Goal: Task Accomplishment & Management: Use online tool/utility

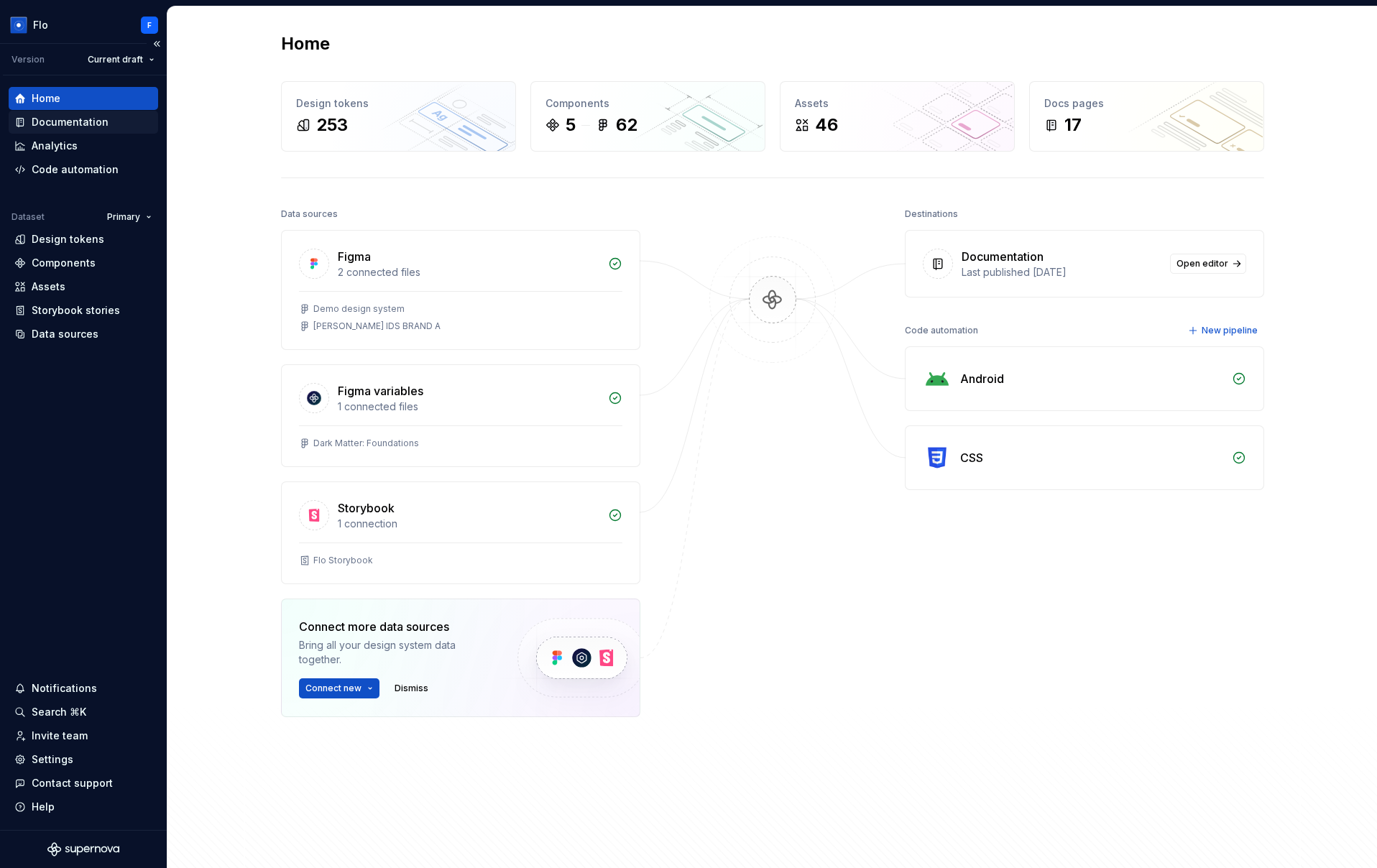
click at [80, 120] on div "Documentation" at bounding box center [70, 122] width 77 height 14
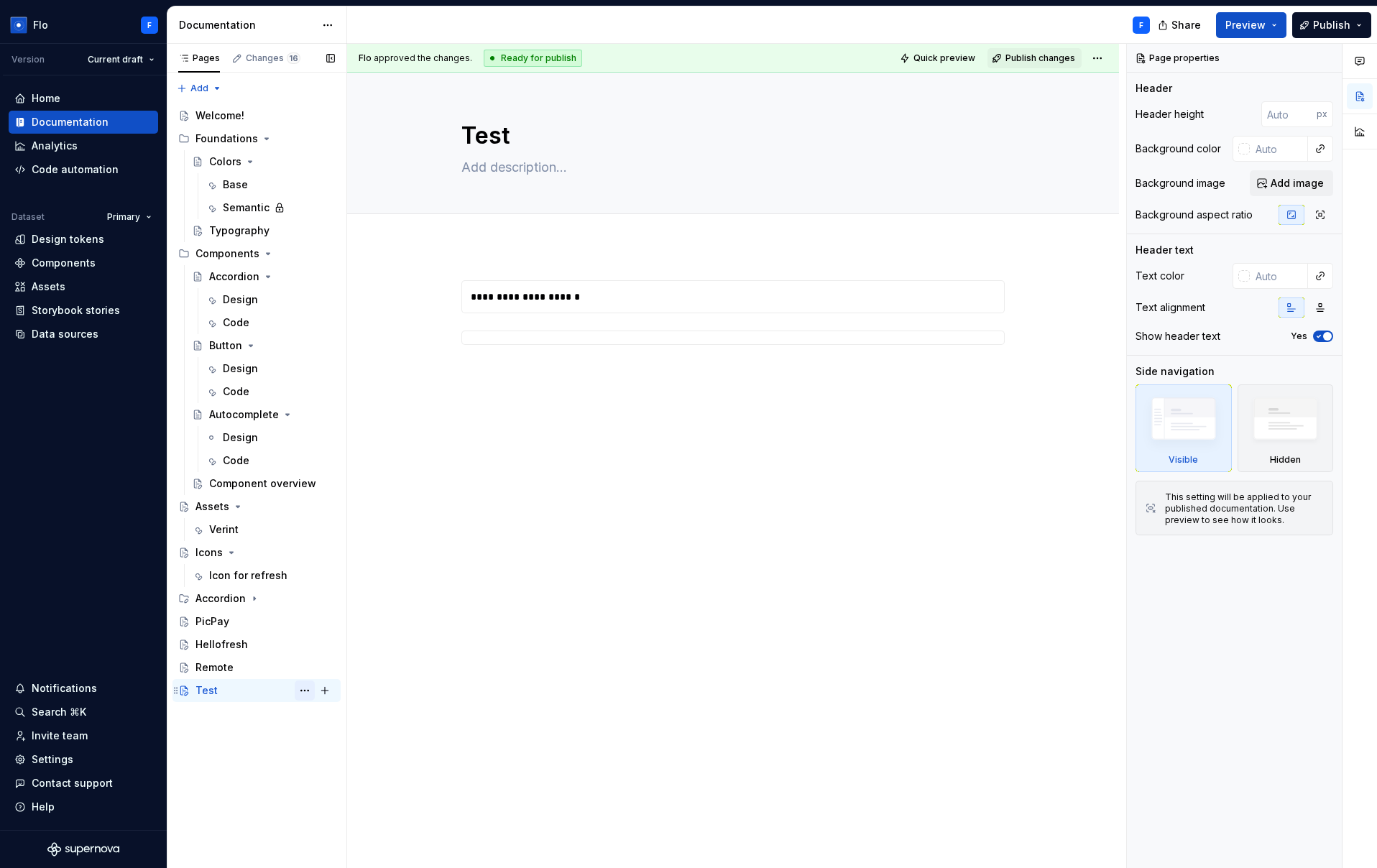
click at [305, 693] on button "Page tree" at bounding box center [305, 691] width 20 height 20
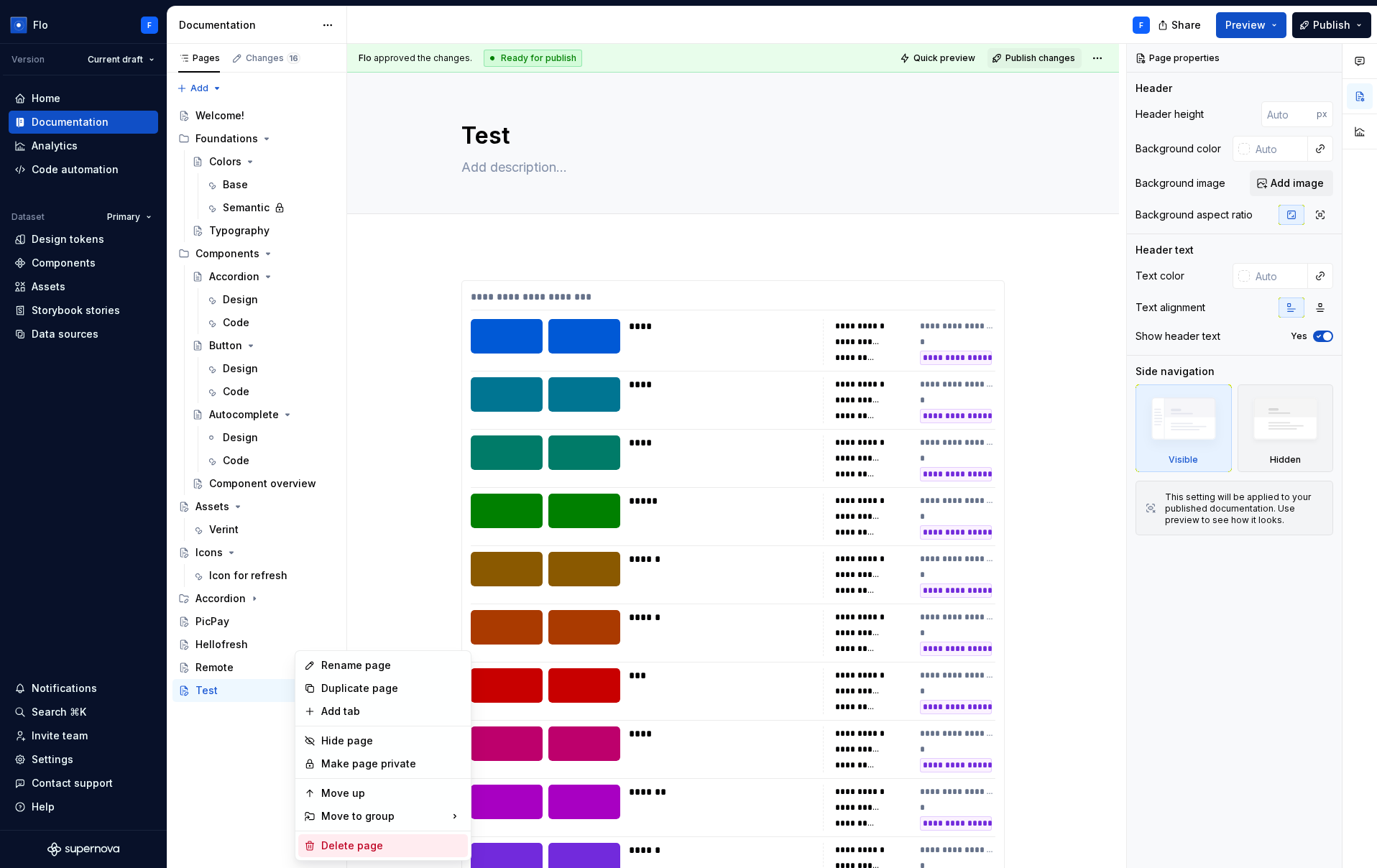
click at [354, 842] on div "Delete page" at bounding box center [391, 846] width 141 height 14
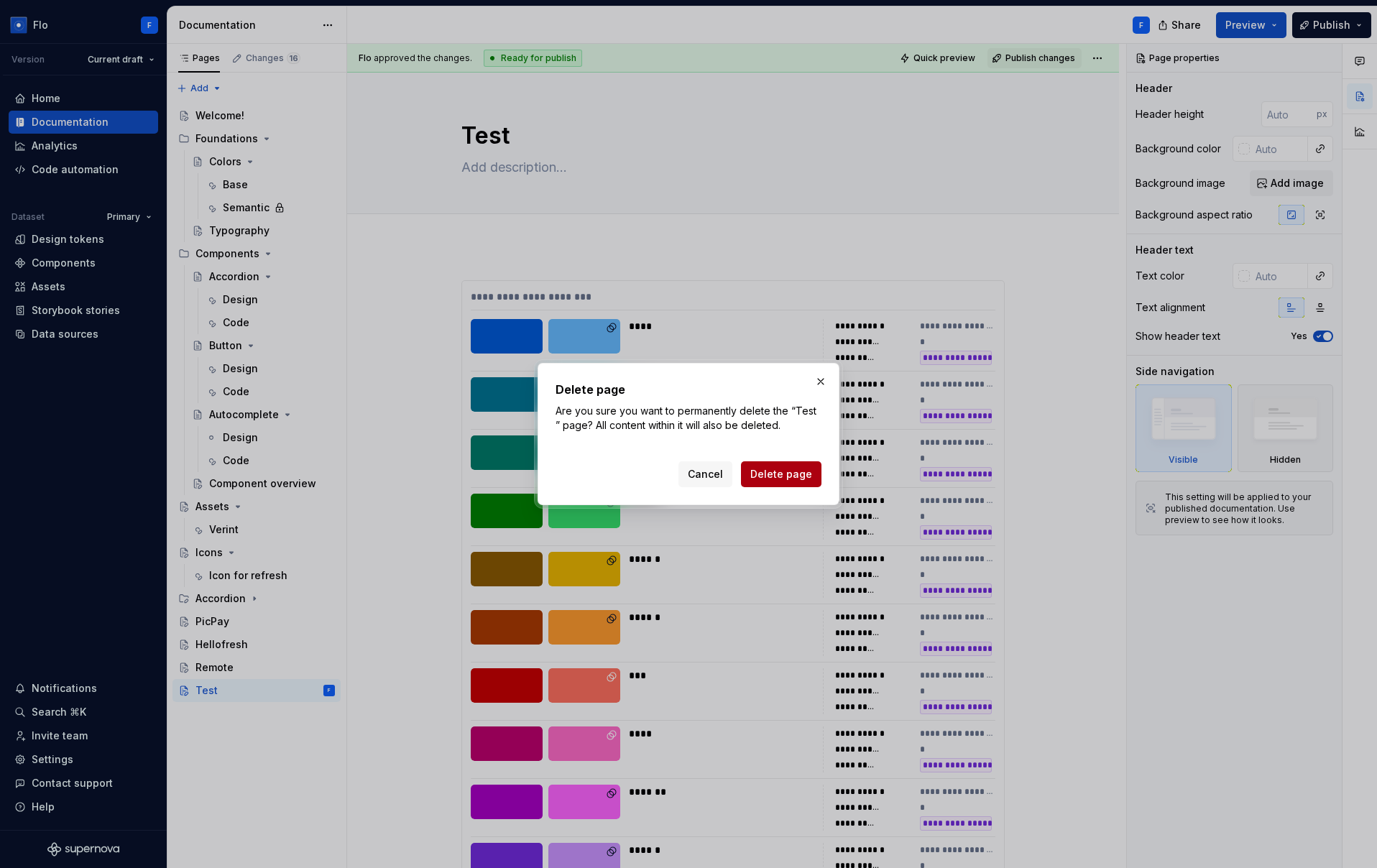
click at [805, 471] on span "Delete page" at bounding box center [782, 474] width 62 height 14
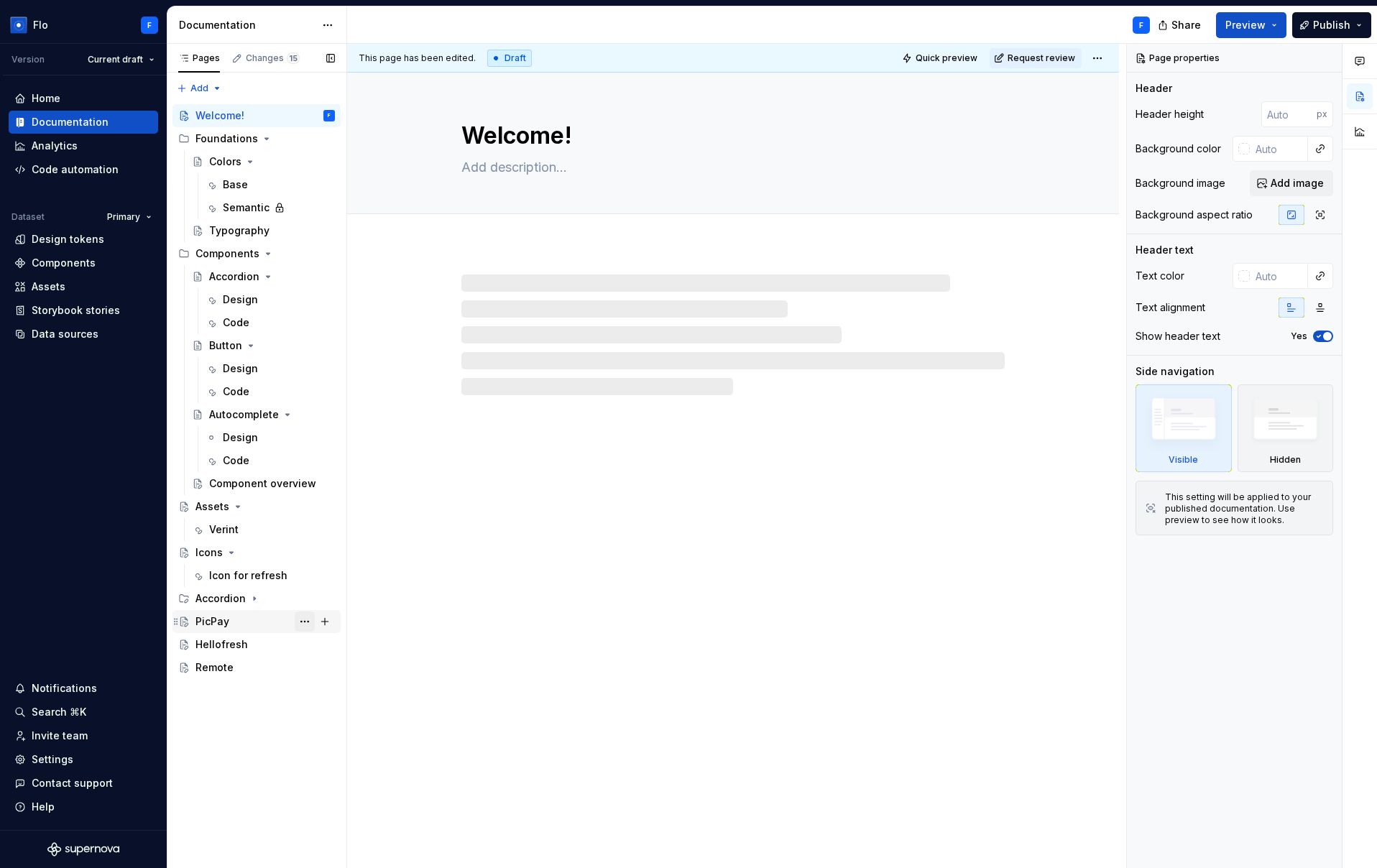
click at [307, 617] on button "Page tree" at bounding box center [305, 621] width 20 height 20
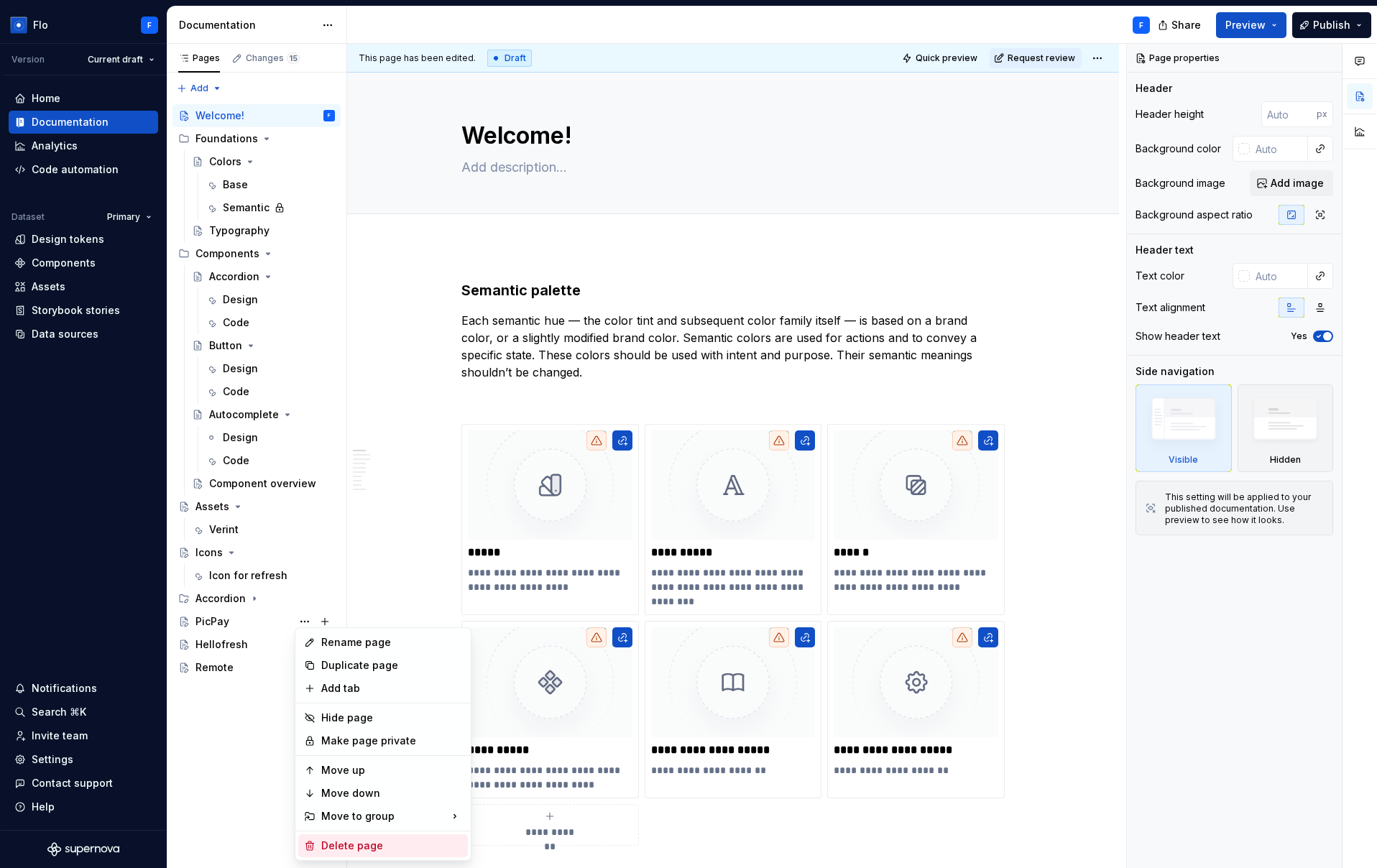
click at [364, 842] on div "Delete page" at bounding box center [391, 846] width 141 height 14
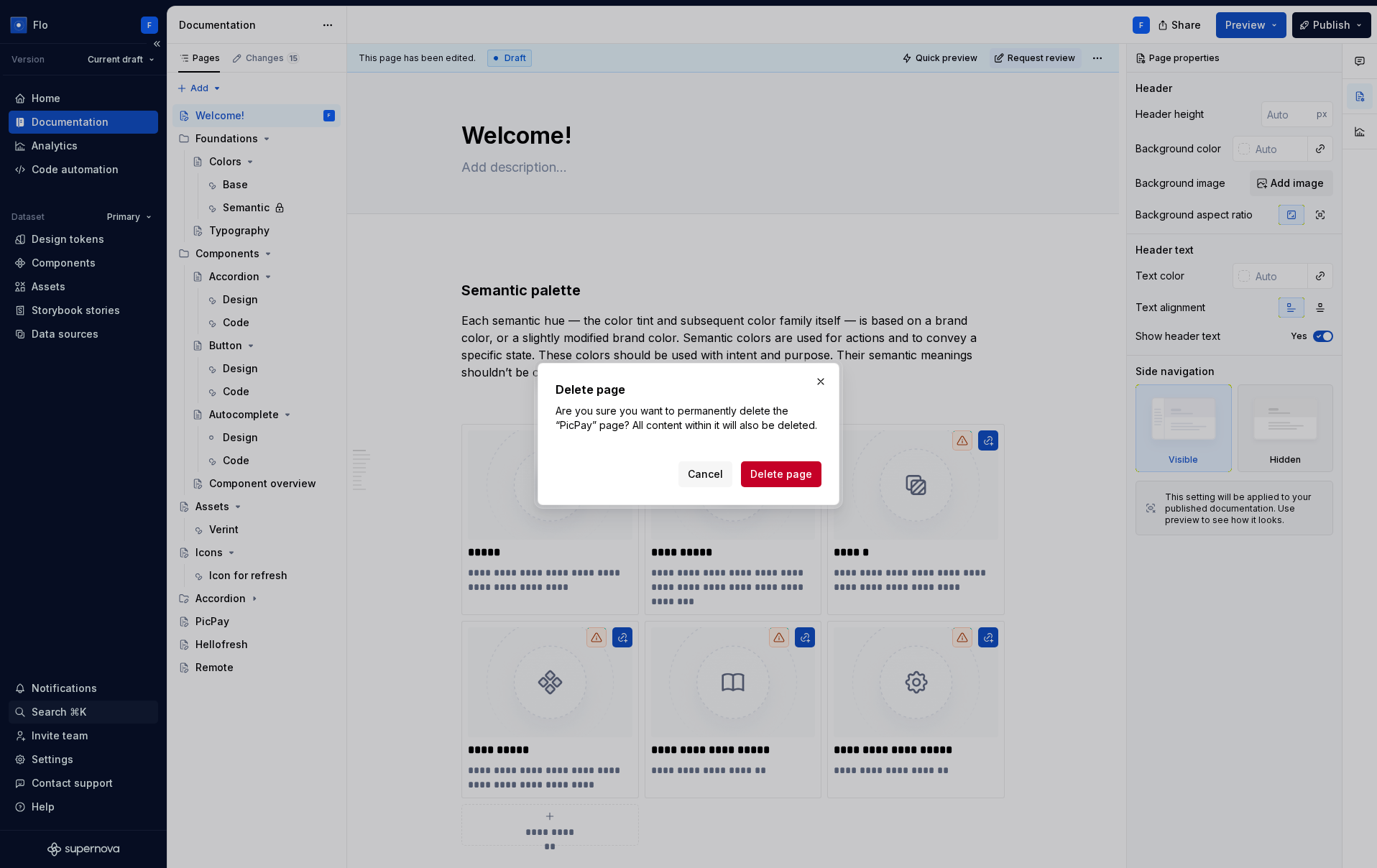
click at [787, 475] on span "Delete page" at bounding box center [782, 474] width 62 height 14
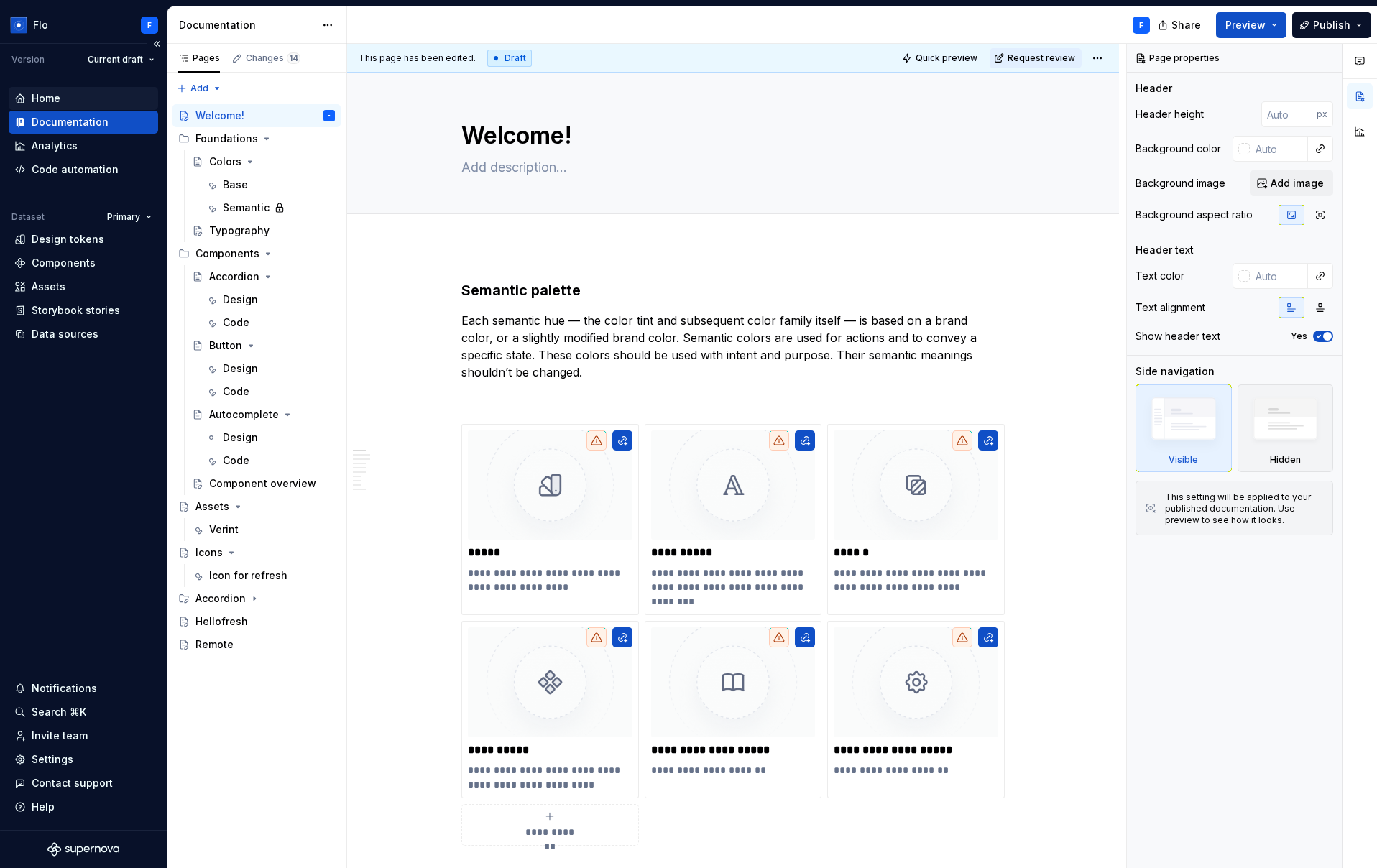
click at [55, 99] on div "Home" at bounding box center [46, 98] width 29 height 14
type textarea "*"
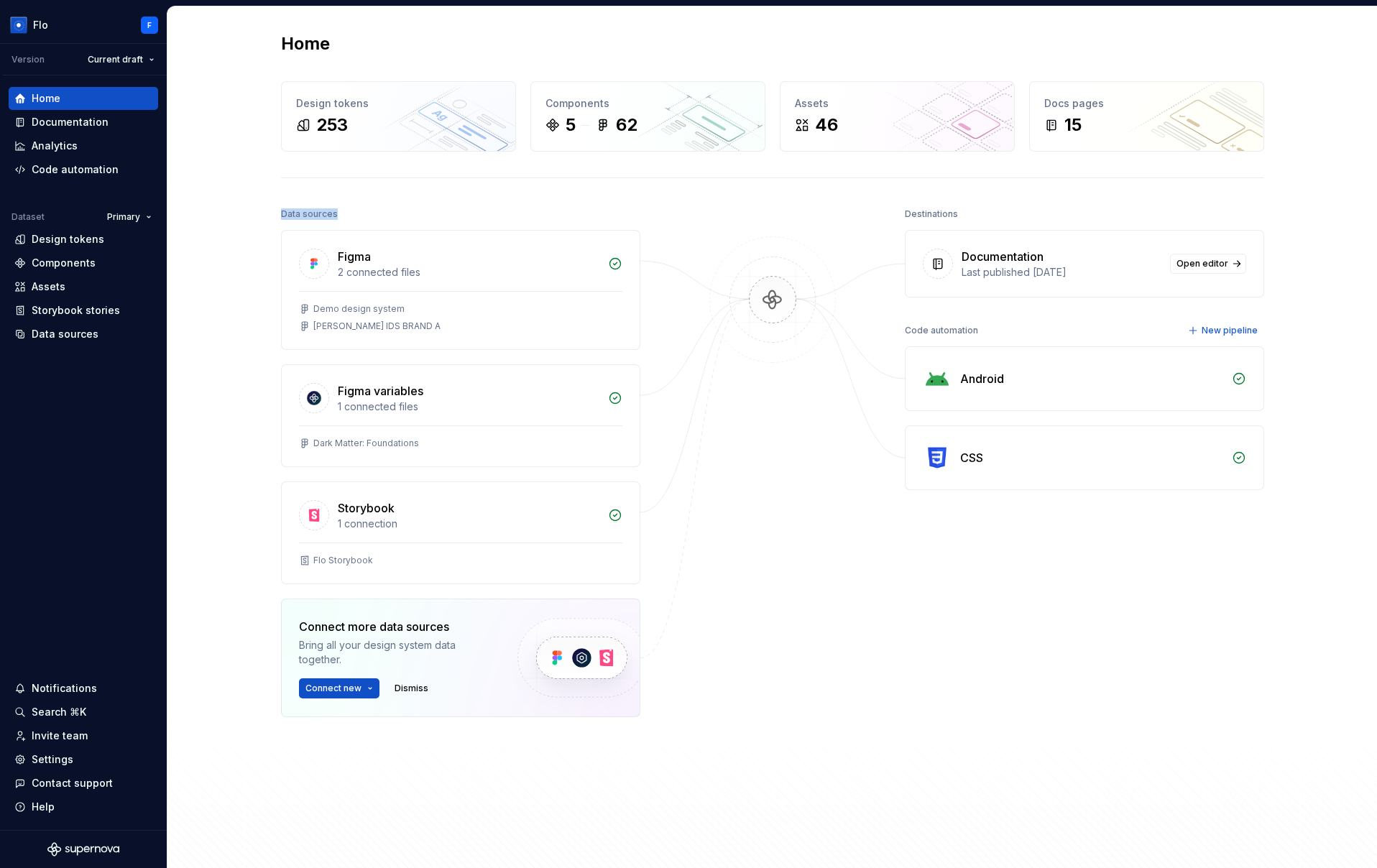
drag, startPoint x: 279, startPoint y: 216, endPoint x: 391, endPoint y: 209, distance: 112.2
click at [391, 209] on div "Home Design tokens 253 Components 5 62 Assets 46 Docs pages 15 Data sources Fig…" at bounding box center [773, 439] width 1035 height 866
drag, startPoint x: 937, startPoint y: 217, endPoint x: 971, endPoint y: 217, distance: 34.0
click at [971, 217] on div "Destinations" at bounding box center [1085, 214] width 359 height 20
drag, startPoint x: 984, startPoint y: 334, endPoint x: 905, endPoint y: 336, distance: 79.0
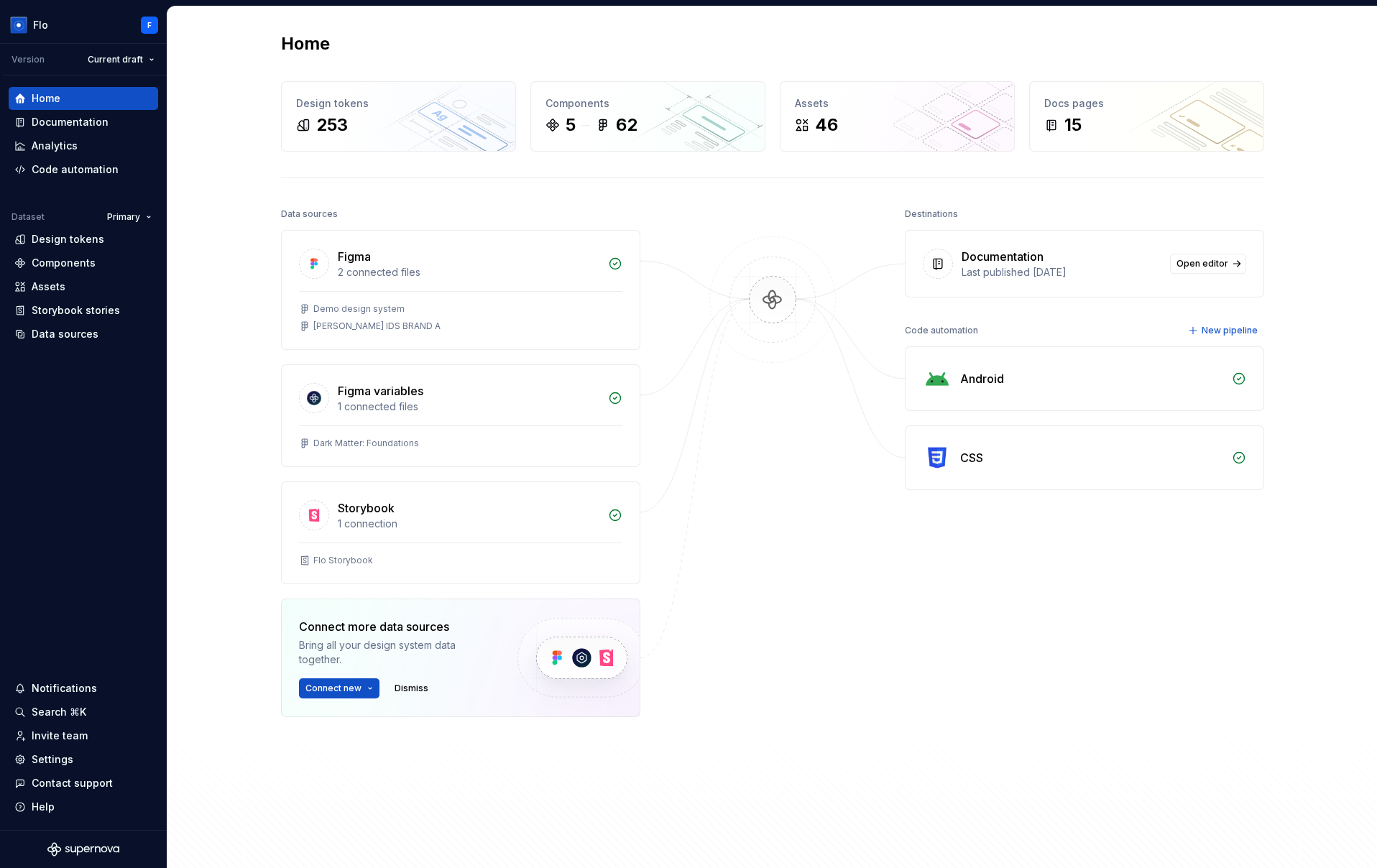
click at [905, 336] on div "Code automation New pipeline" at bounding box center [1085, 330] width 359 height 20
drag, startPoint x: 974, startPoint y: 331, endPoint x: 995, endPoint y: 330, distance: 21.0
click at [995, 330] on div "Data sources Figma 2 connected files Demo design system Taylor's IDS BRAND A Fi…" at bounding box center [772, 525] width 983 height 642
click at [791, 527] on div at bounding box center [772, 496] width 144 height 585
click at [72, 336] on div "Data sources" at bounding box center [65, 334] width 67 height 14
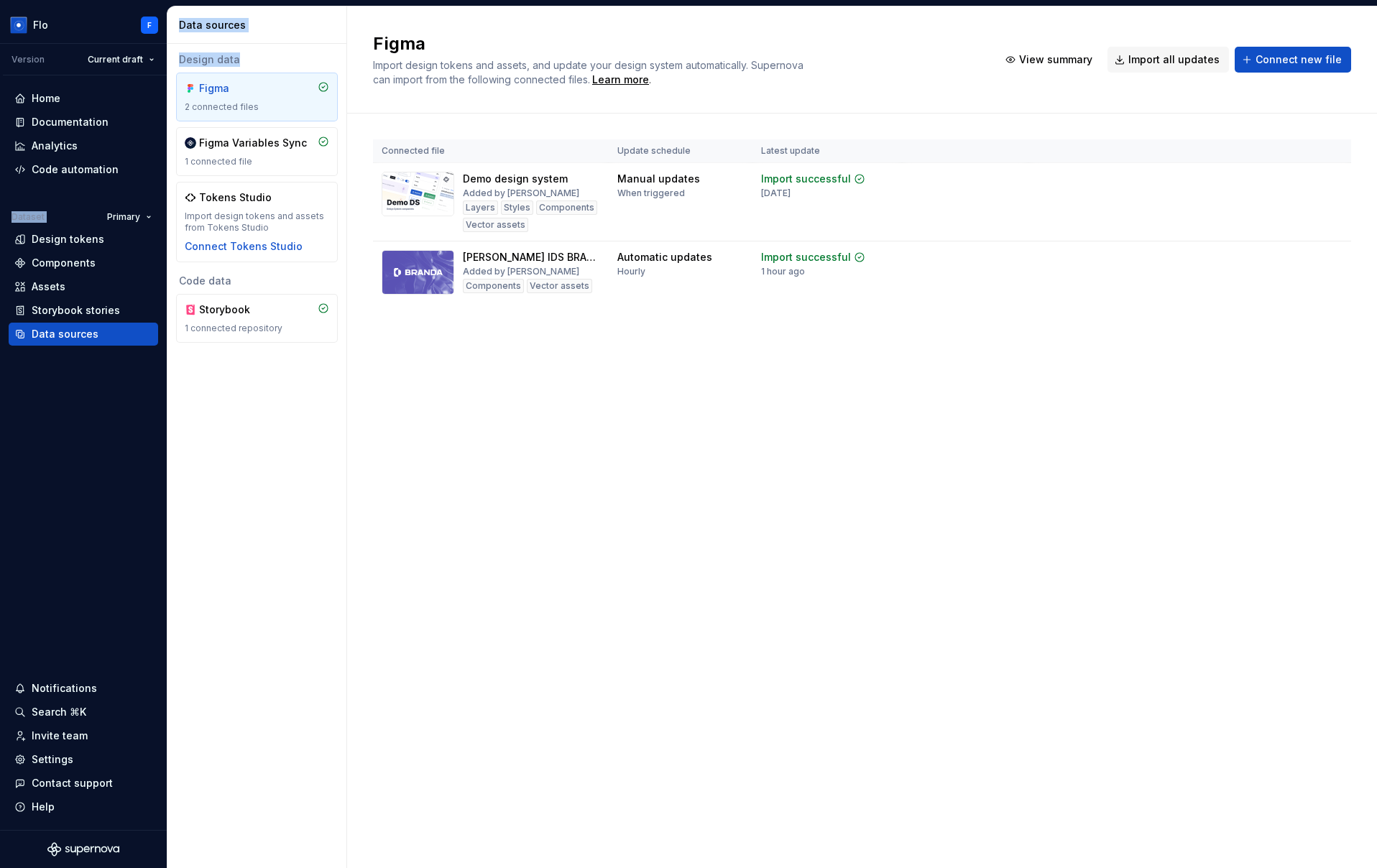
drag, startPoint x: 246, startPoint y: 64, endPoint x: 218, endPoint y: 67, distance: 28.2
click at [154, 63] on div "Flo F Version Current draft Home Documentation Analytics Code automation Datase…" at bounding box center [688, 434] width 1377 height 868
click at [219, 67] on div "Design data Figma 2 connected files Figma Variables Sync 1 connected file Token…" at bounding box center [257, 157] width 162 height 210
click at [199, 61] on div "Design data" at bounding box center [257, 60] width 162 height 14
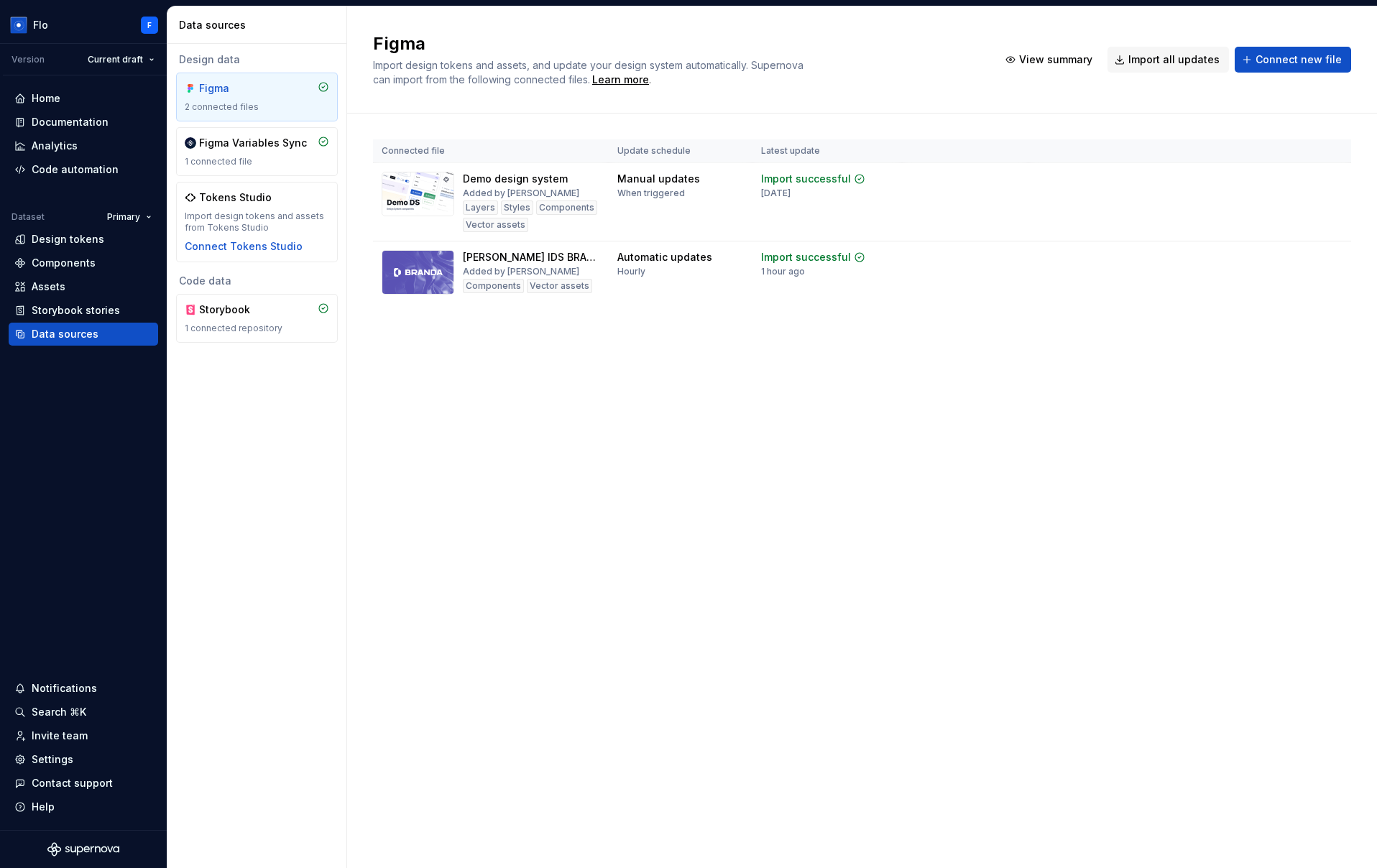
click at [196, 279] on div "Code data" at bounding box center [257, 281] width 162 height 14
click at [1279, 61] on span "Connect new file" at bounding box center [1298, 60] width 86 height 14
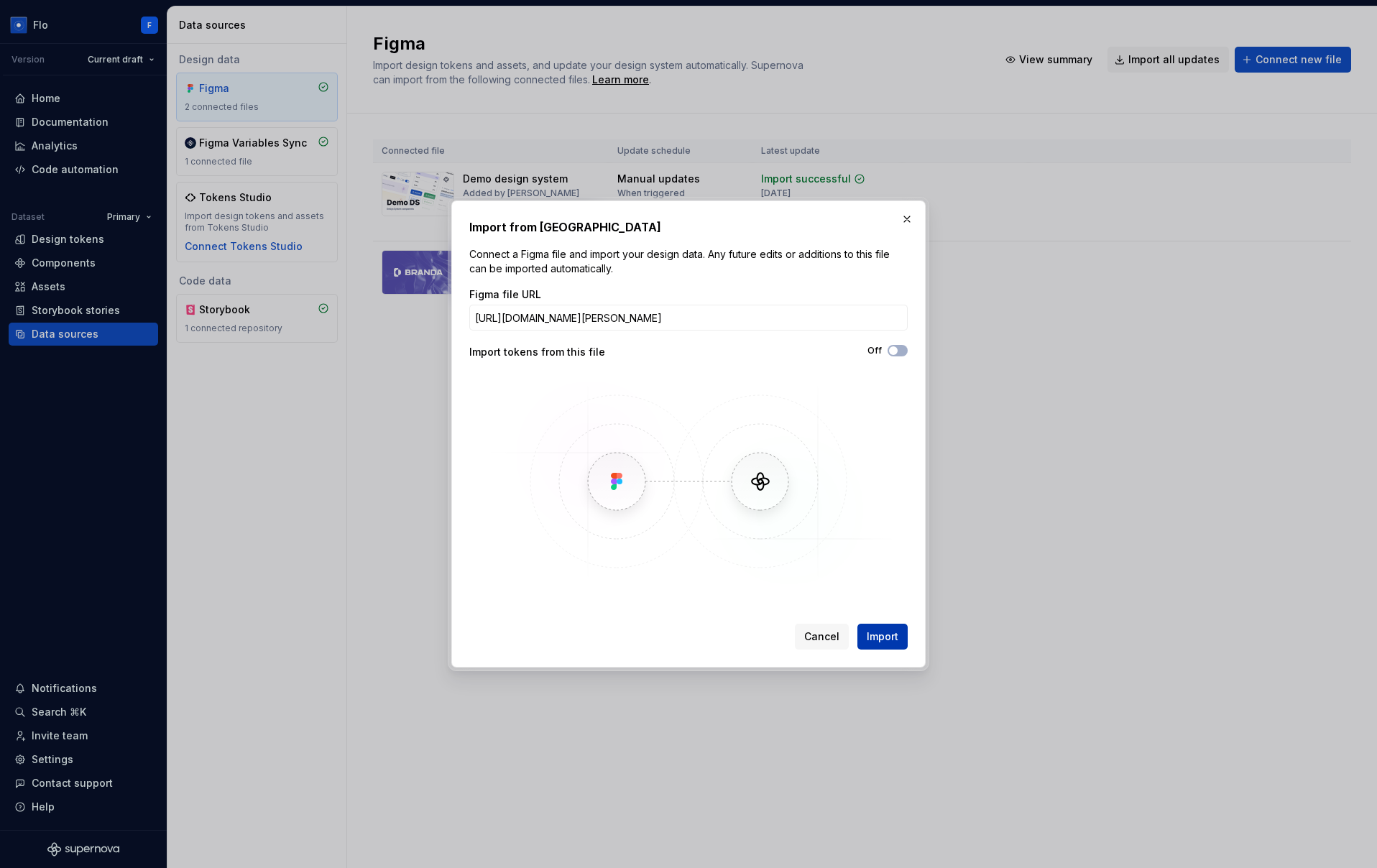
scroll to position [0, 170]
type input "https://www.figma.com/design/f2jhYXeBXI6n6ky5WyxjVo/Taylor-s-IDS-BRAND-A?node-i…"
click at [912, 215] on button "button" at bounding box center [907, 219] width 20 height 20
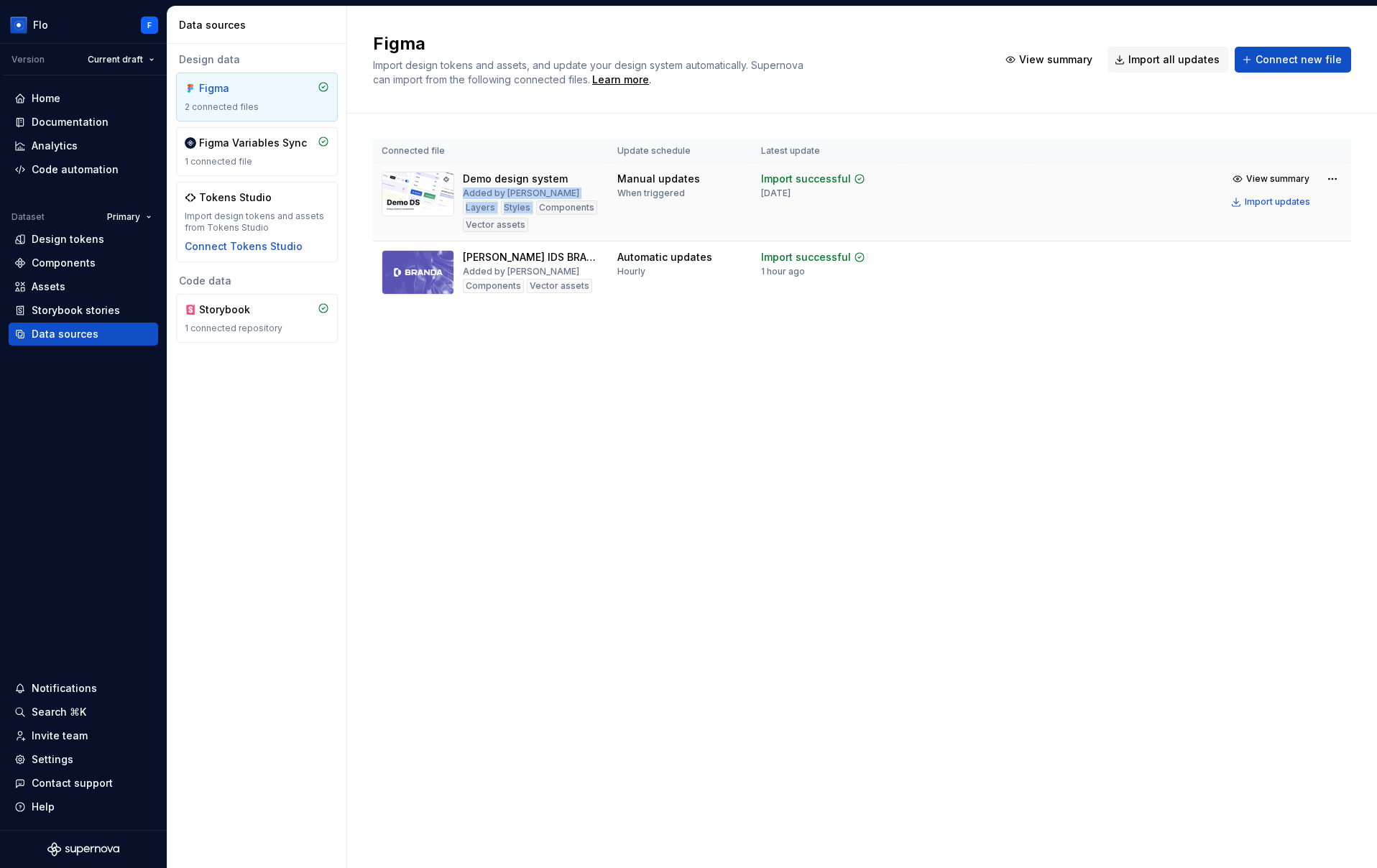
drag, startPoint x: 465, startPoint y: 189, endPoint x: 583, endPoint y: 189, distance: 118.0
click at [583, 189] on div "Demo design system Added by Beatriz Novais Layers Styles Components Vector asse…" at bounding box center [531, 202] width 137 height 61
click at [512, 275] on div "Added by Flo" at bounding box center [520, 271] width 116 height 12
click at [548, 528] on div "Figma Import design tokens and assets, and update your design system automatica…" at bounding box center [862, 437] width 1030 height 862
drag, startPoint x: 483, startPoint y: 206, endPoint x: 518, endPoint y: 222, distance: 38.5
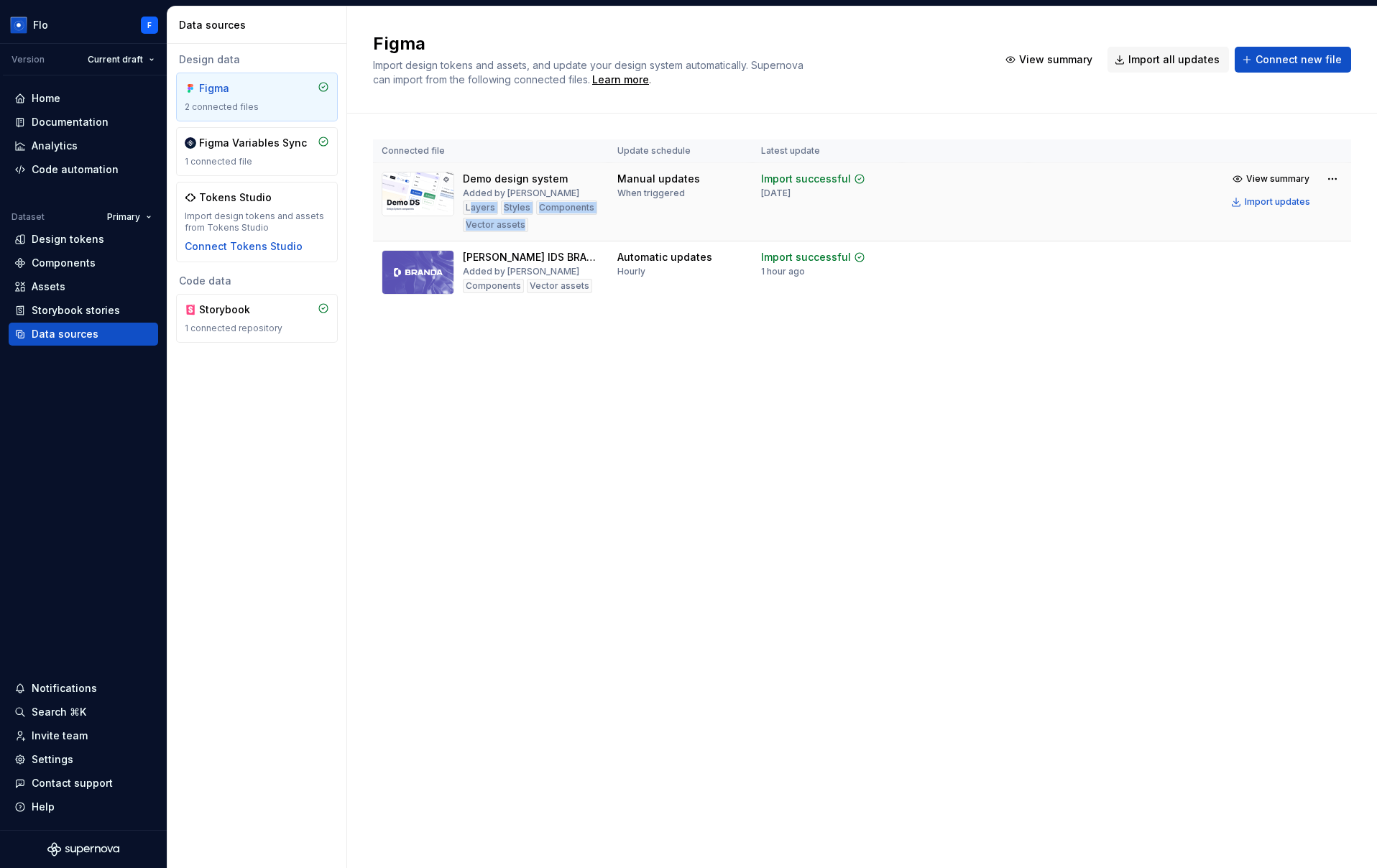
click at [520, 222] on div "Layers Styles Components Vector assets" at bounding box center [531, 216] width 137 height 32
click at [475, 208] on div "Layers" at bounding box center [480, 208] width 35 height 14
click at [1280, 177] on span "View summary" at bounding box center [1278, 179] width 64 height 12
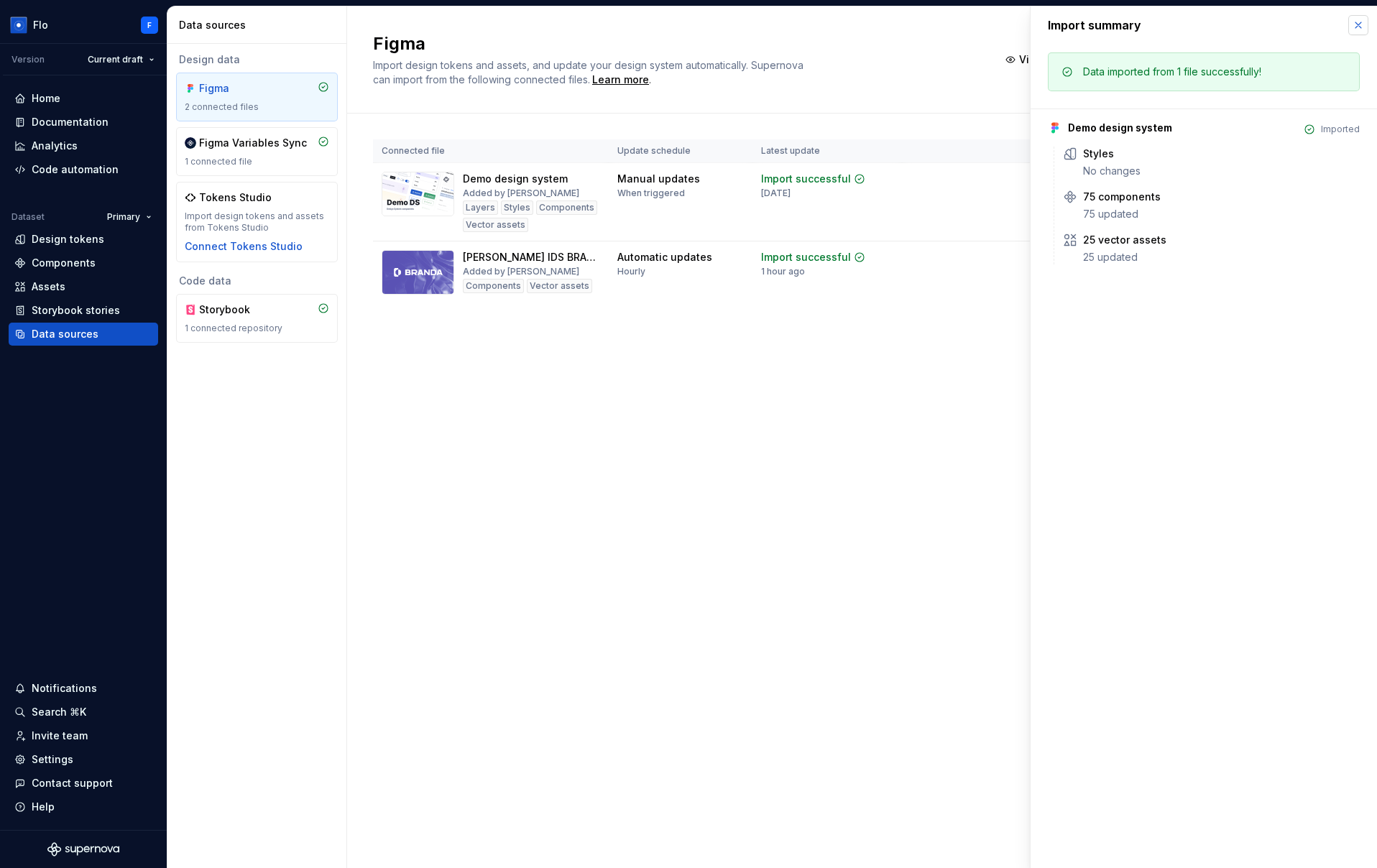
click at [1355, 28] on button "button" at bounding box center [1358, 25] width 20 height 20
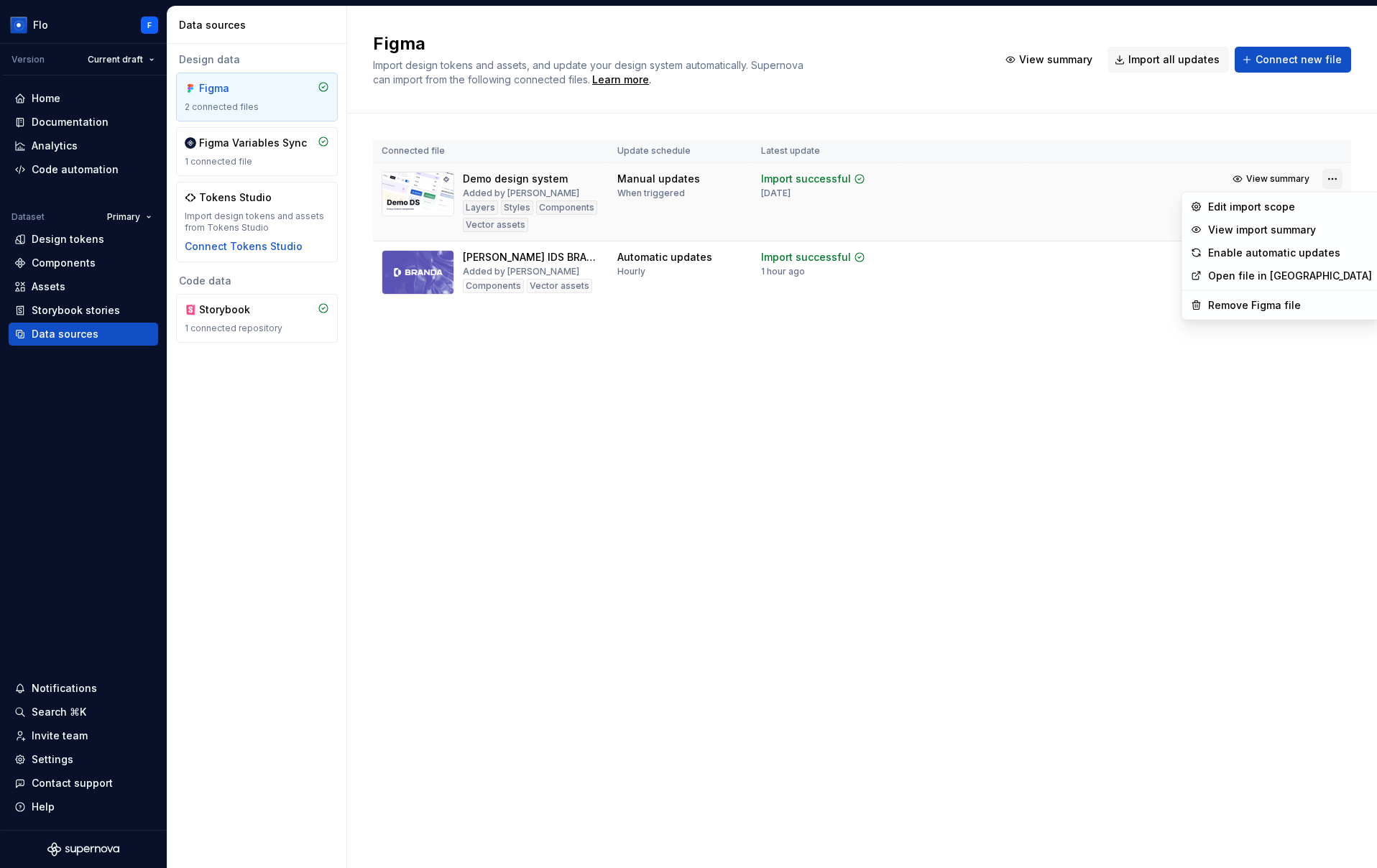
click at [1341, 178] on html "Flo F Version Current draft Home Documentation Analytics Code automation Datase…" at bounding box center [688, 434] width 1377 height 868
click at [1264, 209] on div "Edit import scope" at bounding box center [1290, 207] width 164 height 14
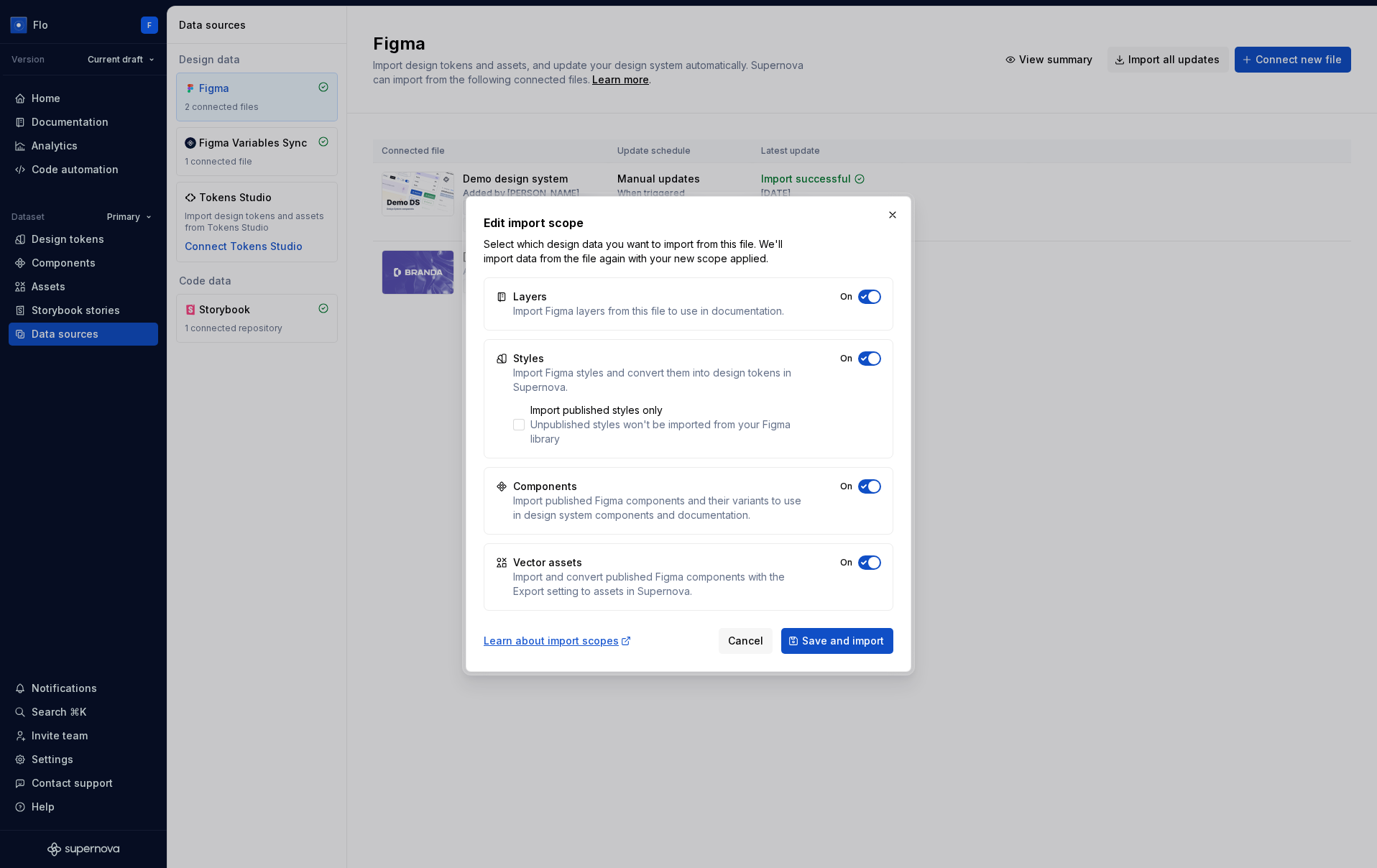
click at [870, 296] on span "button" at bounding box center [874, 297] width 12 height 12
click at [863, 361] on icon "button" at bounding box center [864, 359] width 12 height 9
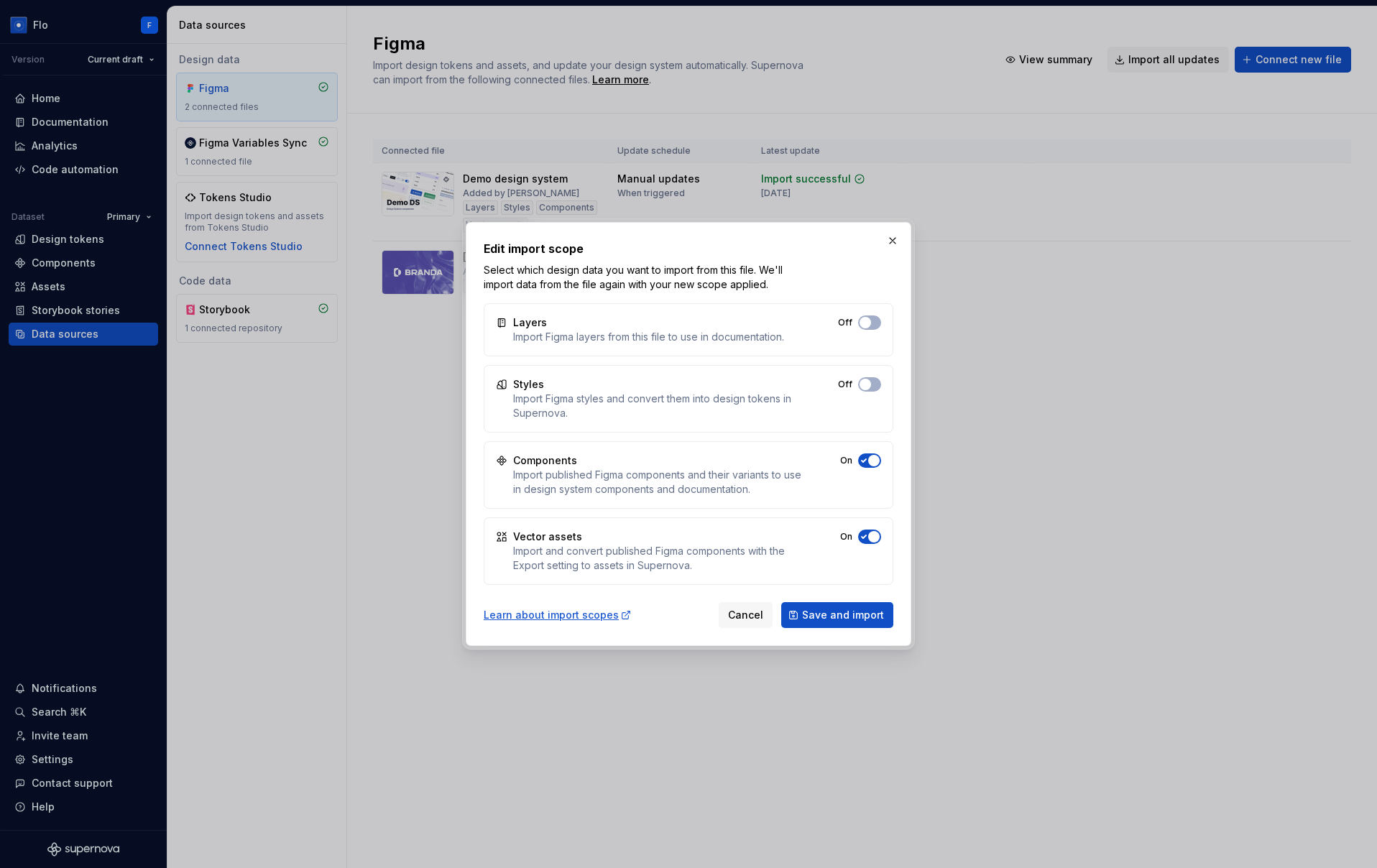
click at [869, 330] on button "Off" at bounding box center [870, 323] width 23 height 14
drag, startPoint x: 863, startPoint y: 534, endPoint x: 865, endPoint y: 525, distance: 9.2
click at [863, 327] on icon "button" at bounding box center [864, 323] width 12 height 9
drag, startPoint x: 872, startPoint y: 456, endPoint x: 867, endPoint y: 369, distance: 87.1
click at [872, 330] on button "Off" at bounding box center [870, 323] width 23 height 14
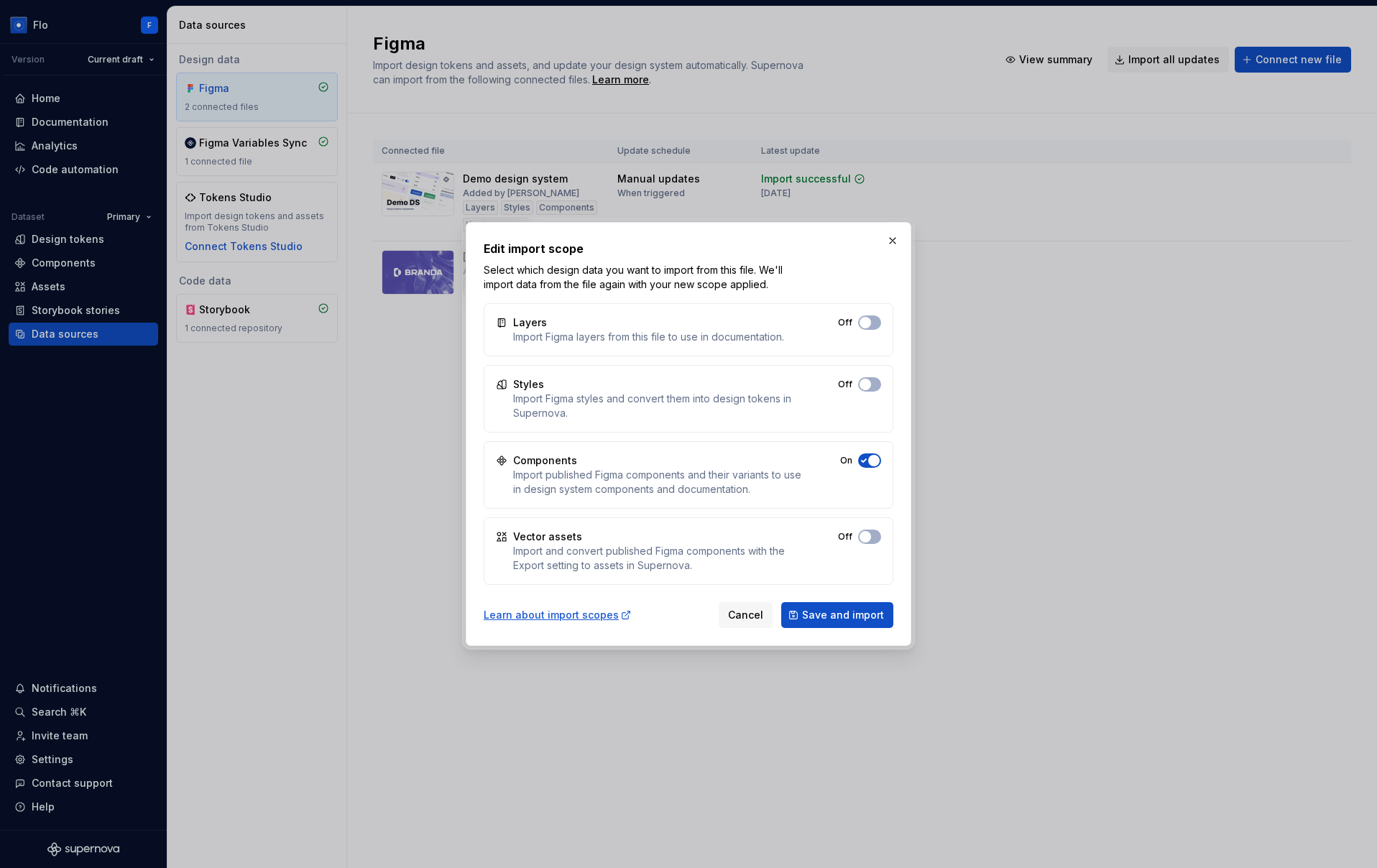
click at [867, 369] on div "Styles Import Figma styles and convert them into design tokens in Supernova. Off" at bounding box center [688, 399] width 410 height 68
drag, startPoint x: 867, startPoint y: 378, endPoint x: 873, endPoint y: 328, distance: 50.4
click at [868, 377] on div "Styles Import Figma styles and convert them into design tokens in Supernova. Off" at bounding box center [688, 399] width 410 height 68
click at [870, 316] on button "Off" at bounding box center [870, 323] width 23 height 14
click at [891, 243] on button "button" at bounding box center [893, 241] width 20 height 20
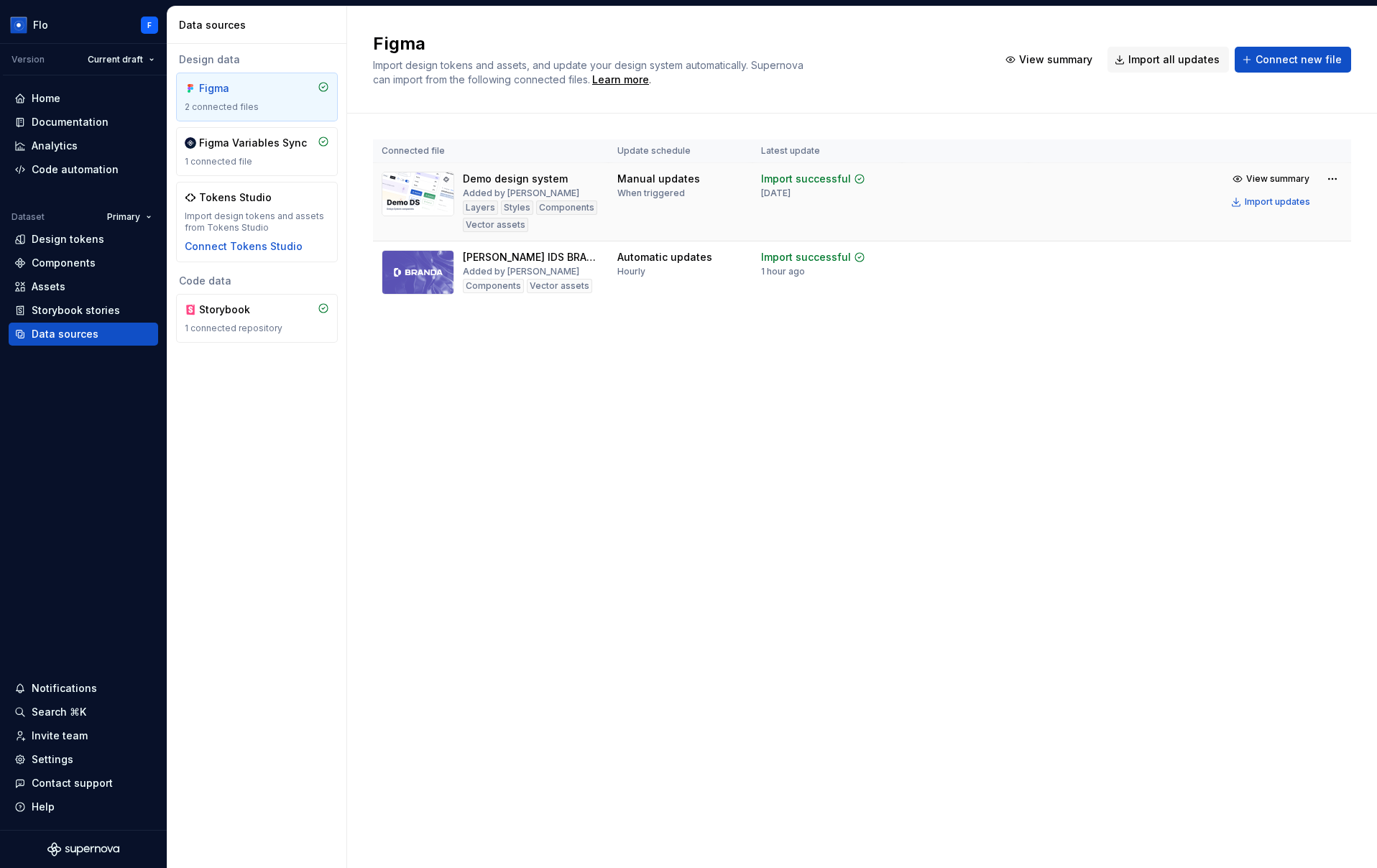
drag, startPoint x: 617, startPoint y: 177, endPoint x: 718, endPoint y: 183, distance: 101.2
click at [718, 183] on td "Manual updates When triggered" at bounding box center [680, 202] width 144 height 79
click at [717, 183] on div "Manual updates When triggered" at bounding box center [680, 185] width 126 height 27
drag, startPoint x: 631, startPoint y: 257, endPoint x: 705, endPoint y: 257, distance: 74.0
click at [705, 257] on div "Automatic updates" at bounding box center [664, 258] width 95 height 14
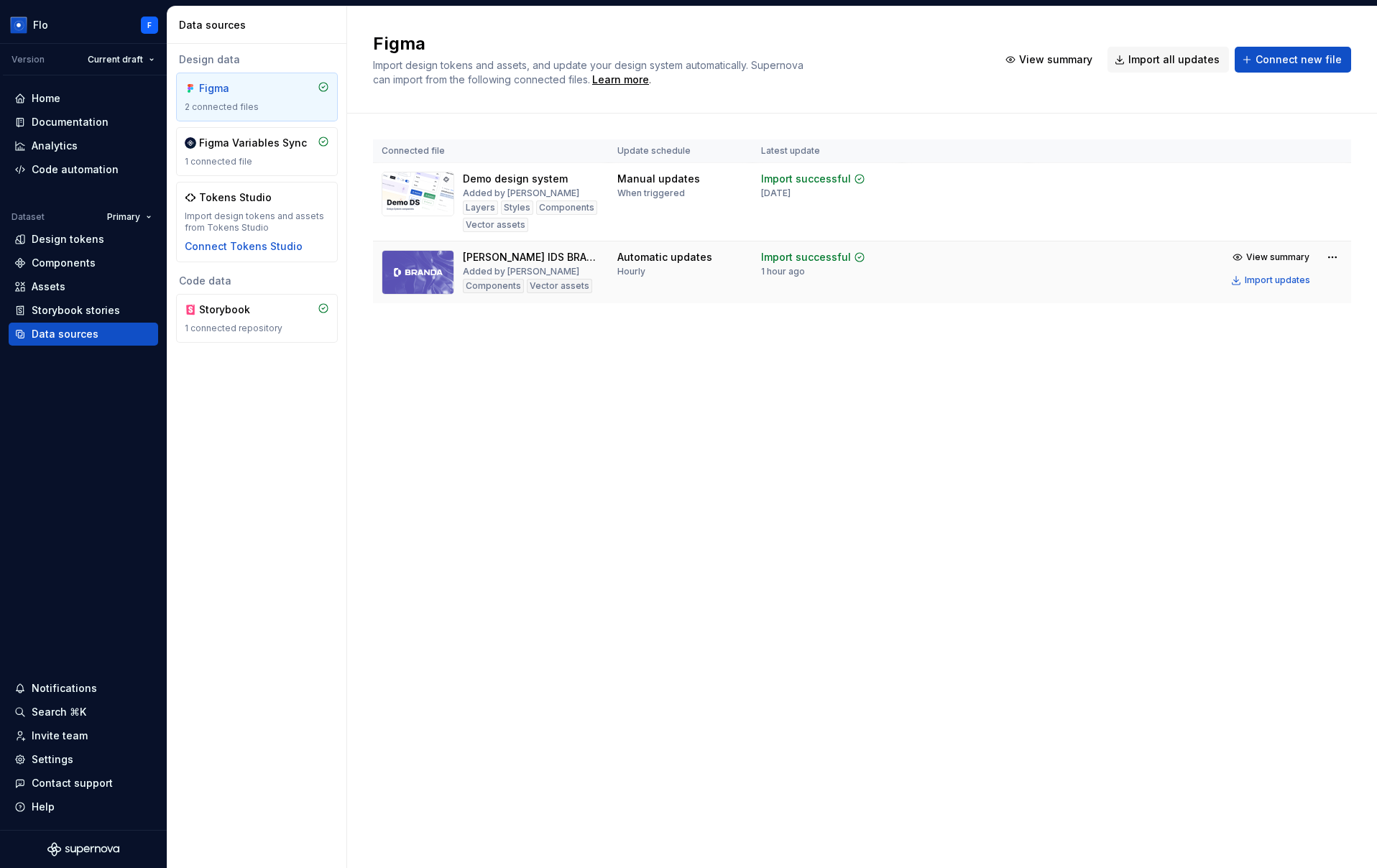
click at [626, 275] on div "Hourly" at bounding box center [631, 271] width 28 height 12
click at [627, 275] on div "Hourly" at bounding box center [631, 271] width 28 height 12
click at [639, 196] on div "When triggered" at bounding box center [651, 193] width 68 height 12
click at [777, 194] on div "1 month ago" at bounding box center [776, 193] width 30 height 12
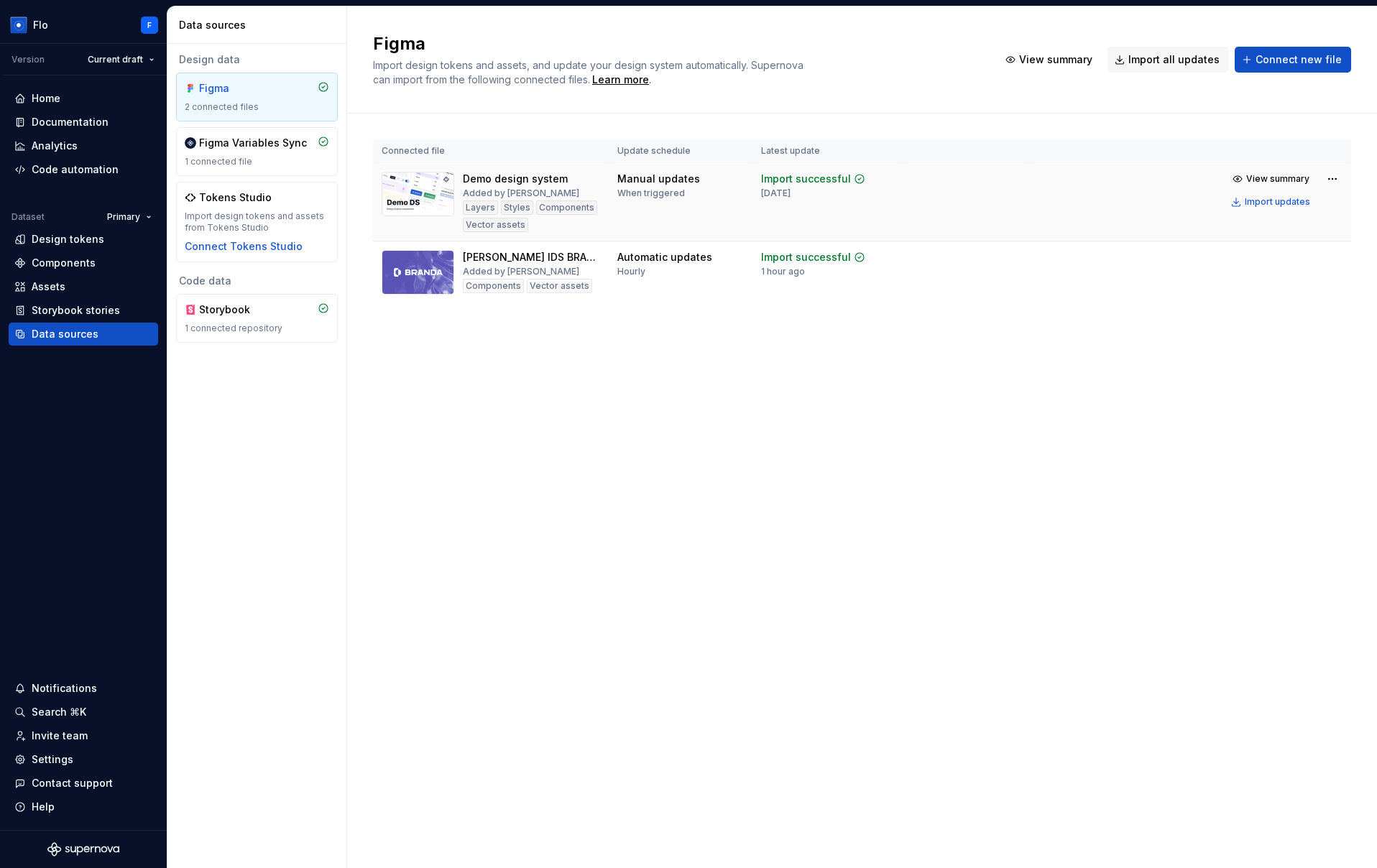
click at [777, 194] on div "1 month ago" at bounding box center [776, 193] width 30 height 12
click at [660, 183] on div "Manual updates" at bounding box center [658, 179] width 83 height 14
click at [263, 312] on div "Storybook" at bounding box center [234, 310] width 69 height 14
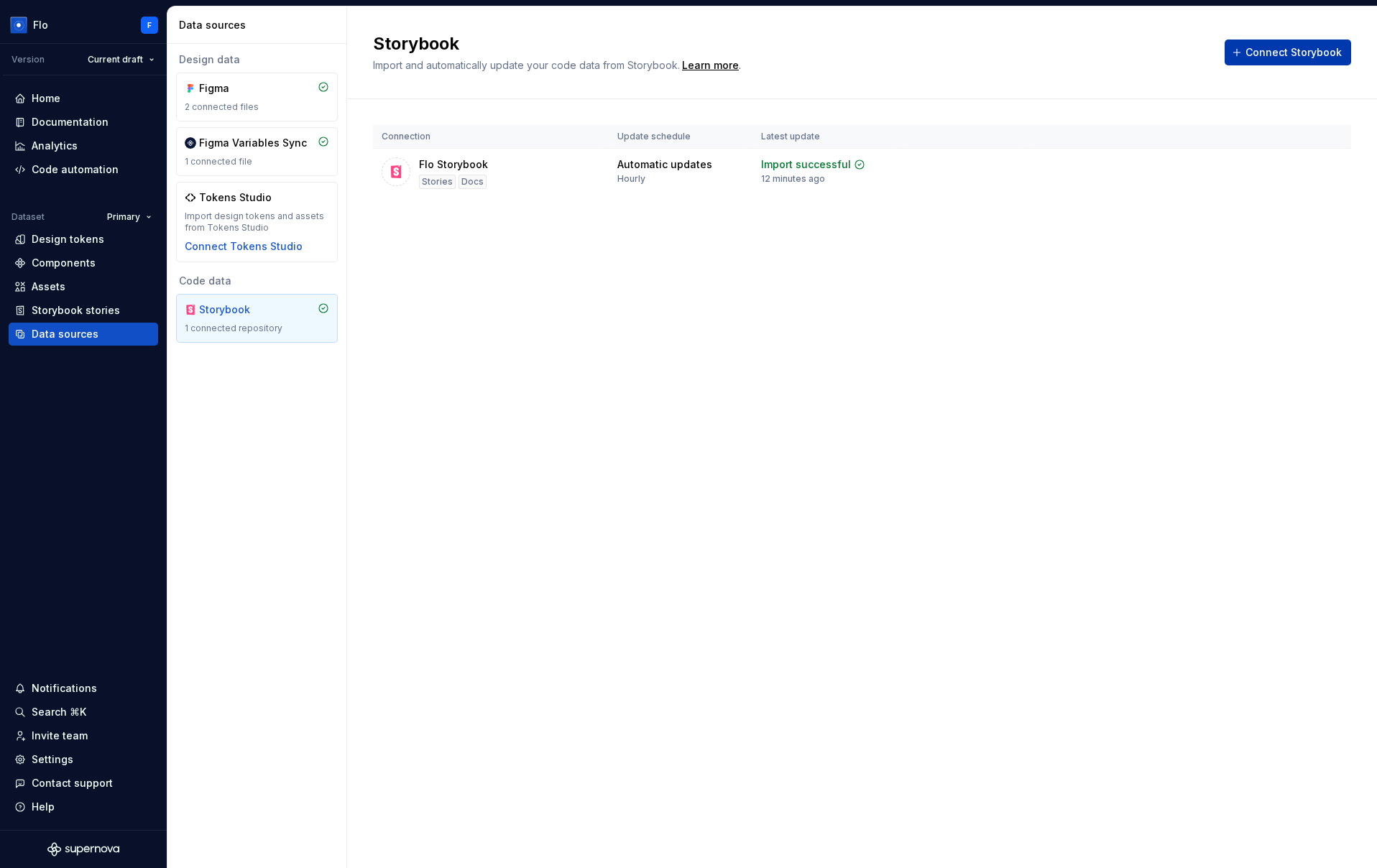
click at [1254, 53] on span "Connect Storybook" at bounding box center [1293, 53] width 96 height 14
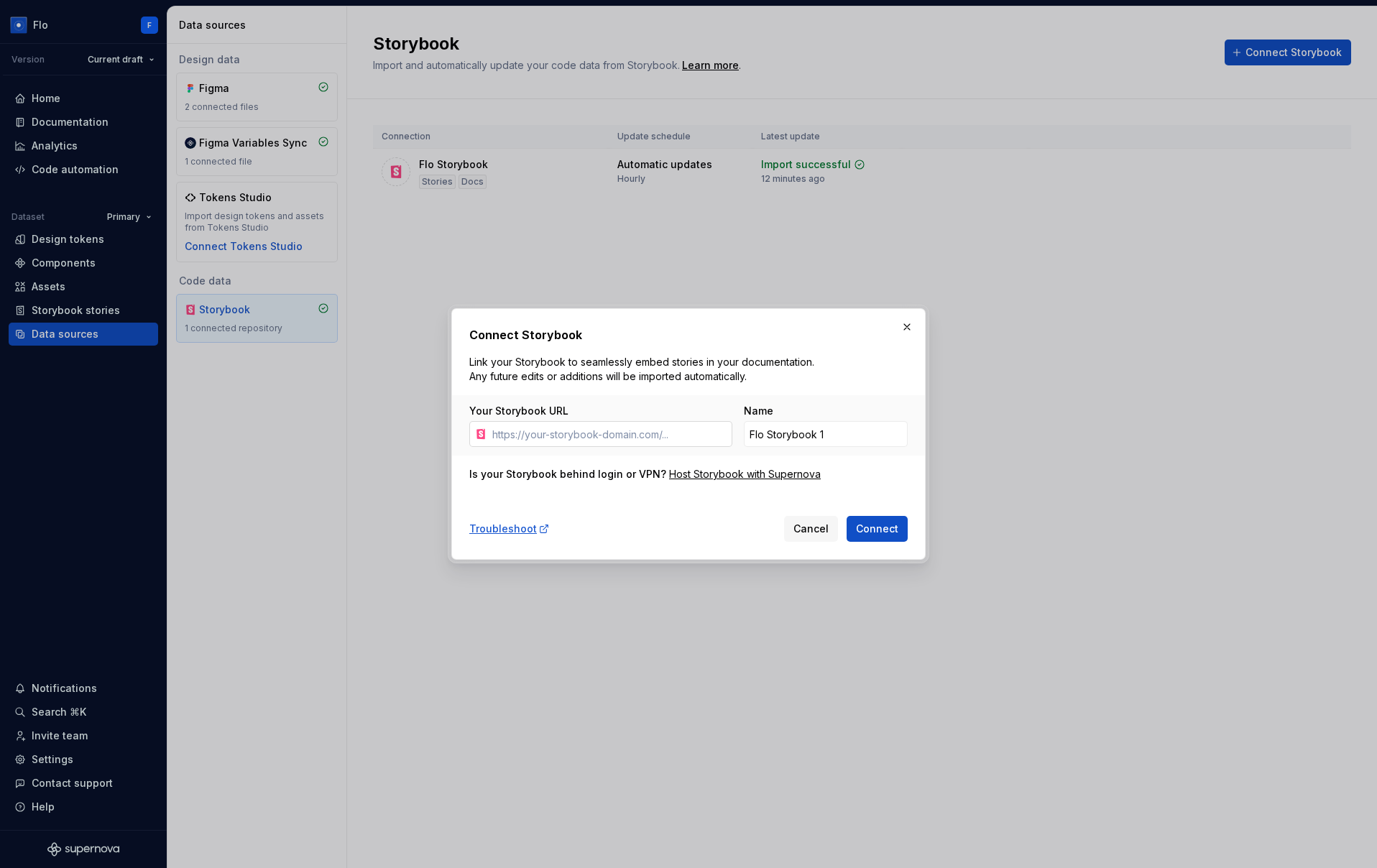
click at [608, 436] on input "Your Storybook URL" at bounding box center [609, 434] width 246 height 26
type input "https://darkmatter-supernovaio.vercel.app/dm/?path=/docs/dm-button-critical--do…"
click at [850, 442] on input "Flo Storybook 1" at bounding box center [826, 434] width 164 height 26
click at [909, 325] on button "button" at bounding box center [907, 327] width 20 height 20
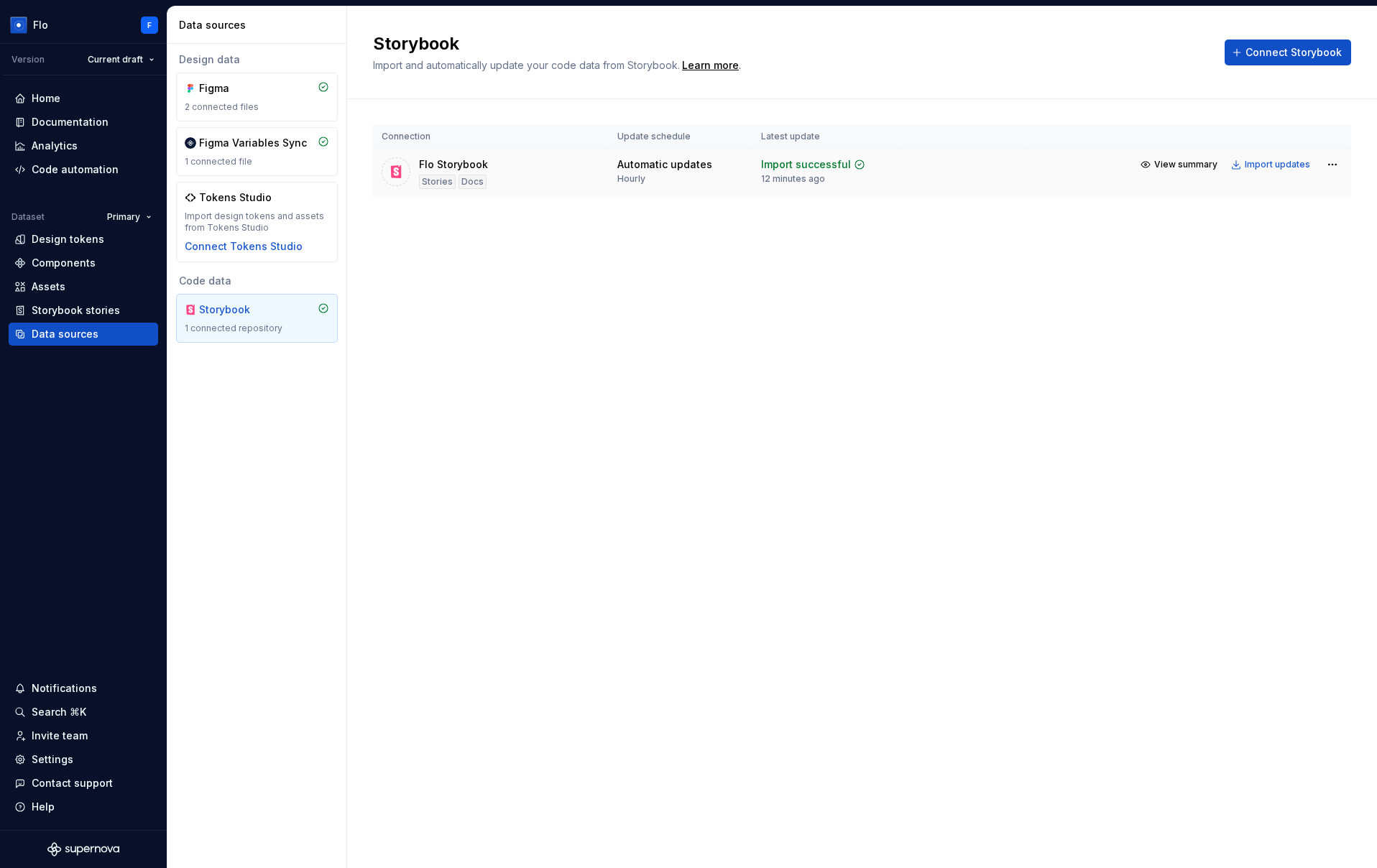
drag, startPoint x: 485, startPoint y: 161, endPoint x: 530, endPoint y: 157, distance: 45.2
click at [530, 157] on td "Flo Storybook Stories Docs" at bounding box center [491, 173] width 236 height 50
drag, startPoint x: 458, startPoint y: 183, endPoint x: 516, endPoint y: 181, distance: 58.0
click at [516, 181] on div "Flo Storybook Stories Docs" at bounding box center [491, 173] width 219 height 32
drag, startPoint x: 510, startPoint y: 180, endPoint x: 418, endPoint y: 183, distance: 92.0
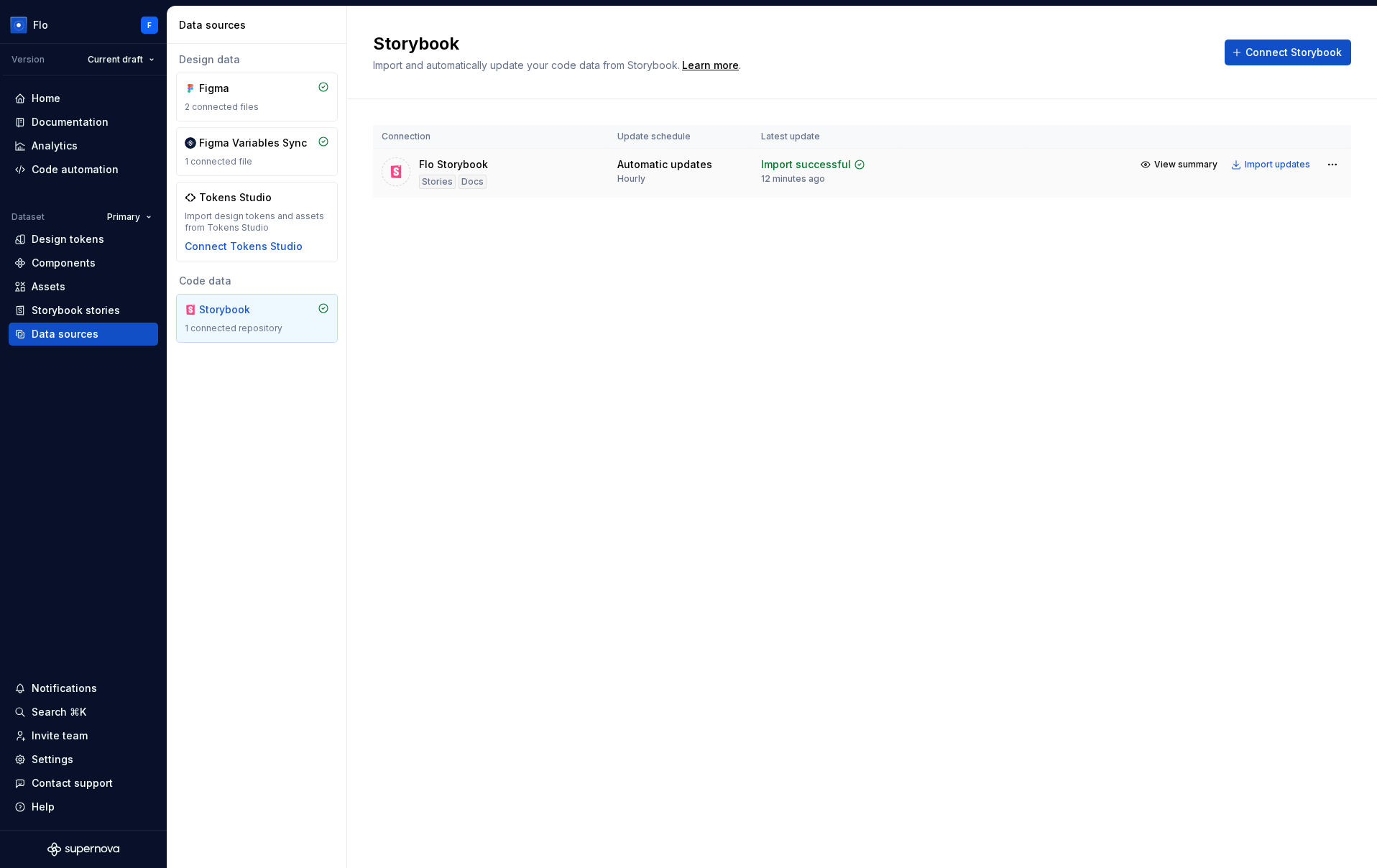
click at [418, 183] on div "Flo Storybook Stories Docs" at bounding box center [491, 173] width 219 height 32
click at [1199, 162] on span "View summary" at bounding box center [1186, 165] width 64 height 12
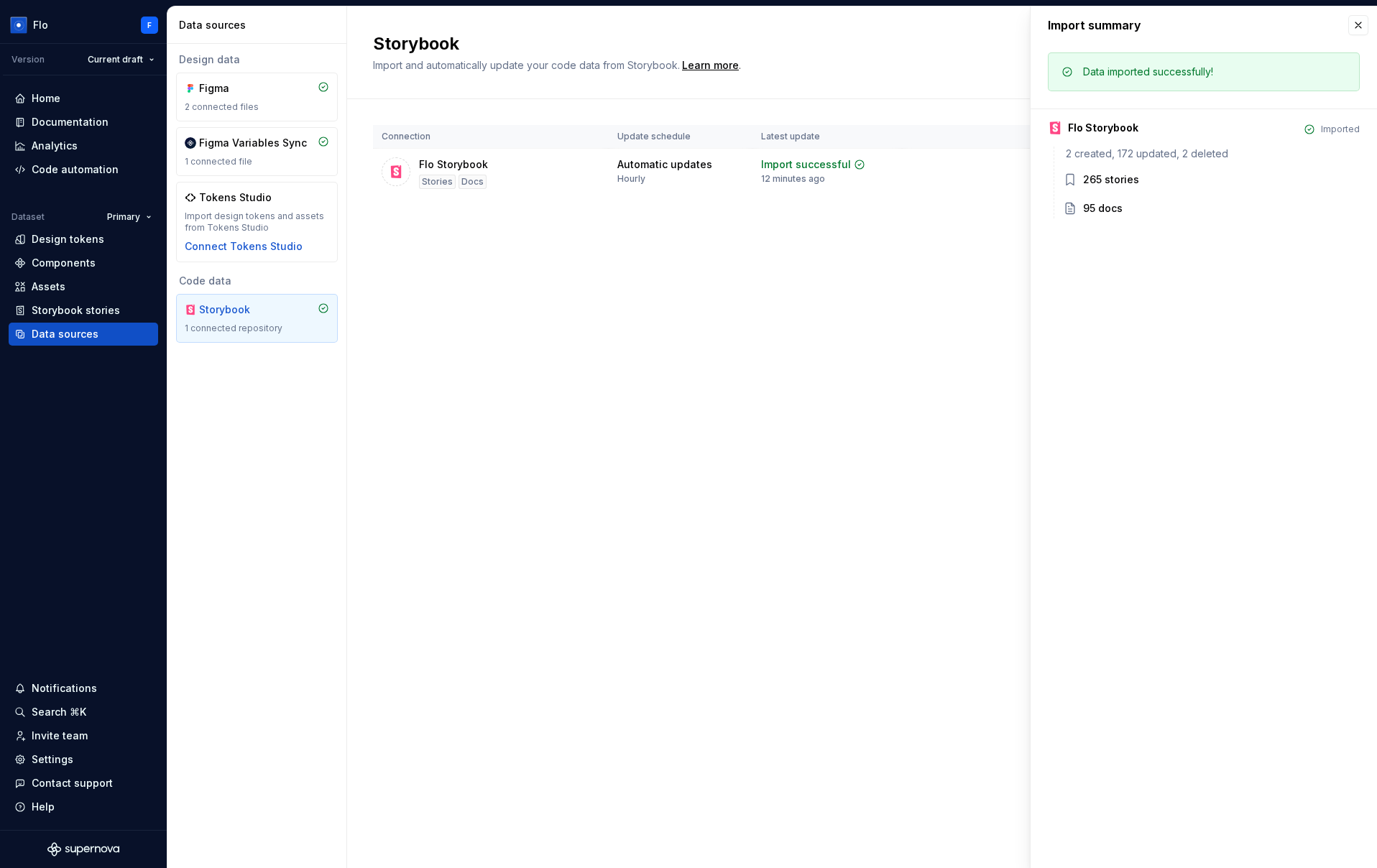
click at [1368, 17] on div "Import summary" at bounding box center [1204, 25] width 346 height 38
click at [1353, 25] on button "button" at bounding box center [1358, 25] width 20 height 20
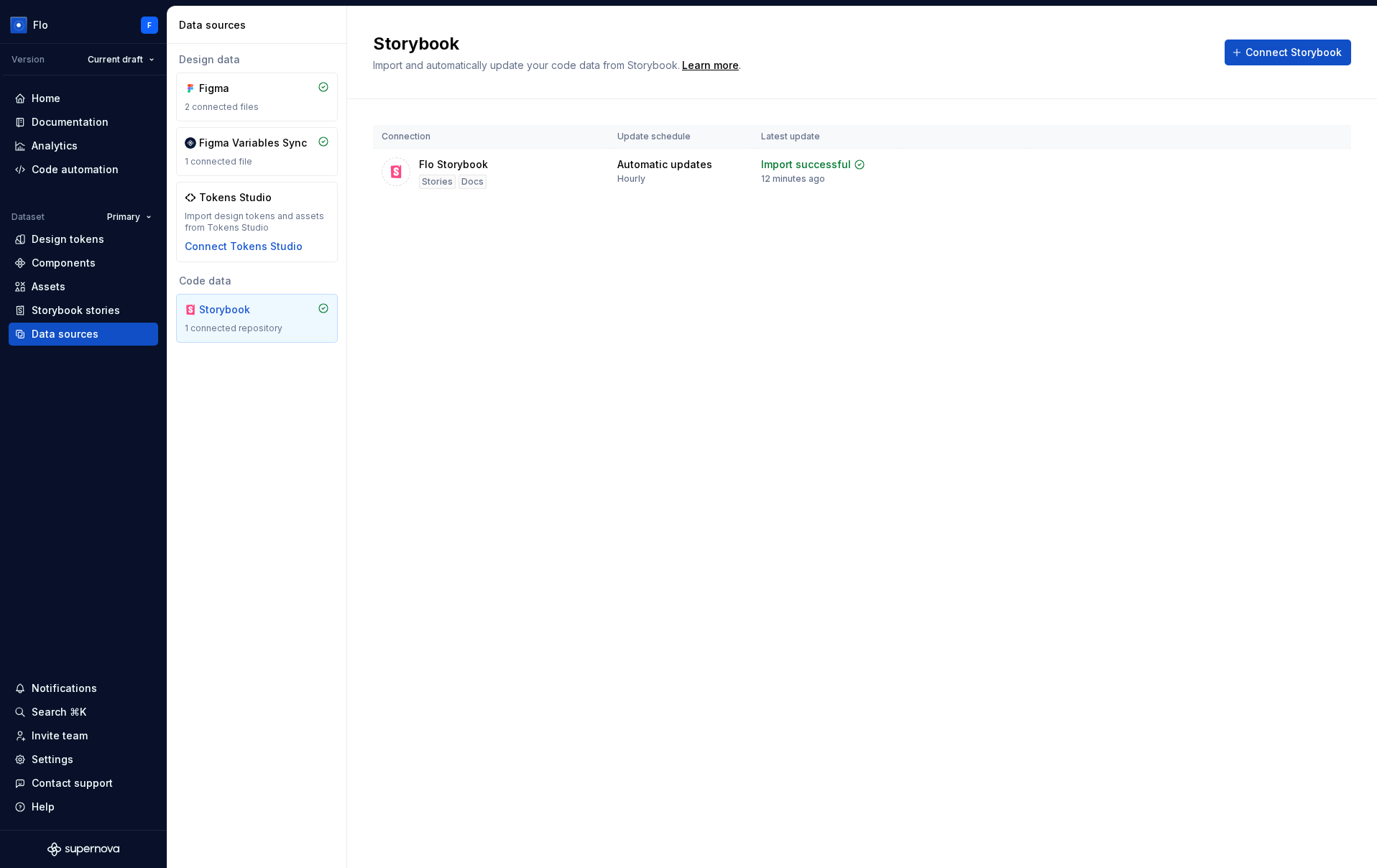
click at [843, 452] on div "Storybook Import and automatically update your code data from Storybook. Learn …" at bounding box center [862, 437] width 1030 height 862
click at [820, 465] on div "Storybook Import and automatically update your code data from Storybook. Learn …" at bounding box center [862, 437] width 1030 height 862
drag, startPoint x: 831, startPoint y: 437, endPoint x: 826, endPoint y: 429, distance: 9.4
click at [831, 436] on div "Storybook Import and automatically update your code data from Storybook. Learn …" at bounding box center [862, 437] width 1030 height 862
click at [285, 83] on div "Figma" at bounding box center [257, 89] width 144 height 14
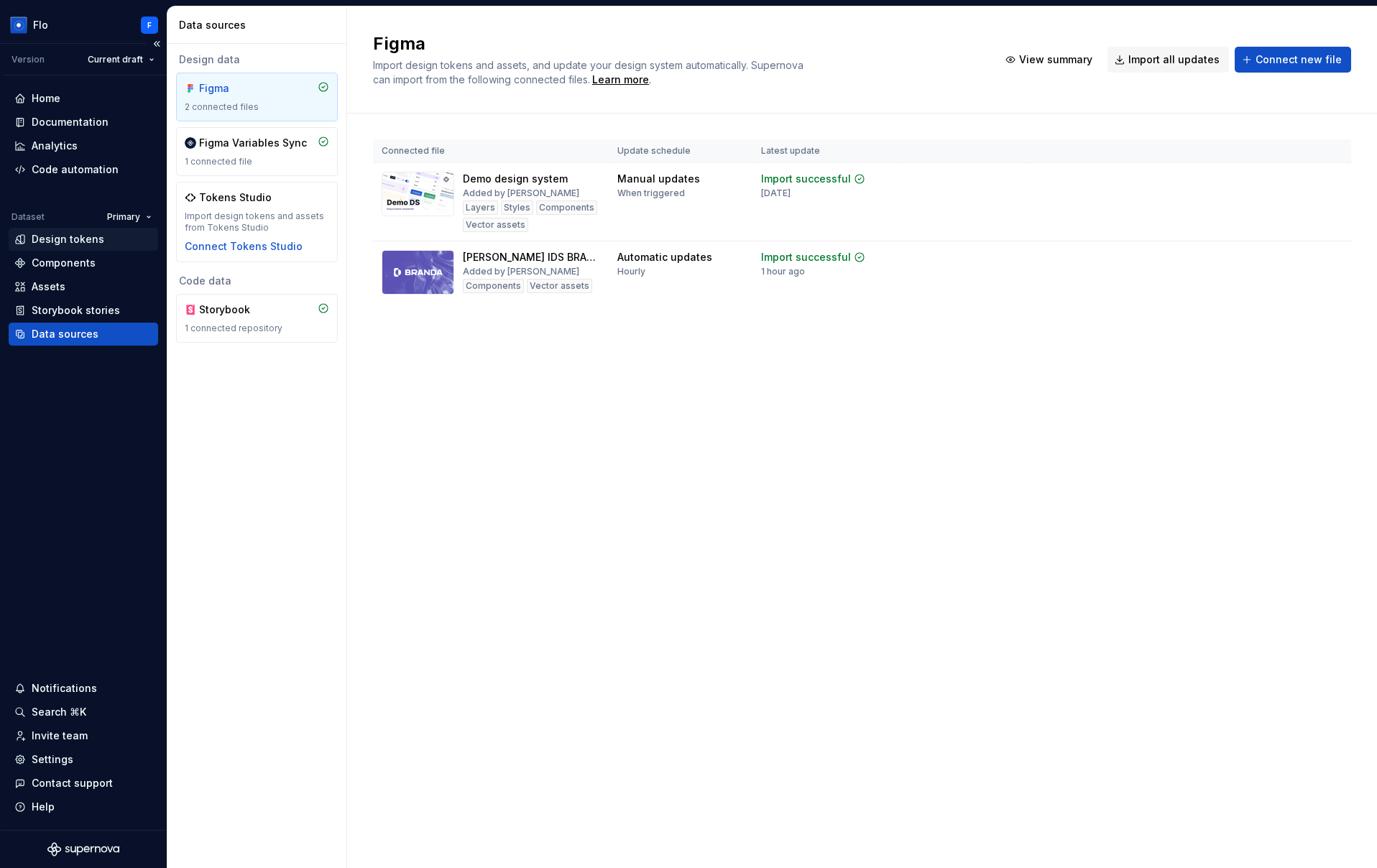
click at [92, 245] on div "Design tokens" at bounding box center [68, 240] width 73 height 14
click at [55, 242] on div "Design tokens" at bounding box center [68, 240] width 73 height 14
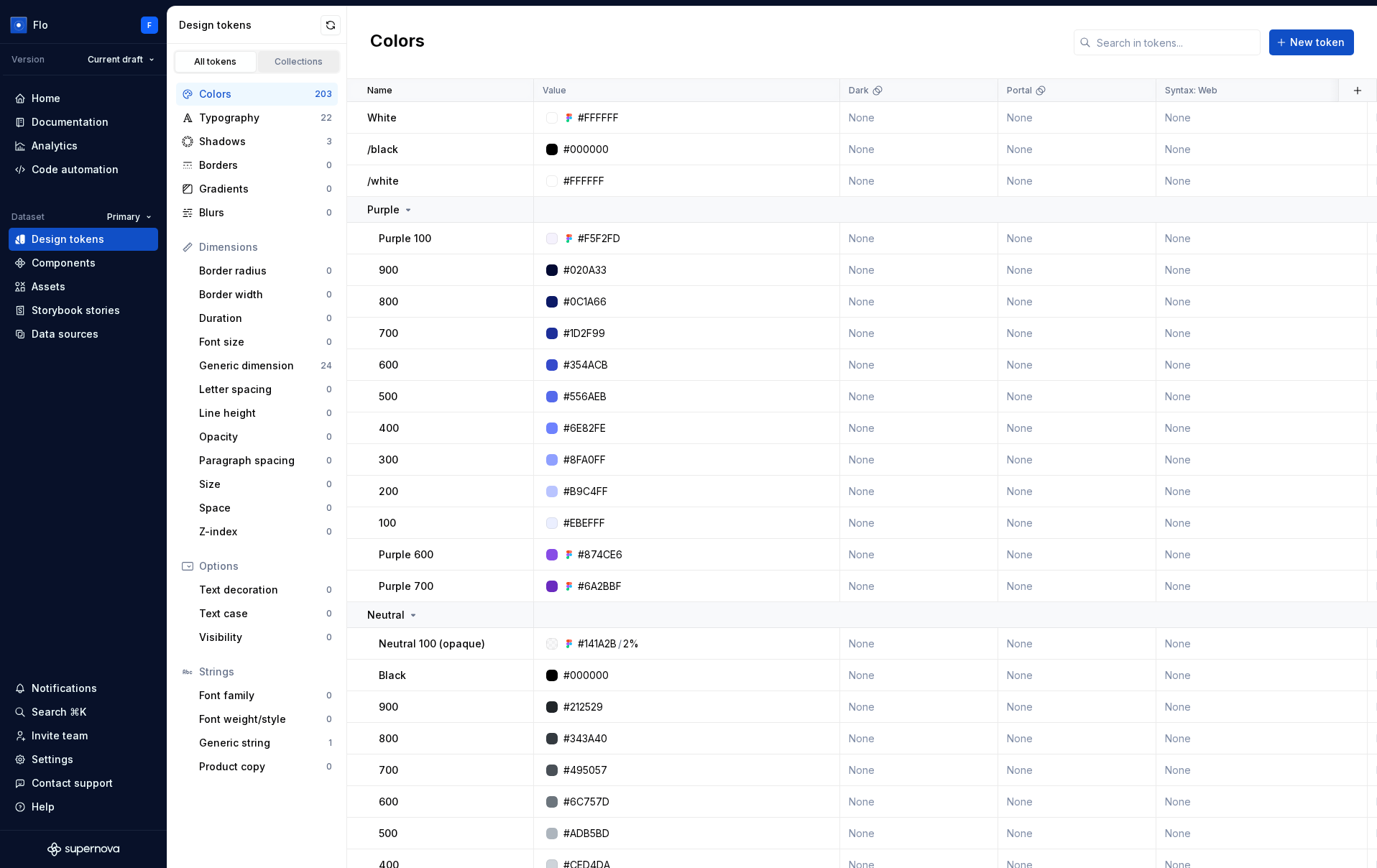
click at [292, 62] on div "Collections" at bounding box center [299, 62] width 72 height 12
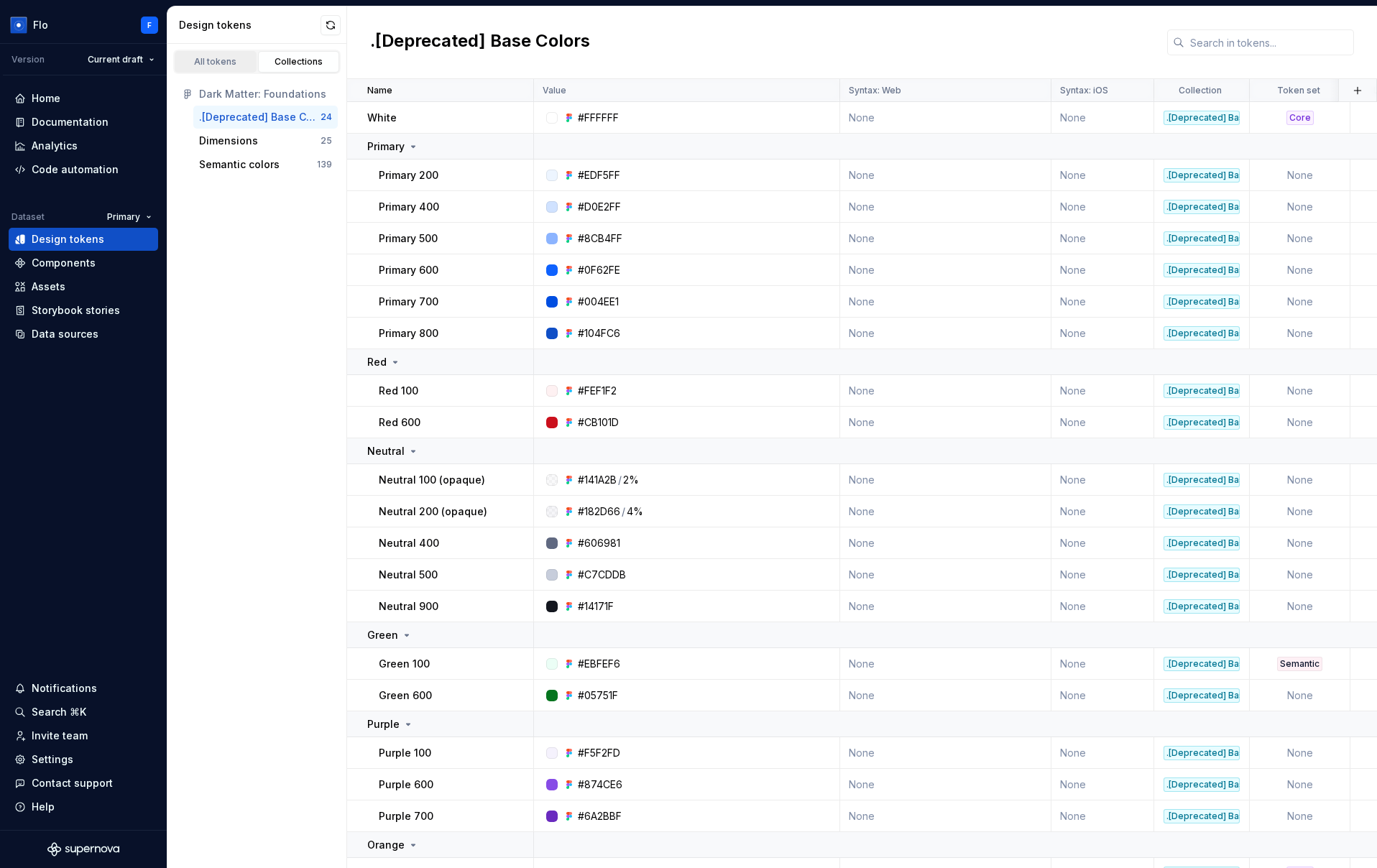
click at [214, 63] on div "All tokens" at bounding box center [216, 62] width 72 height 12
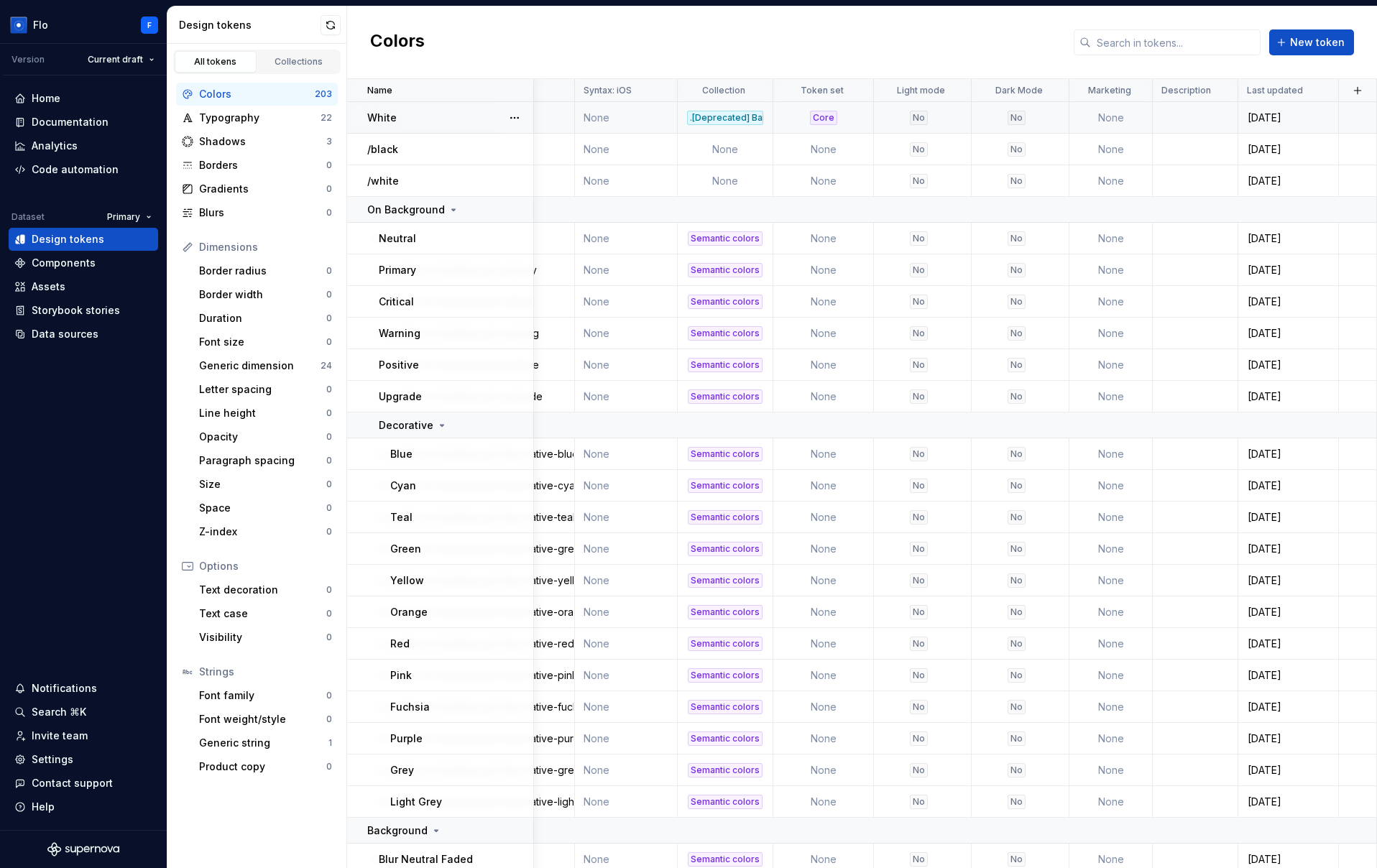
scroll to position [0, 800]
click at [1354, 92] on button "button" at bounding box center [1358, 91] width 20 height 20
click at [1246, 151] on div "New custom property" at bounding box center [1267, 148] width 108 height 14
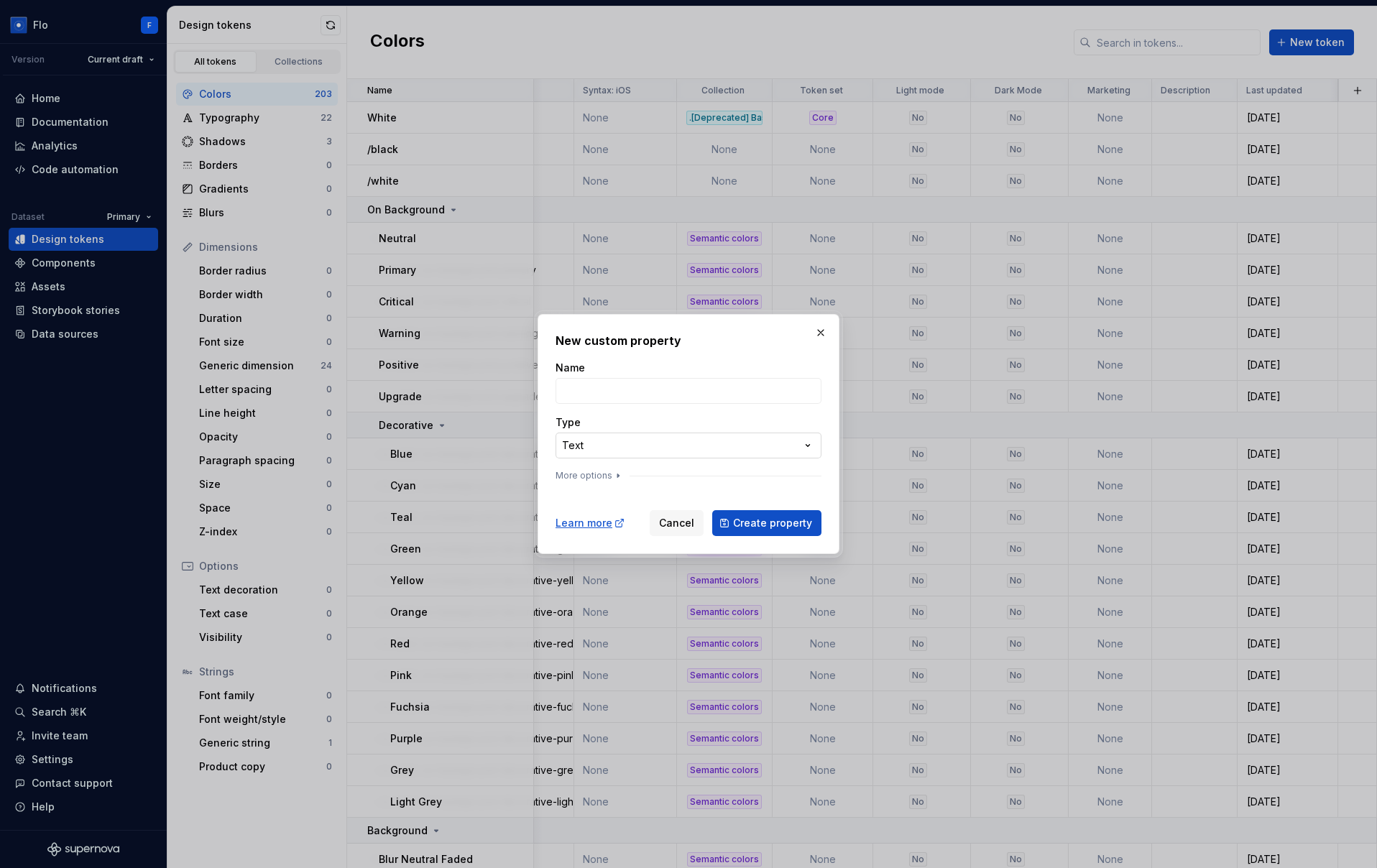
click at [598, 447] on div "**********" at bounding box center [688, 434] width 1377 height 868
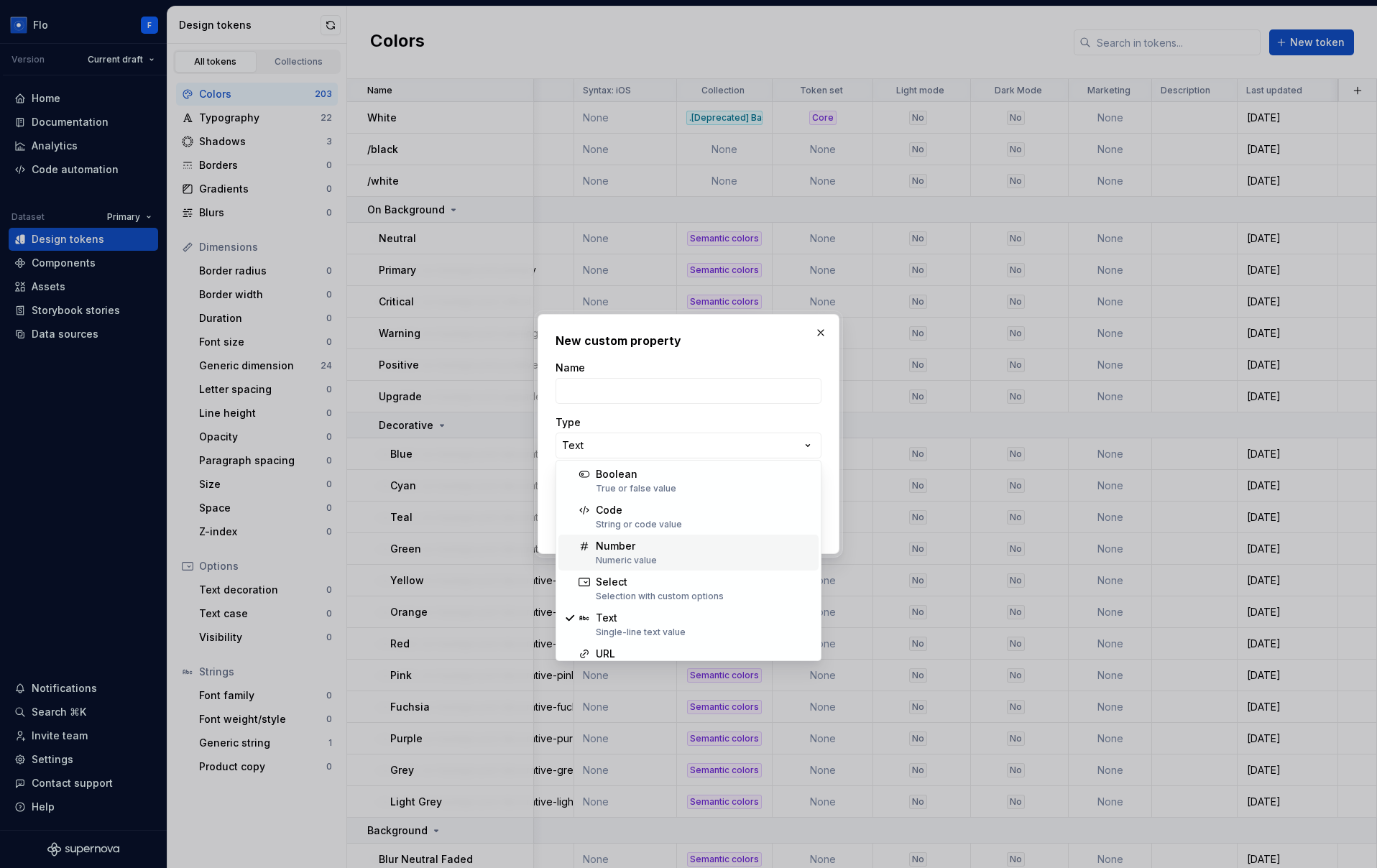
scroll to position [56, 0]
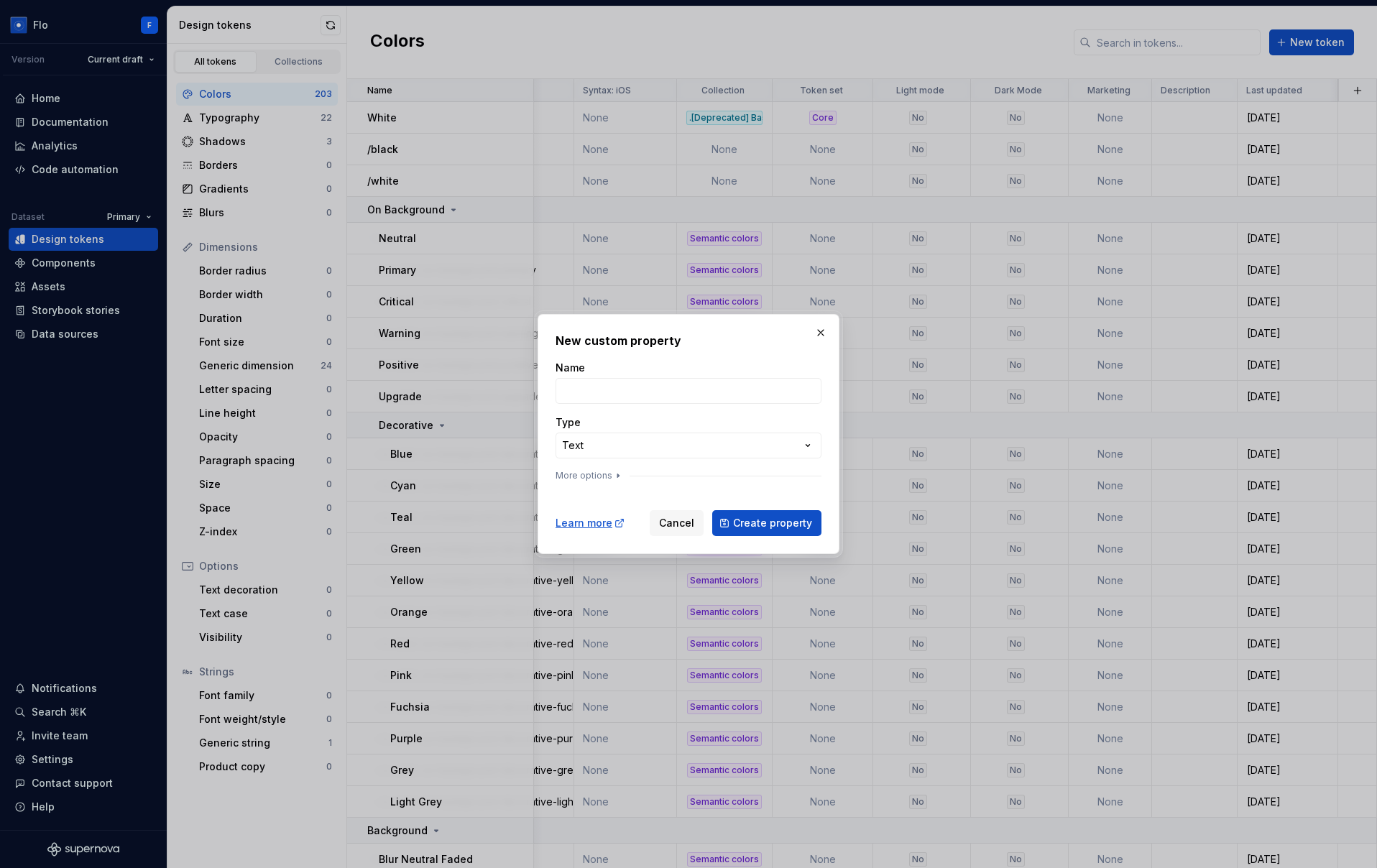
click at [769, 341] on div "**********" at bounding box center [688, 434] width 1377 height 868
click at [825, 332] on button "button" at bounding box center [821, 333] width 20 height 20
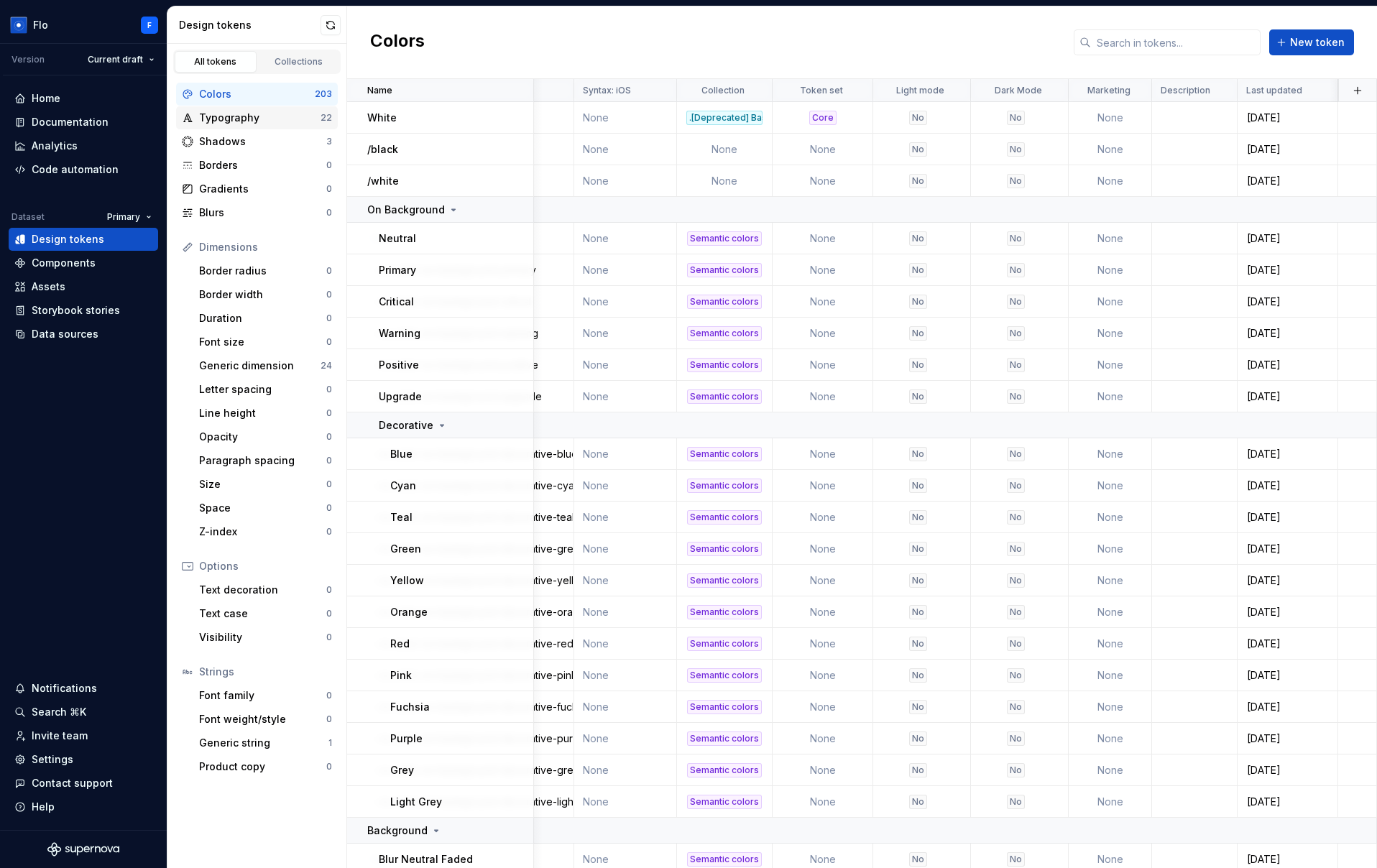
click at [236, 118] on div "Typography" at bounding box center [260, 118] width 121 height 14
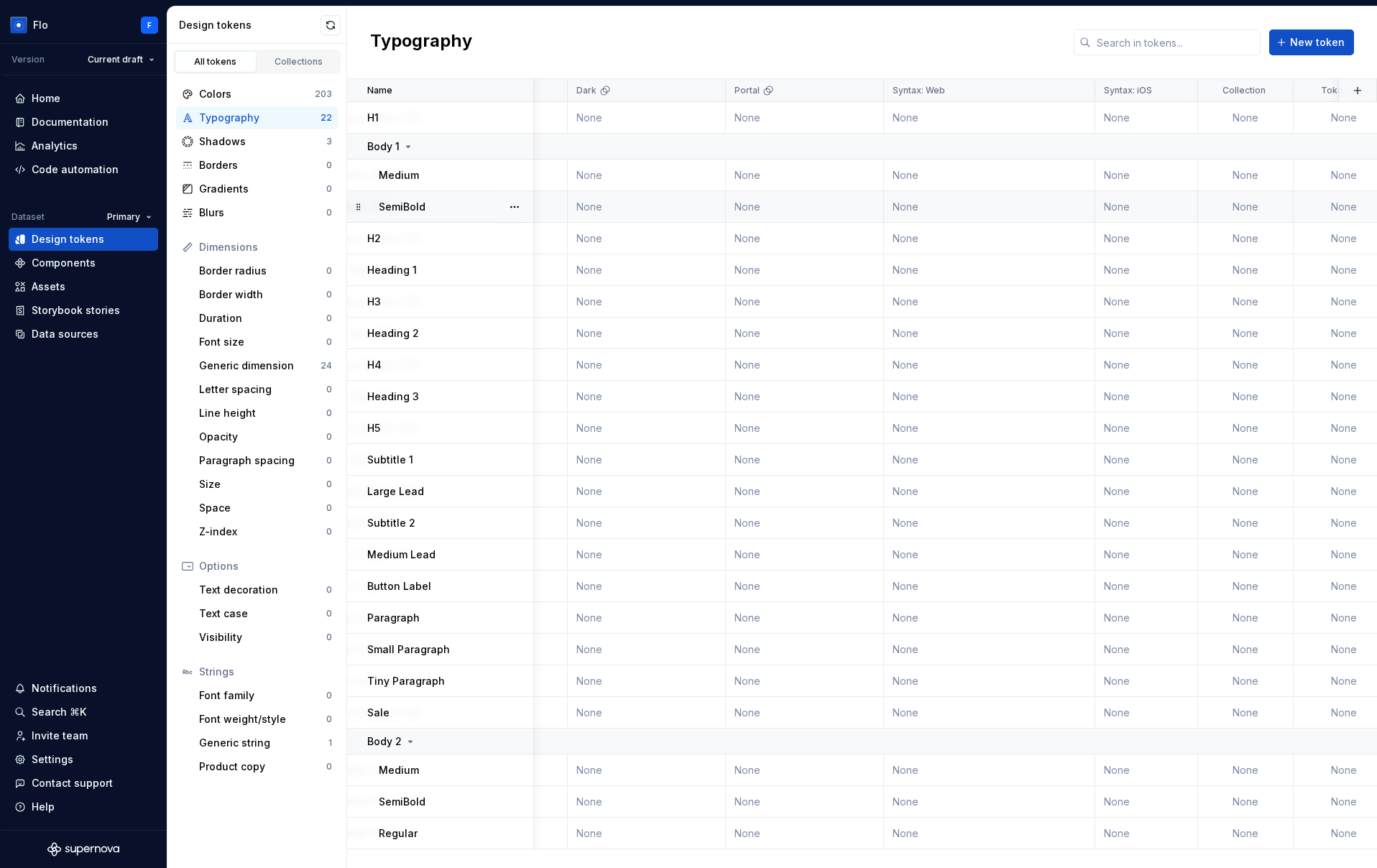
scroll to position [0, 226]
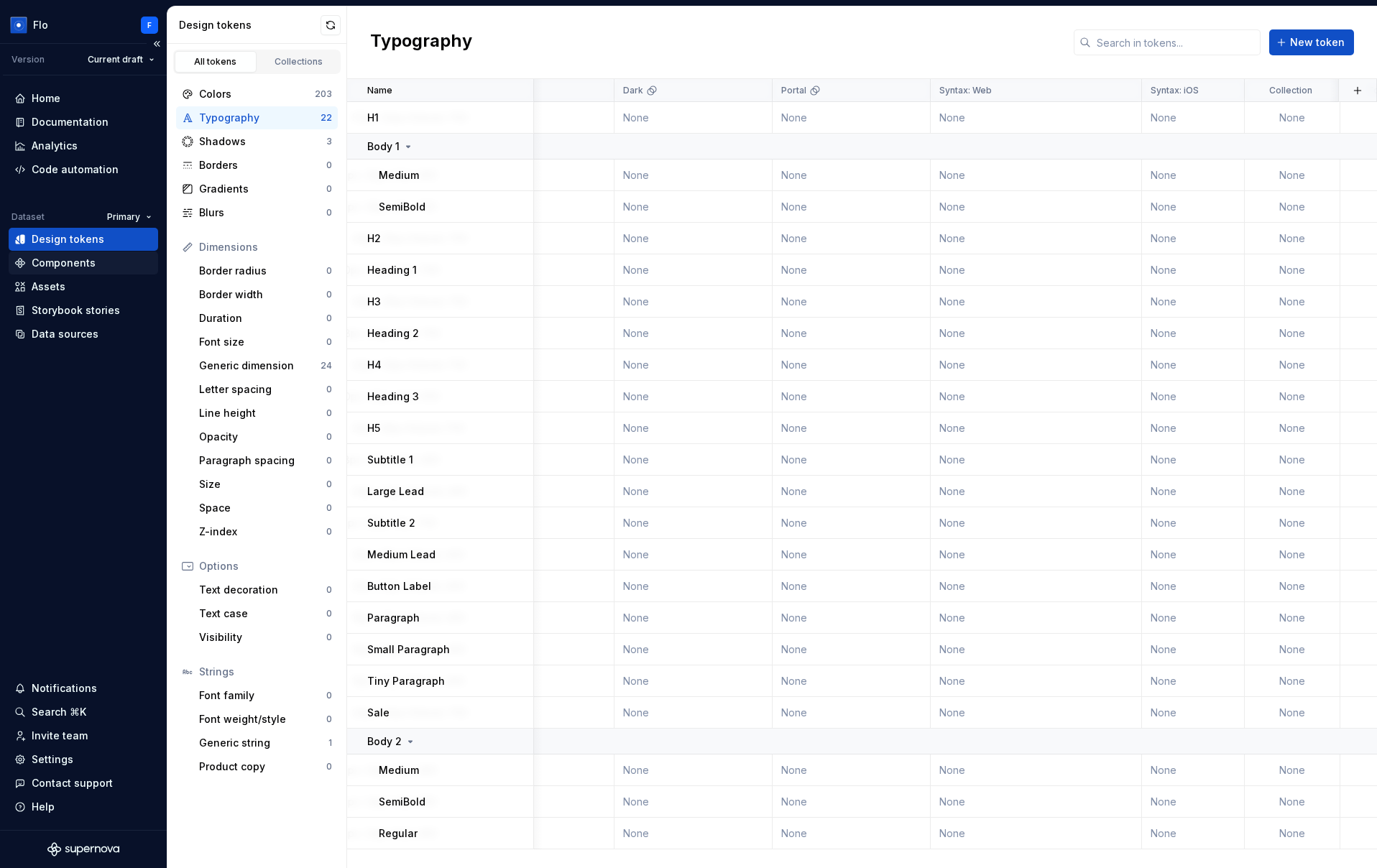
click at [108, 263] on div "Components" at bounding box center [83, 263] width 138 height 14
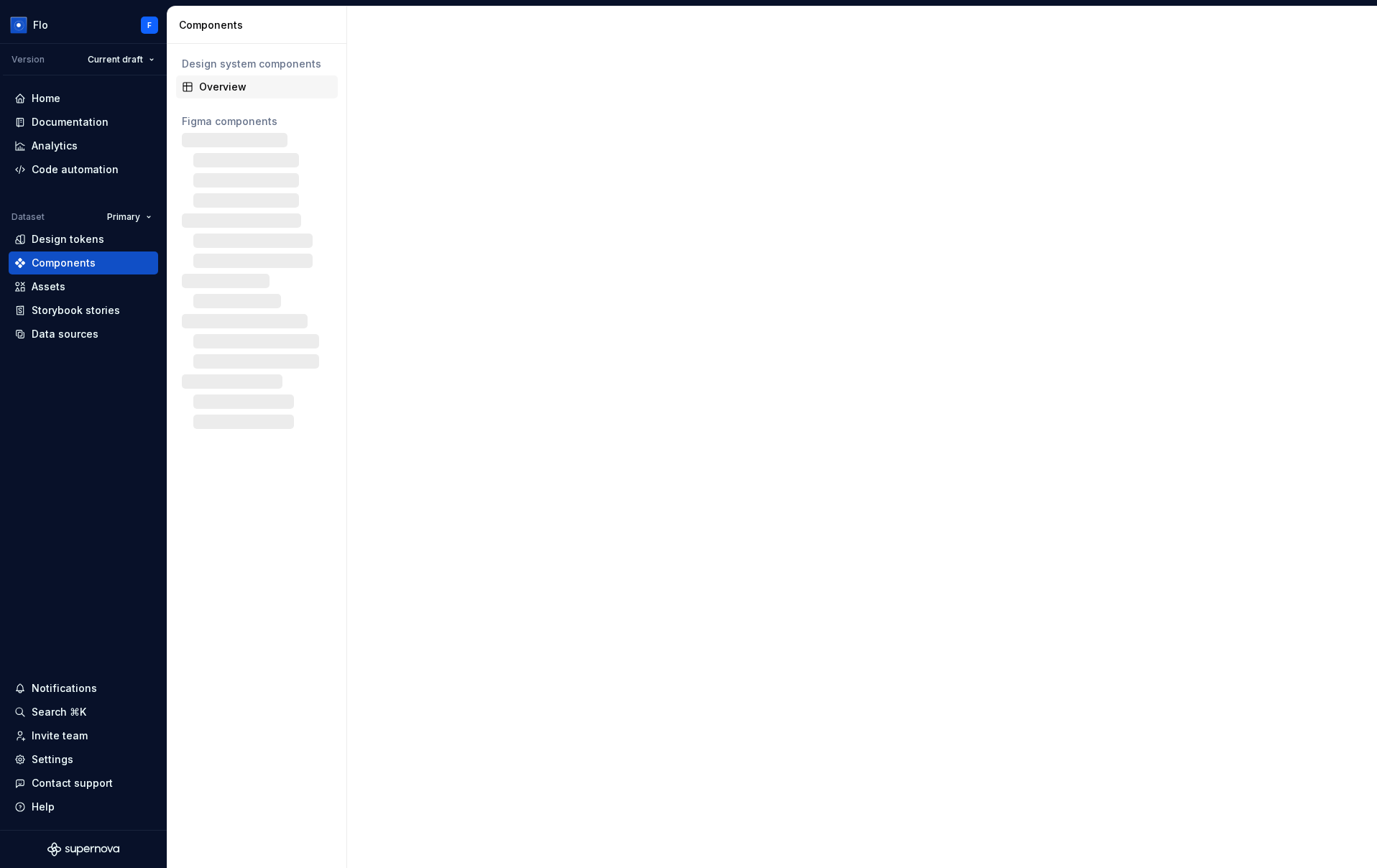
click at [286, 80] on div "Overview" at bounding box center [266, 87] width 133 height 14
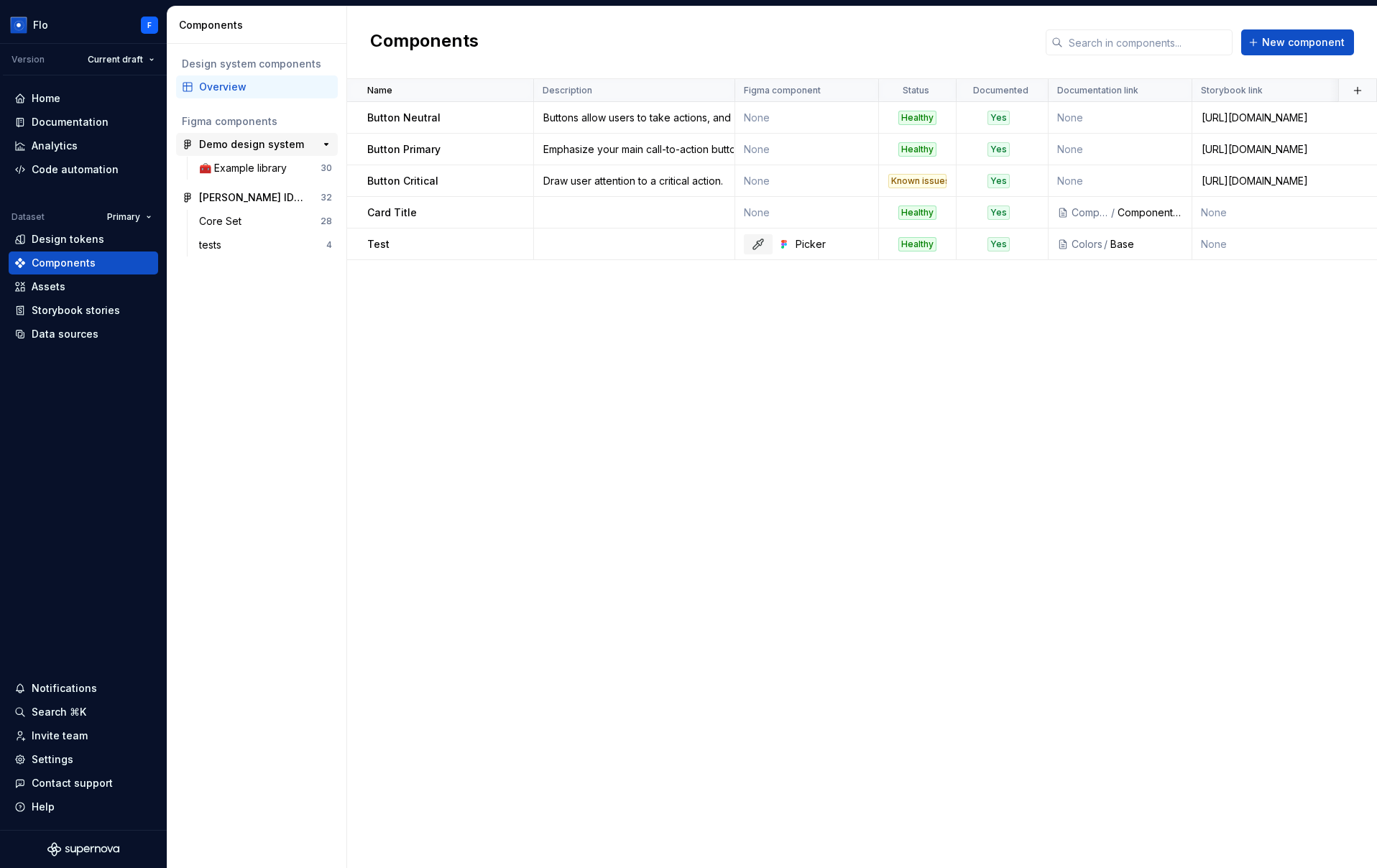
click at [237, 141] on div "Demo design system" at bounding box center [251, 144] width 105 height 14
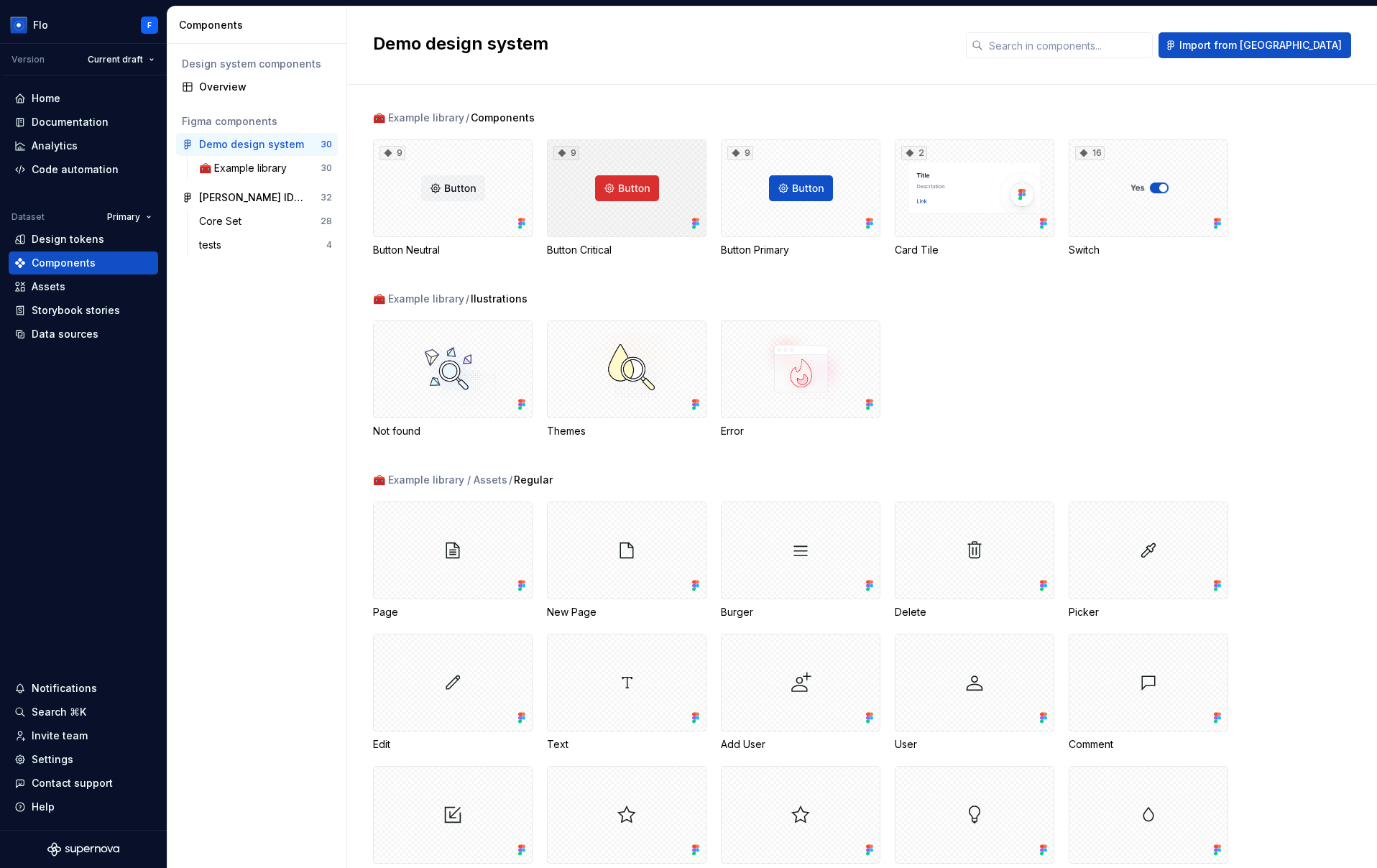
click at [619, 196] on div "9" at bounding box center [626, 188] width 159 height 97
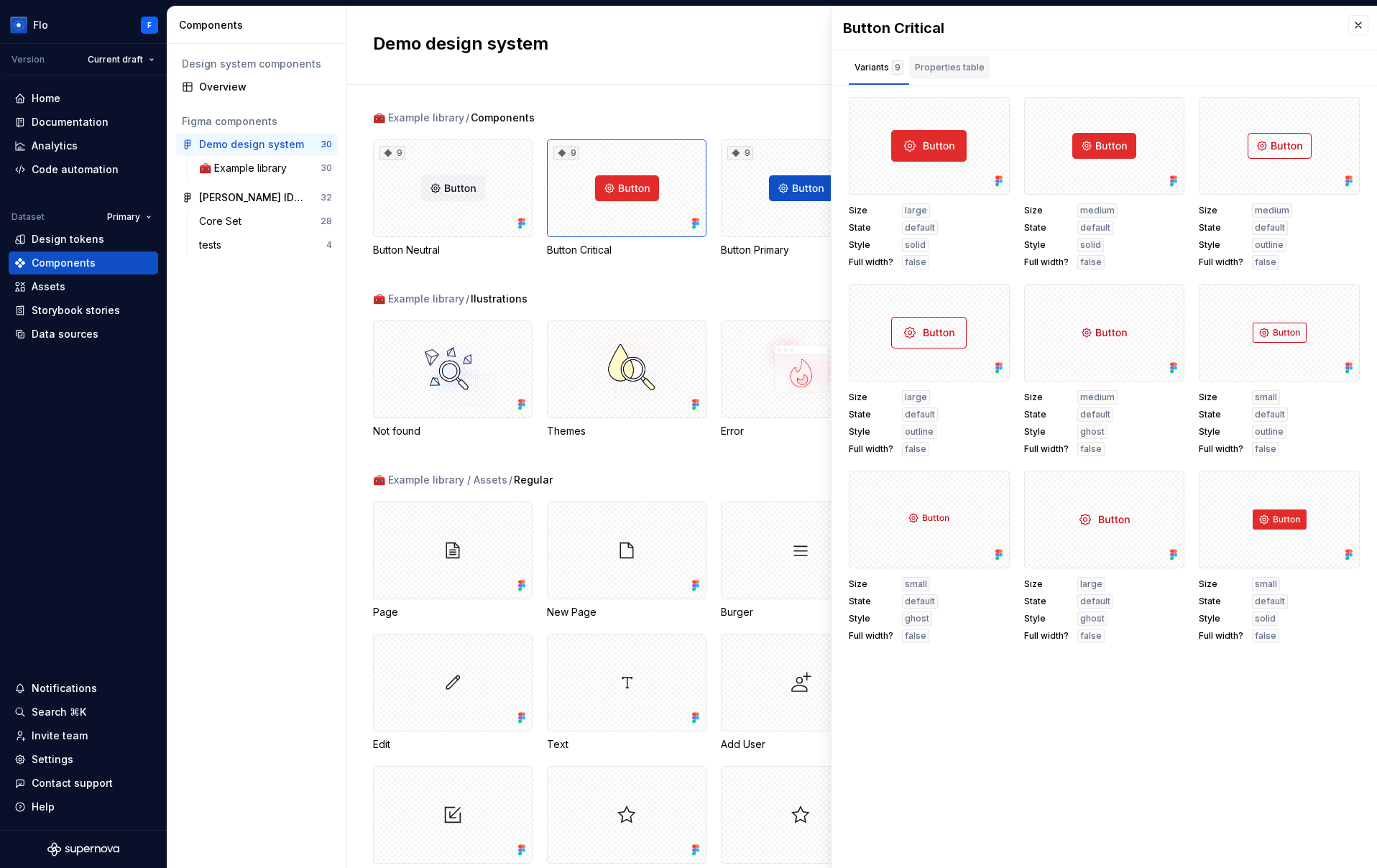
click at [946, 67] on div "Properties table" at bounding box center [950, 68] width 70 height 14
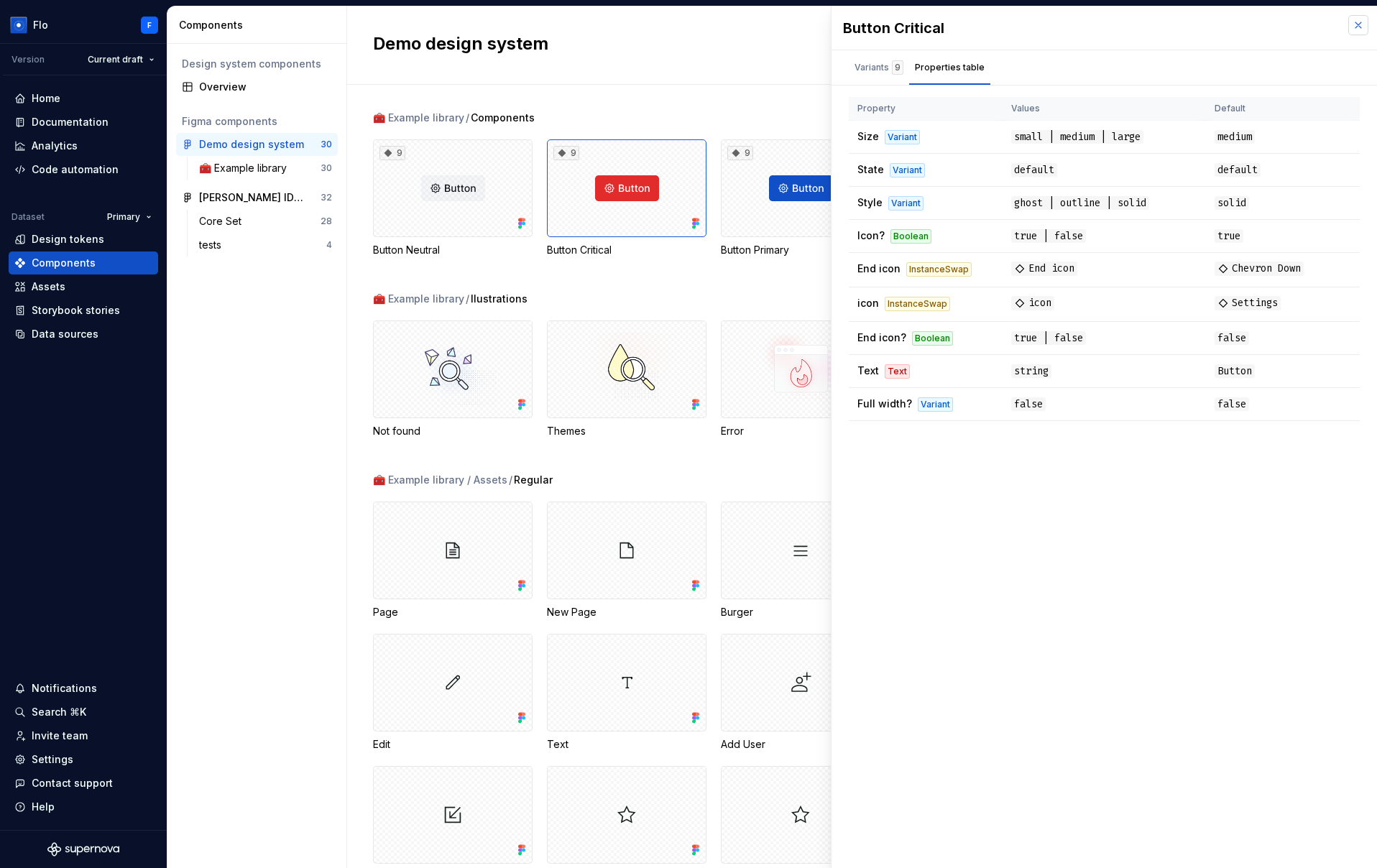
click at [1362, 26] on button "button" at bounding box center [1358, 25] width 20 height 20
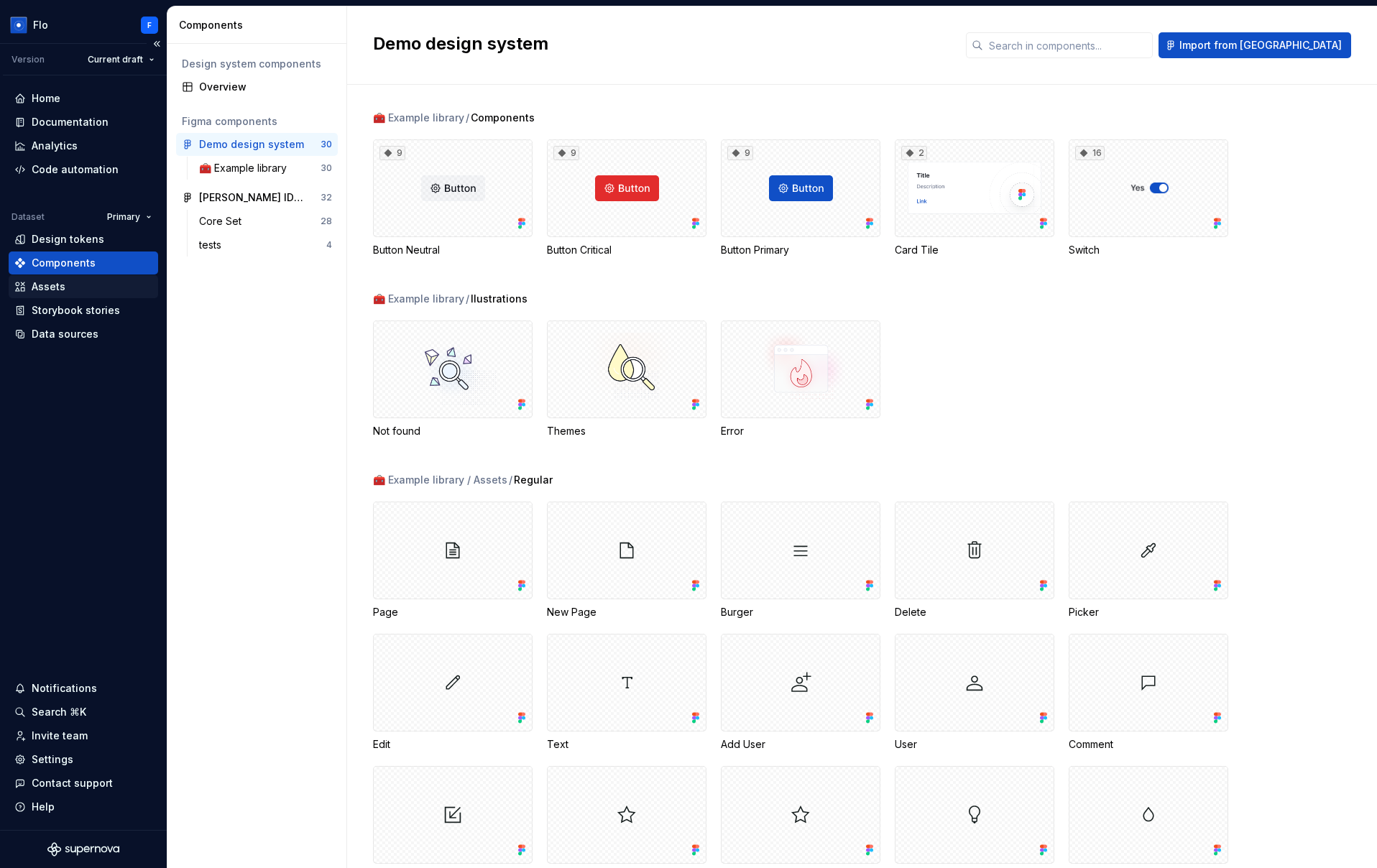
click at [68, 289] on div "Assets" at bounding box center [83, 286] width 138 height 14
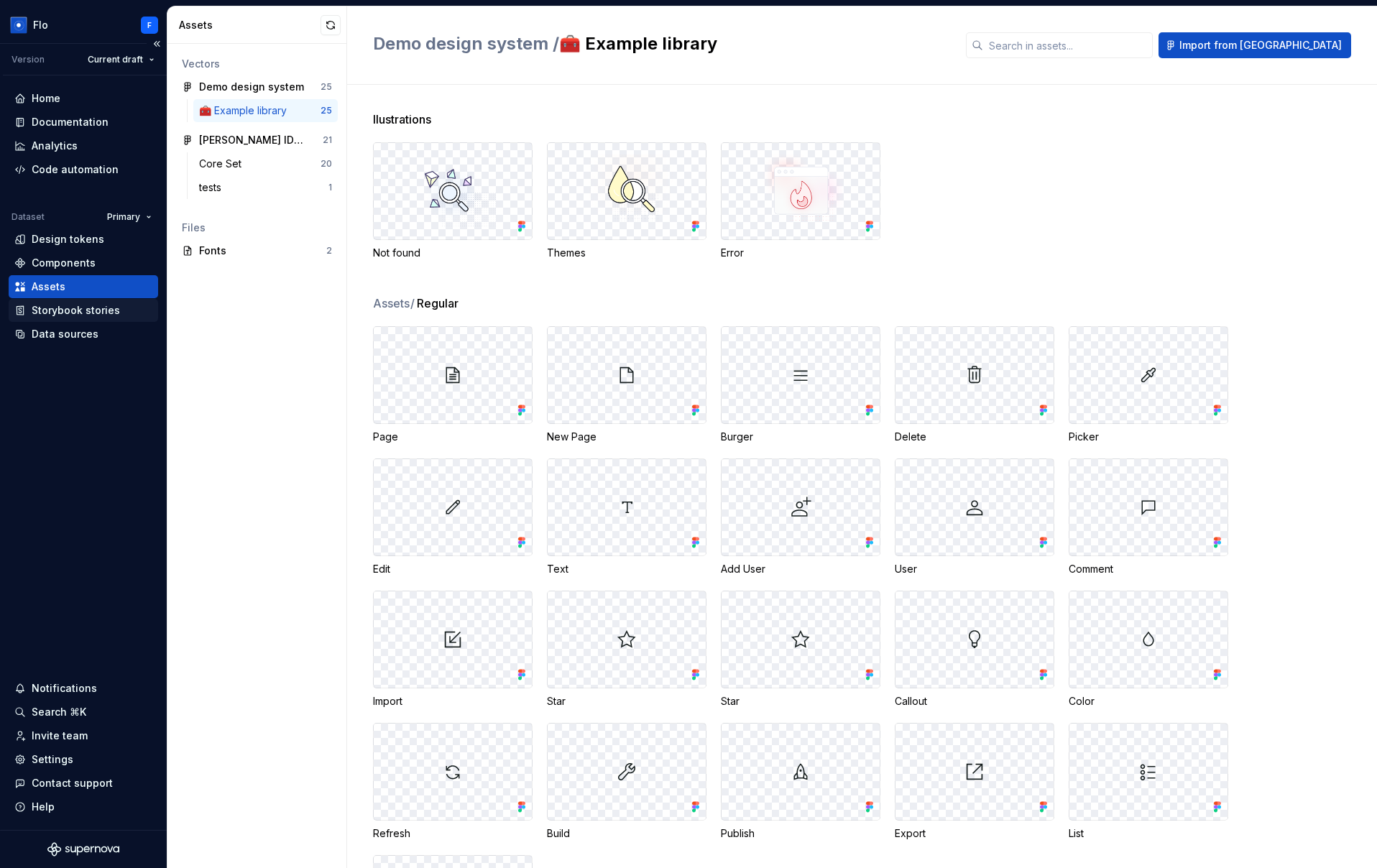
click at [71, 315] on div "Storybook stories" at bounding box center [76, 310] width 88 height 14
click at [1185, 216] on div "Not found Themes Error" at bounding box center [875, 201] width 1004 height 118
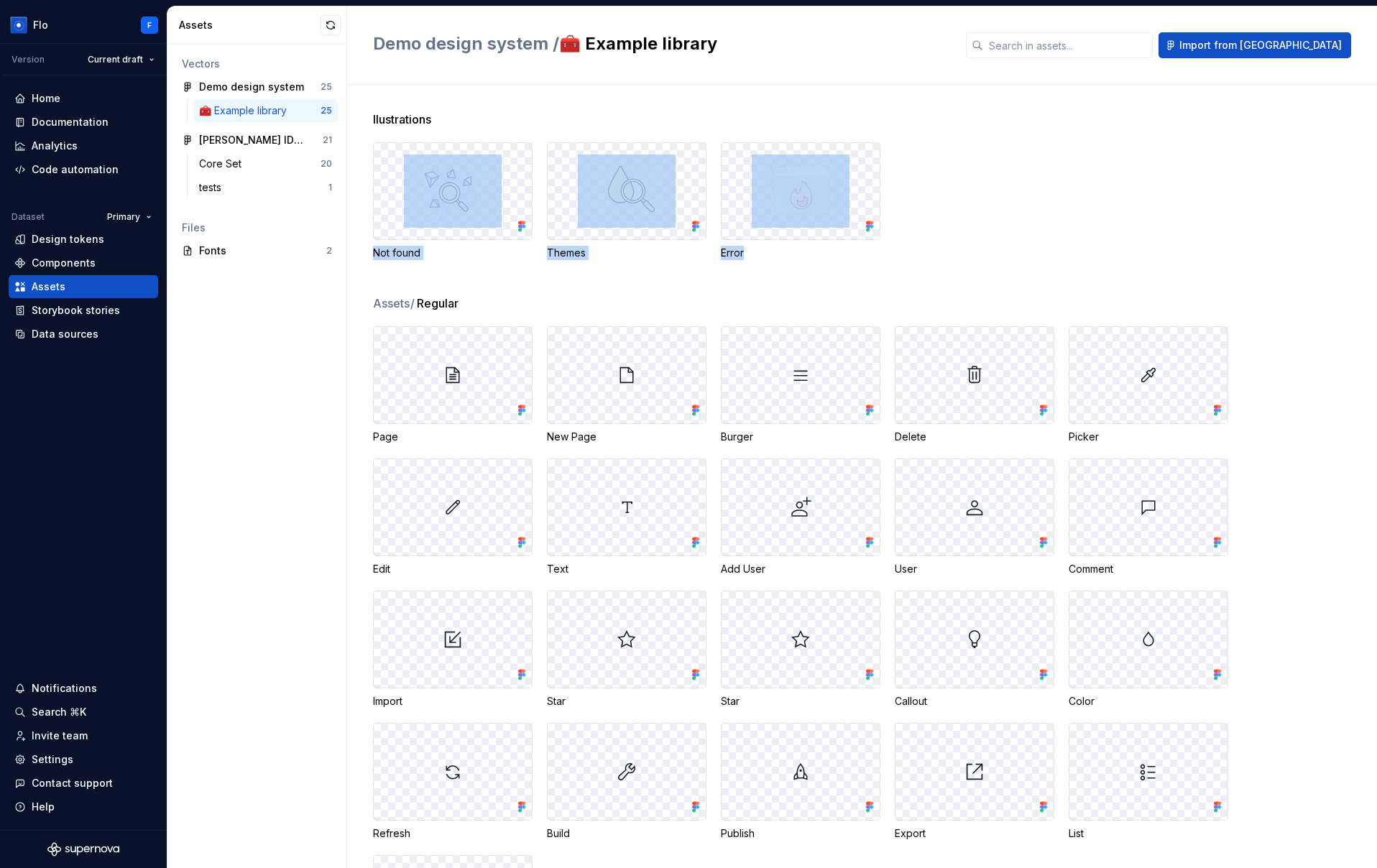
drag, startPoint x: 731, startPoint y: 255, endPoint x: 368, endPoint y: 245, distance: 363.1
click at [423, 238] on div "llustrations Not found Themes Error" at bounding box center [875, 202] width 1004 height 184
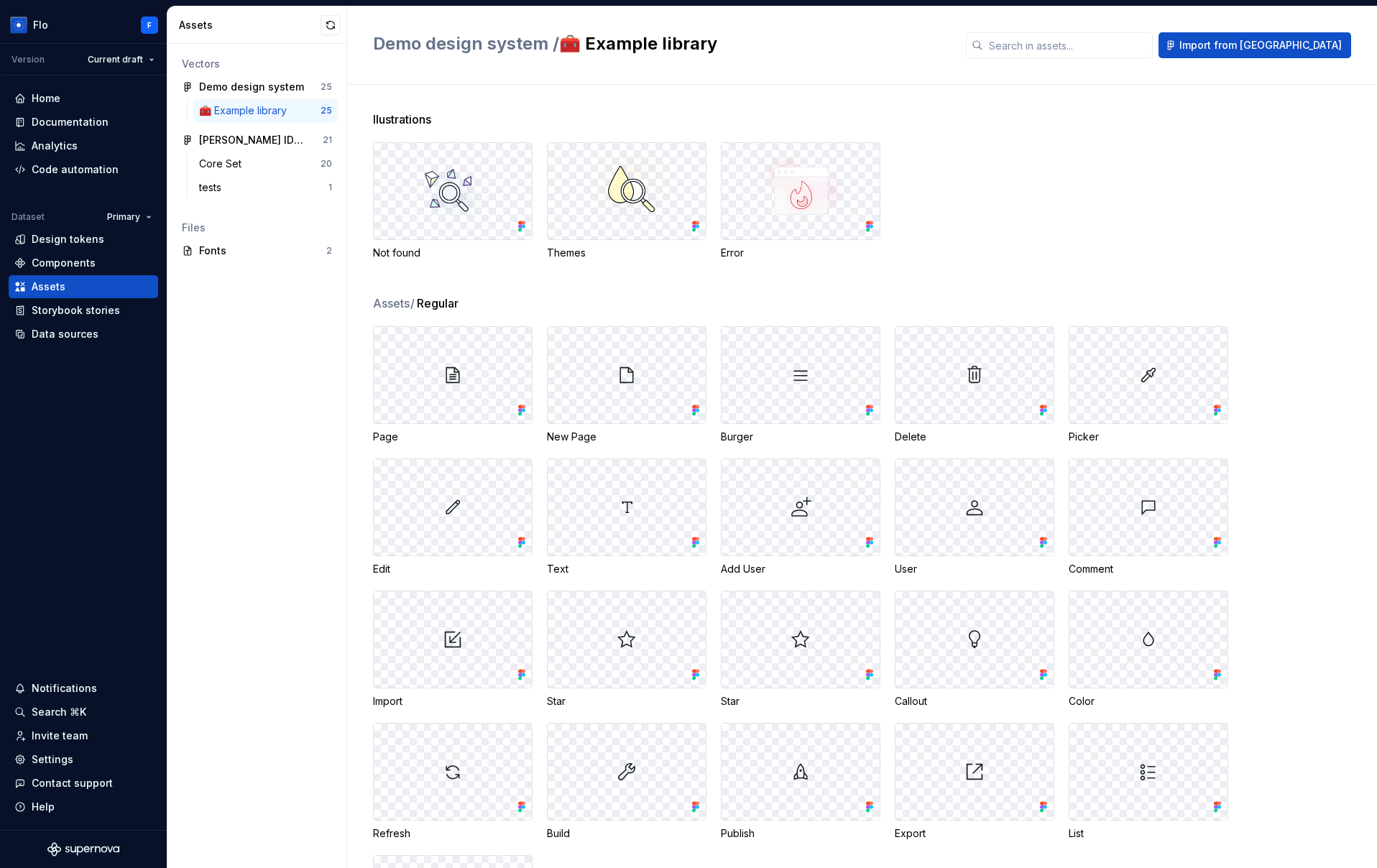
click at [499, 279] on div "llustrations Not found Themes Error" at bounding box center [875, 202] width 1004 height 184
click at [251, 146] on div "Taylor's IDS BRAND A" at bounding box center [253, 140] width 107 height 14
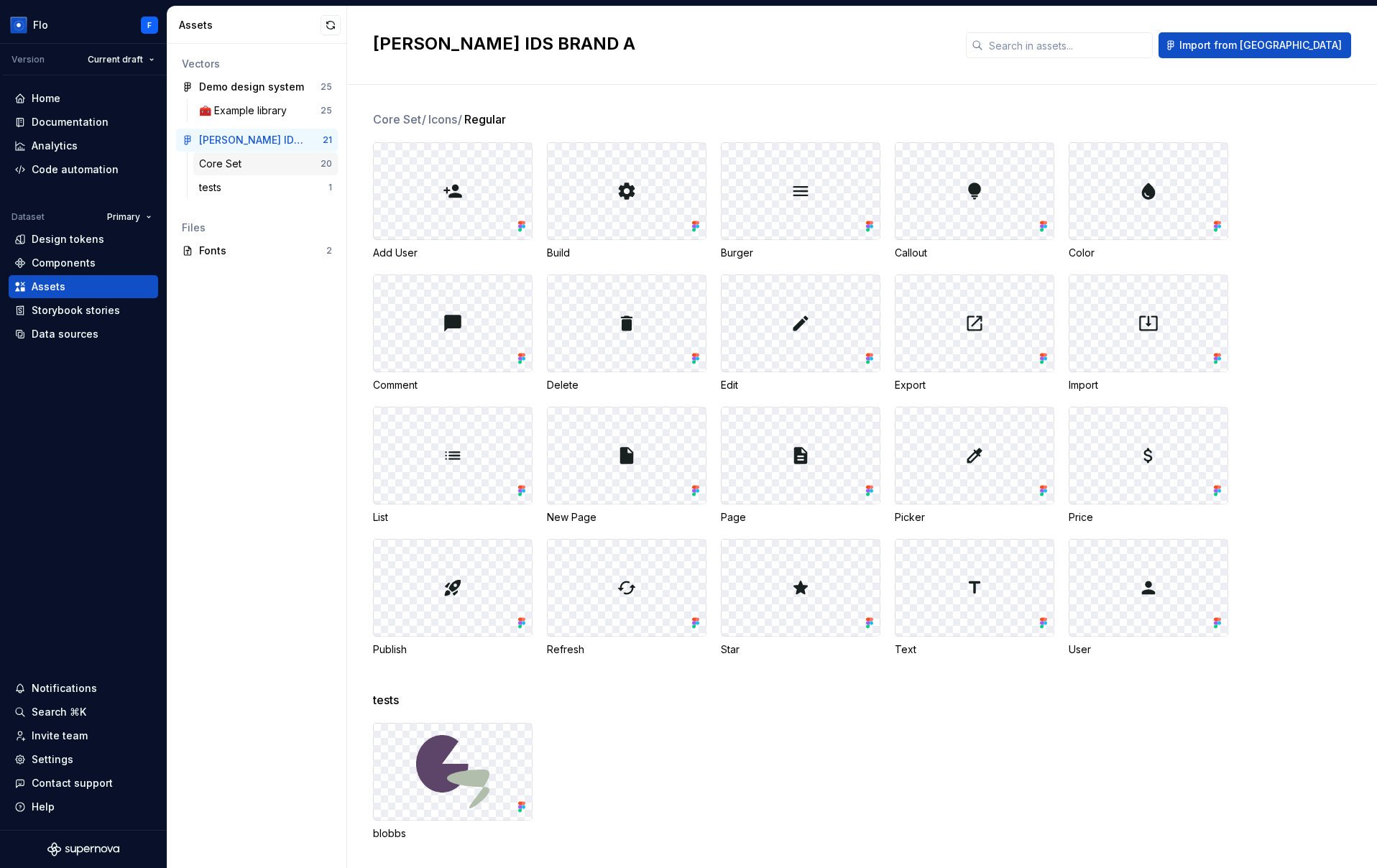
click at [250, 162] on div "Core Set" at bounding box center [260, 164] width 121 height 14
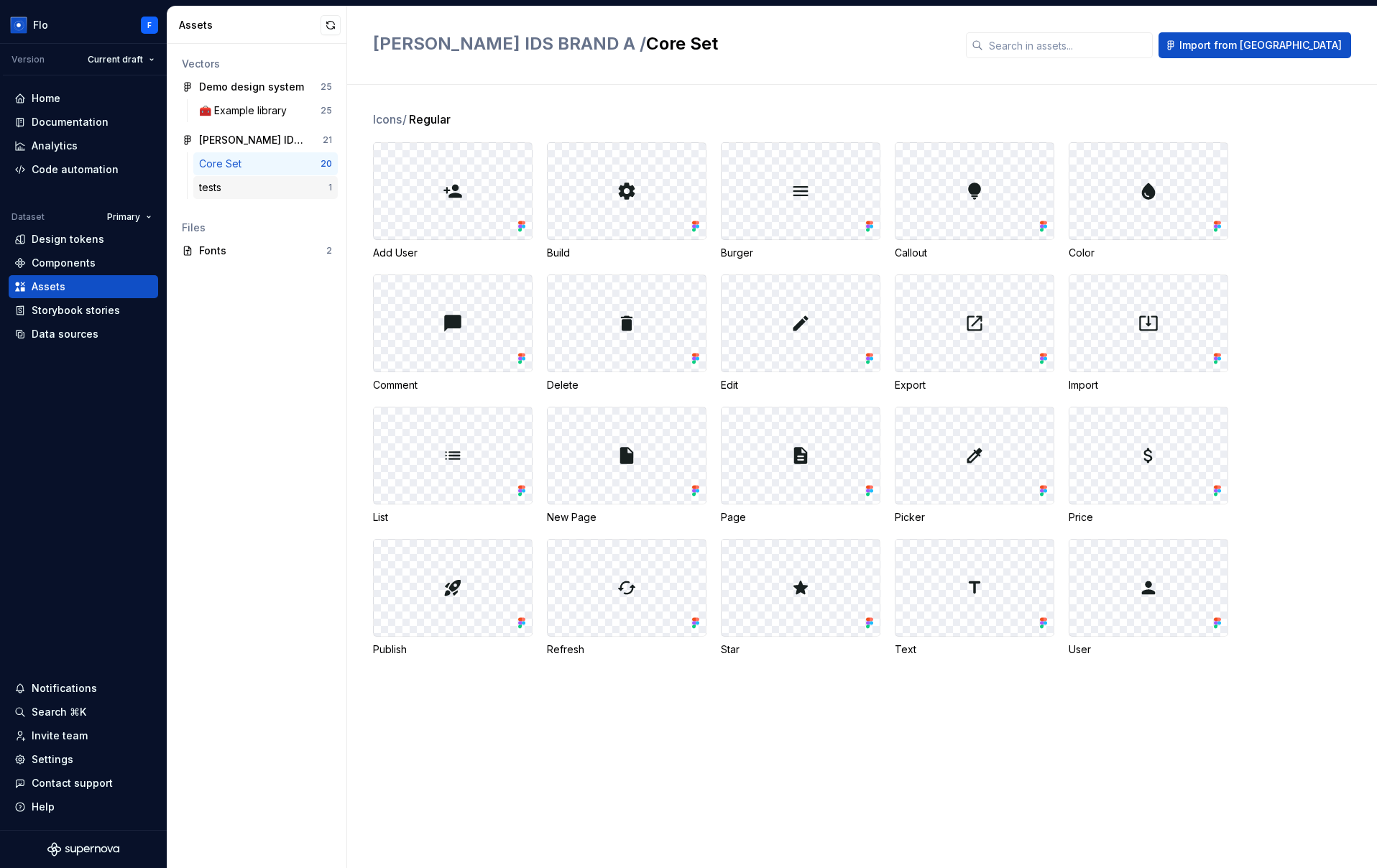
click at [249, 176] on div "tests 1" at bounding box center [266, 188] width 144 height 23
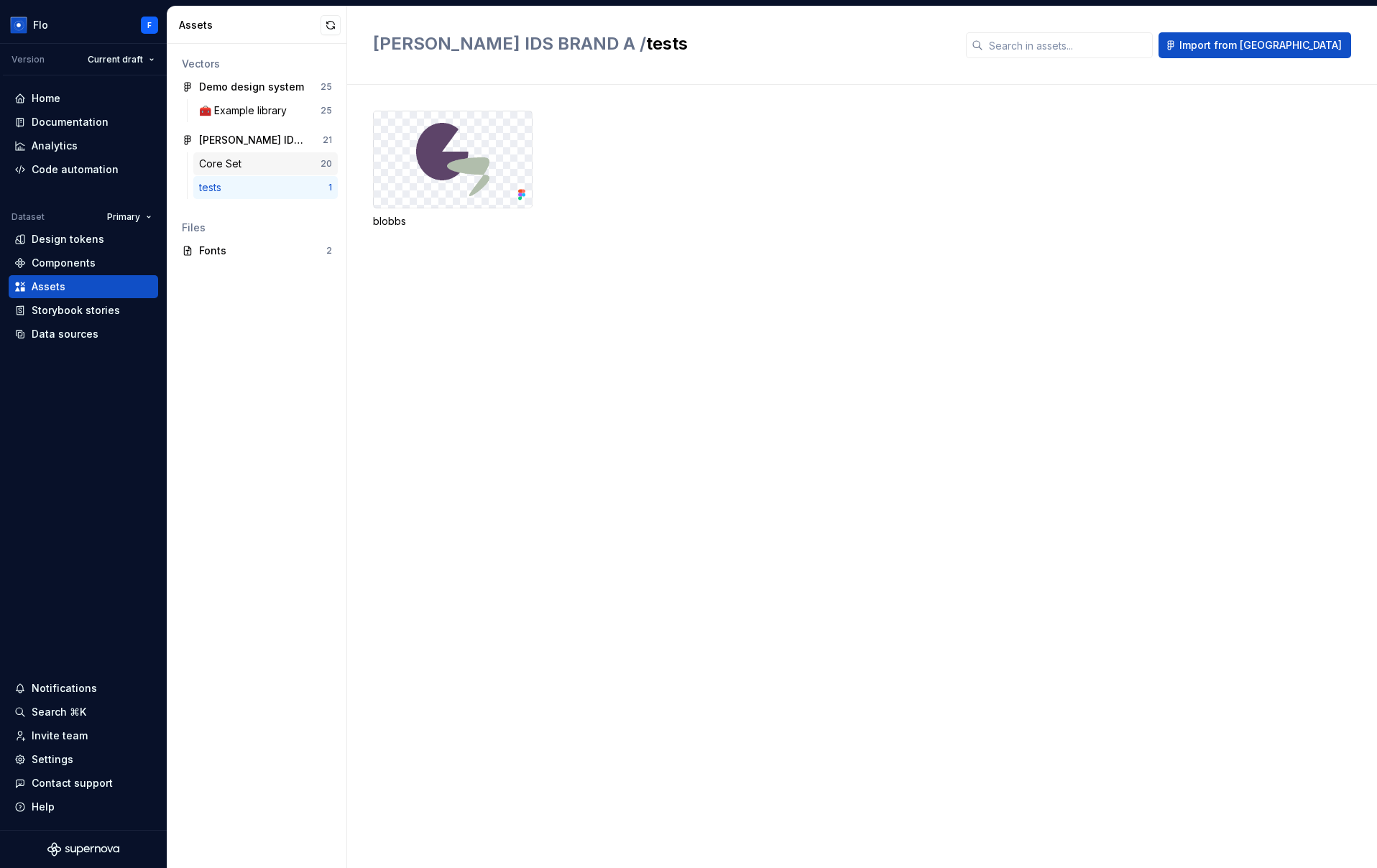
click at [251, 162] on div "Core Set" at bounding box center [260, 164] width 121 height 14
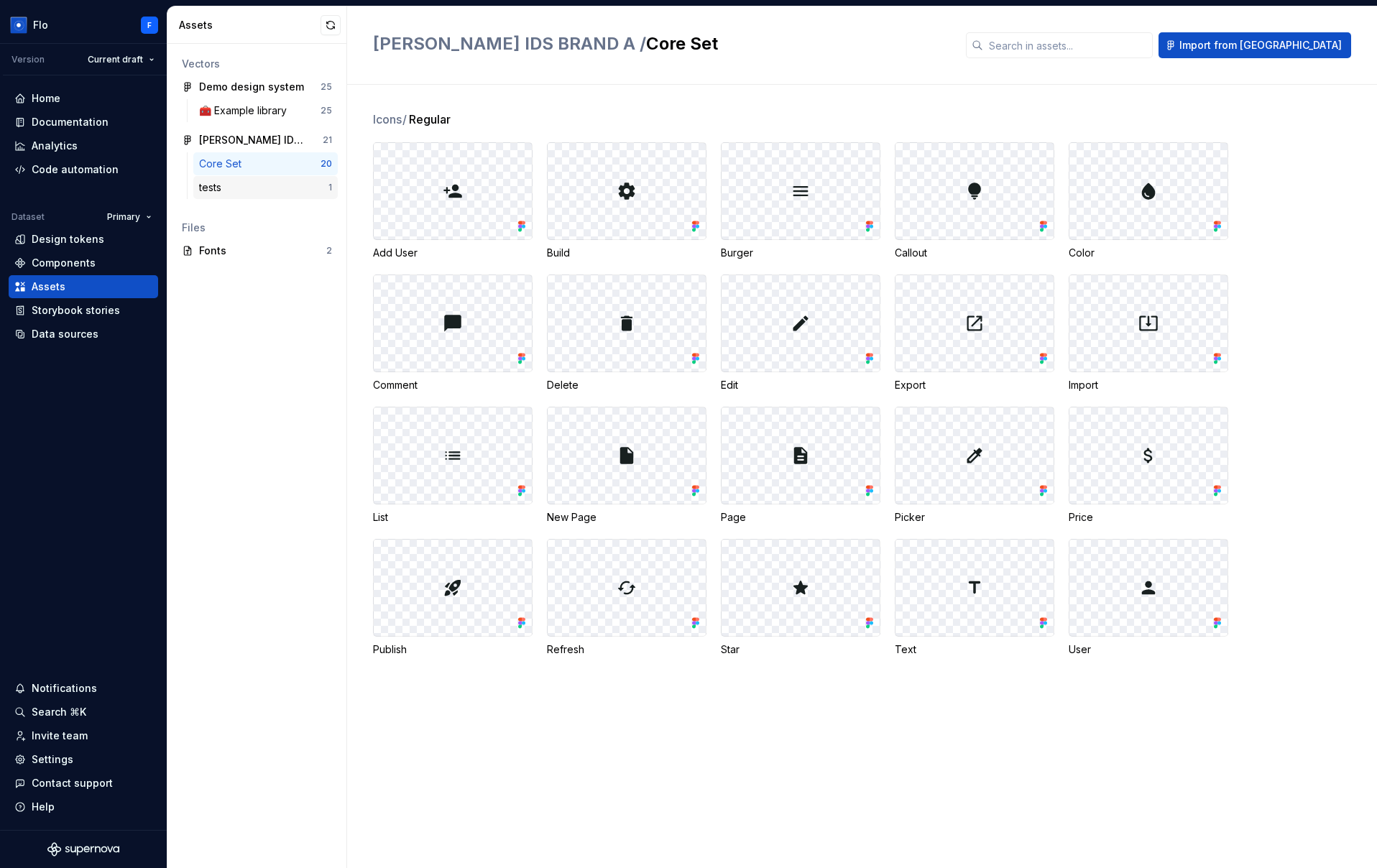
click at [256, 194] on div "tests" at bounding box center [263, 188] width 129 height 14
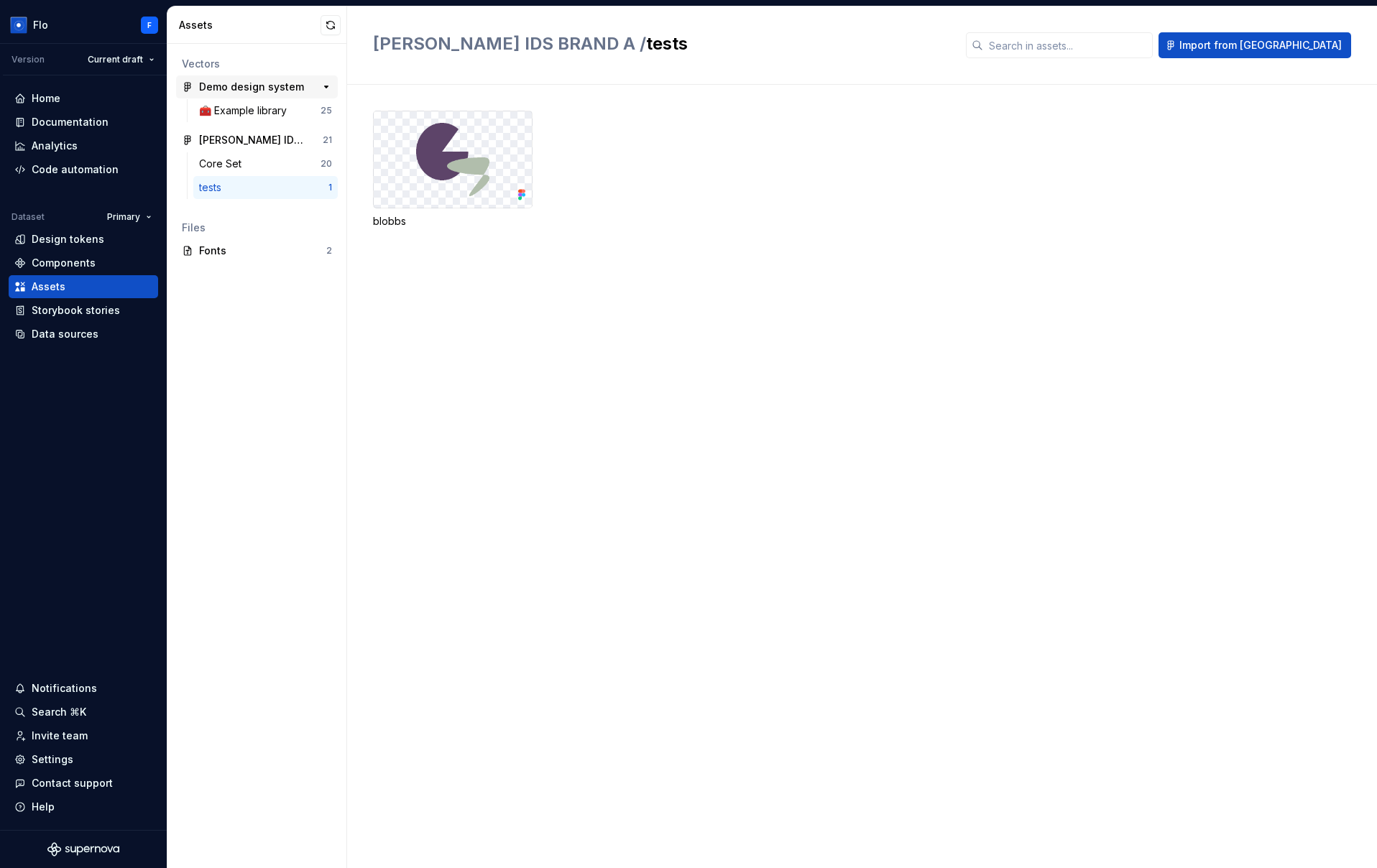
click at [237, 94] on div "Demo design system 25" at bounding box center [257, 87] width 162 height 23
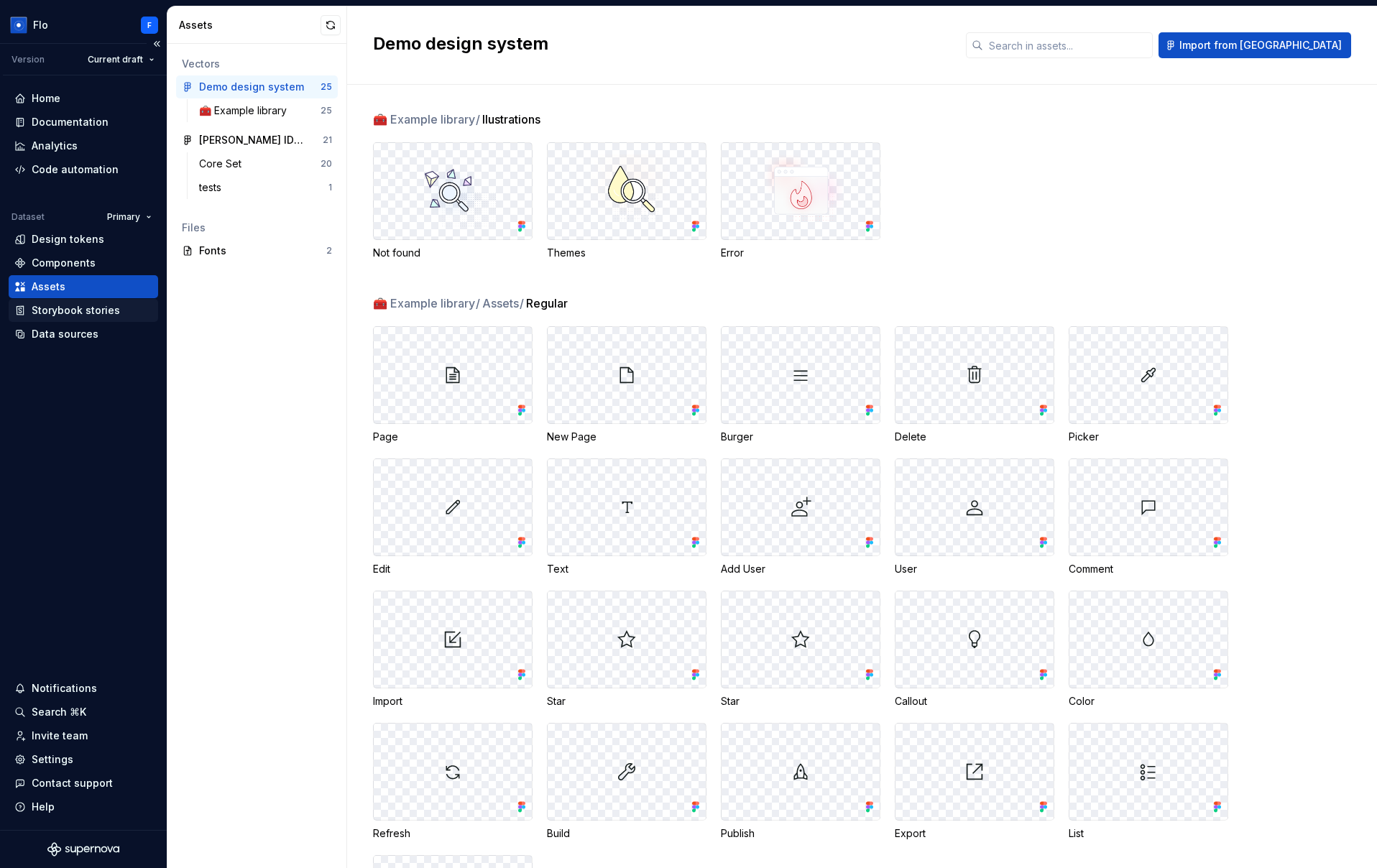
click at [62, 304] on div "Storybook stories" at bounding box center [76, 310] width 88 height 14
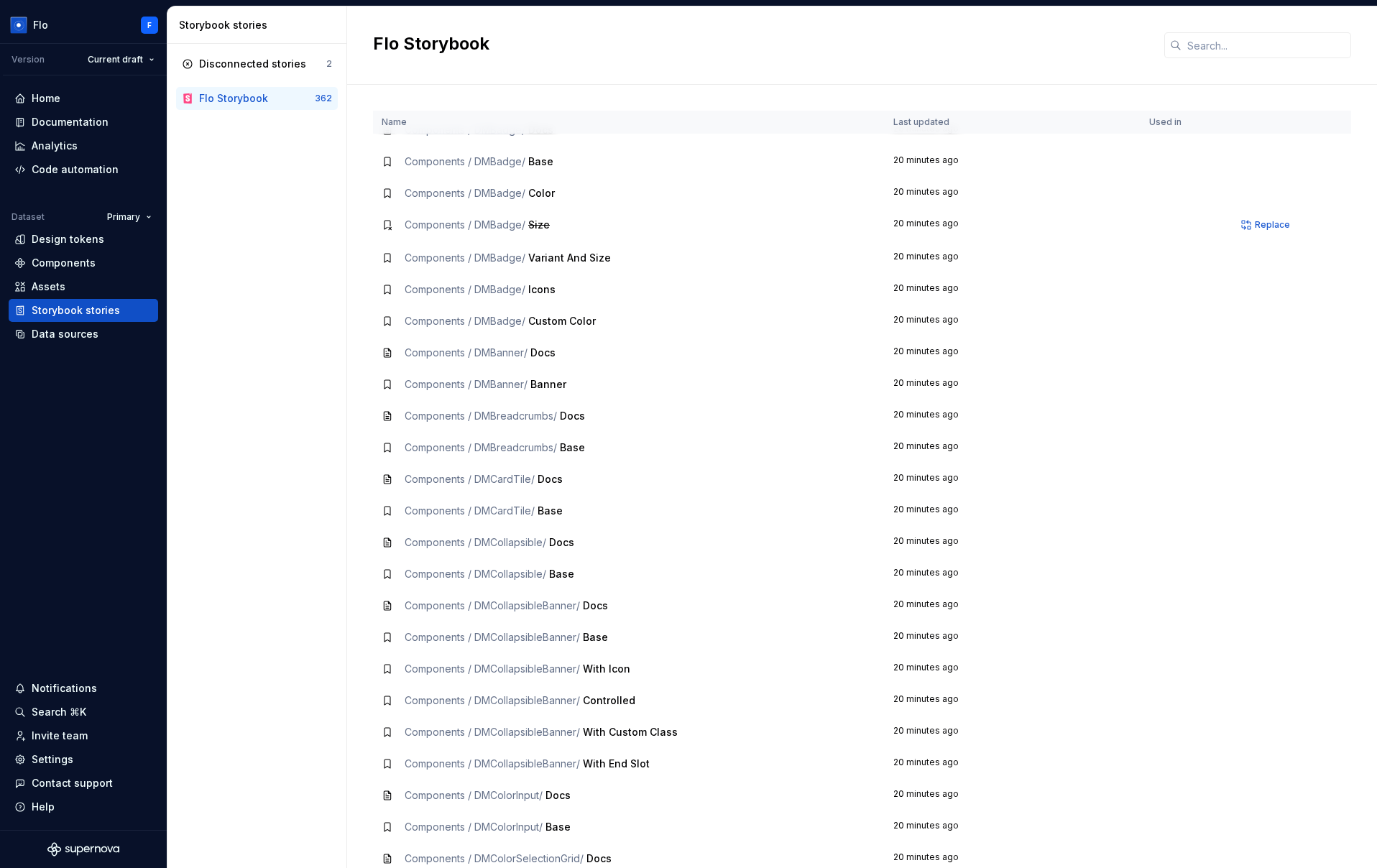
scroll to position [1762, 0]
drag, startPoint x: 495, startPoint y: 214, endPoint x: 515, endPoint y: 211, distance: 20.2
click at [515, 211] on td "Components / DMBadge / Size" at bounding box center [629, 224] width 512 height 33
click at [254, 61] on div "Disconnected stories" at bounding box center [253, 64] width 107 height 14
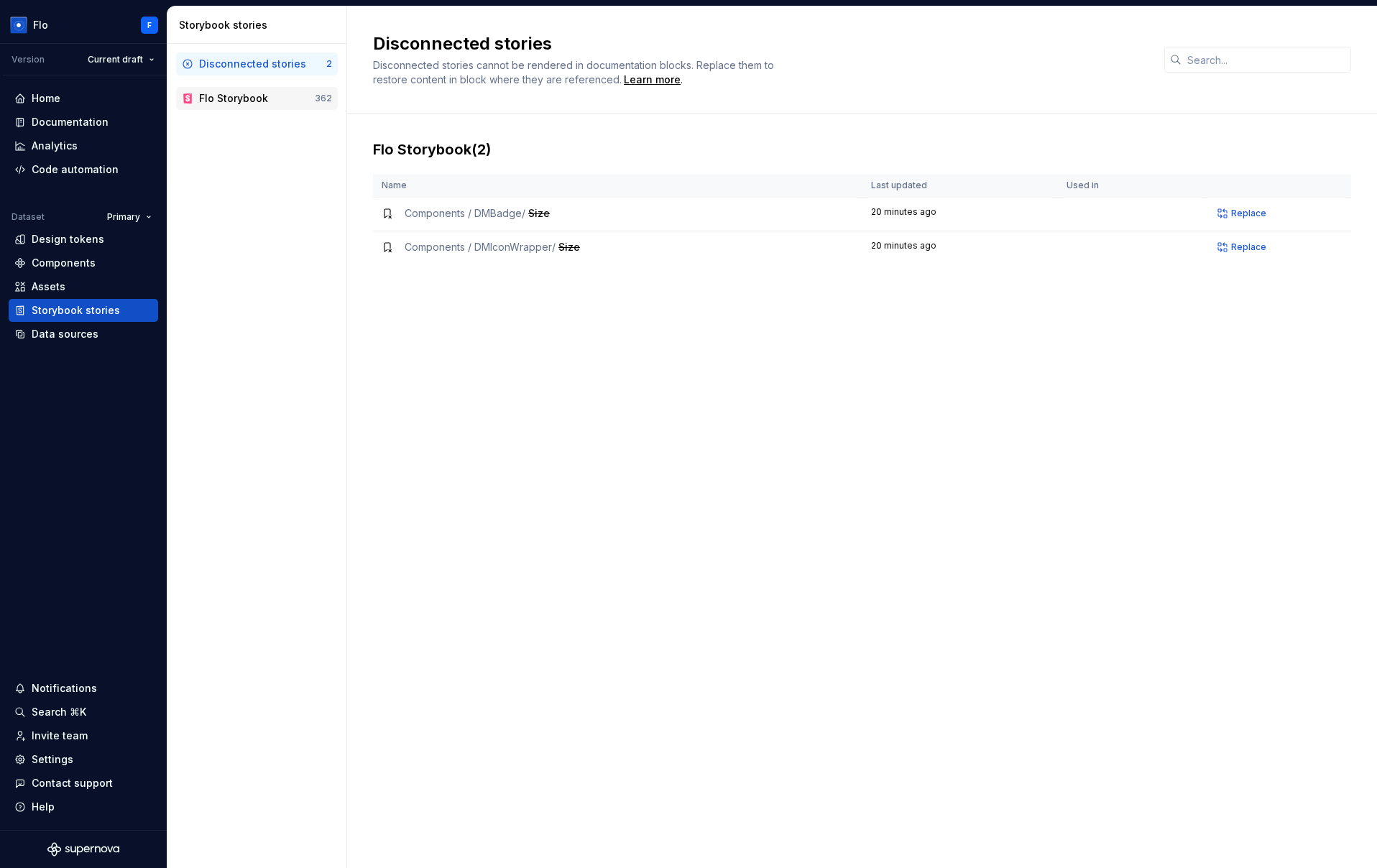
click at [293, 95] on div "Flo Storybook" at bounding box center [257, 98] width 115 height 14
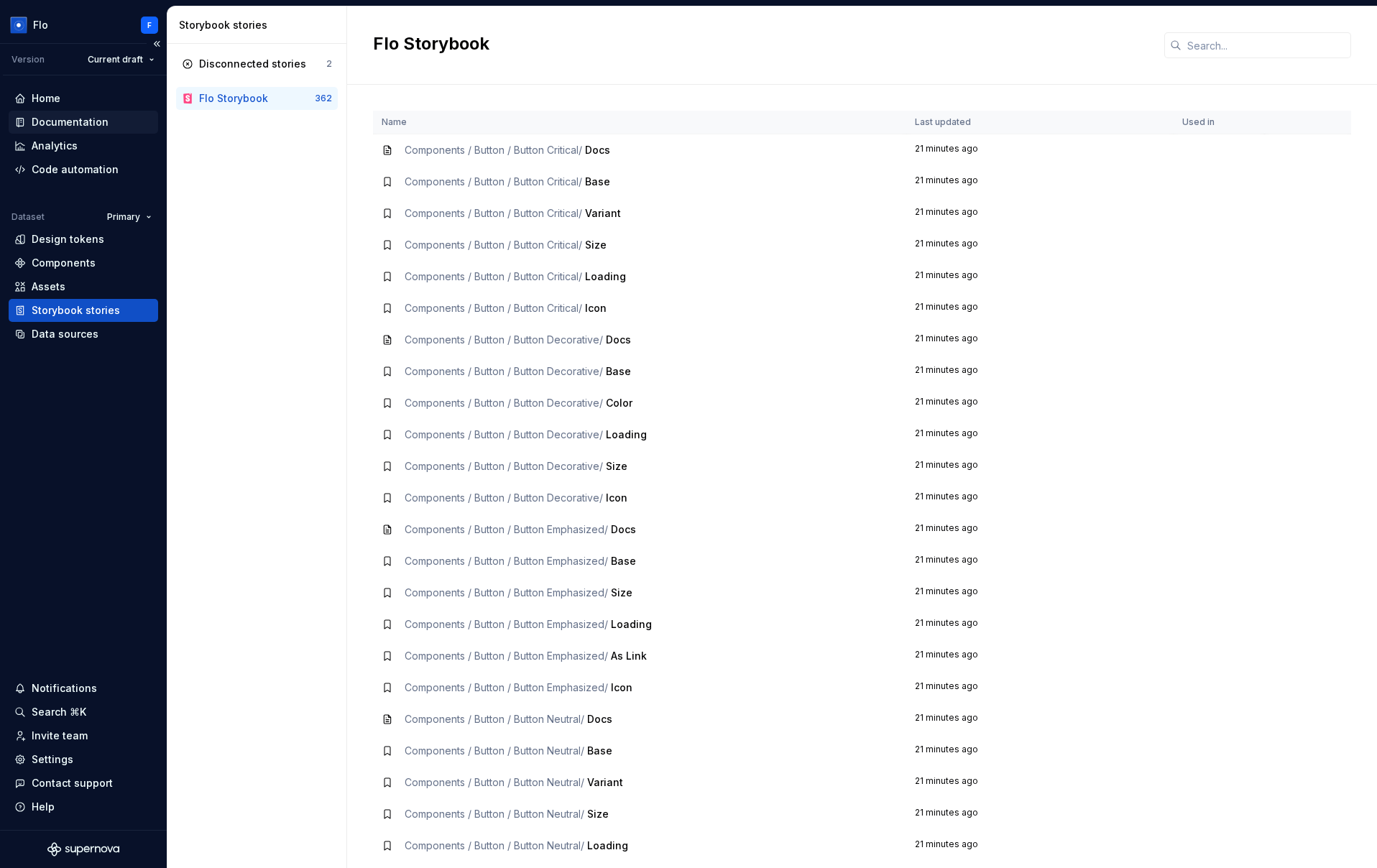
click at [82, 125] on div "Documentation" at bounding box center [70, 122] width 77 height 14
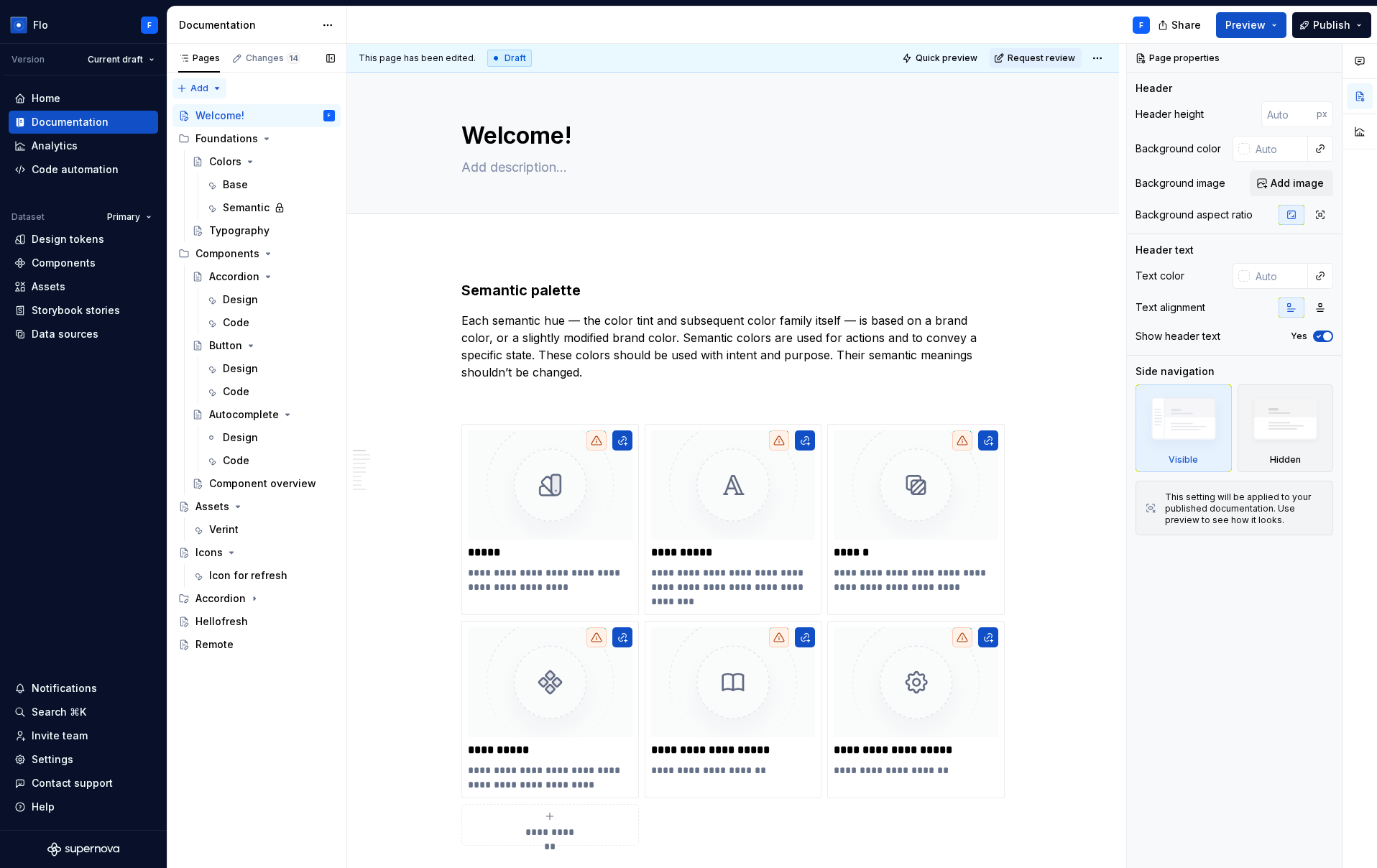
click at [194, 86] on div "Pages Changes 14 Add Accessibility guide for tree Page tree. Navigate the tree …" at bounding box center [256, 456] width 180 height 825
click at [222, 119] on div "New page" at bounding box center [245, 116] width 93 height 14
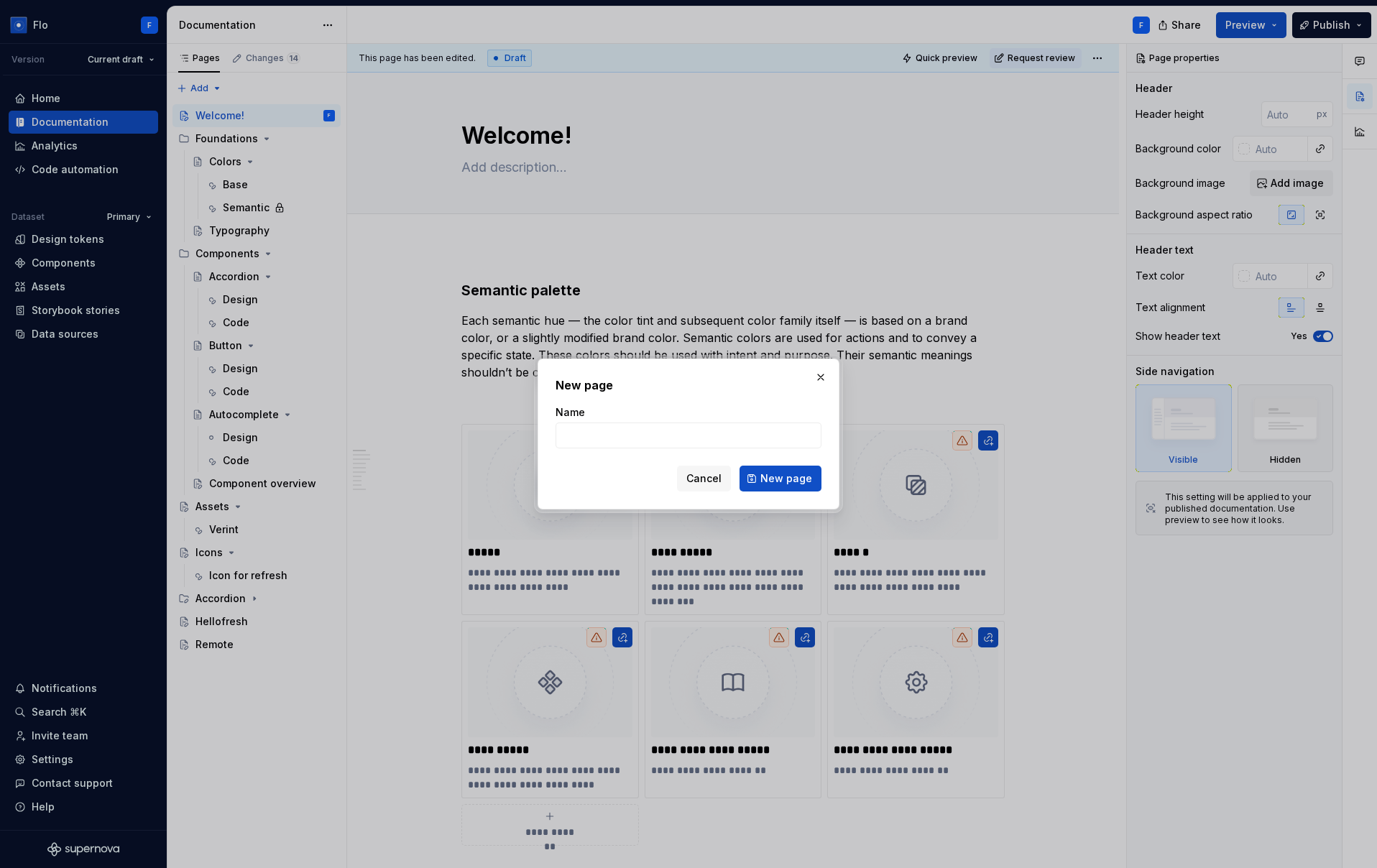
type textarea "*"
click at [735, 431] on input "Name" at bounding box center [688, 436] width 266 height 26
type input "ITTI"
drag, startPoint x: 774, startPoint y: 475, endPoint x: 734, endPoint y: 491, distance: 43.1
click at [774, 475] on span "New page" at bounding box center [787, 478] width 52 height 14
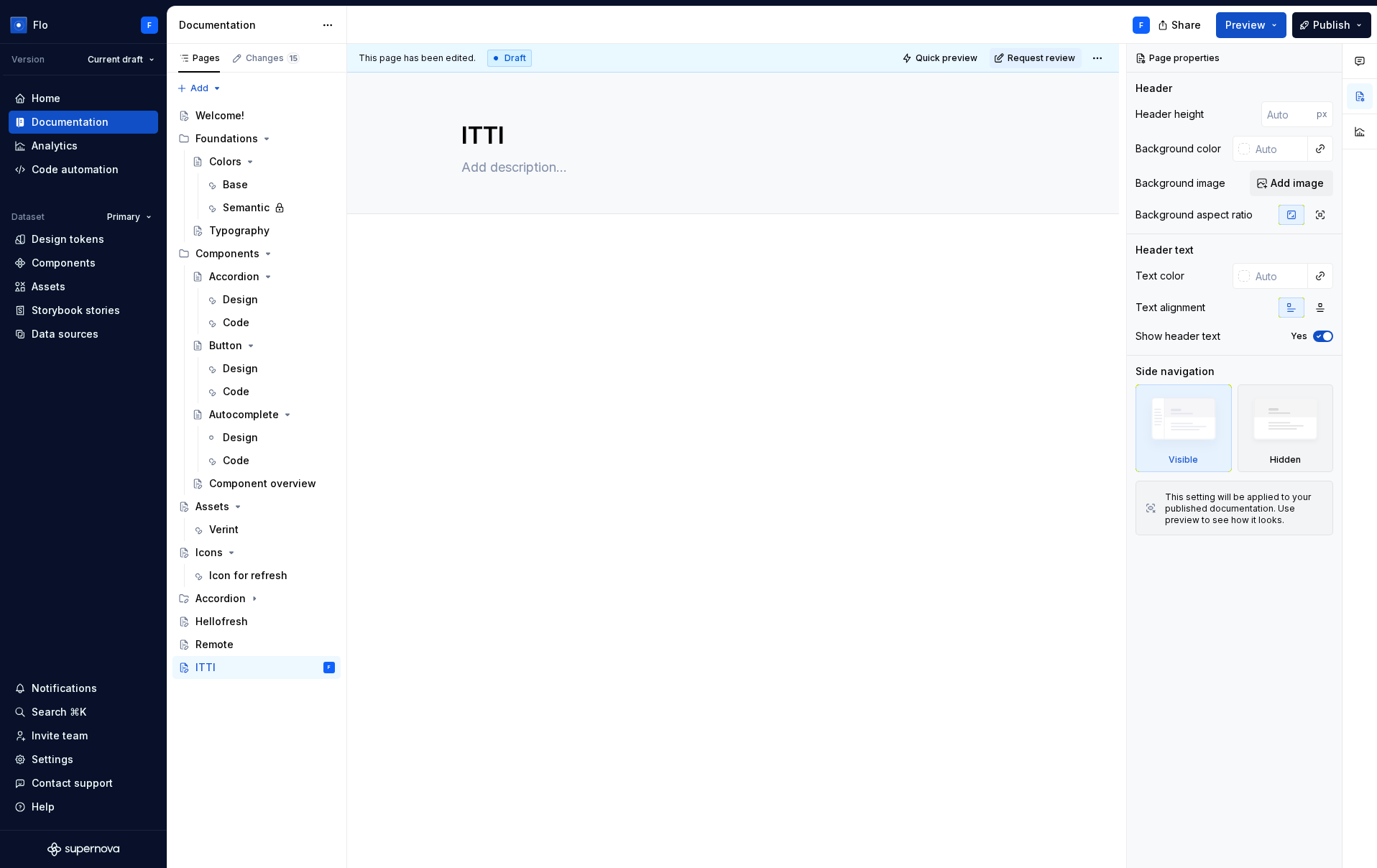
click at [491, 292] on p at bounding box center [733, 289] width 543 height 17
type textarea "*"
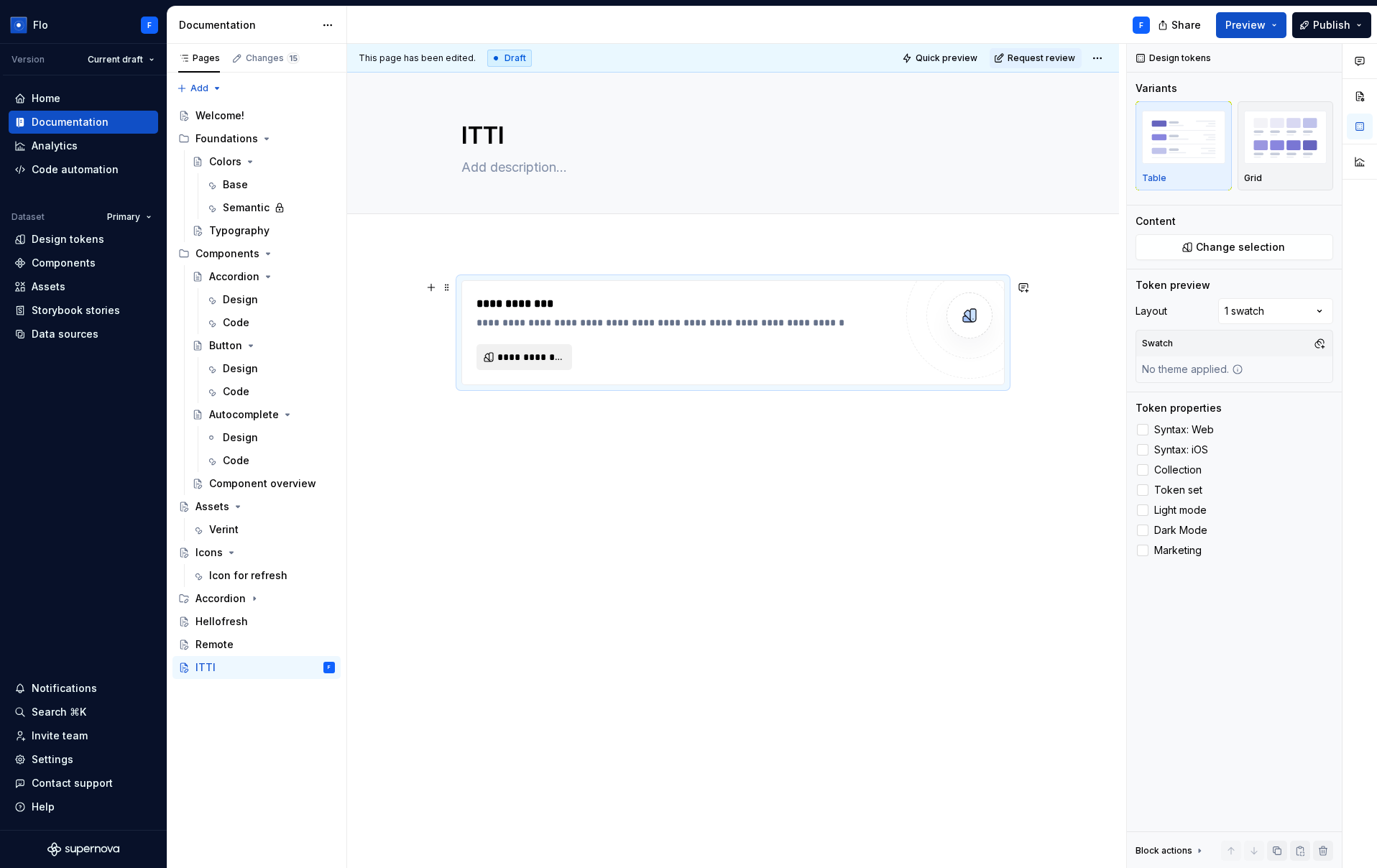
click at [542, 356] on span "**********" at bounding box center [530, 357] width 66 height 14
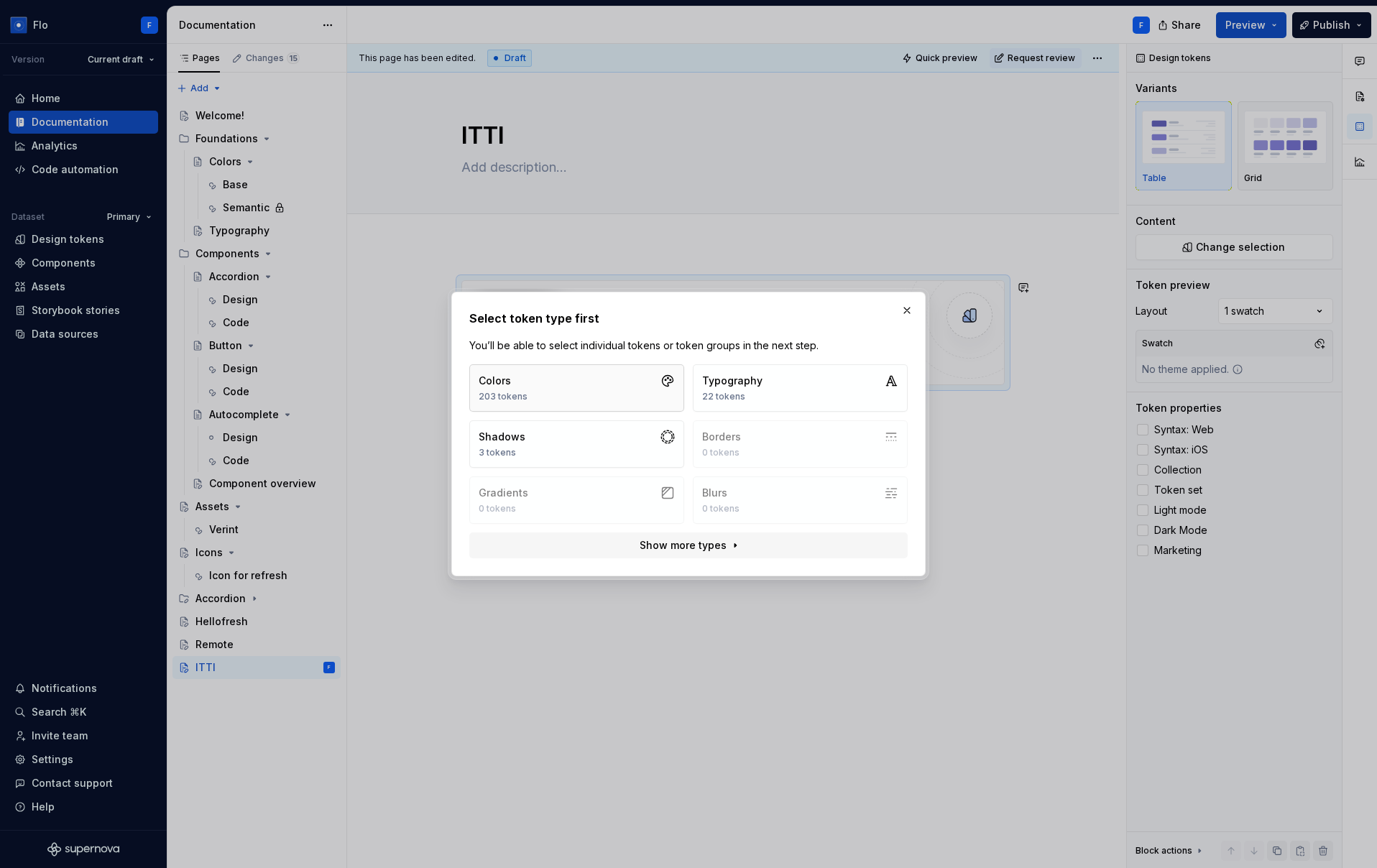
click at [578, 397] on button "Colors 203 tokens" at bounding box center [577, 388] width 215 height 48
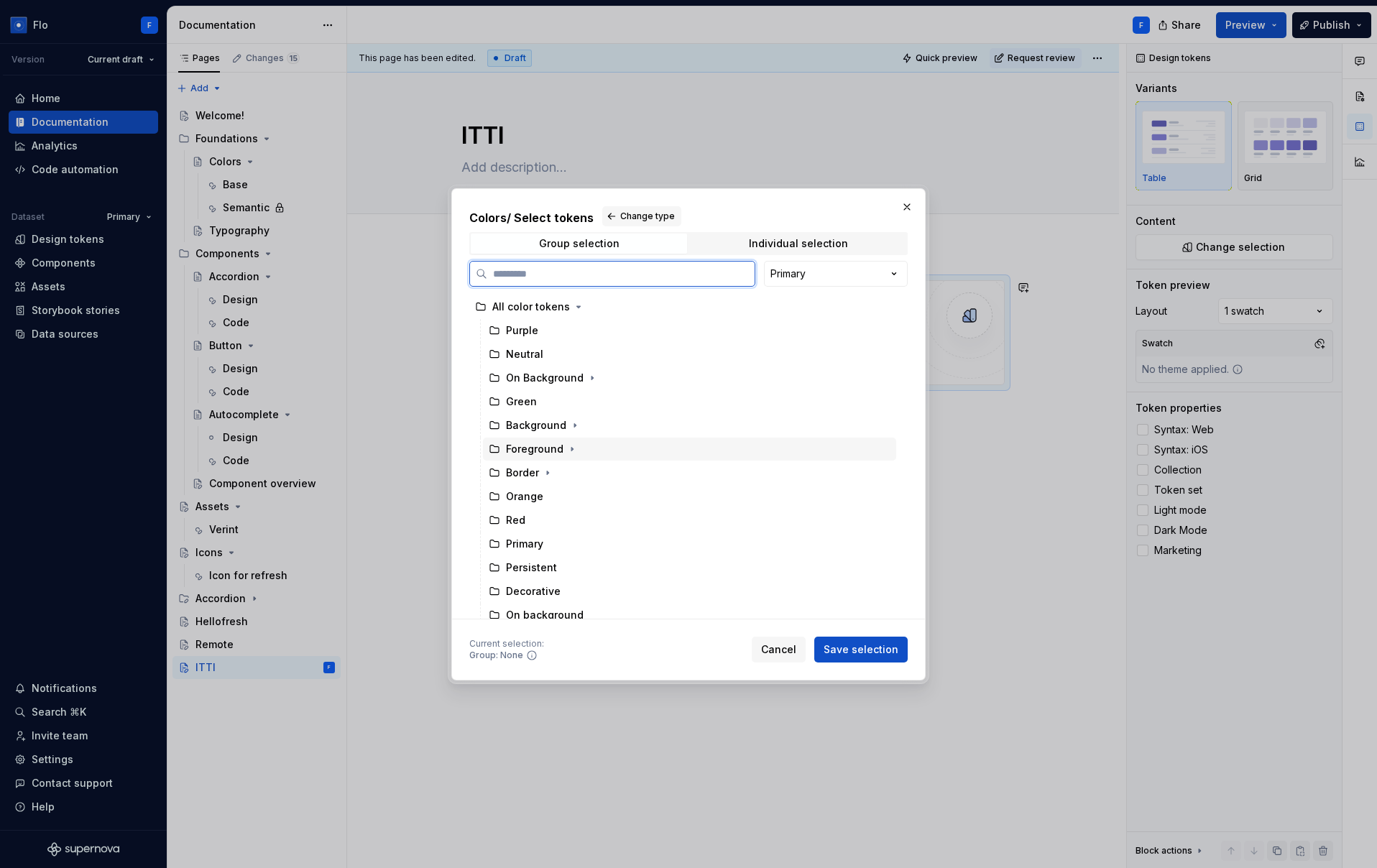
click at [559, 449] on div "Foreground" at bounding box center [535, 449] width 58 height 14
click at [870, 652] on span "Save selection" at bounding box center [861, 649] width 75 height 14
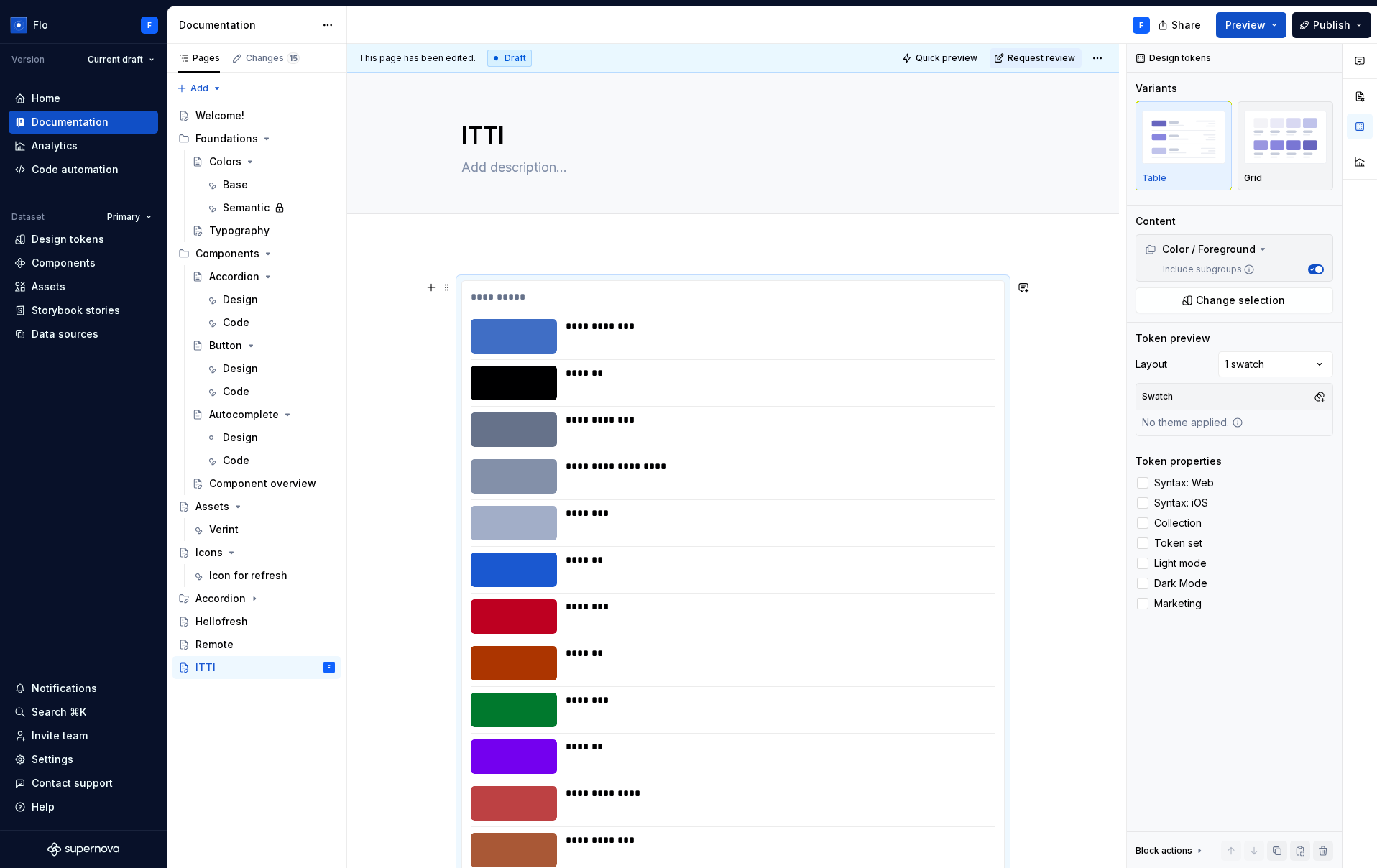
drag, startPoint x: 734, startPoint y: 288, endPoint x: 746, endPoint y: 293, distance: 13.0
click at [1273, 364] on div "Comments Open comments No comments yet Select ‘Comment’ from the block context …" at bounding box center [1251, 456] width 250 height 825
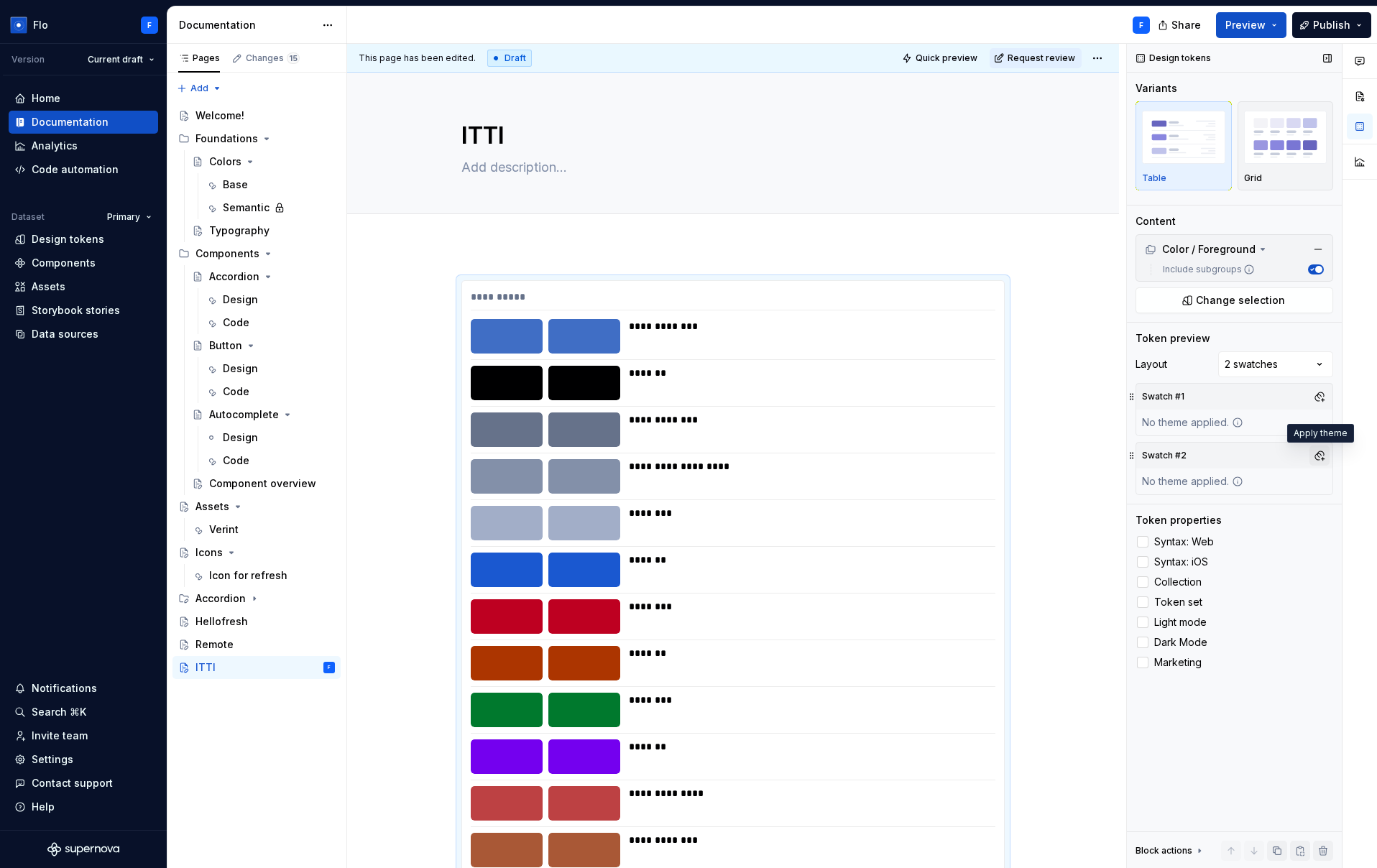
click at [1316, 447] on button "button" at bounding box center [1319, 455] width 20 height 20
click at [1223, 511] on div "Dark" at bounding box center [1251, 510] width 136 height 14
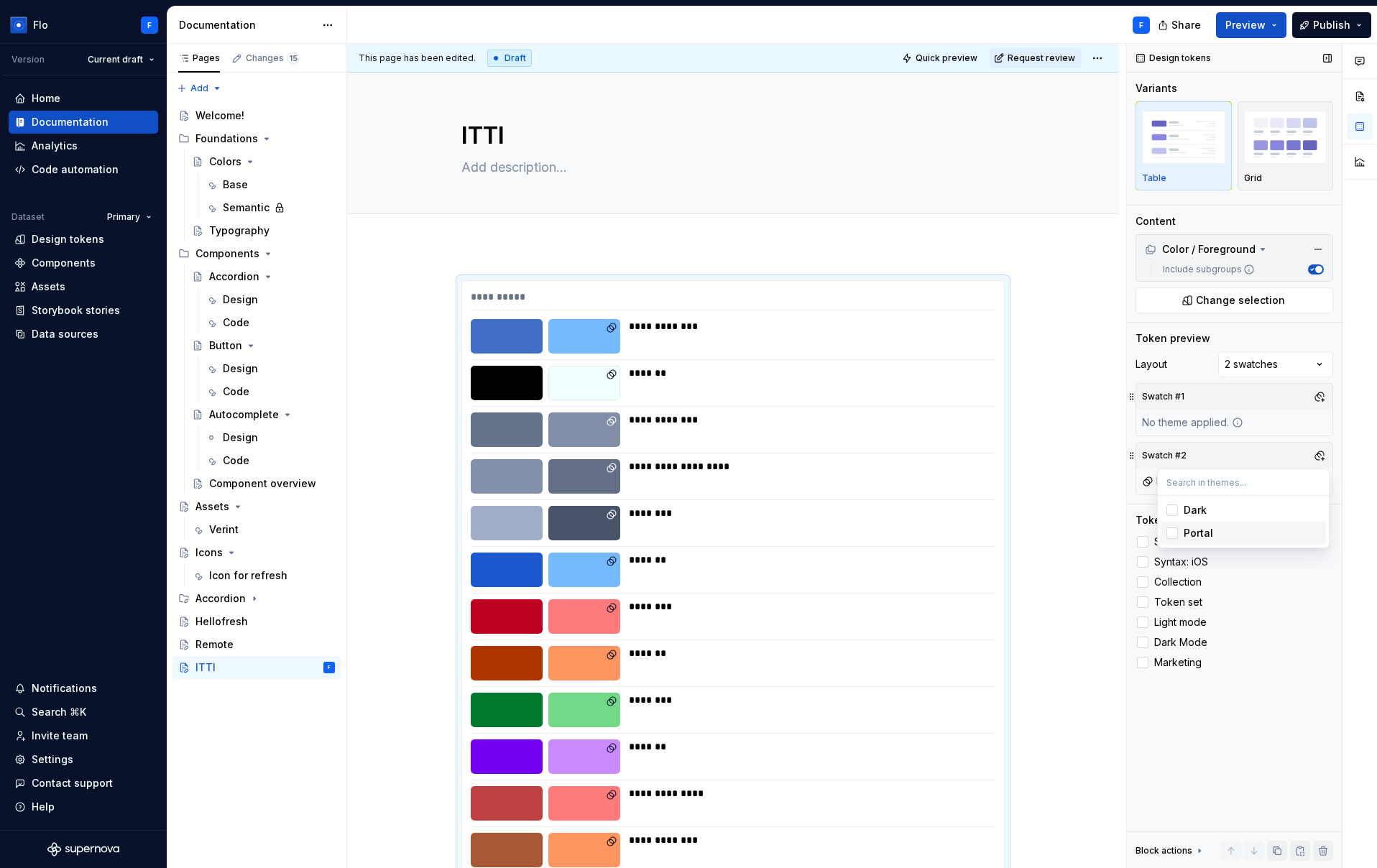
click at [1267, 634] on div "Comments Open comments No comments yet Select ‘Comment’ from the block context …" at bounding box center [1251, 456] width 250 height 825
click at [1140, 541] on div at bounding box center [1142, 542] width 12 height 12
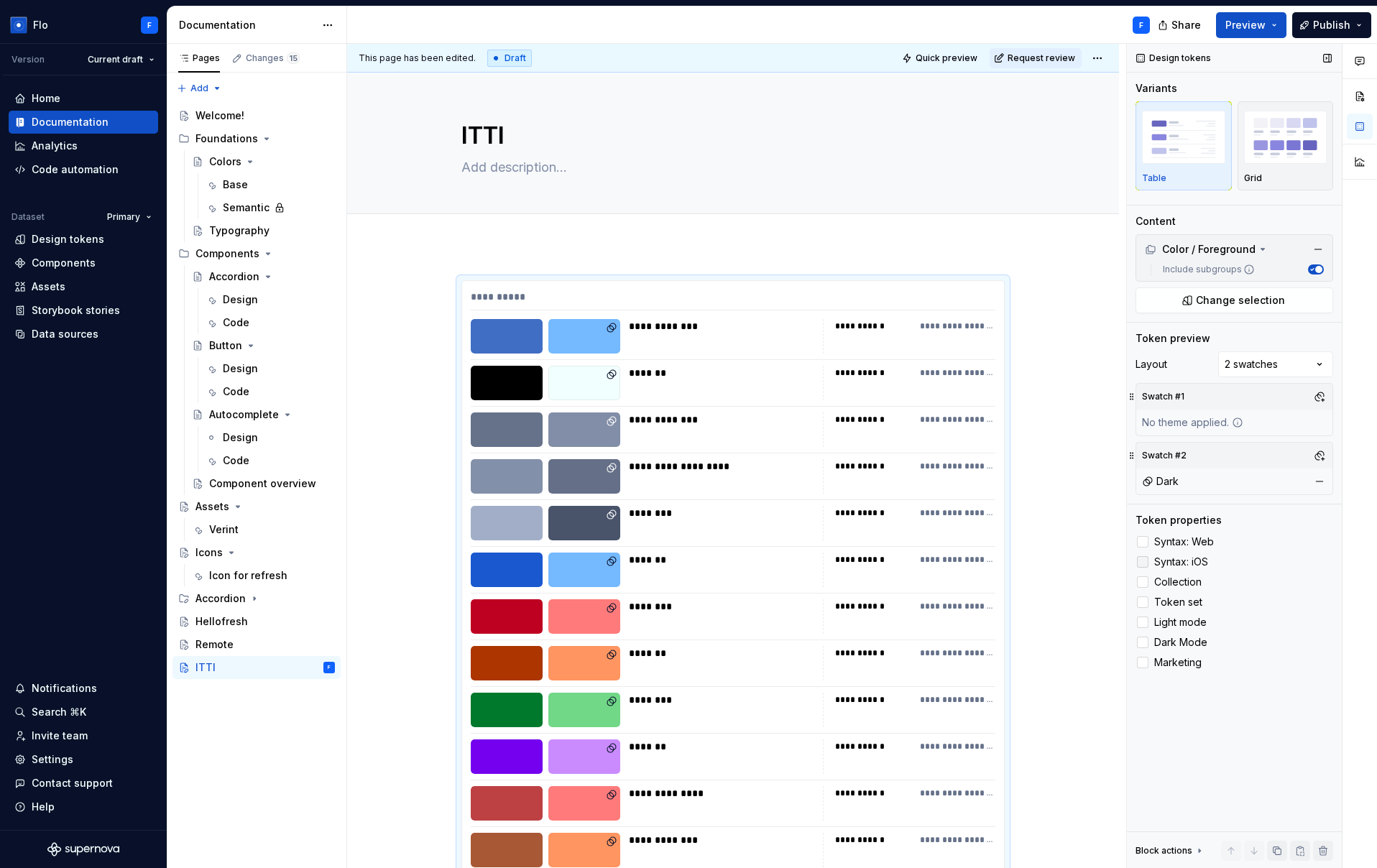
click at [1142, 566] on div at bounding box center [1142, 562] width 12 height 12
drag, startPoint x: 1148, startPoint y: 584, endPoint x: 1145, endPoint y: 608, distance: 24.2
click at [1148, 584] on label "Collection" at bounding box center [1234, 582] width 198 height 17
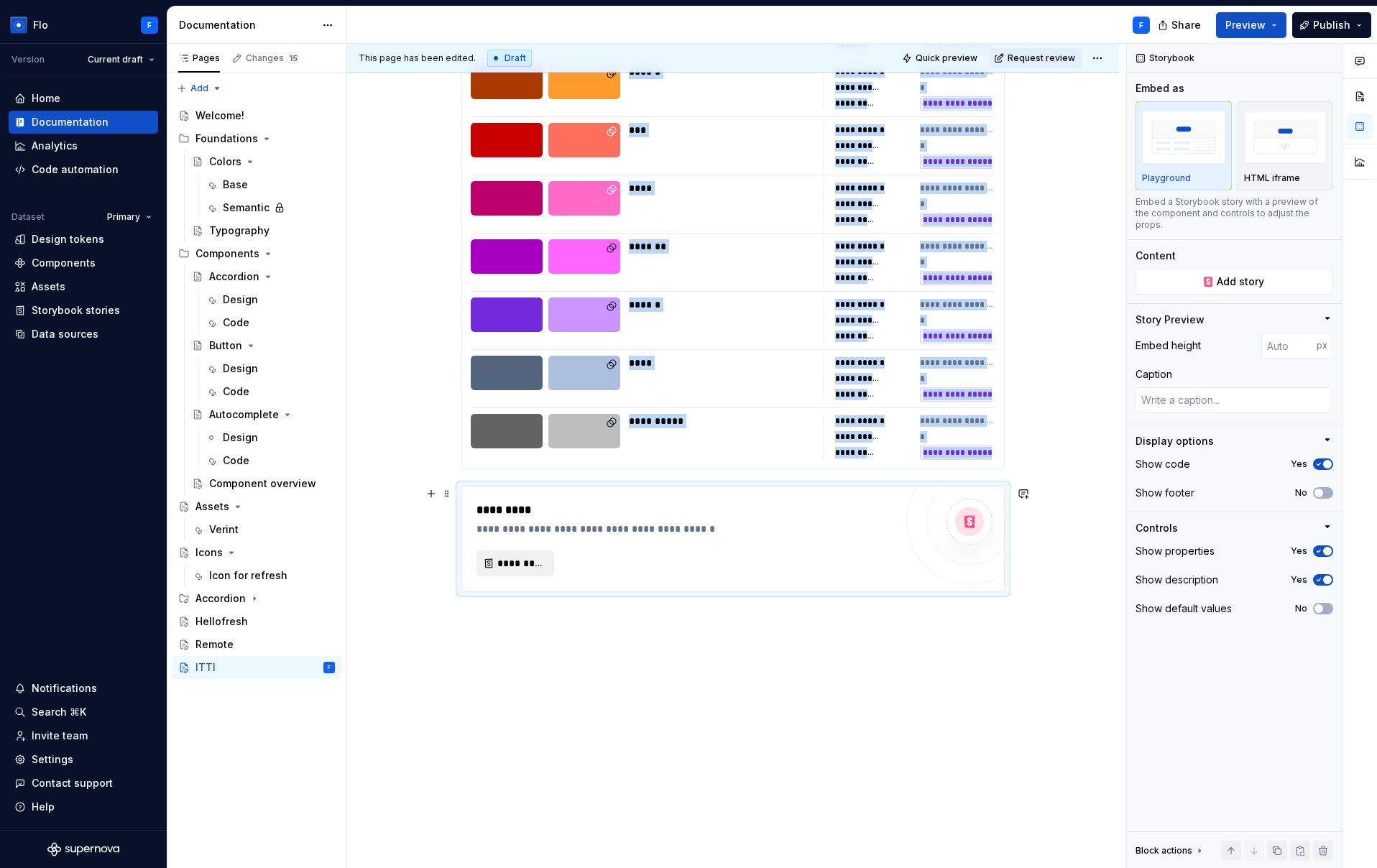
click at [520, 556] on span "*********" at bounding box center [521, 564] width 48 height 14
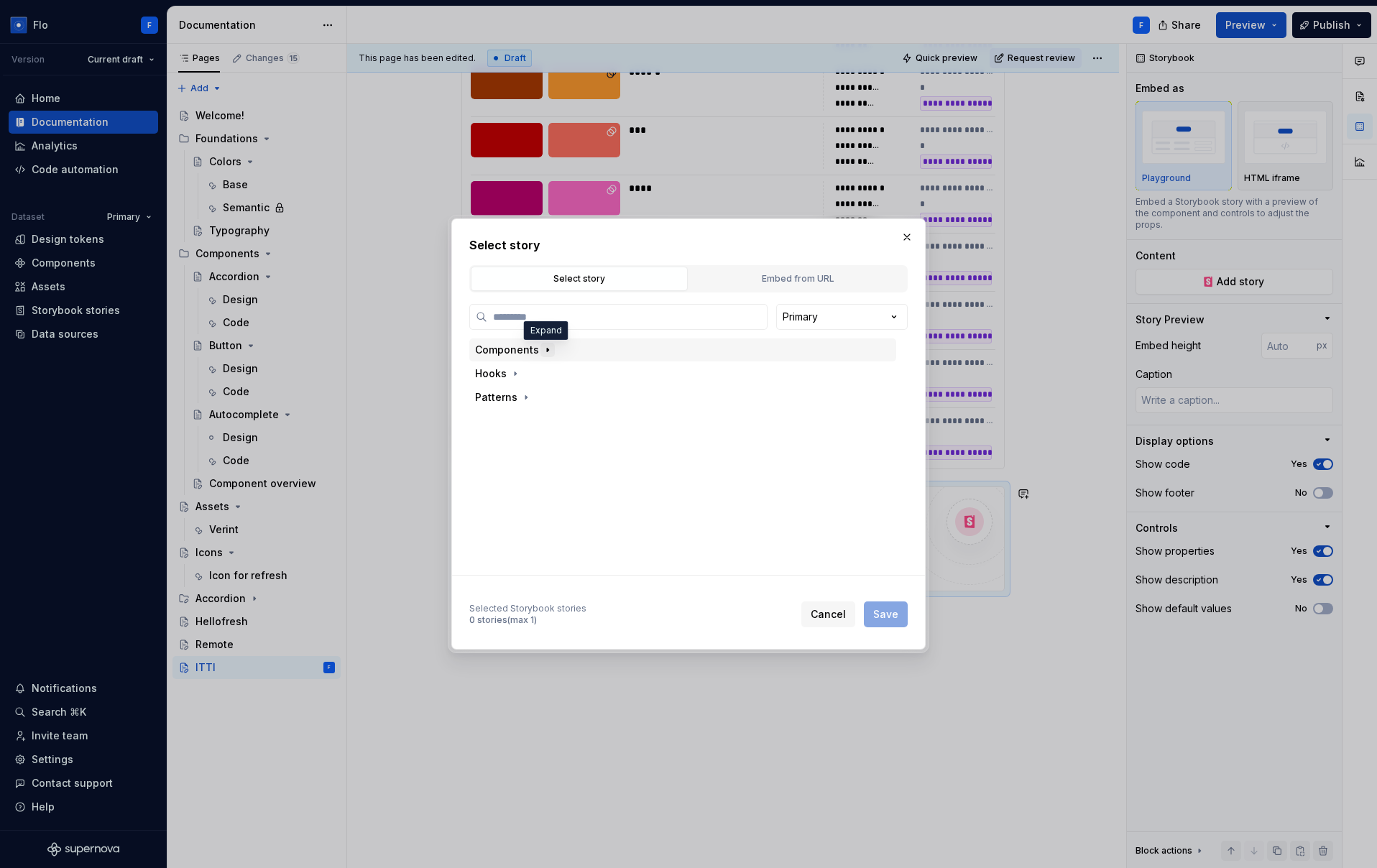
click at [546, 350] on icon "button" at bounding box center [548, 350] width 12 height 12
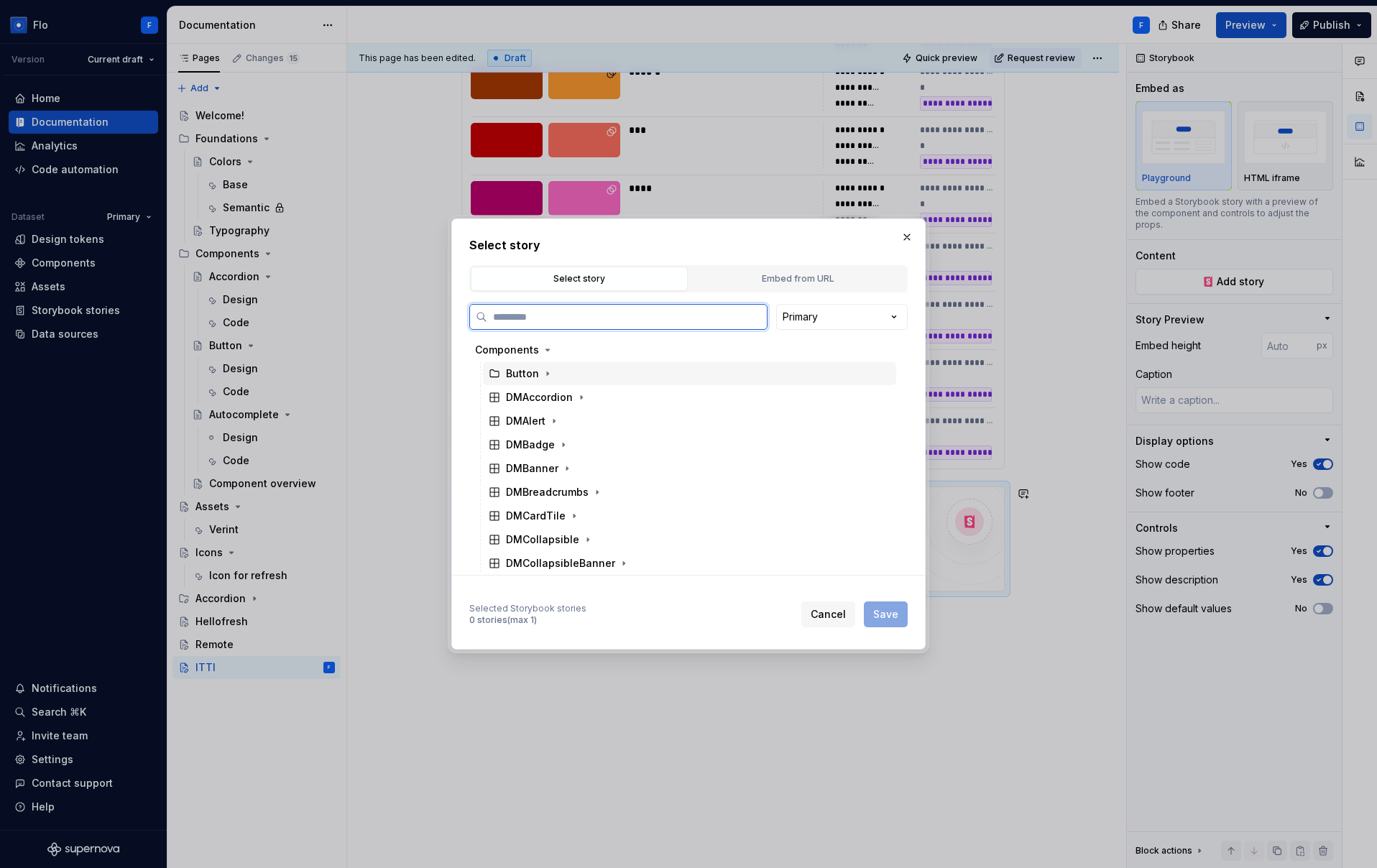
click at [528, 376] on div "Button" at bounding box center [523, 374] width 33 height 14
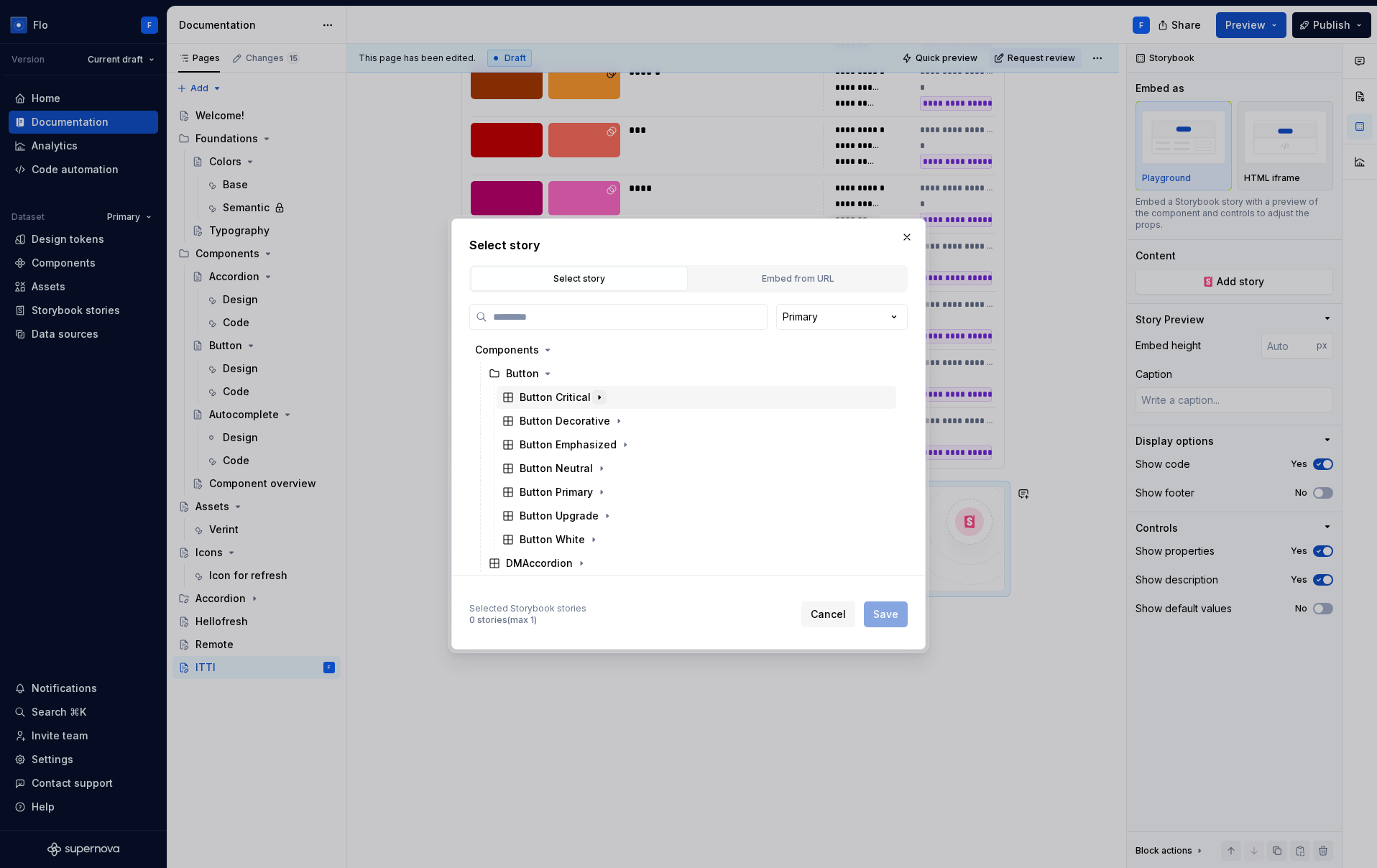
click at [596, 399] on icon "button" at bounding box center [600, 398] width 12 height 12
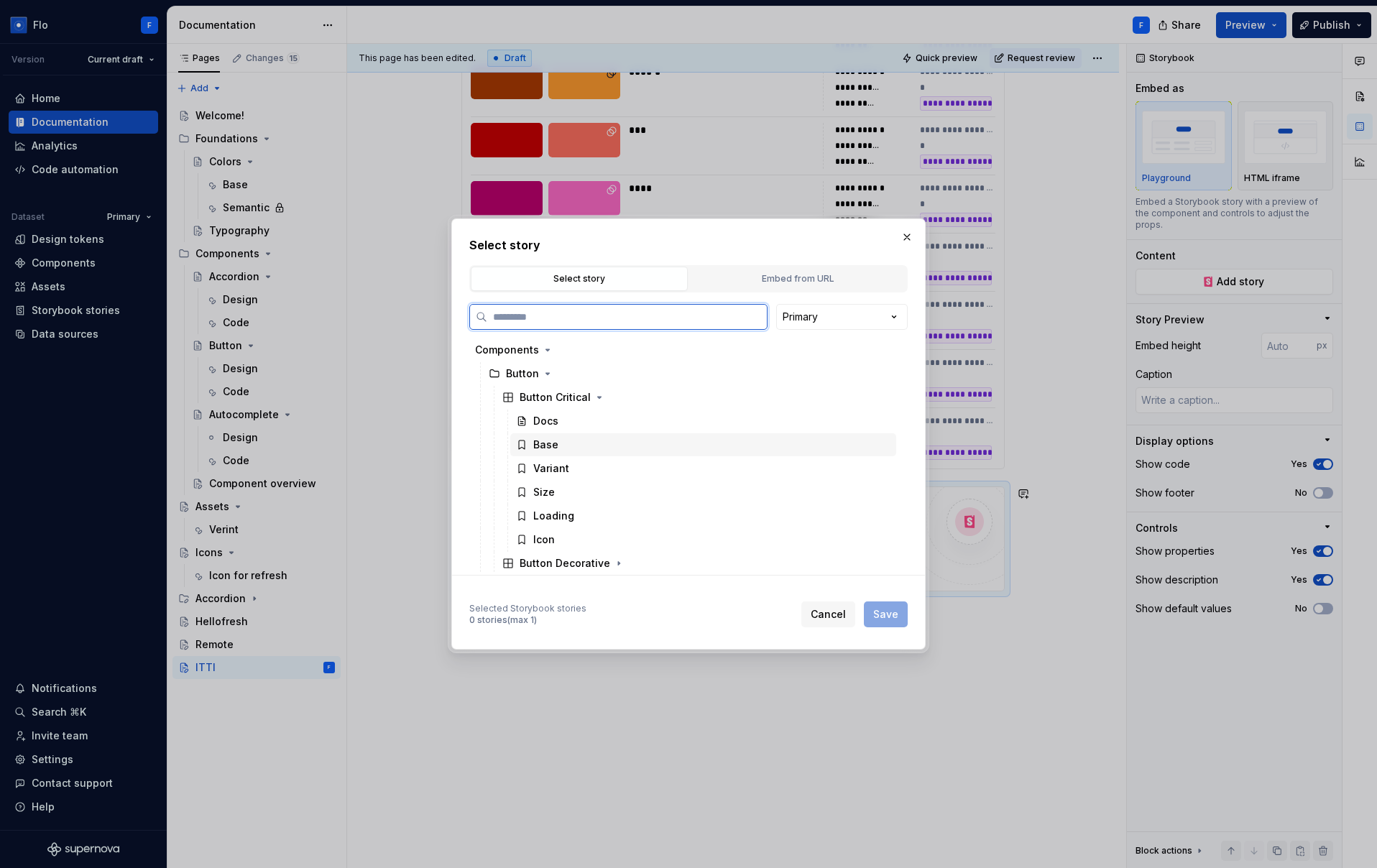
click at [600, 439] on div "Base" at bounding box center [703, 444] width 386 height 23
click at [888, 618] on span "Save" at bounding box center [886, 614] width 25 height 14
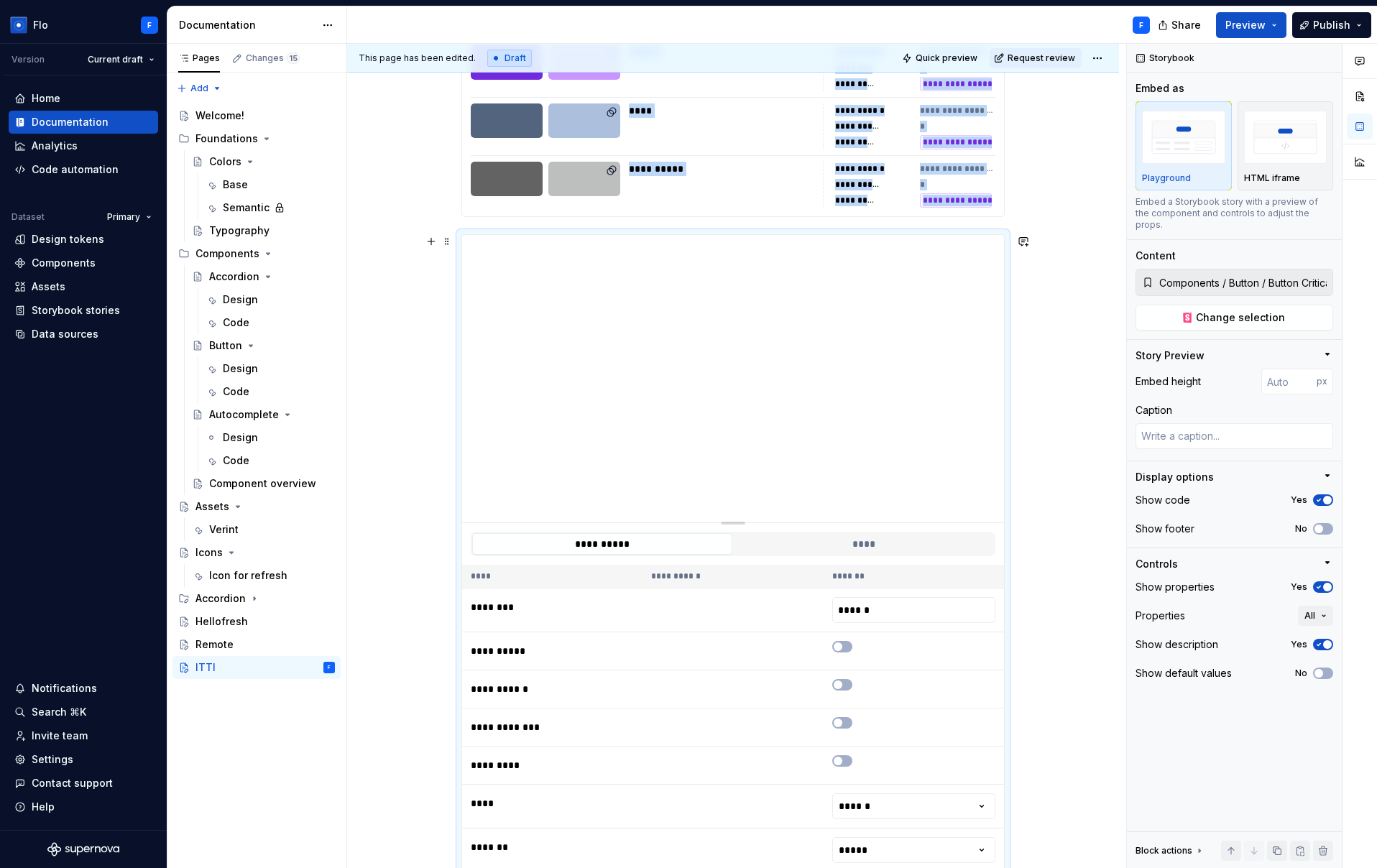
type textarea "*"
type input "283"
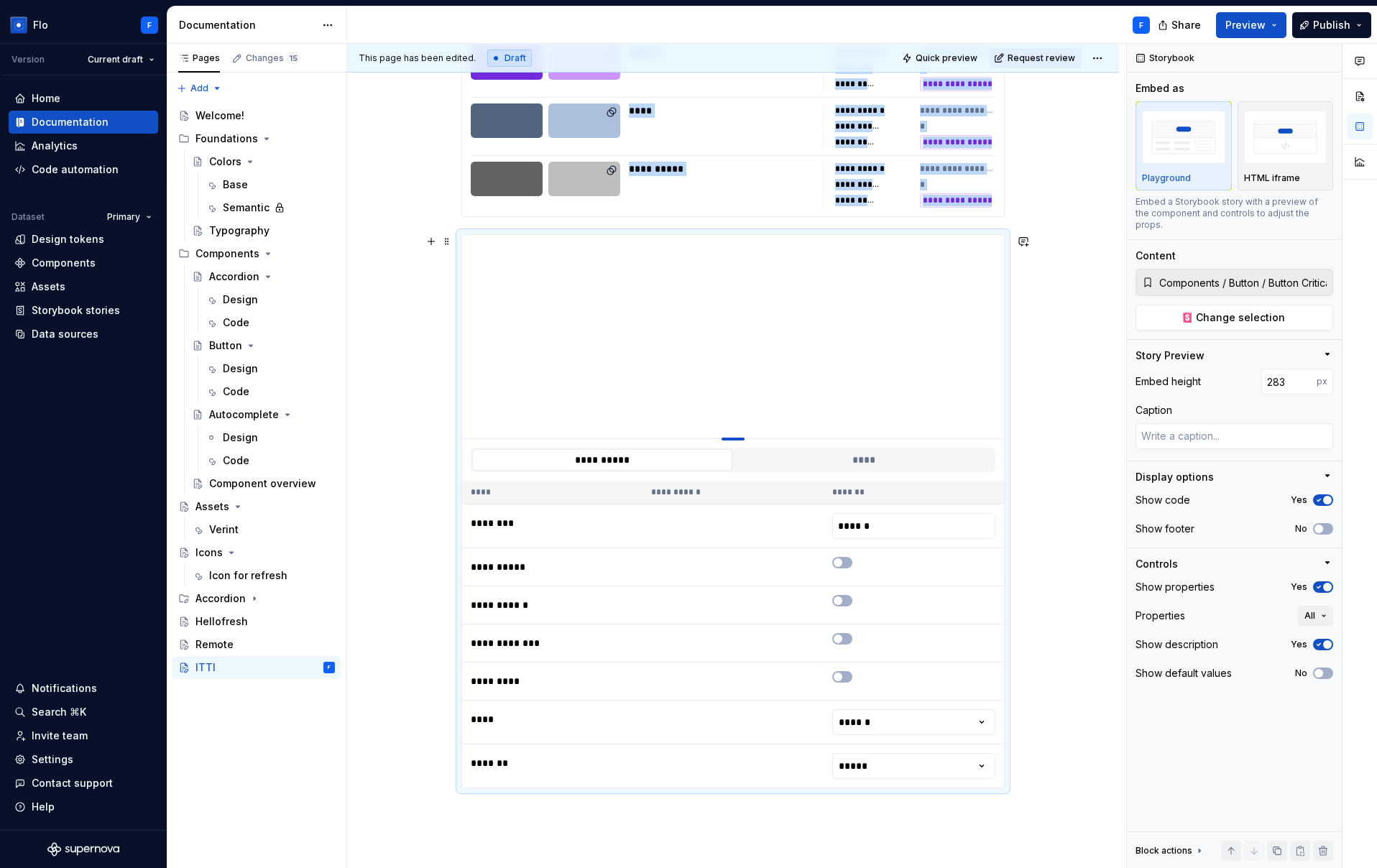
type textarea "*"
type input "237"
type textarea "*"
type input "227"
type textarea "*"
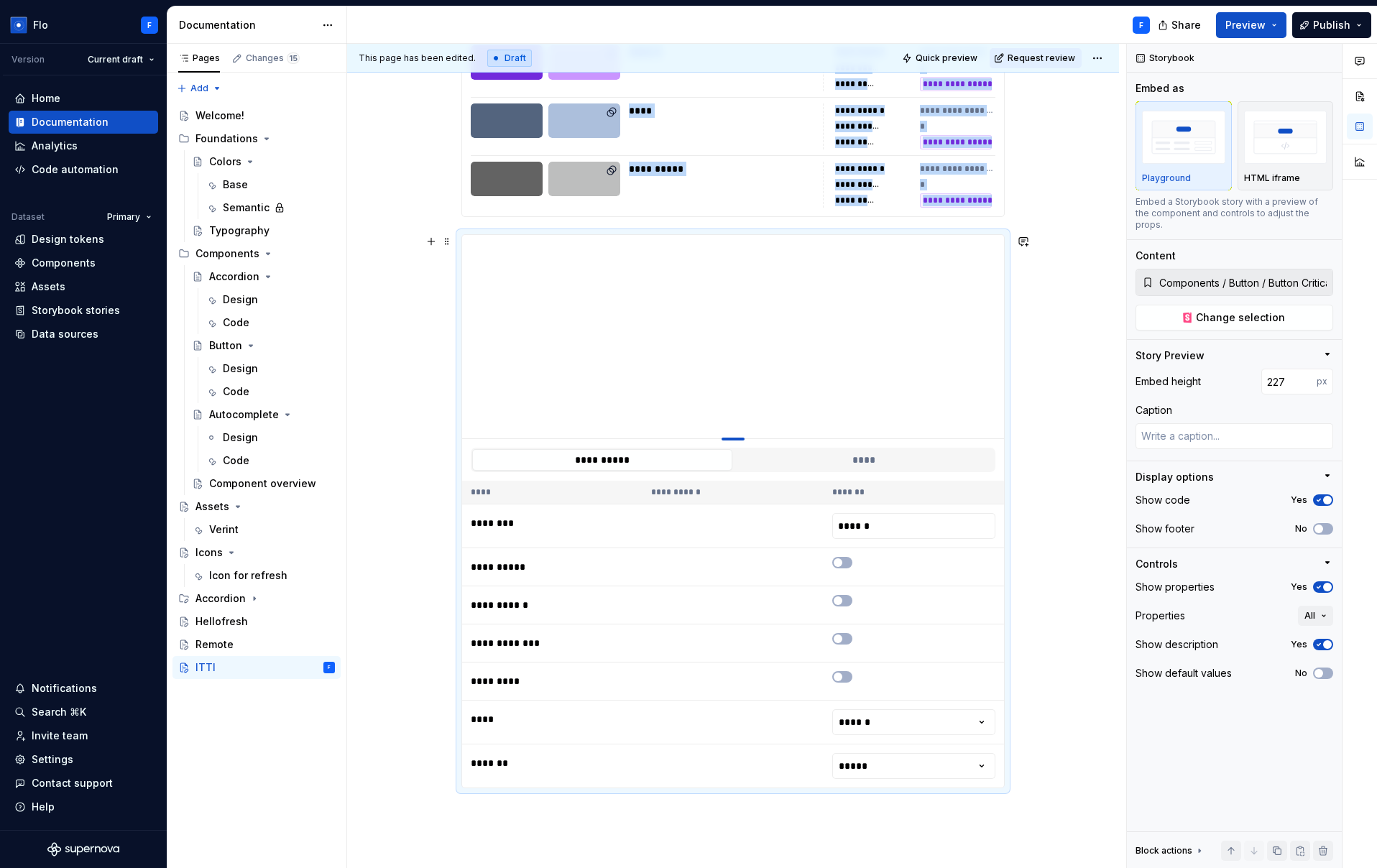
type input "221"
type textarea "*"
type input "208"
type textarea "*"
type input "199"
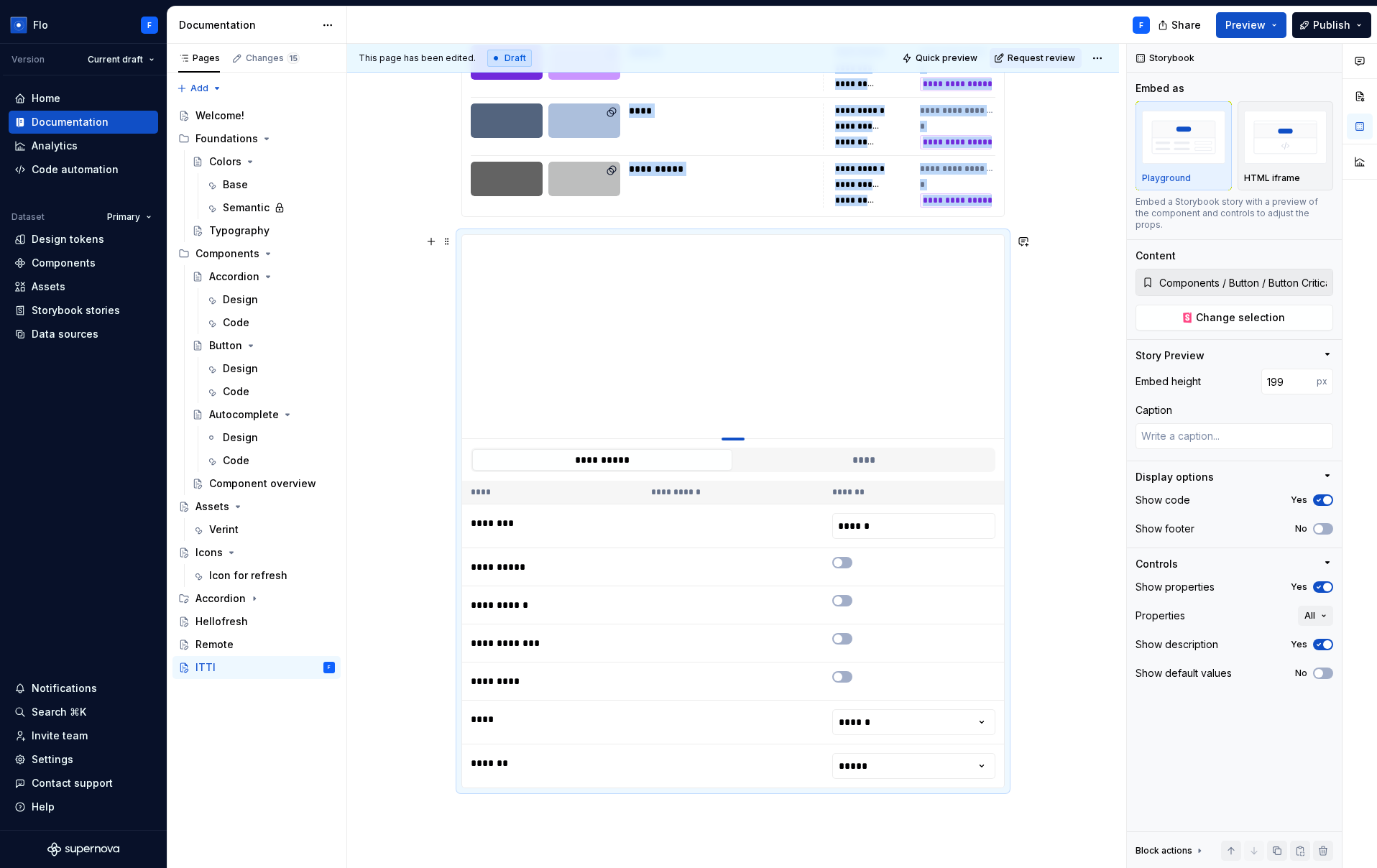
type textarea "*"
type input "187"
type textarea "*"
type input "186"
type textarea "*"
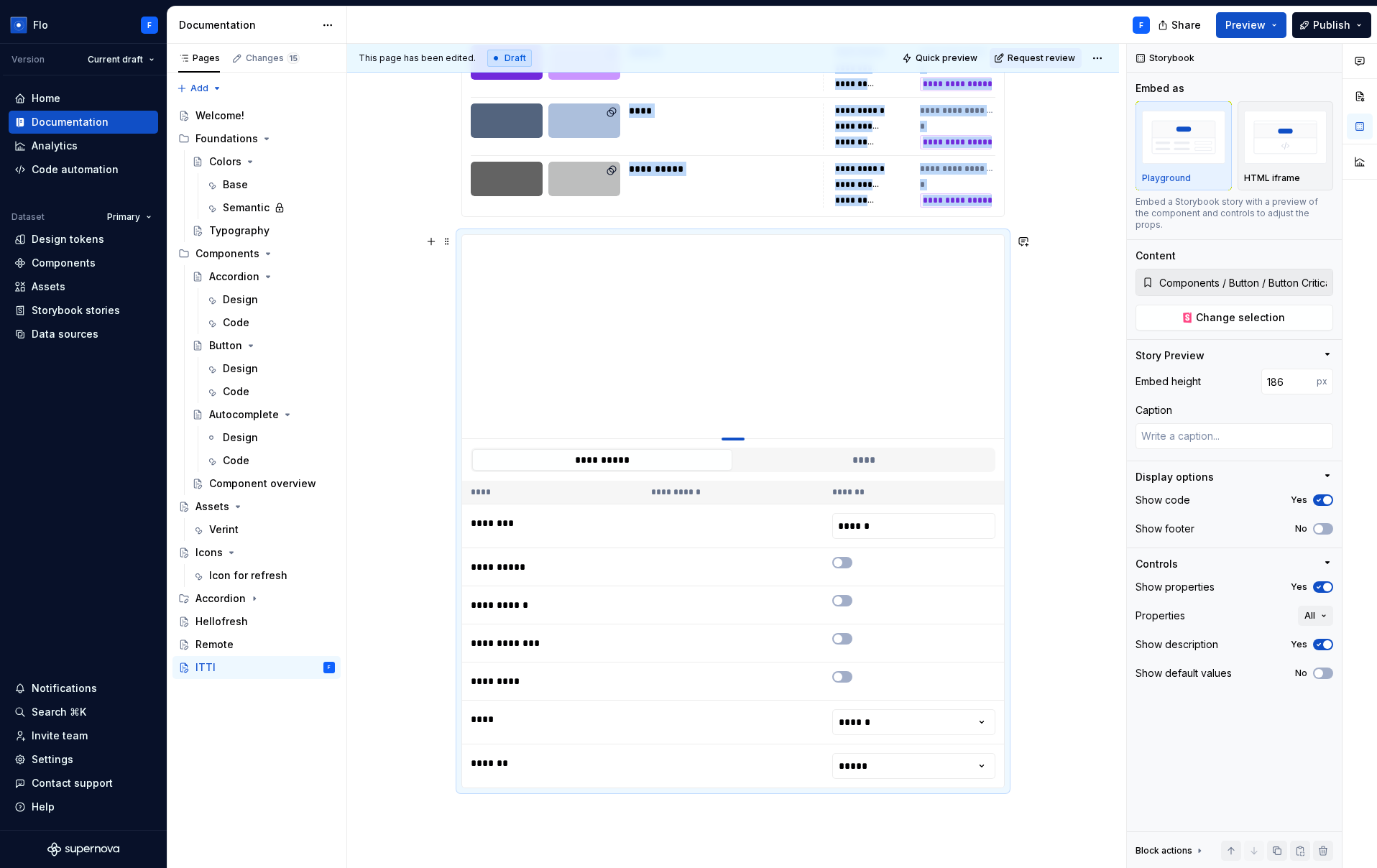
type input "184"
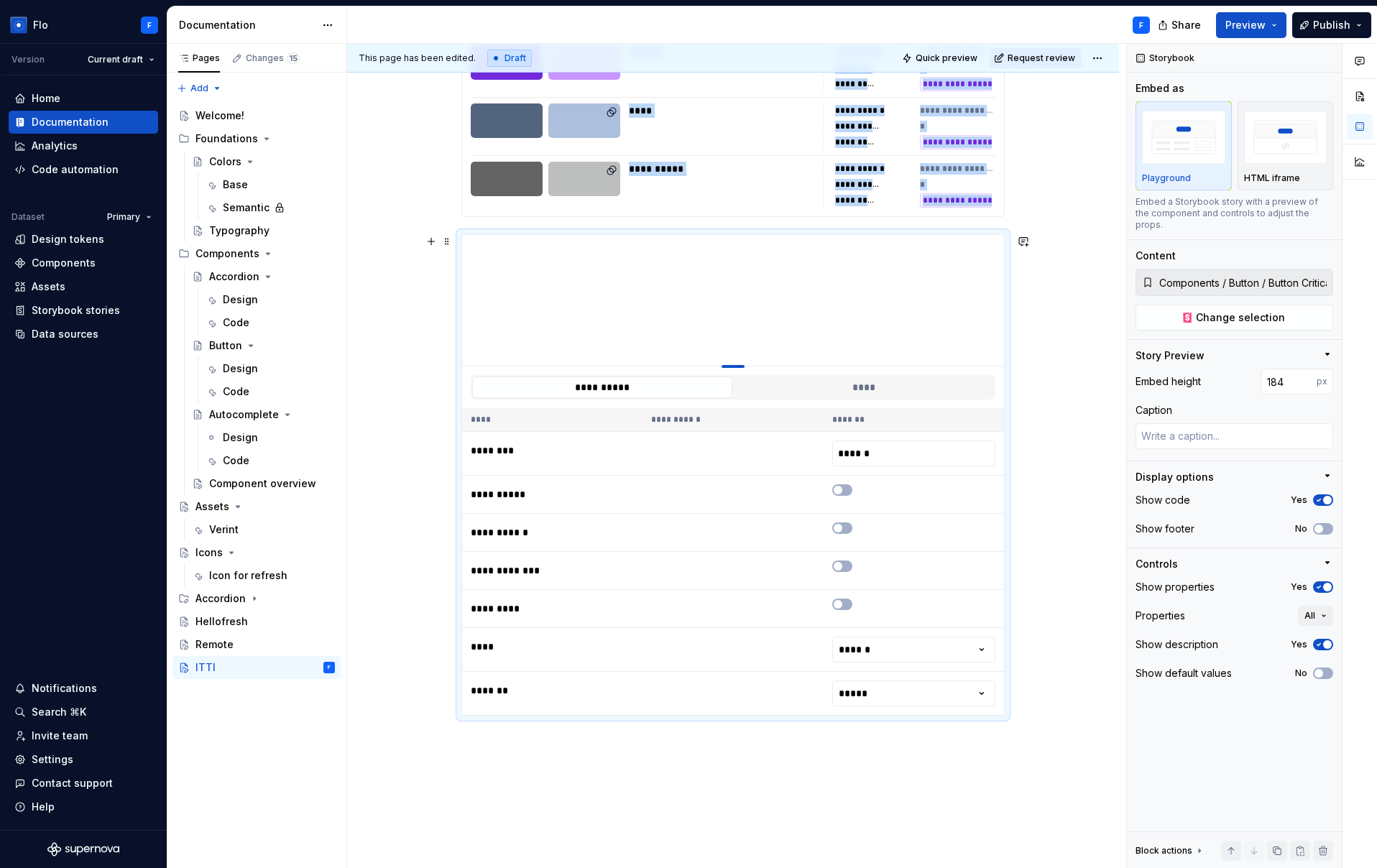
type textarea "*"
type input "182"
type textarea "*"
type input "180"
type textarea "*"
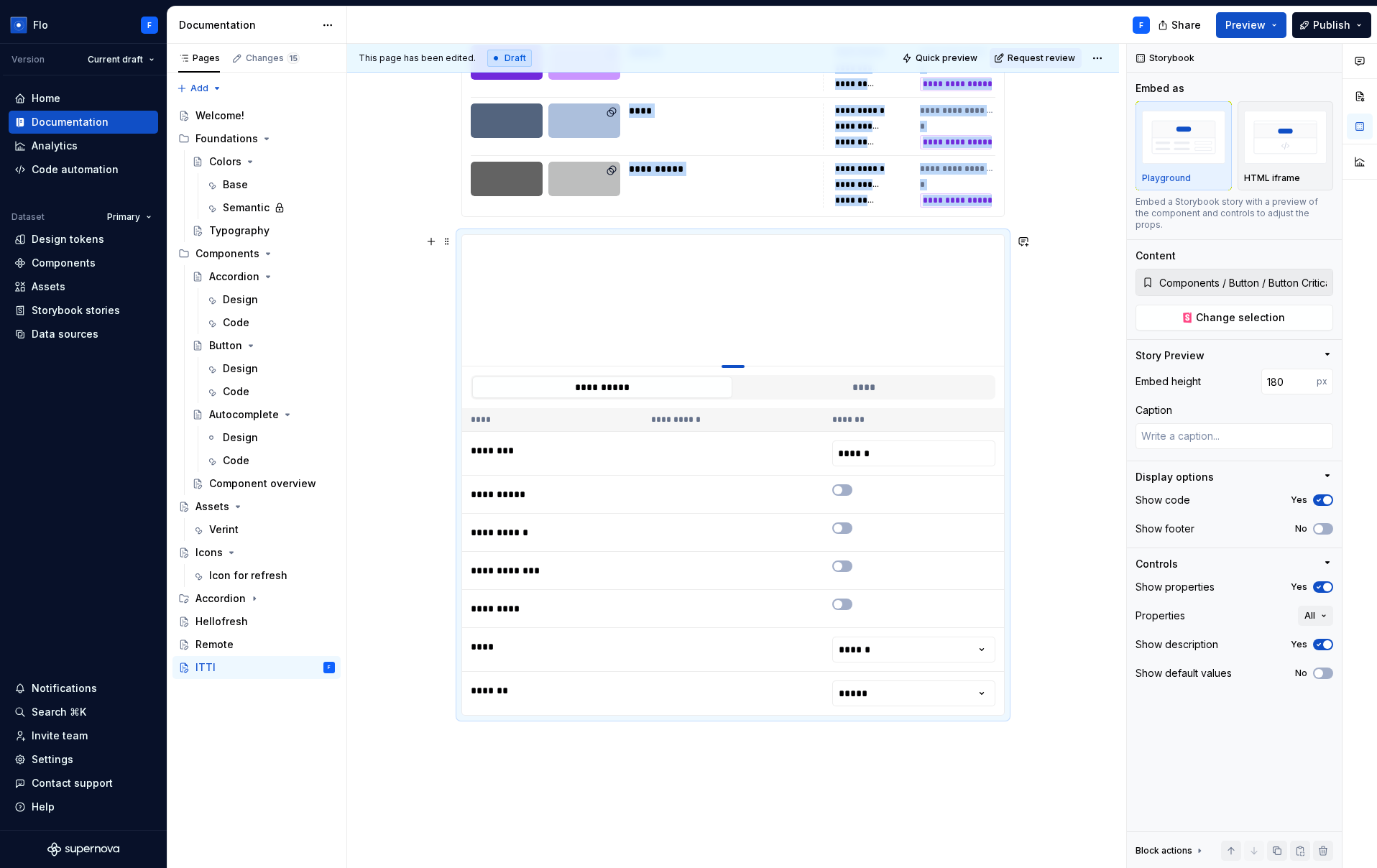
type input "178"
type textarea "*"
type input "175"
type textarea "*"
type input "164"
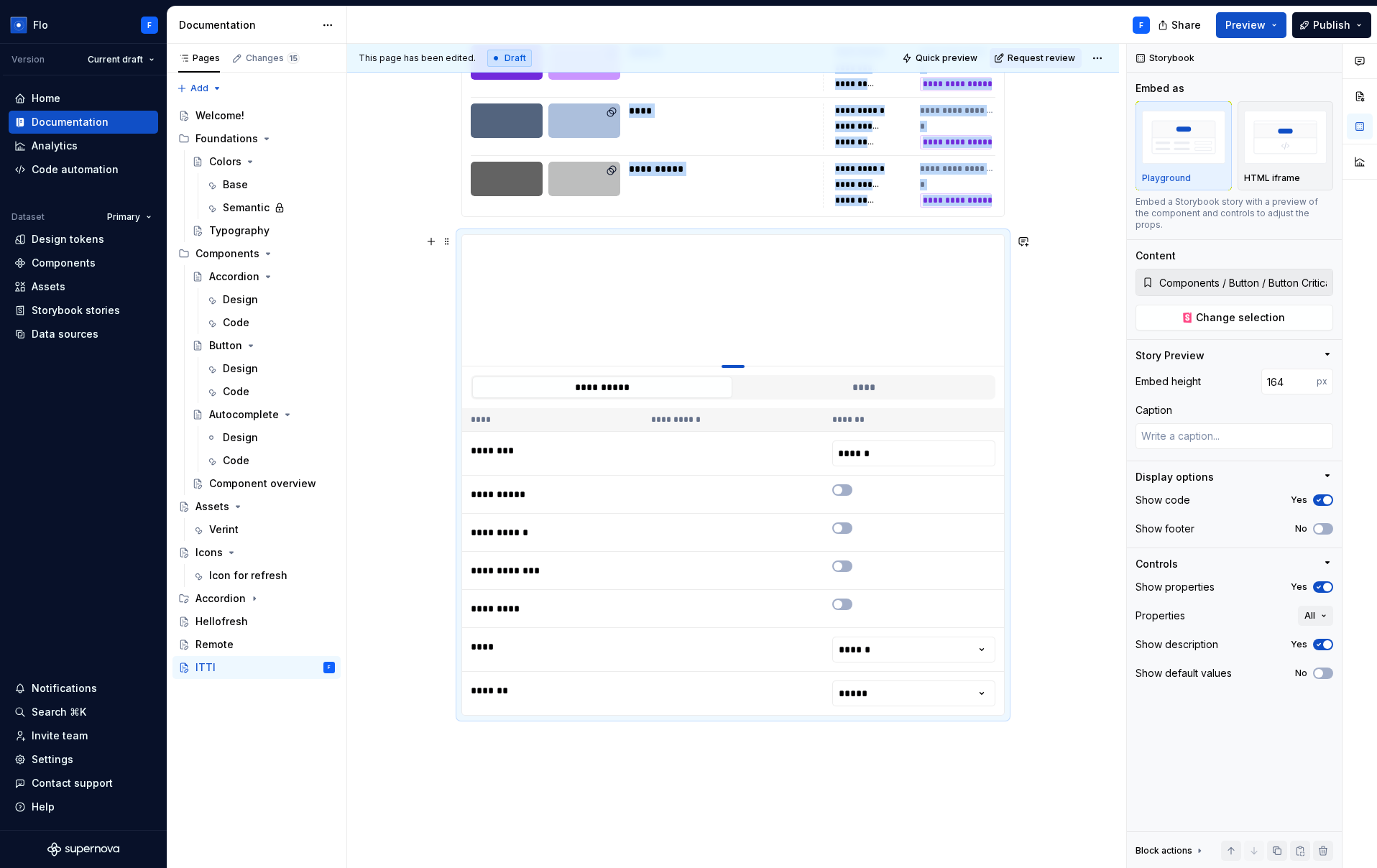
type textarea "*"
type input "163"
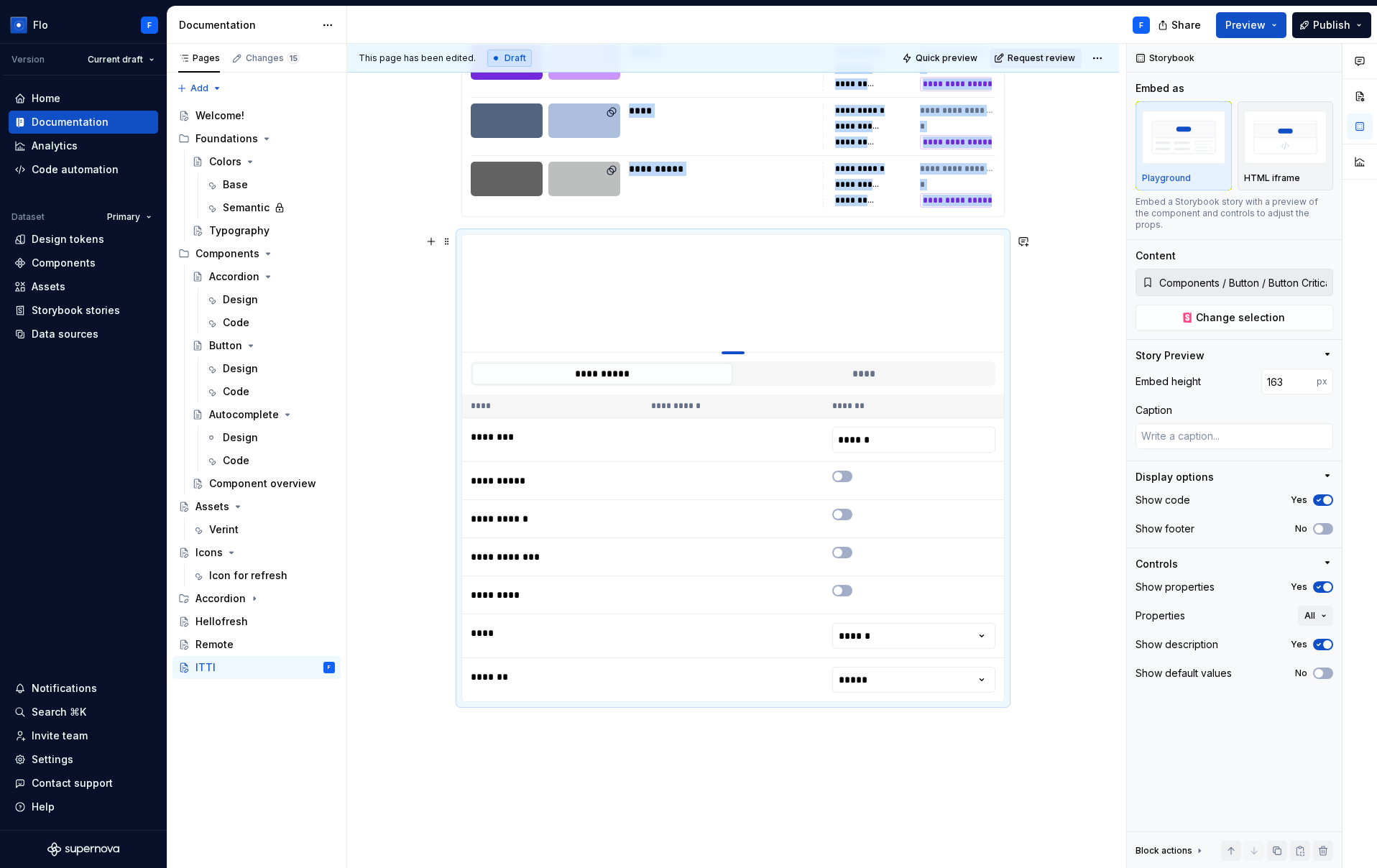
drag, startPoint x: 733, startPoint y: 522, endPoint x: 734, endPoint y: 352, distance: 170.0
click at [734, 352] on div "To enrich screen reader interactions, please activate Accessibility in Grammarl…" at bounding box center [733, 353] width 23 height 3
click at [834, 479] on icon "To enrich screen reader interactions, please activate Accessibility in Grammarl…" at bounding box center [838, 476] width 12 height 9
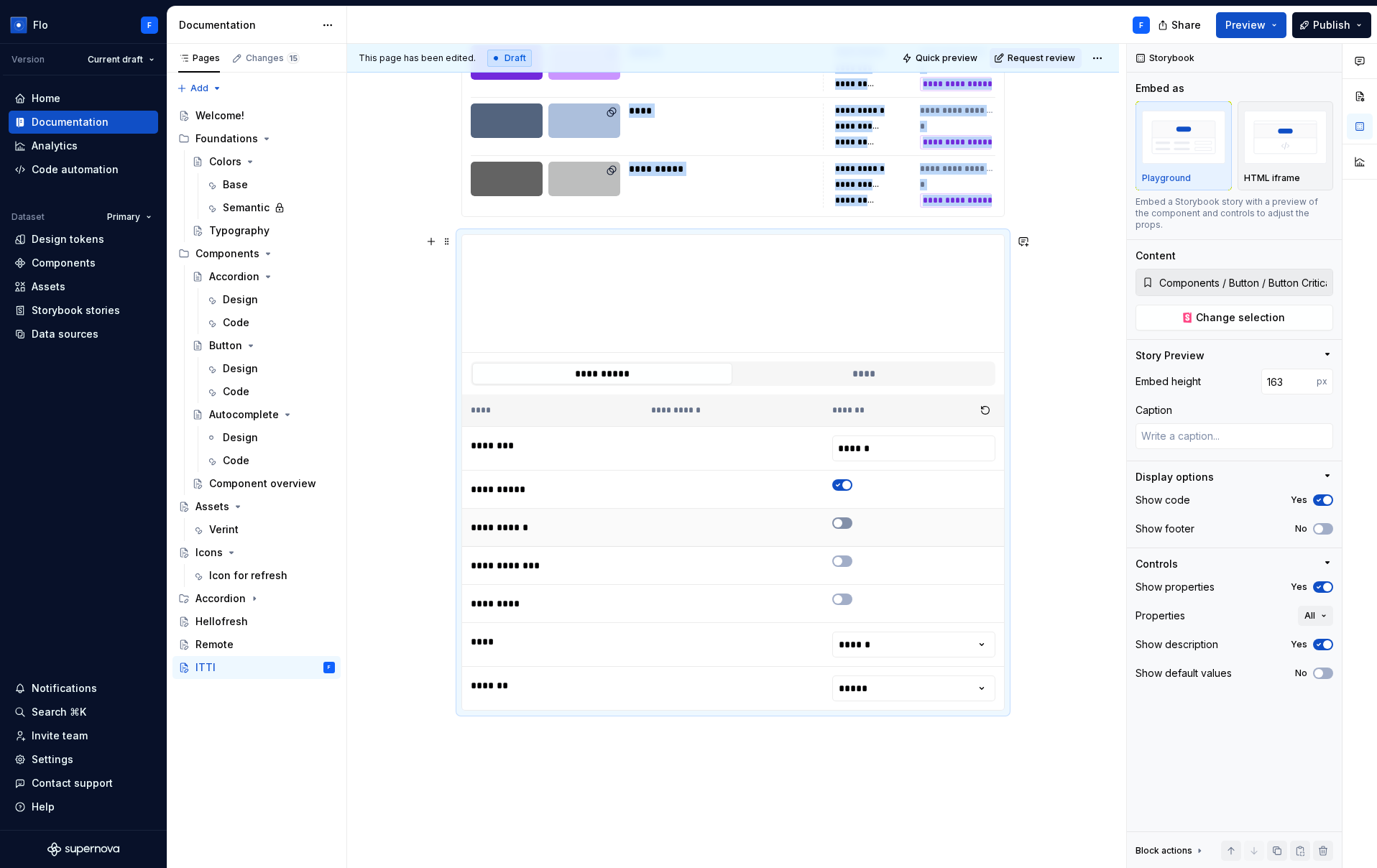
click at [840, 527] on button "To enrich screen reader interactions, please activate Accessibility in Grammarl…" at bounding box center [842, 523] width 20 height 12
click at [843, 557] on button "To enrich screen reader interactions, please activate Accessibility in Grammarl…" at bounding box center [842, 561] width 20 height 12
click at [839, 602] on span "To enrich screen reader interactions, please activate Accessibility in Grammarl…" at bounding box center [838, 600] width 9 height 9
click at [867, 653] on html "Flo F Version Current draft Home Documentation Analytics Code automation Datase…" at bounding box center [688, 434] width 1377 height 868
click at [912, 686] on html "Flo F Version Current draft Home Documentation Analytics Code automation Datase…" at bounding box center [688, 434] width 1377 height 868
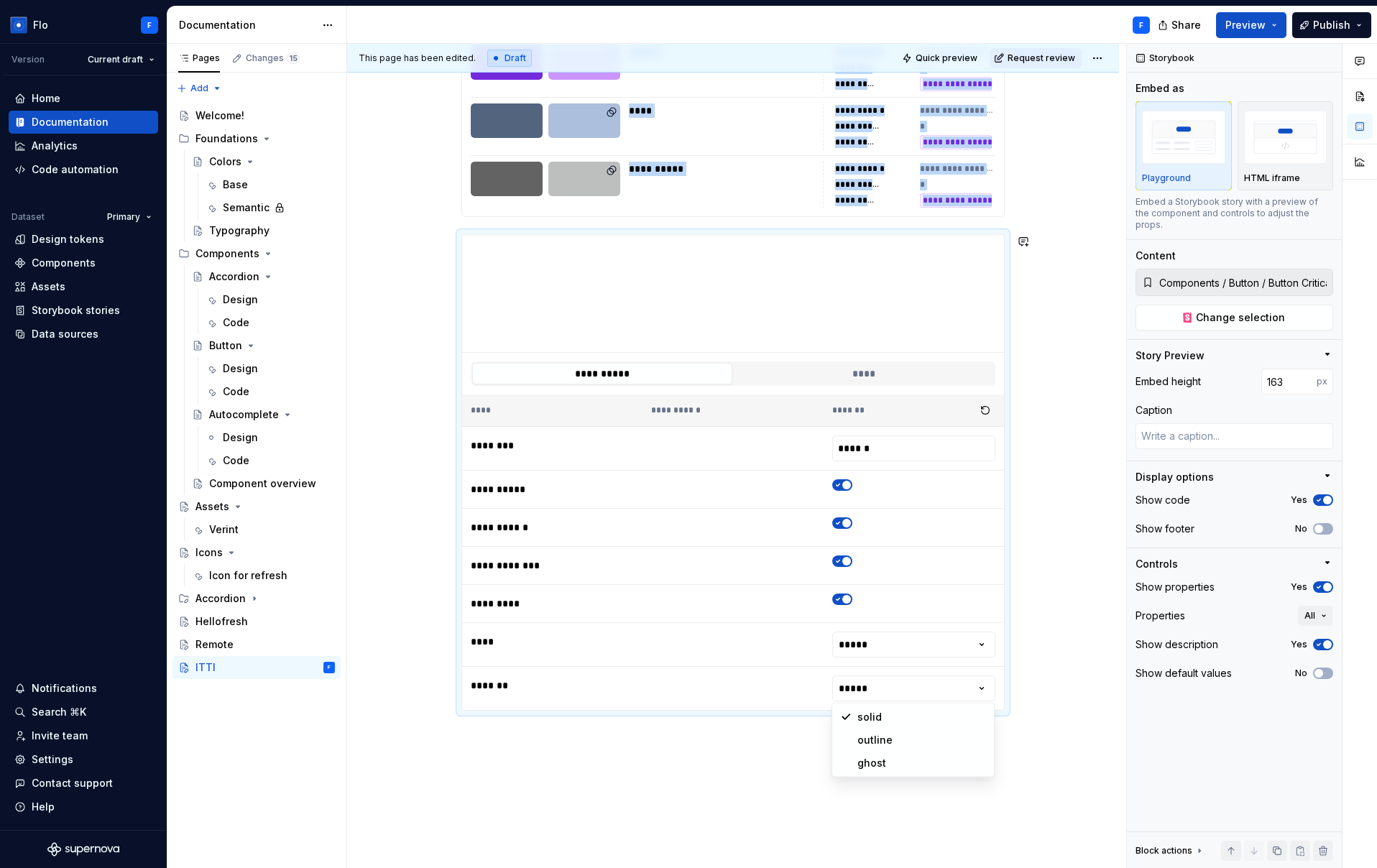
drag, startPoint x: 907, startPoint y: 751, endPoint x: 918, endPoint y: 742, distance: 14.2
click at [872, 691] on html "Flo F Version Current draft Home Documentation Analytics Code automation Datase…" at bounding box center [688, 434] width 1377 height 868
click at [854, 367] on button "****" at bounding box center [864, 374] width 260 height 22
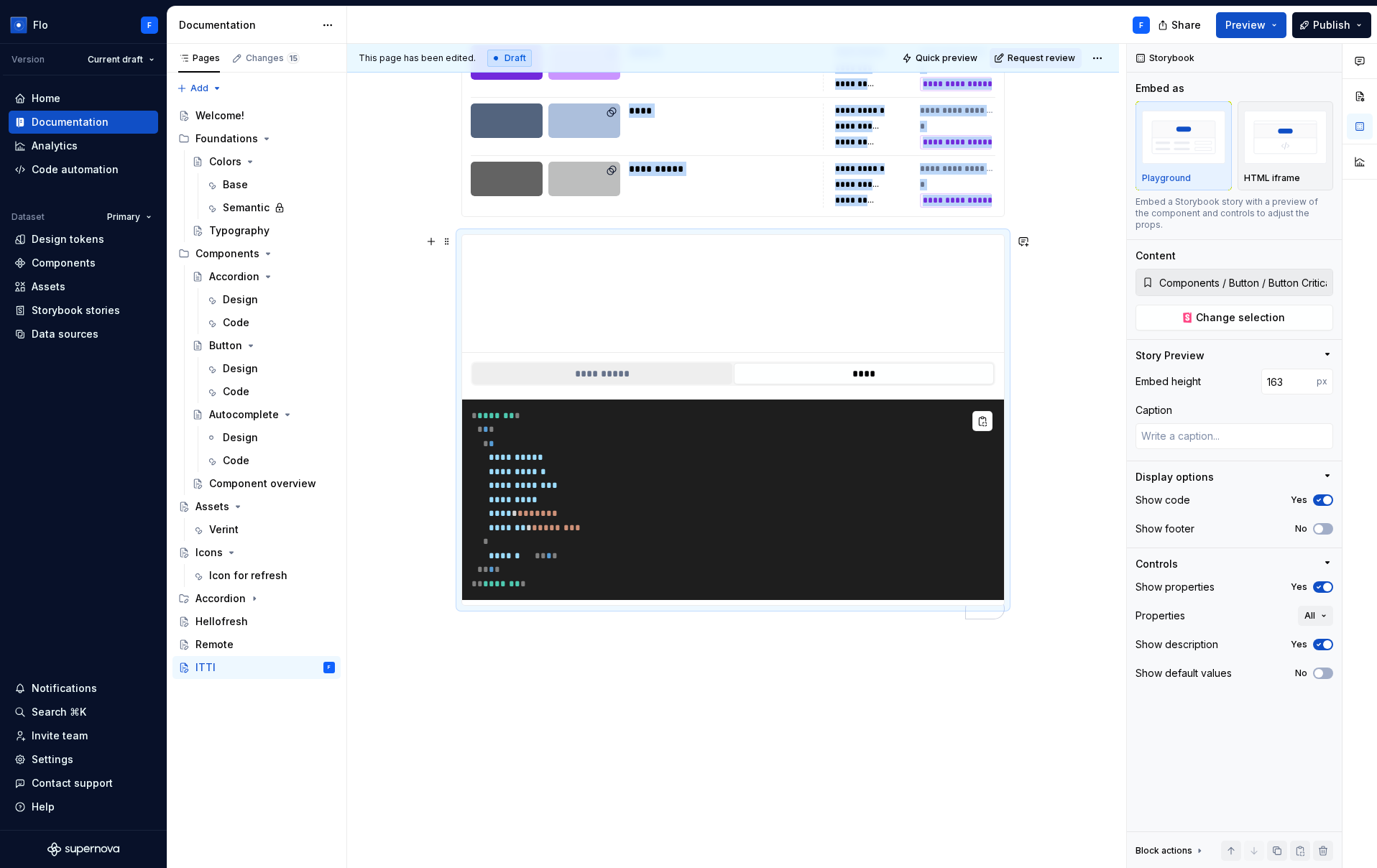
click at [618, 372] on button "**********" at bounding box center [602, 374] width 260 height 22
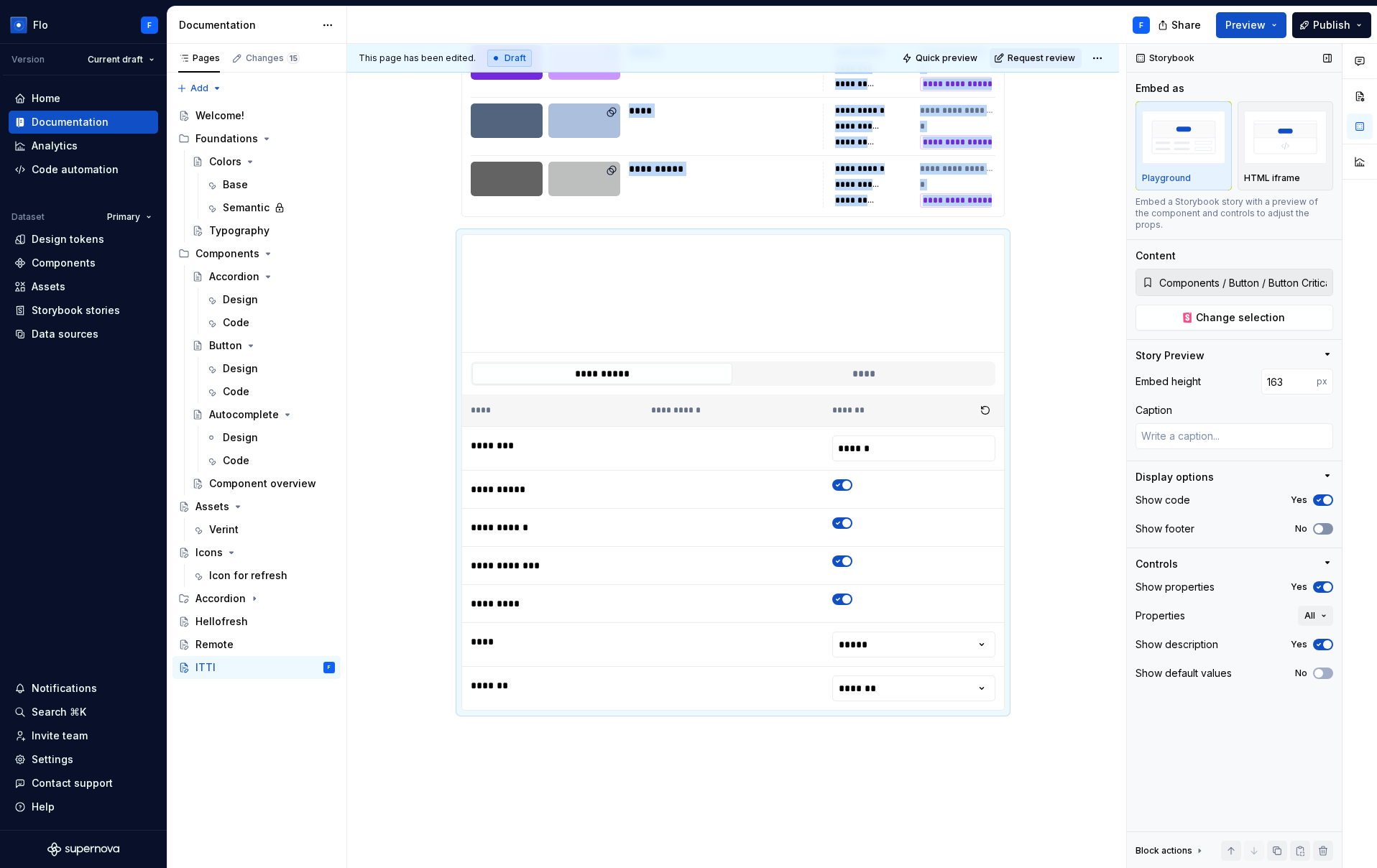
click at [1319, 525] on span "button" at bounding box center [1319, 529] width 9 height 9
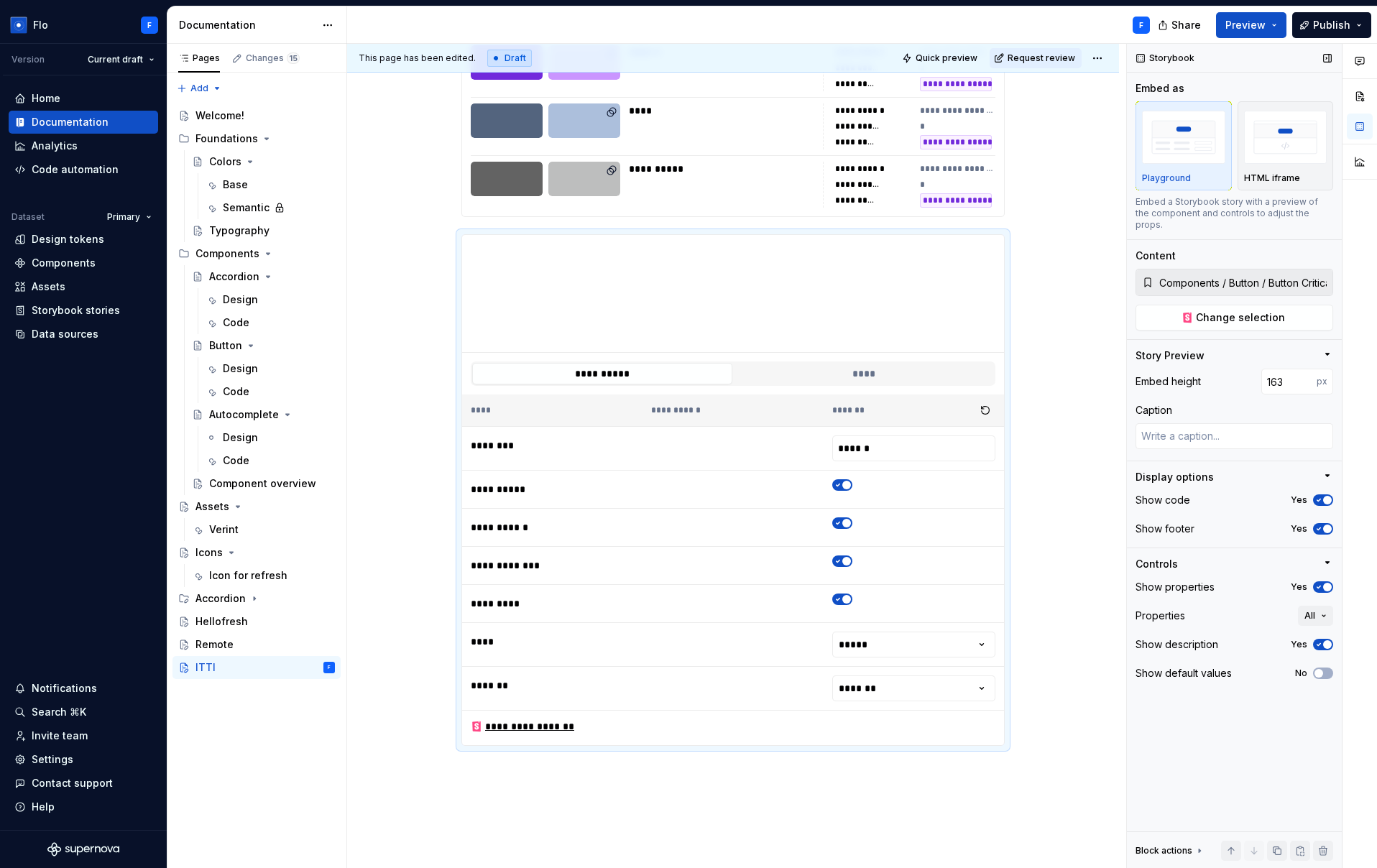
click at [1332, 582] on div "Show properties Yes" at bounding box center [1234, 587] width 198 height 20
click at [1328, 583] on span "button" at bounding box center [1327, 587] width 9 height 9
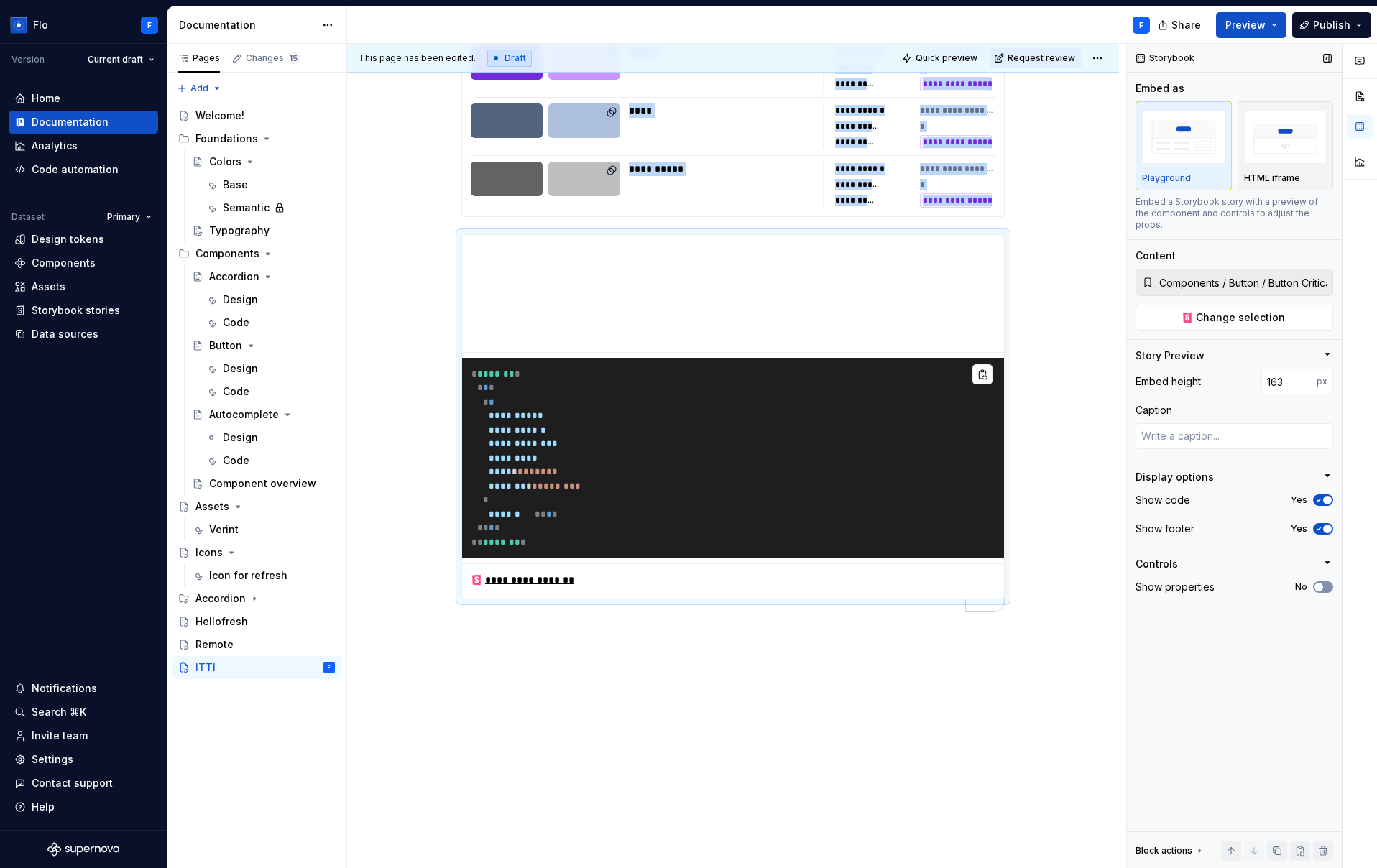
click at [1328, 582] on button "No" at bounding box center [1323, 587] width 20 height 12
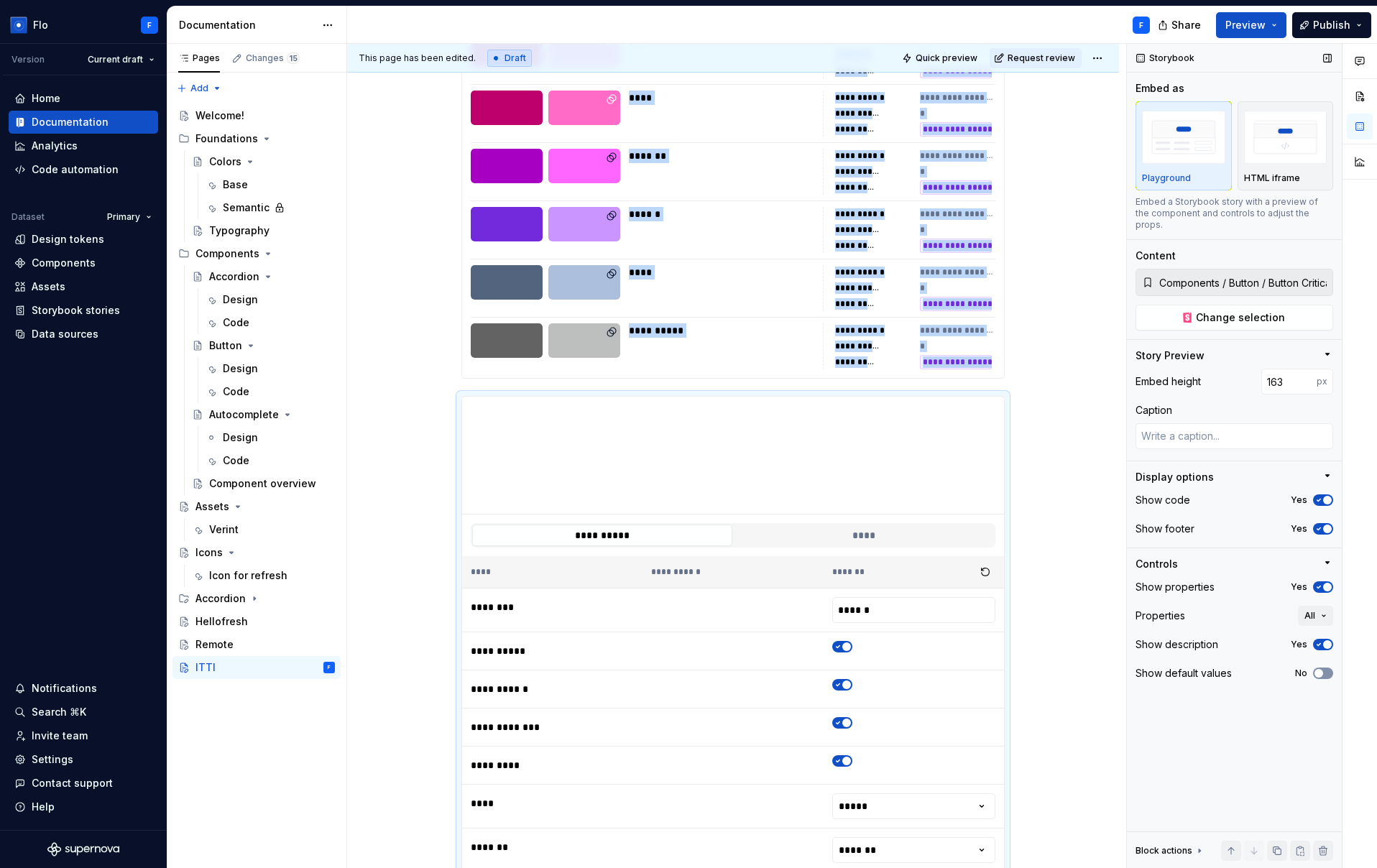
click at [1320, 669] on span "button" at bounding box center [1319, 673] width 9 height 9
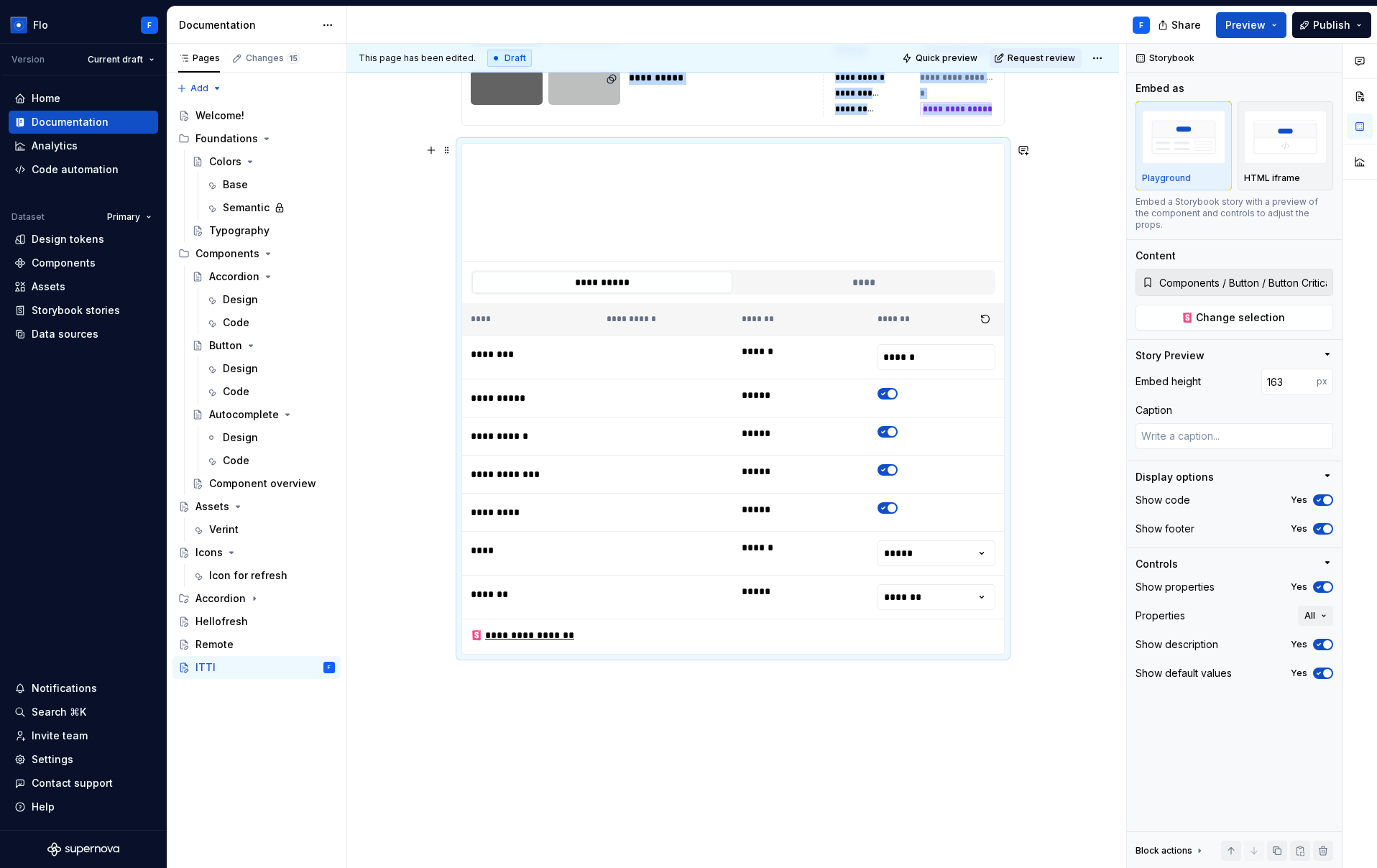
scroll to position [1760, 0]
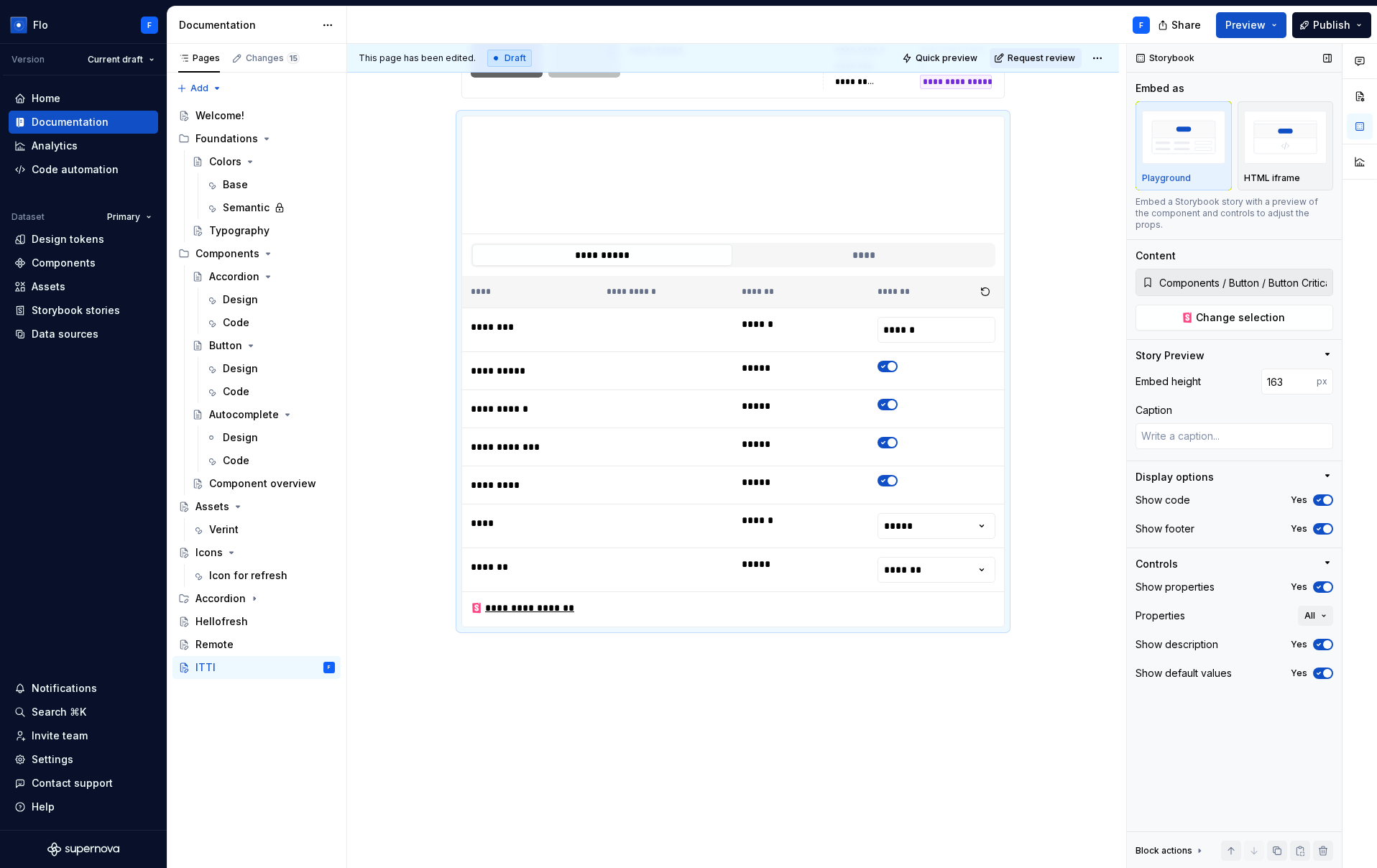
click at [1318, 583] on div "Show properties Yes" at bounding box center [1234, 587] width 198 height 20
click at [1324, 583] on span "button" at bounding box center [1327, 587] width 9 height 9
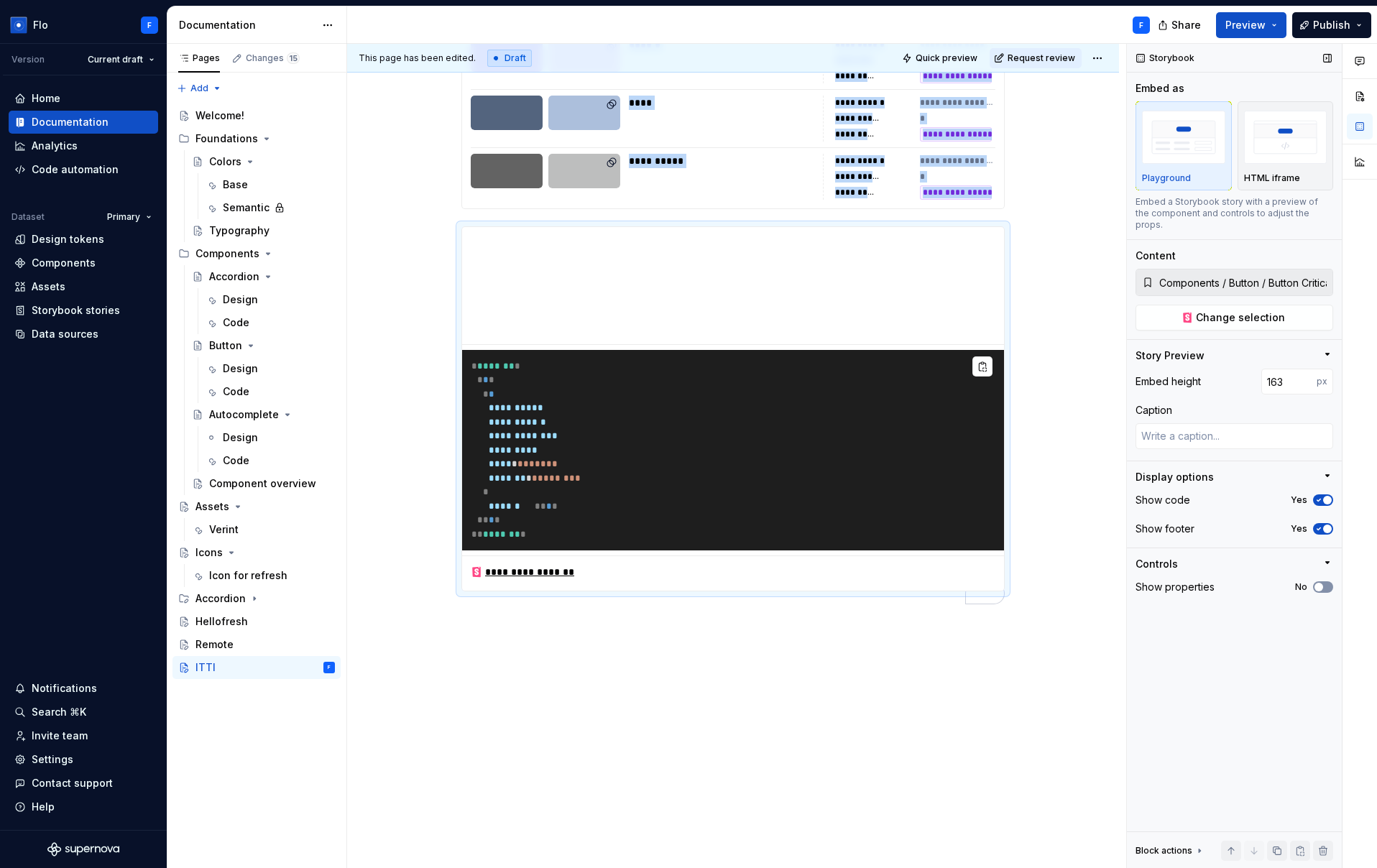
click at [1324, 582] on button "No" at bounding box center [1323, 587] width 20 height 12
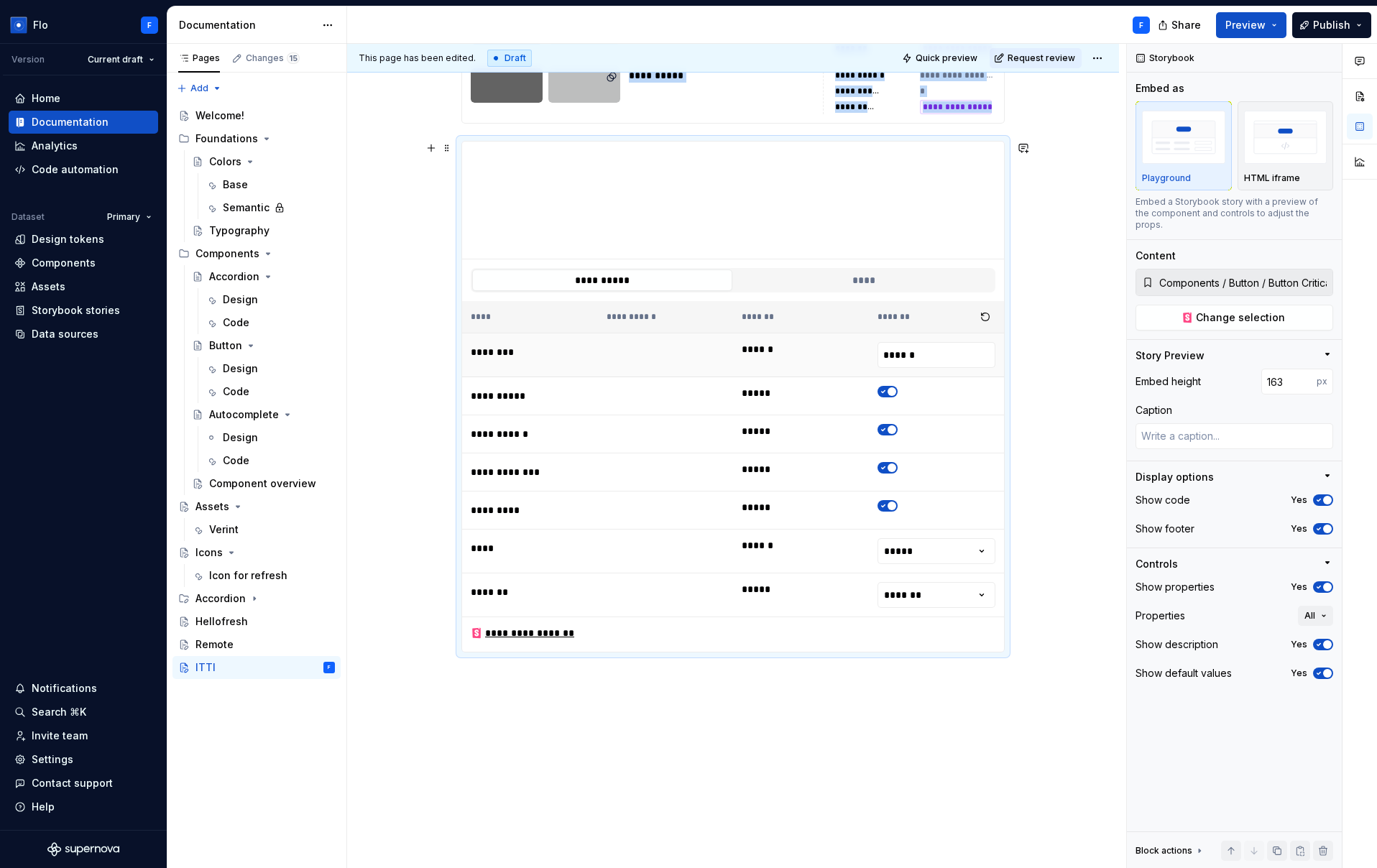
scroll to position [1773, 0]
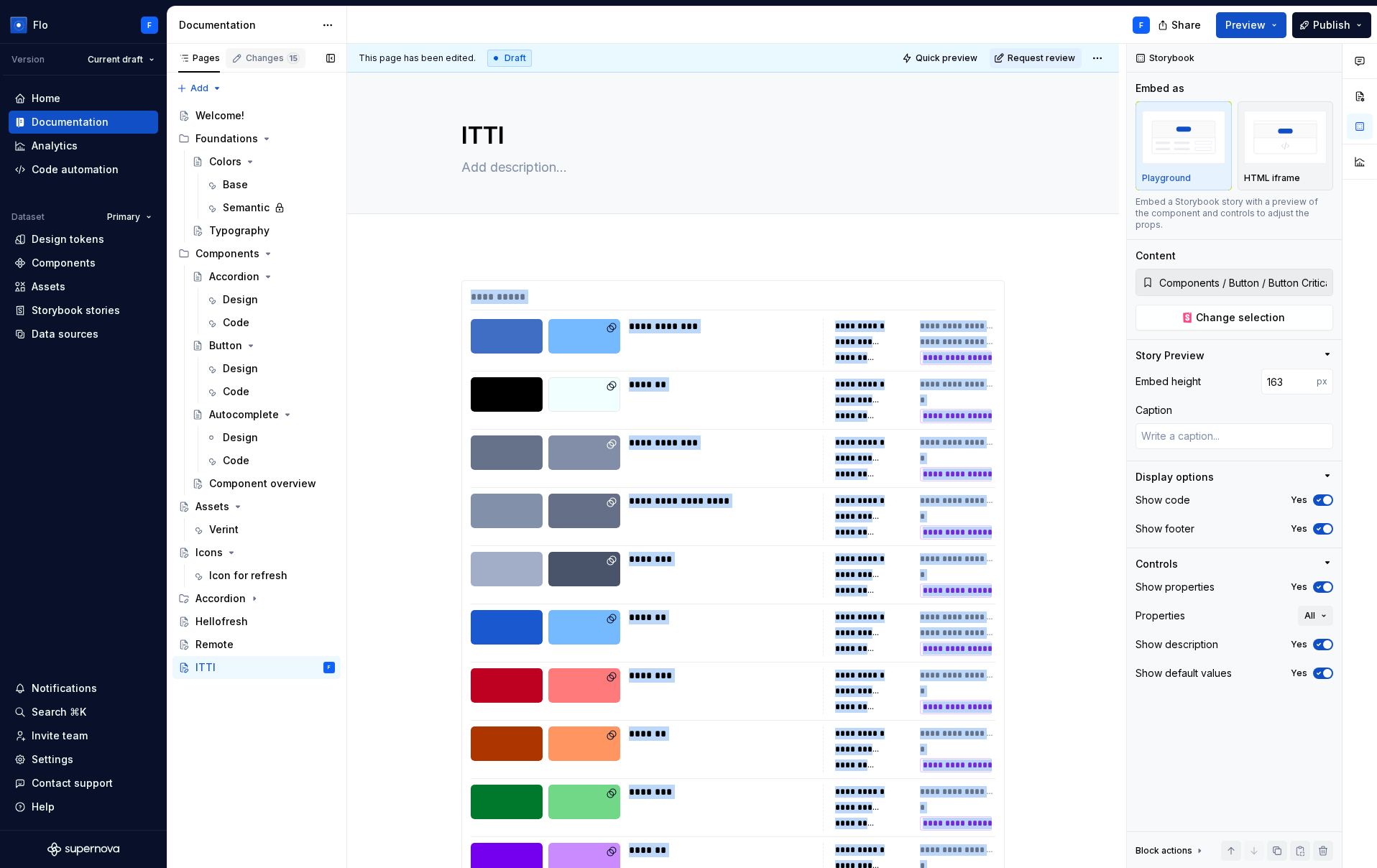
click at [254, 59] on div "Changes 15" at bounding box center [273, 58] width 54 height 12
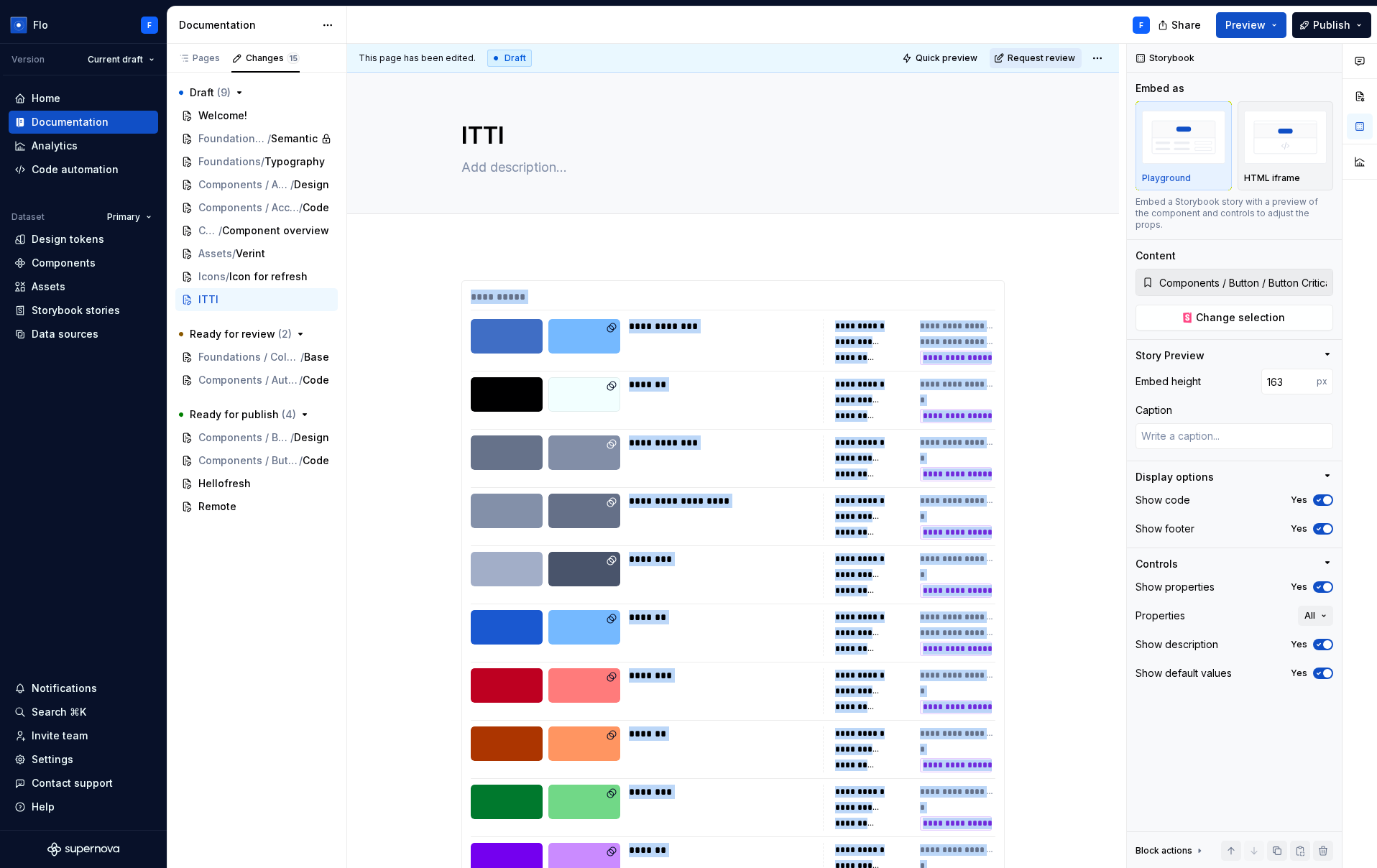
click at [1022, 60] on span "Request review" at bounding box center [1041, 58] width 68 height 12
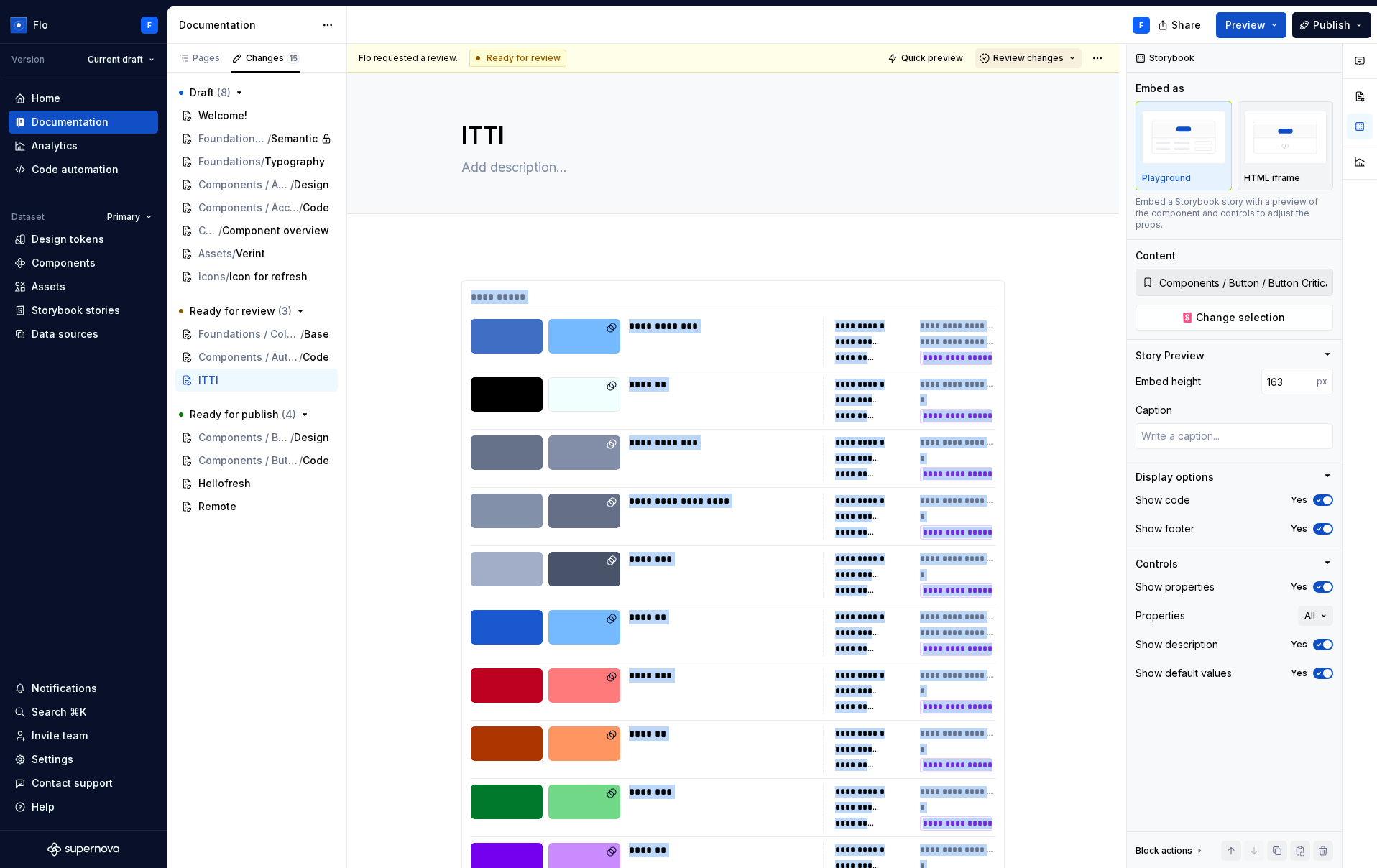
click at [1018, 59] on span "Review changes" at bounding box center [1028, 58] width 71 height 12
click at [1049, 92] on div "Approve This page is ready to publish." at bounding box center [1067, 93] width 126 height 27
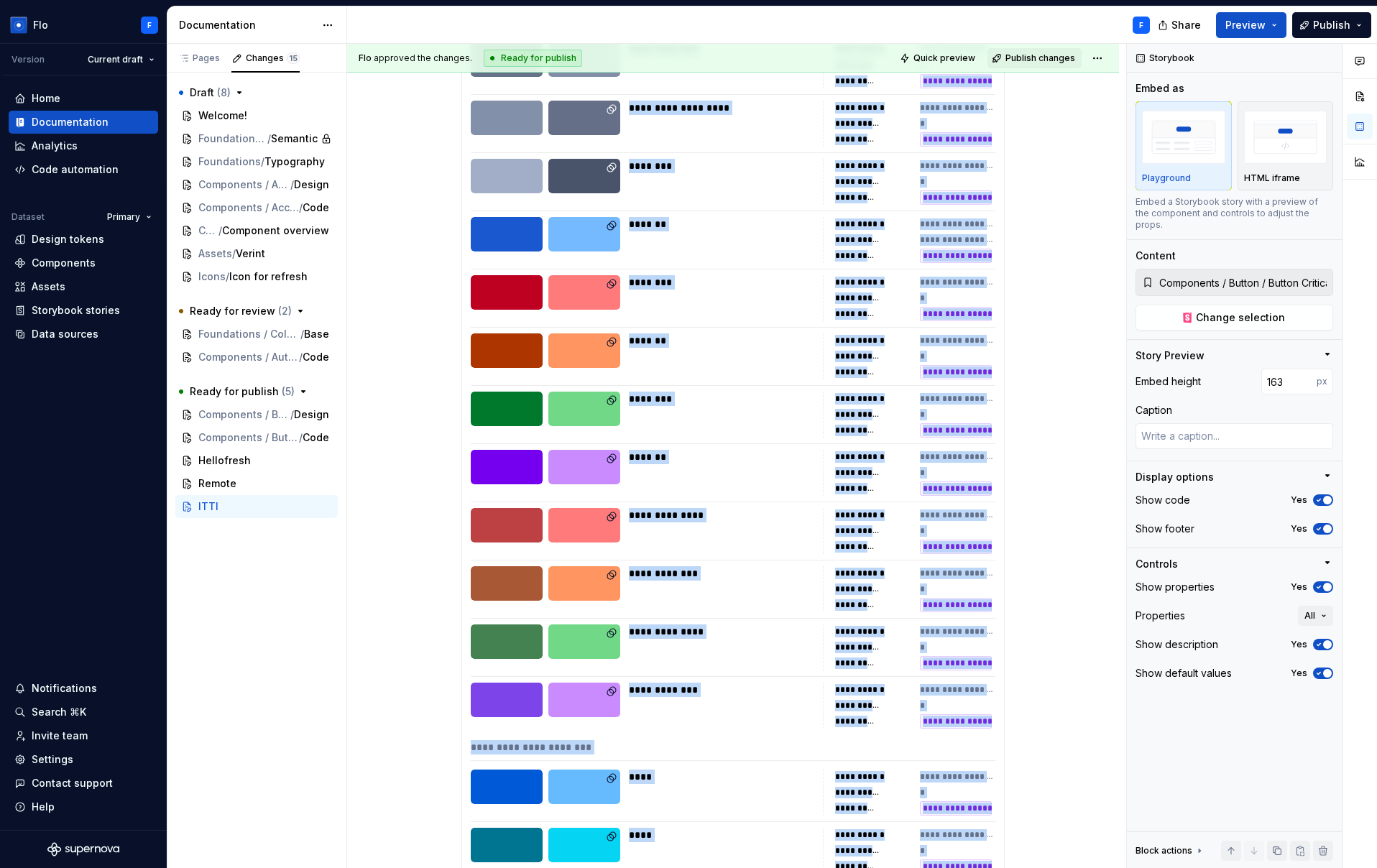
scroll to position [0, 0]
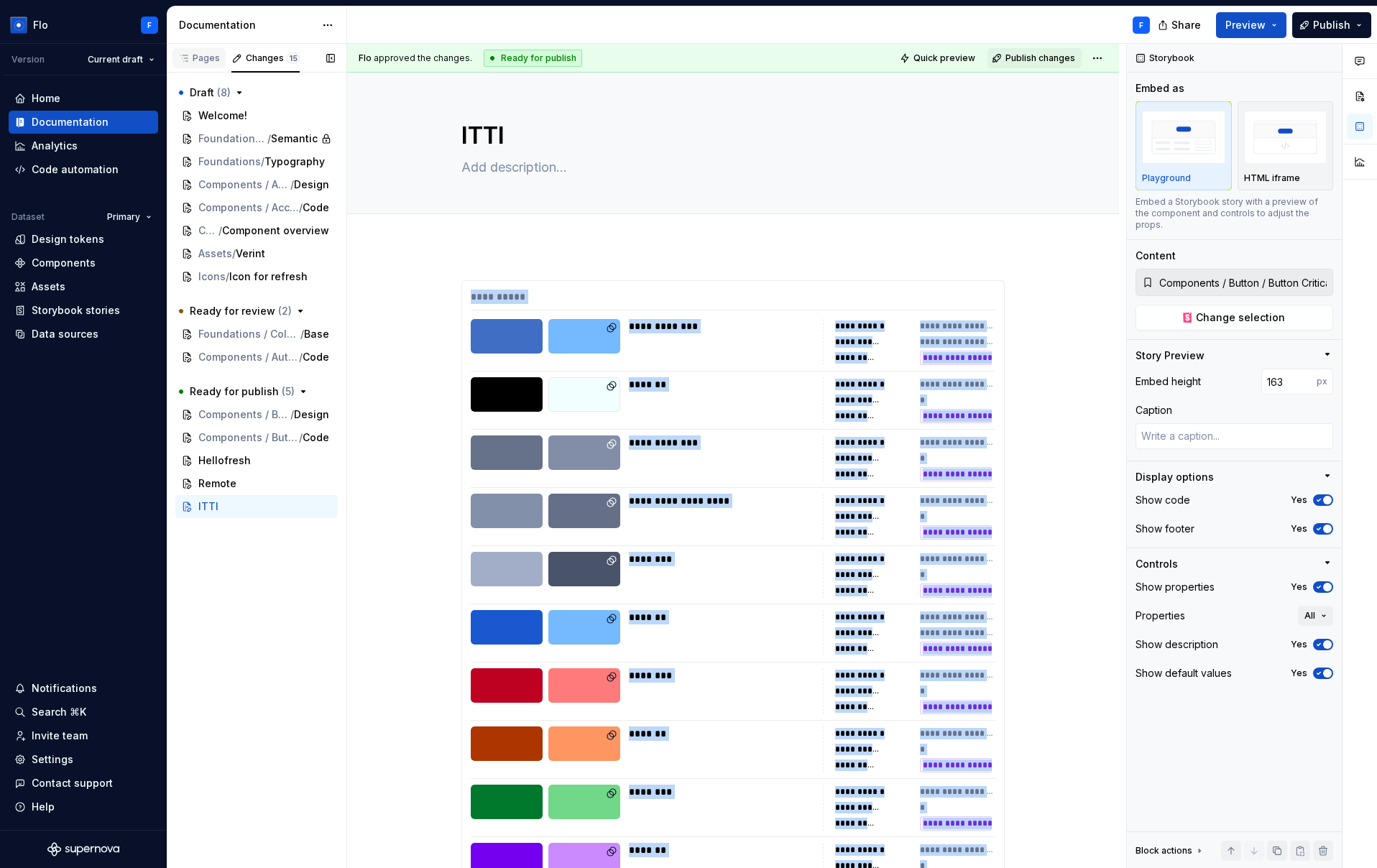
click at [198, 57] on div "Pages" at bounding box center [199, 58] width 42 height 12
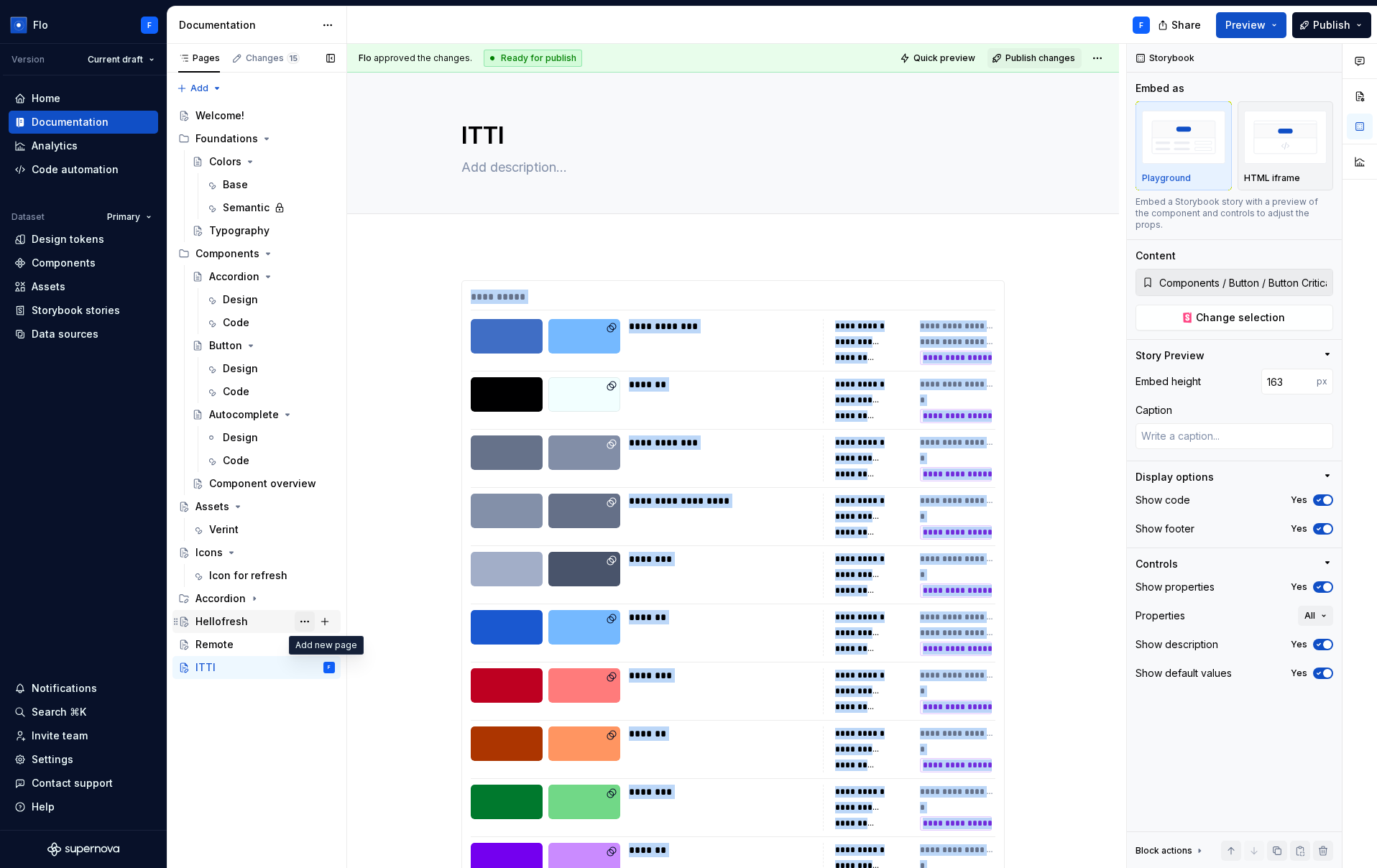
type textarea "*"
drag, startPoint x: 1027, startPoint y: 285, endPoint x: 709, endPoint y: 610, distance: 454.7
click at [1027, 285] on button "button" at bounding box center [1023, 287] width 20 height 20
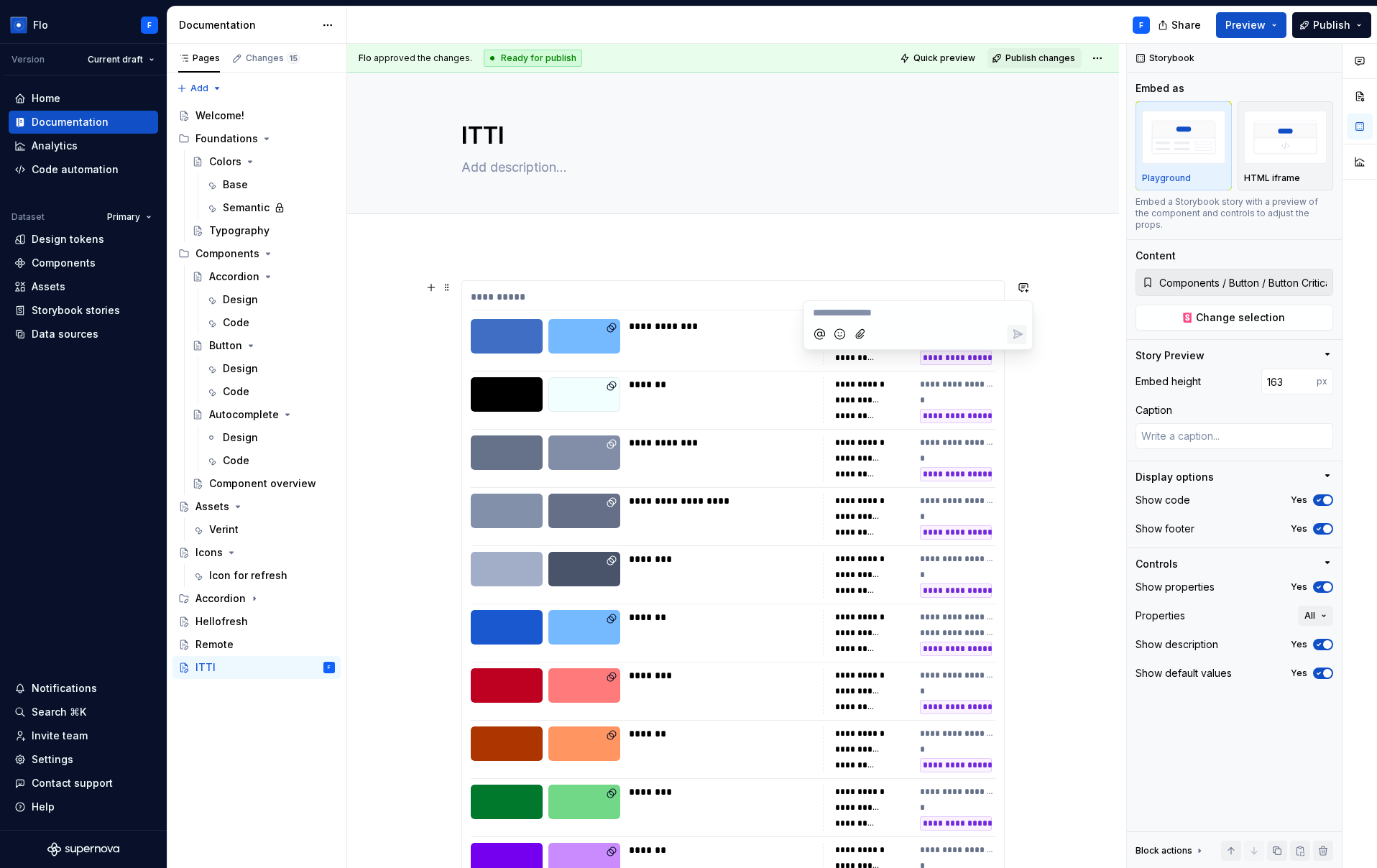
click at [904, 308] on p "**********" at bounding box center [918, 312] width 211 height 15
click at [306, 667] on button "Page tree" at bounding box center [305, 667] width 20 height 20
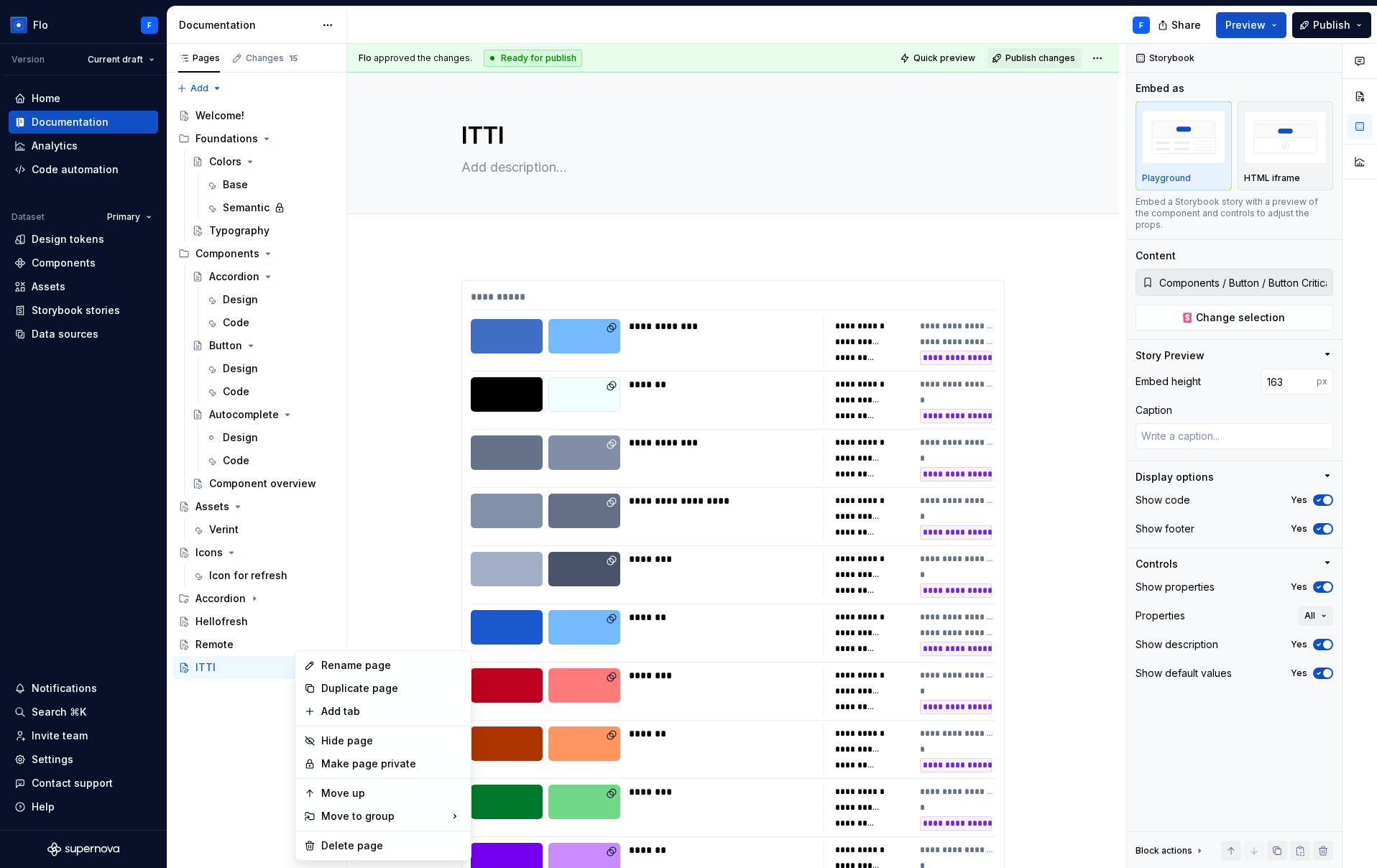
click at [328, 26] on html "Flo F Version Current draft Home Documentation Analytics Code automation Datase…" at bounding box center [688, 434] width 1377 height 868
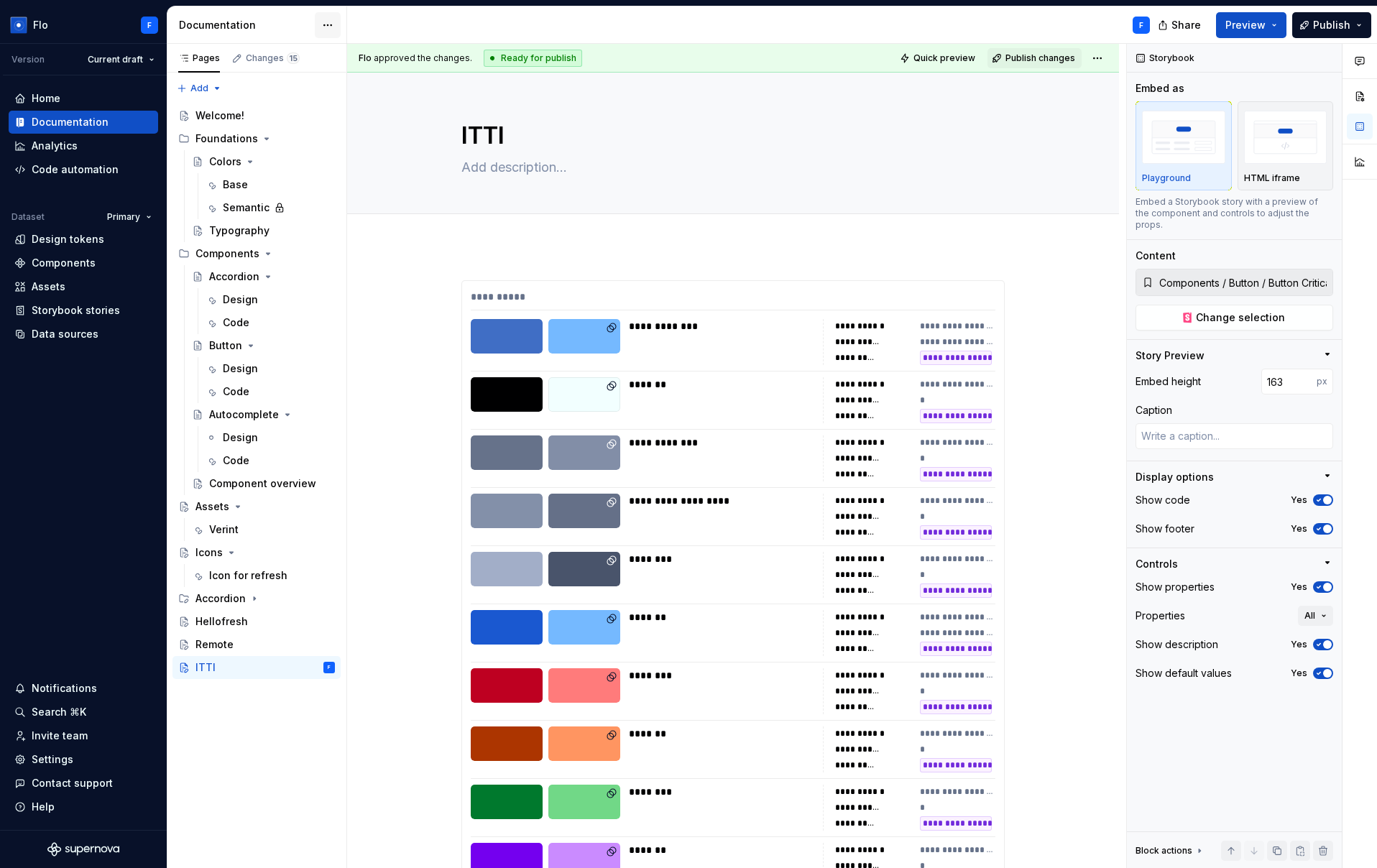
click at [327, 25] on html "Flo F Version Current draft Home Documentation Analytics Code automation Datase…" at bounding box center [688, 434] width 1377 height 868
click at [414, 145] on div "Documentation settings" at bounding box center [409, 149] width 136 height 14
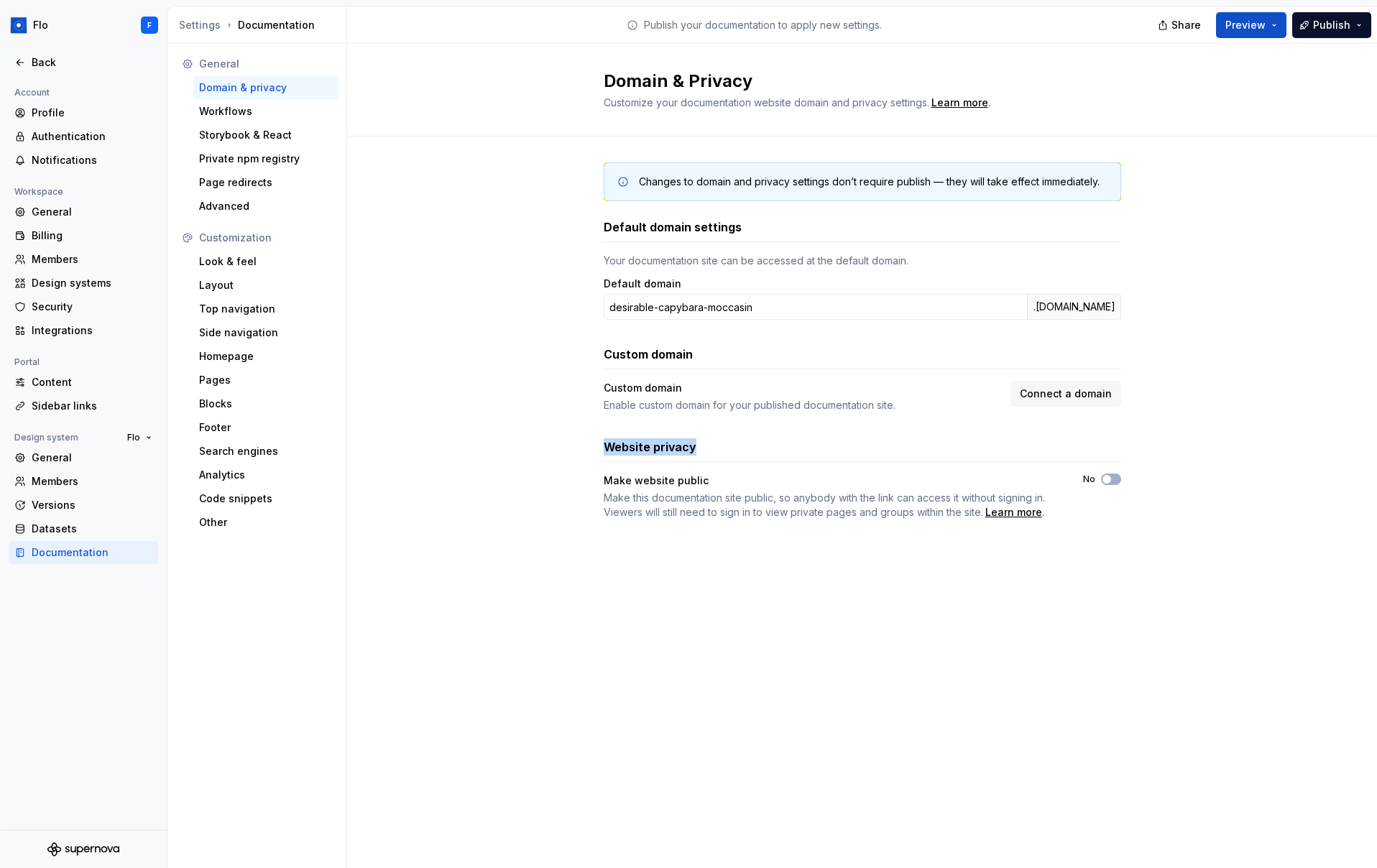
drag, startPoint x: 650, startPoint y: 447, endPoint x: 712, endPoint y: 451, distance: 62.1
click at [712, 451] on div "Changes to domain and privacy settings don’t require publish — they will take e…" at bounding box center [862, 355] width 1030 height 437
drag, startPoint x: 1114, startPoint y: 481, endPoint x: 1104, endPoint y: 516, distance: 36.4
click at [1114, 481] on button "No" at bounding box center [1111, 479] width 20 height 12
click at [1115, 478] on span "button" at bounding box center [1115, 479] width 9 height 9
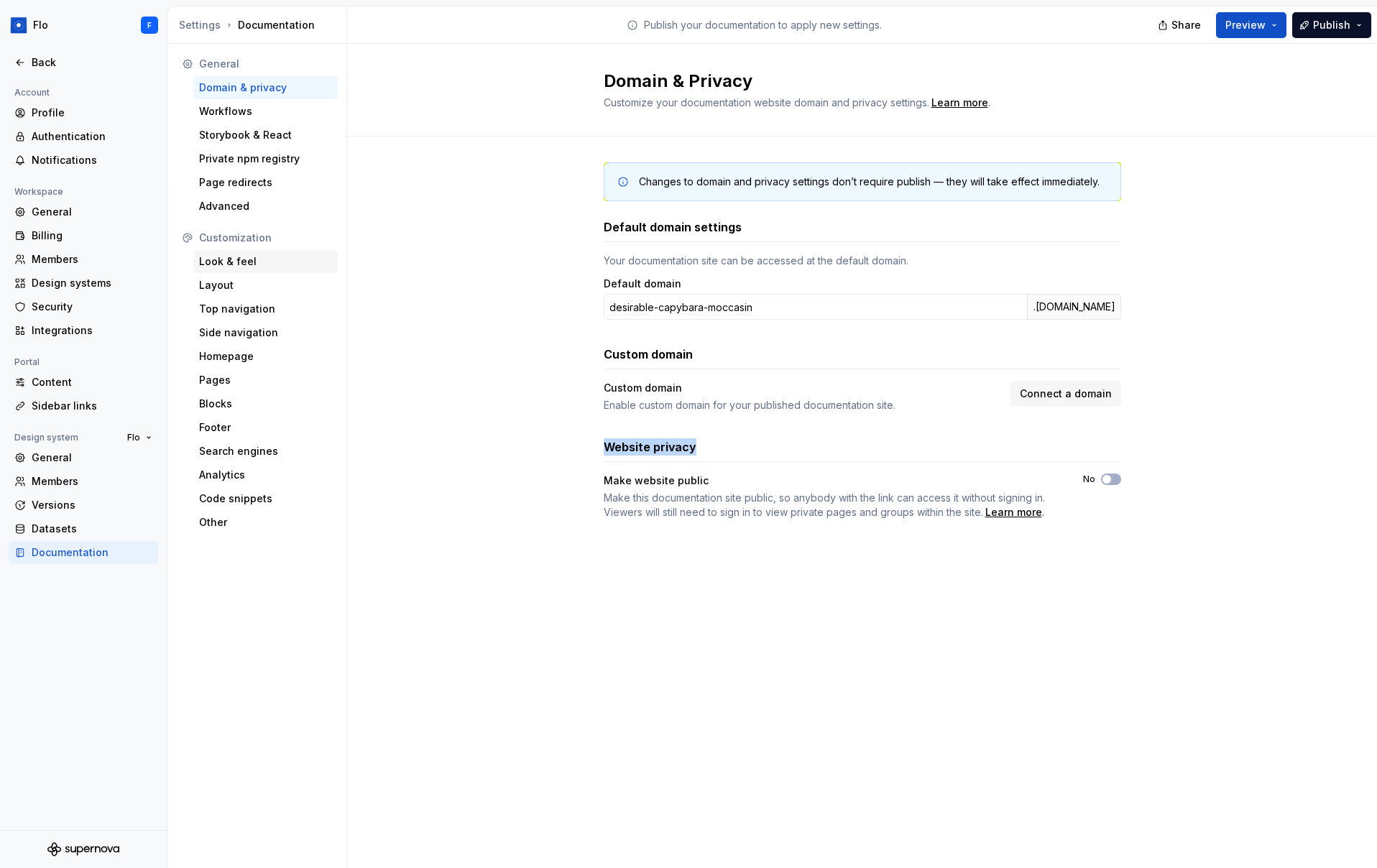
click at [269, 262] on div "Look & feel" at bounding box center [266, 262] width 133 height 14
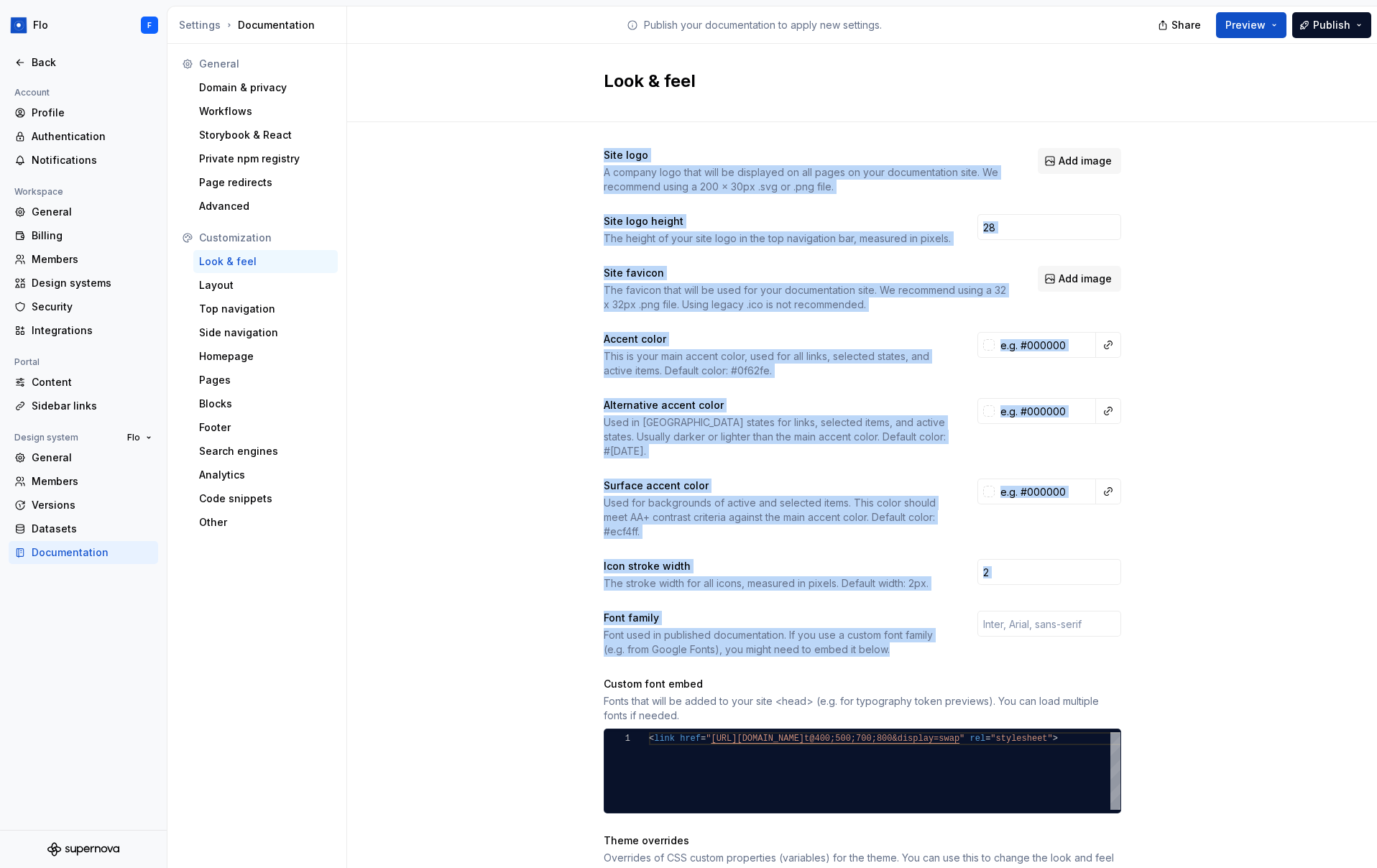
drag, startPoint x: 617, startPoint y: 148, endPoint x: 1189, endPoint y: 635, distance: 751.2
click at [1189, 635] on div "Site logo A company logo that will be displayed on all pages on your documentat…" at bounding box center [862, 652] width 1030 height 1059
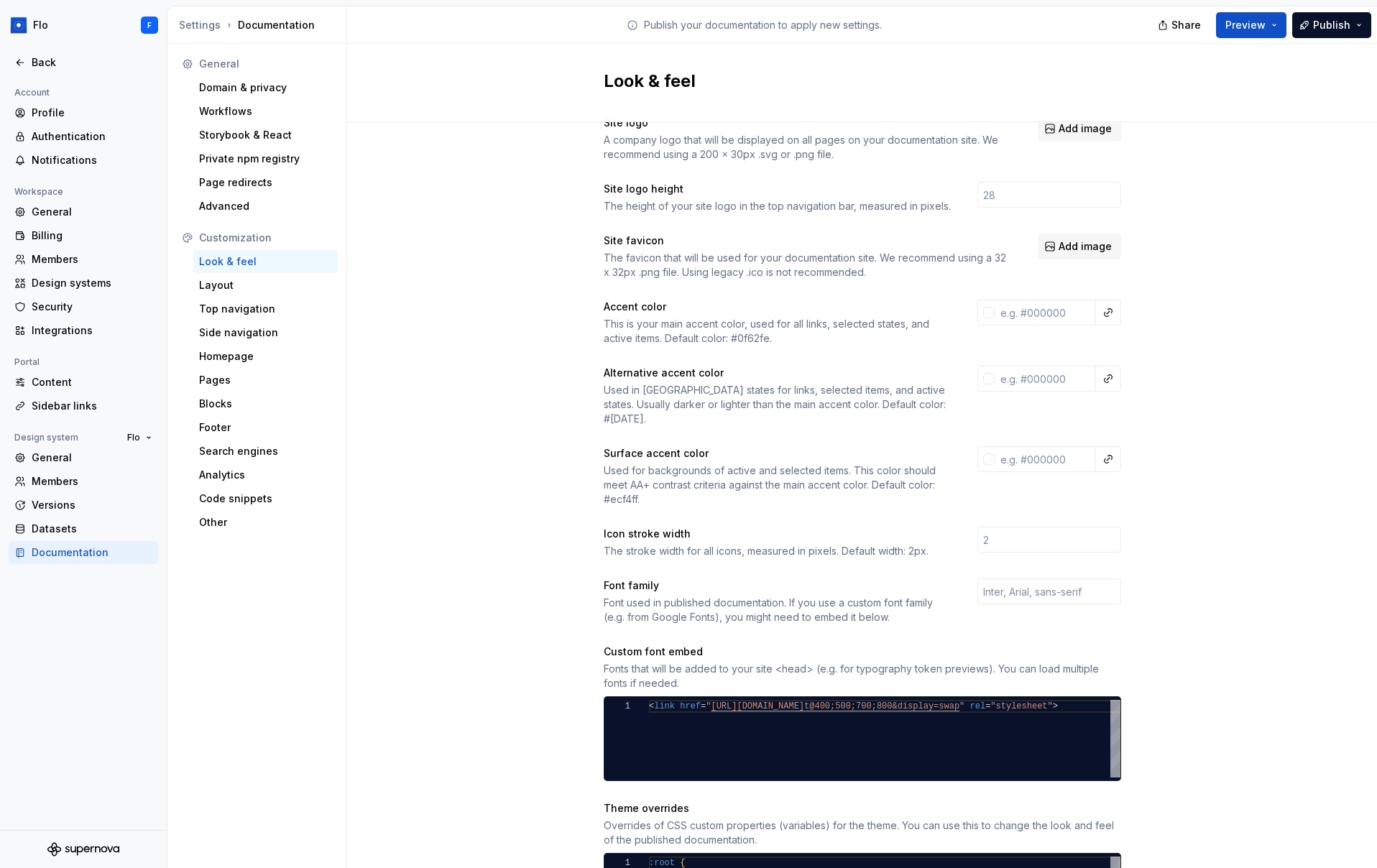
scroll to position [292, 0]
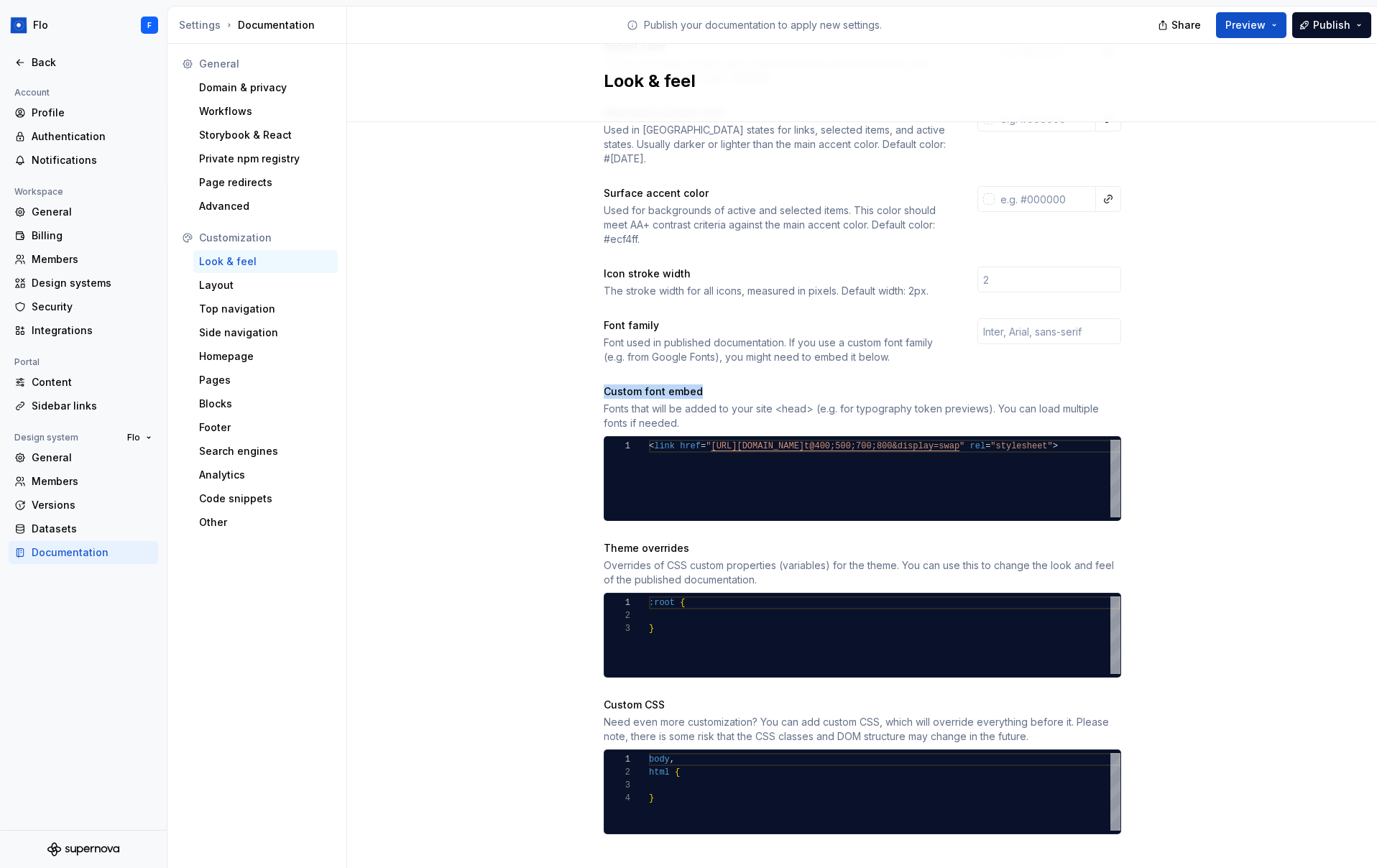
drag, startPoint x: 599, startPoint y: 371, endPoint x: 706, endPoint y: 380, distance: 107.4
click at [706, 385] on div "Custom font embed" at bounding box center [862, 392] width 517 height 14
click at [214, 203] on div "Advanced" at bounding box center [266, 206] width 133 height 14
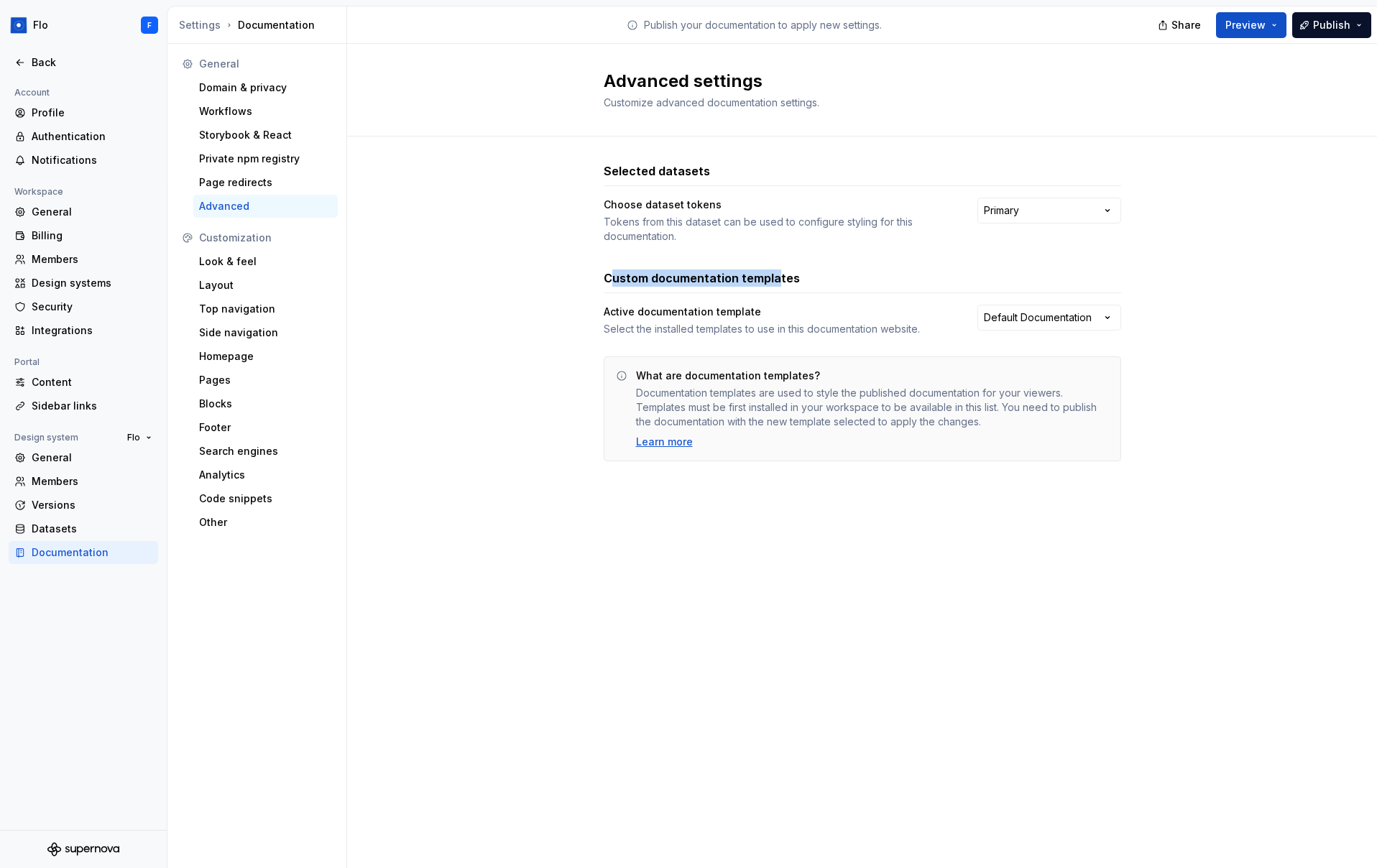
drag, startPoint x: 613, startPoint y: 272, endPoint x: 773, endPoint y: 278, distance: 160.1
click at [773, 278] on h3 "Custom documentation templates" at bounding box center [701, 278] width 196 height 17
drag, startPoint x: 775, startPoint y: 281, endPoint x: 622, endPoint y: 290, distance: 153.3
click at [622, 290] on div "Custom documentation templates" at bounding box center [862, 281] width 517 height 24
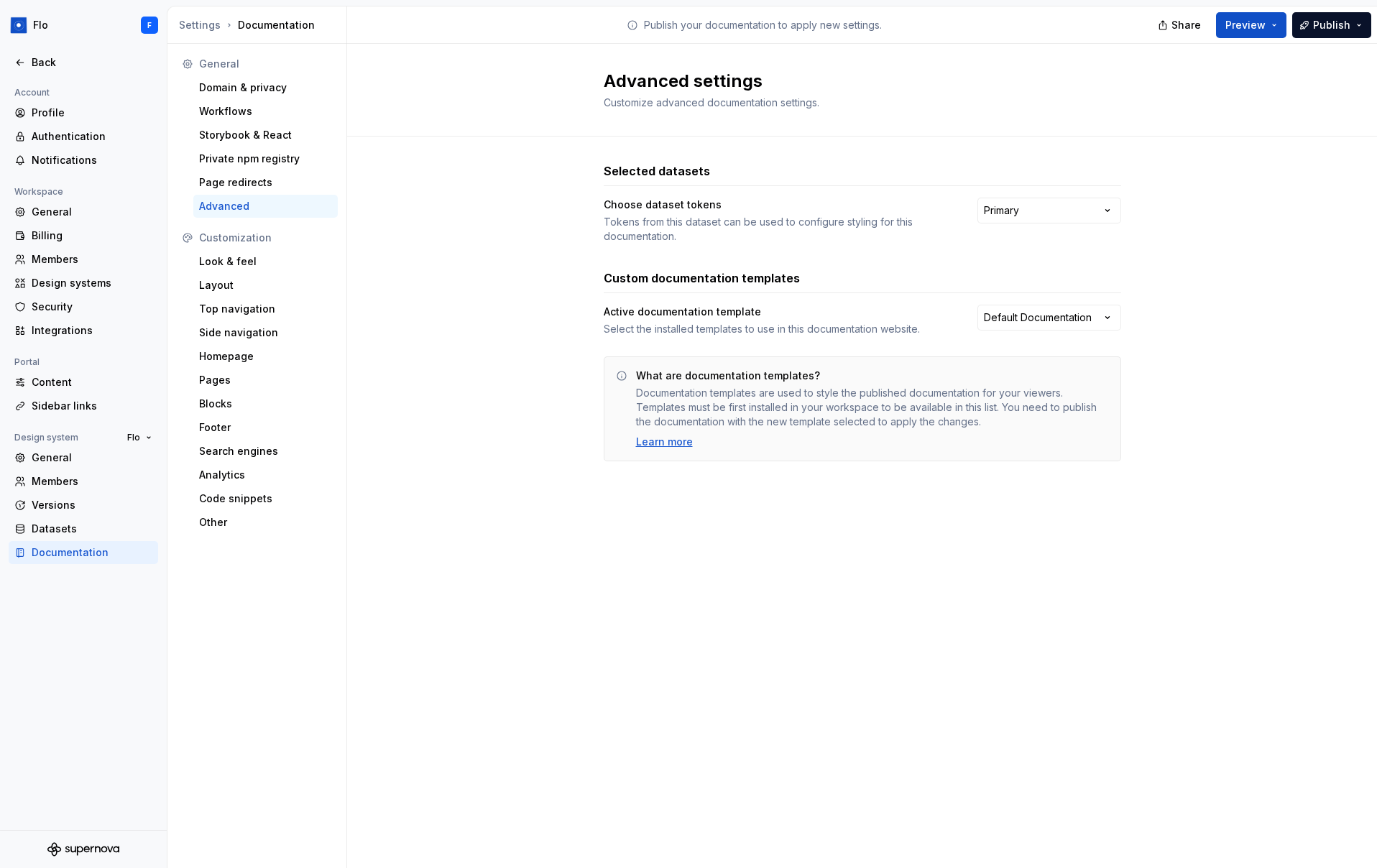
click at [626, 283] on h3 "Custom documentation templates" at bounding box center [701, 278] width 196 height 17
click at [1014, 316] on html "Flo F Back Account Profile Authentication Notifications Workspace General Billi…" at bounding box center [688, 434] width 1377 height 868
click at [839, 282] on html "Flo F Back Account Profile Authentication Notifications Workspace General Billi…" at bounding box center [688, 434] width 1377 height 868
click at [65, 61] on div "Back" at bounding box center [92, 63] width 121 height 14
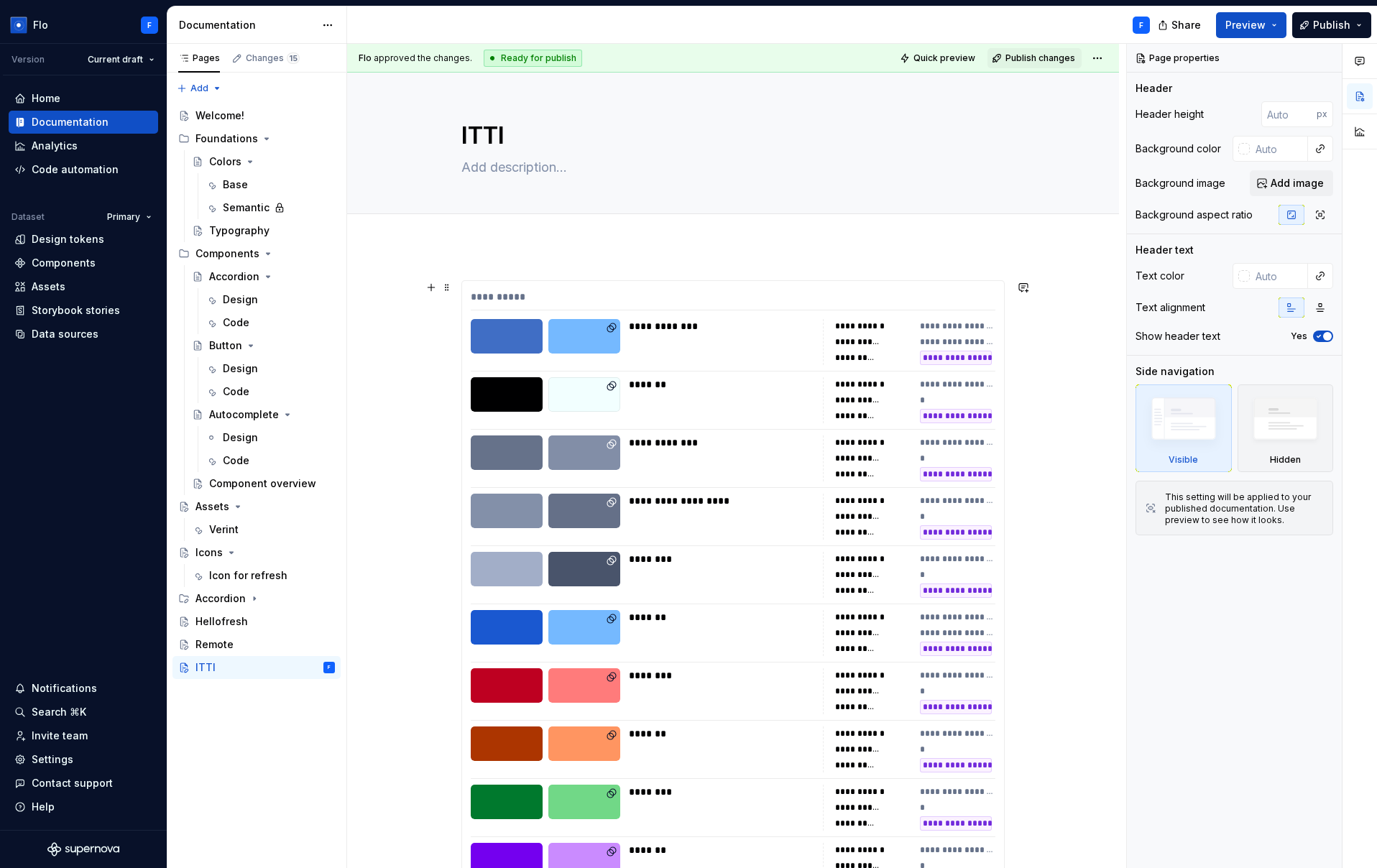
type textarea "*"
click at [71, 149] on div "Analytics" at bounding box center [55, 146] width 46 height 14
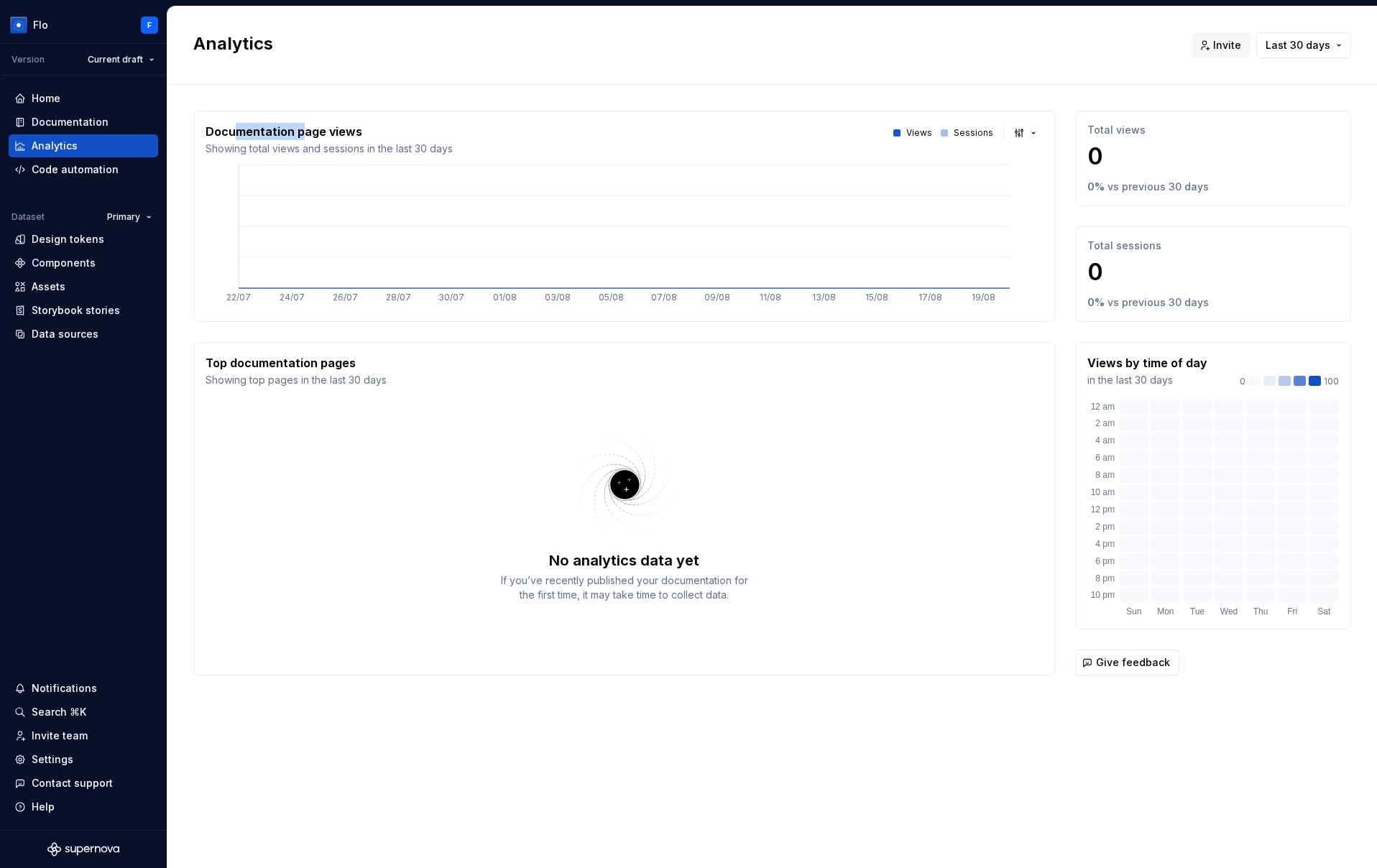
drag, startPoint x: 239, startPoint y: 128, endPoint x: 297, endPoint y: 133, distance: 58.2
click at [297, 133] on p "Documentation page views" at bounding box center [329, 131] width 248 height 17
drag, startPoint x: 210, startPoint y: 133, endPoint x: 348, endPoint y: 131, distance: 138.0
click at [348, 131] on p "Documentation page views" at bounding box center [329, 131] width 248 height 17
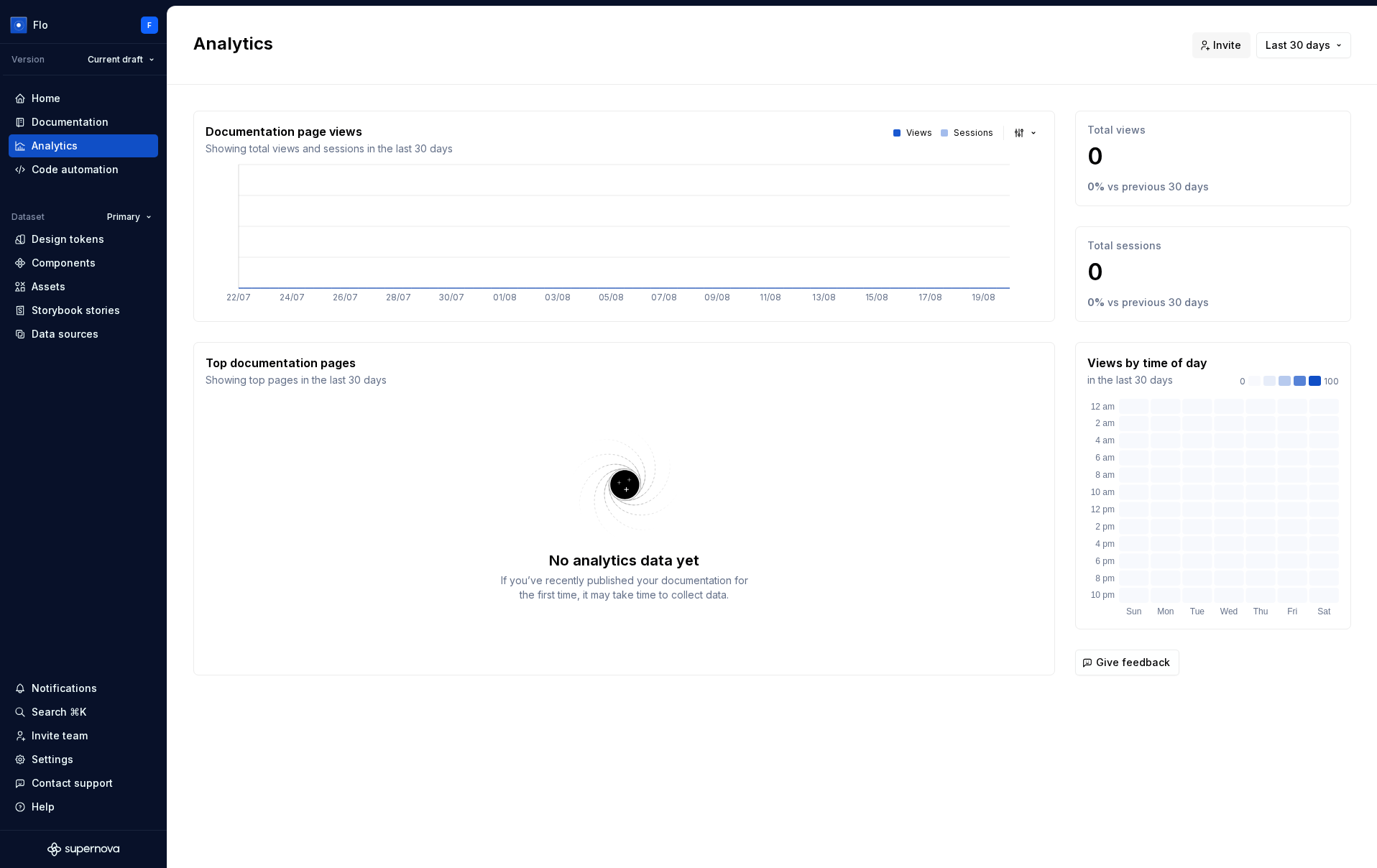
click at [348, 131] on p "Documentation page views" at bounding box center [329, 131] width 248 height 17
drag, startPoint x: 375, startPoint y: 131, endPoint x: 268, endPoint y: 131, distance: 107.0
click at [268, 131] on p "Documentation page views" at bounding box center [329, 131] width 248 height 17
drag, startPoint x: 268, startPoint y: 131, endPoint x: 329, endPoint y: 152, distance: 64.5
click at [268, 131] on p "Documentation page views" at bounding box center [329, 131] width 248 height 17
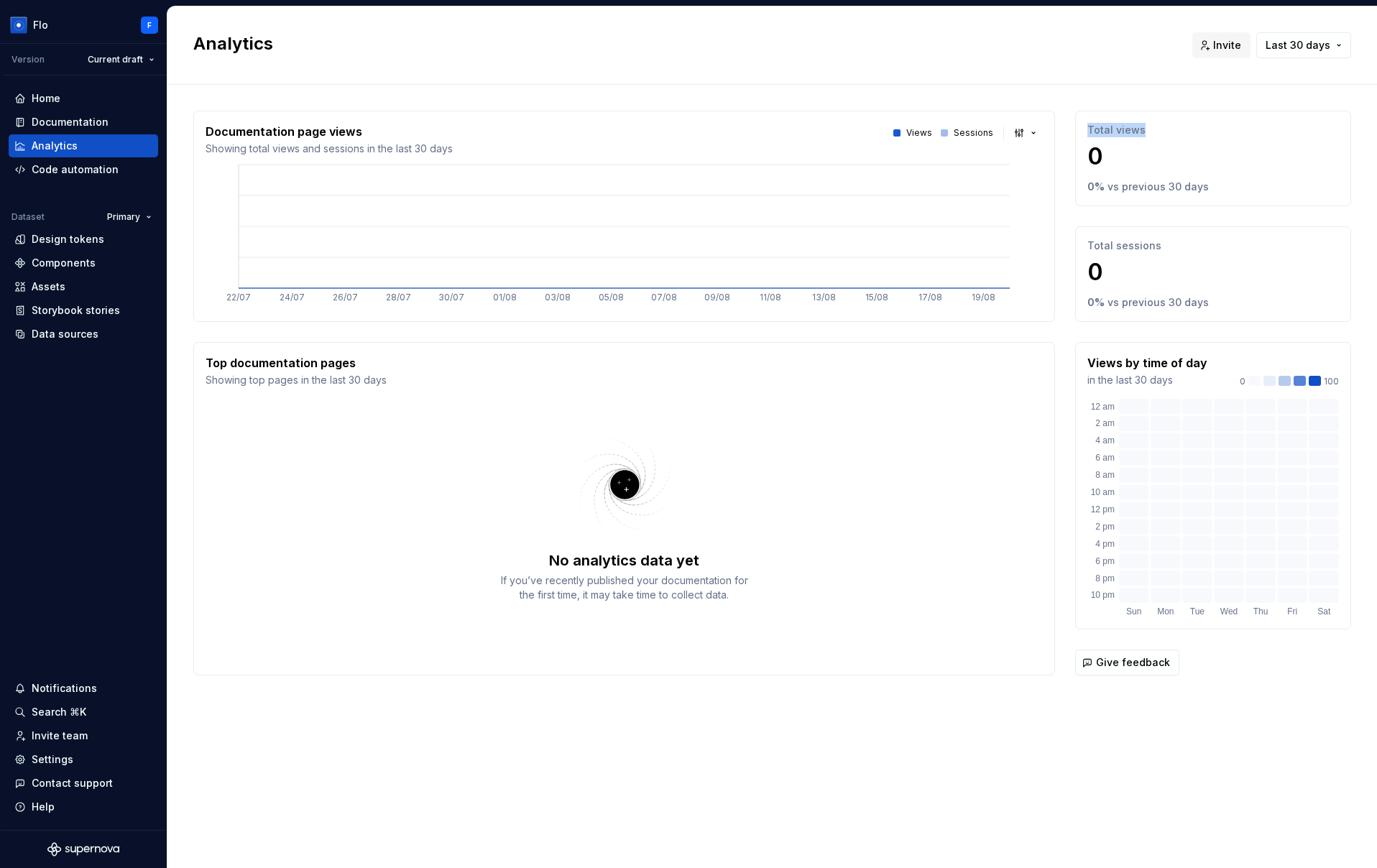
drag, startPoint x: 1088, startPoint y: 131, endPoint x: 1223, endPoint y: 167, distance: 139.7
click at [1206, 134] on p "Total views" at bounding box center [1213, 130] width 252 height 14
click at [1112, 134] on p "Total views" at bounding box center [1213, 130] width 252 height 14
drag, startPoint x: 1155, startPoint y: 245, endPoint x: 1033, endPoint y: 260, distance: 122.9
click at [1048, 255] on div "Documentation page views Showing total views and sessions in the last 30 days V…" at bounding box center [772, 393] width 1158 height 565
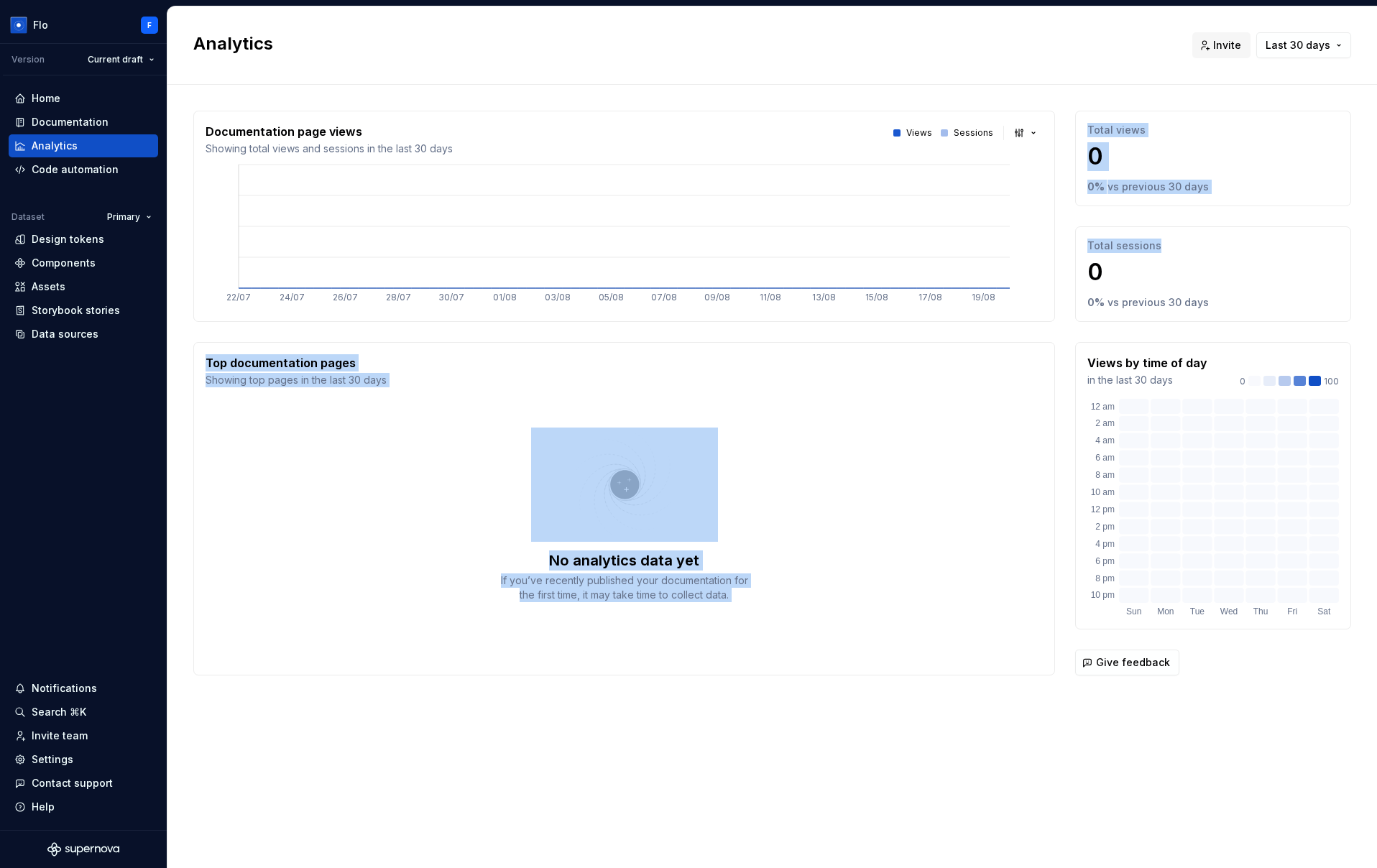
click at [1010, 327] on div "Documentation page views Showing total views and sessions in the last 30 days V…" at bounding box center [624, 393] width 862 height 565
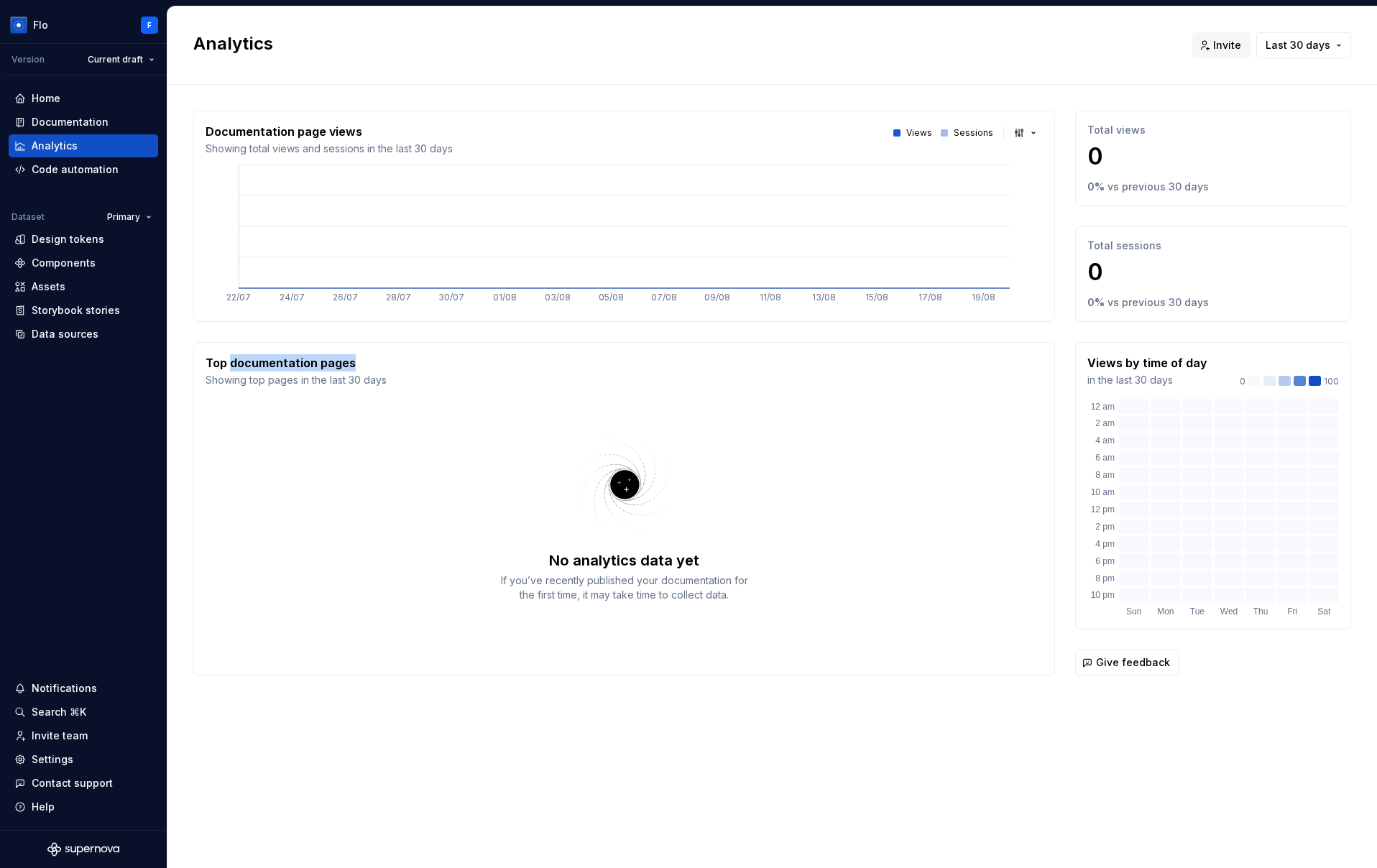
drag, startPoint x: 355, startPoint y: 366, endPoint x: 381, endPoint y: 367, distance: 26.0
click at [381, 367] on p "Top documentation pages" at bounding box center [296, 363] width 181 height 17
drag, startPoint x: 1104, startPoint y: 362, endPoint x: 1199, endPoint y: 364, distance: 95.0
click at [1199, 364] on p "Views by time of day" at bounding box center [1148, 363] width 120 height 17
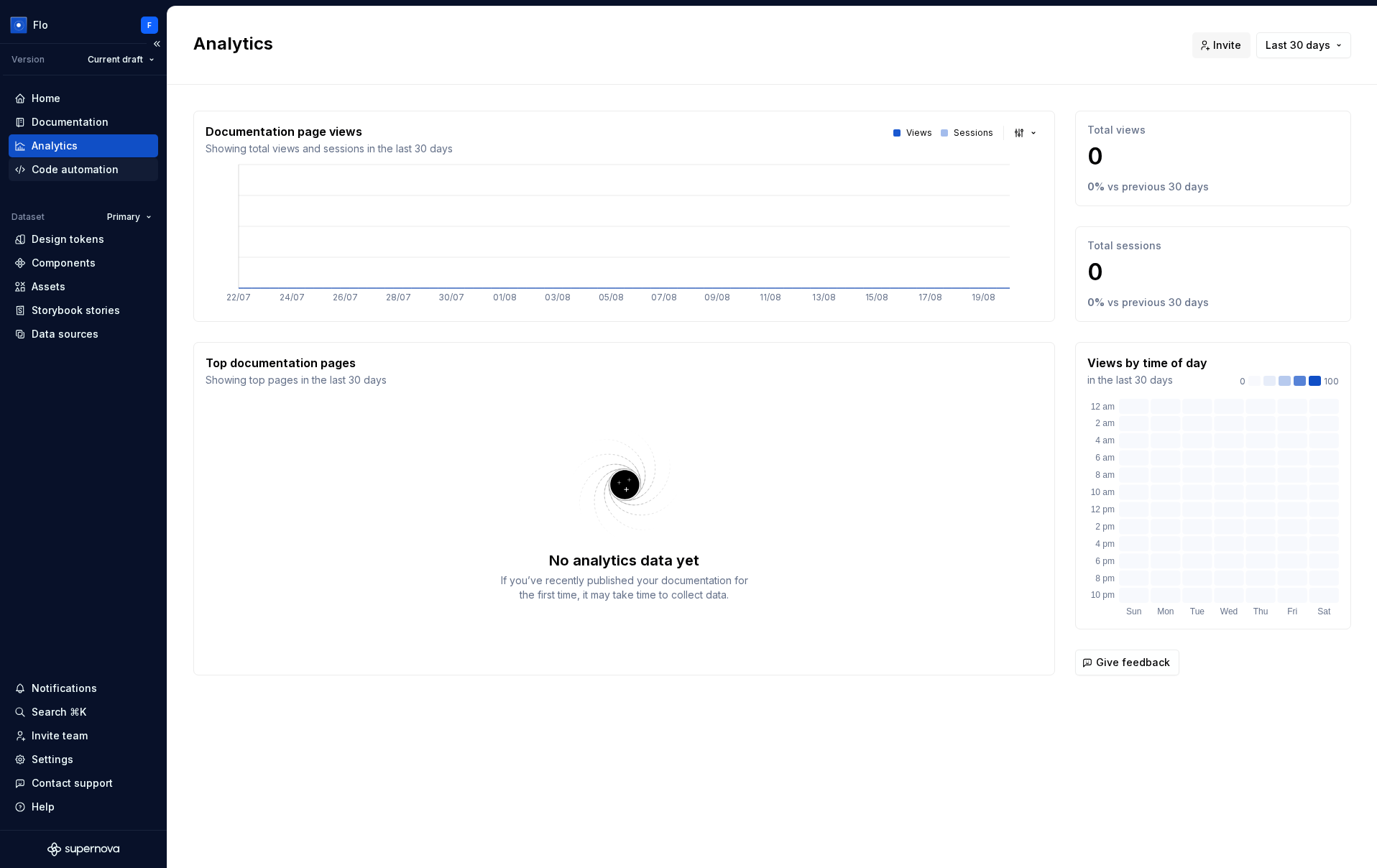
click at [90, 172] on div "Code automation" at bounding box center [75, 170] width 87 height 14
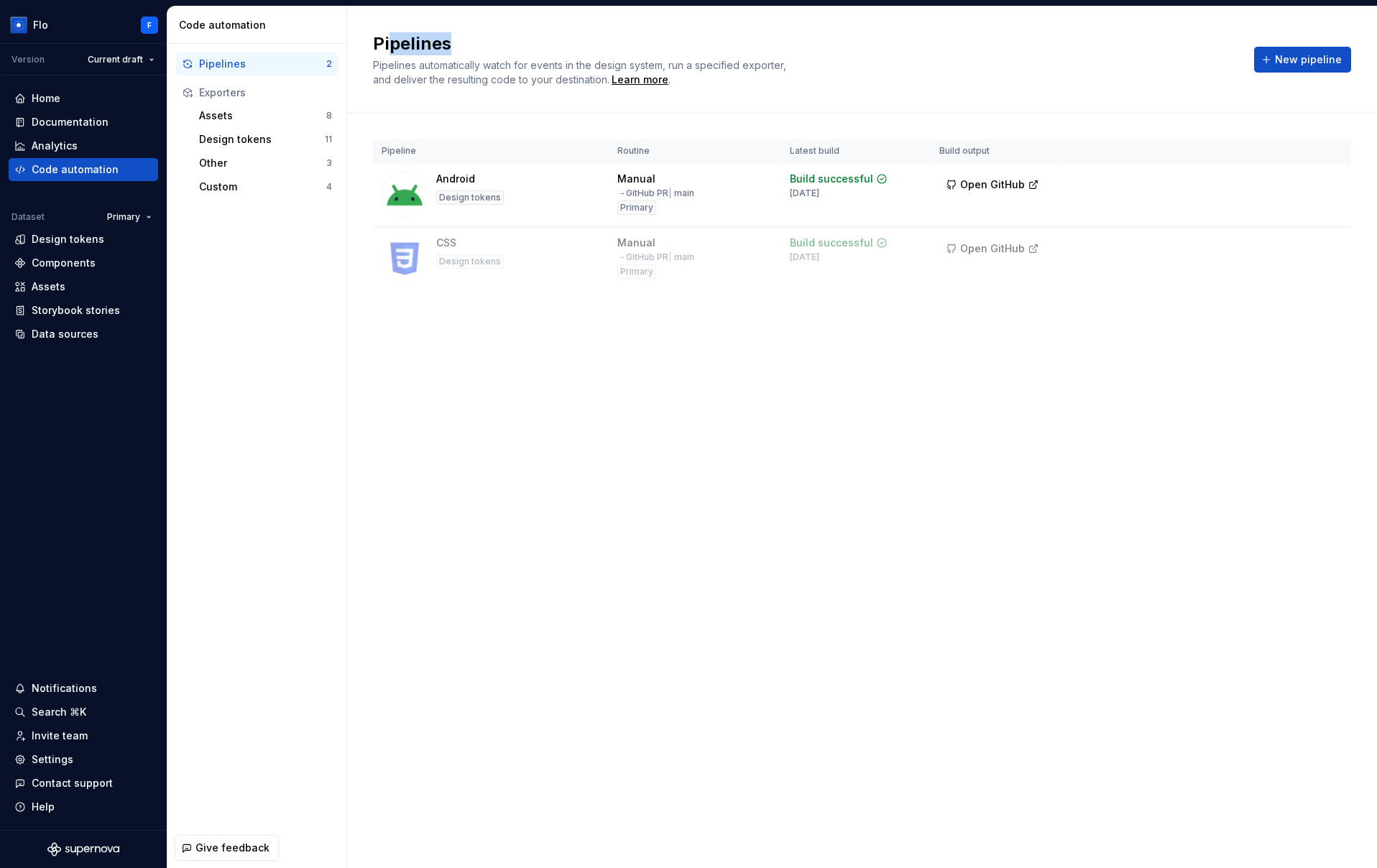
drag, startPoint x: 394, startPoint y: 45, endPoint x: 445, endPoint y: 46, distance: 51.0
click at [445, 46] on h2 "Pipelines" at bounding box center [805, 44] width 864 height 23
click at [219, 113] on div "Assets" at bounding box center [263, 115] width 127 height 14
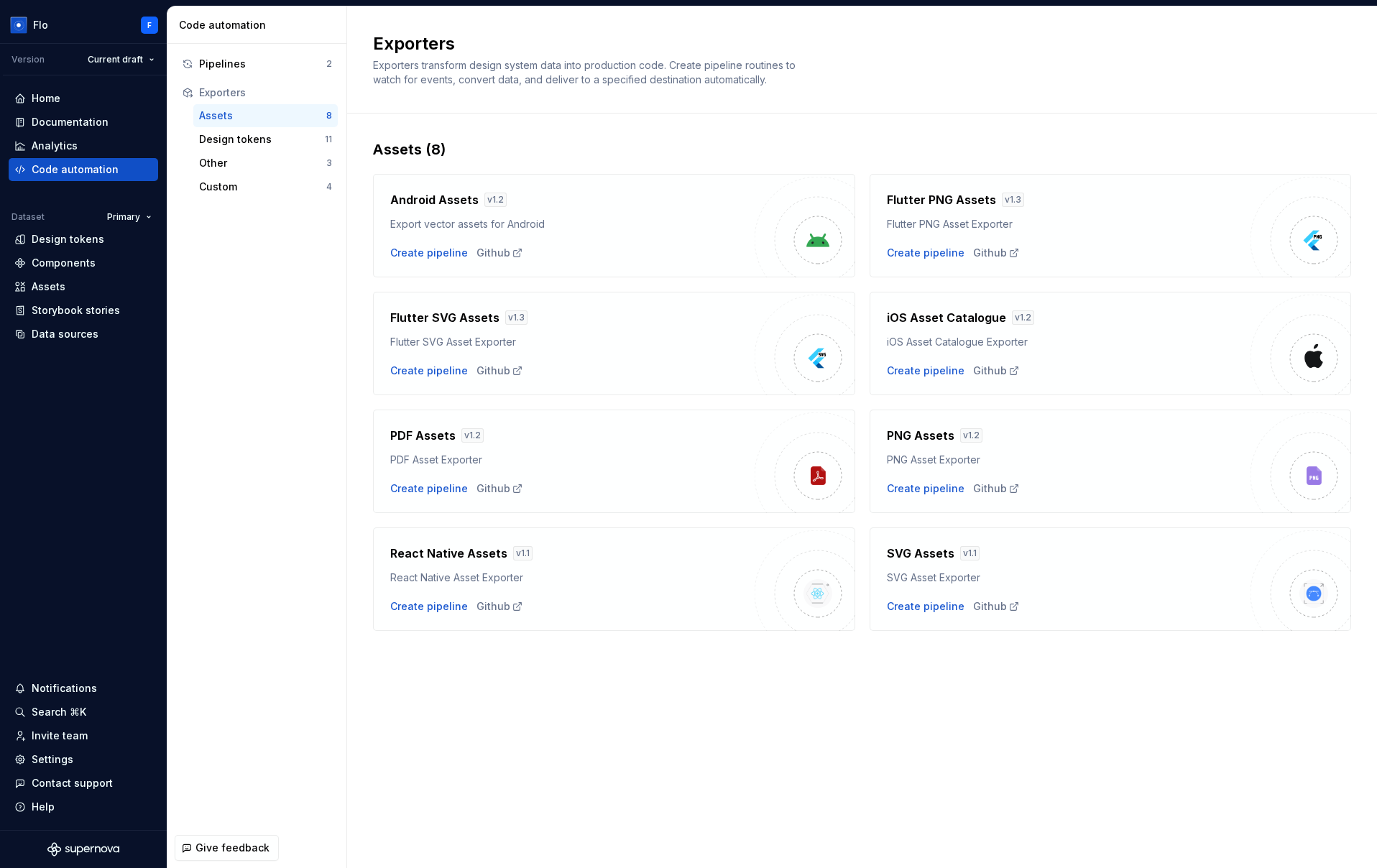
click at [912, 201] on h4 "Flutter PNG Assets" at bounding box center [941, 200] width 109 height 17
click at [886, 102] on div "Exporters Exporters transform design system data into production code. Create p…" at bounding box center [862, 60] width 1030 height 107
click at [237, 136] on div "Design tokens" at bounding box center [262, 139] width 126 height 14
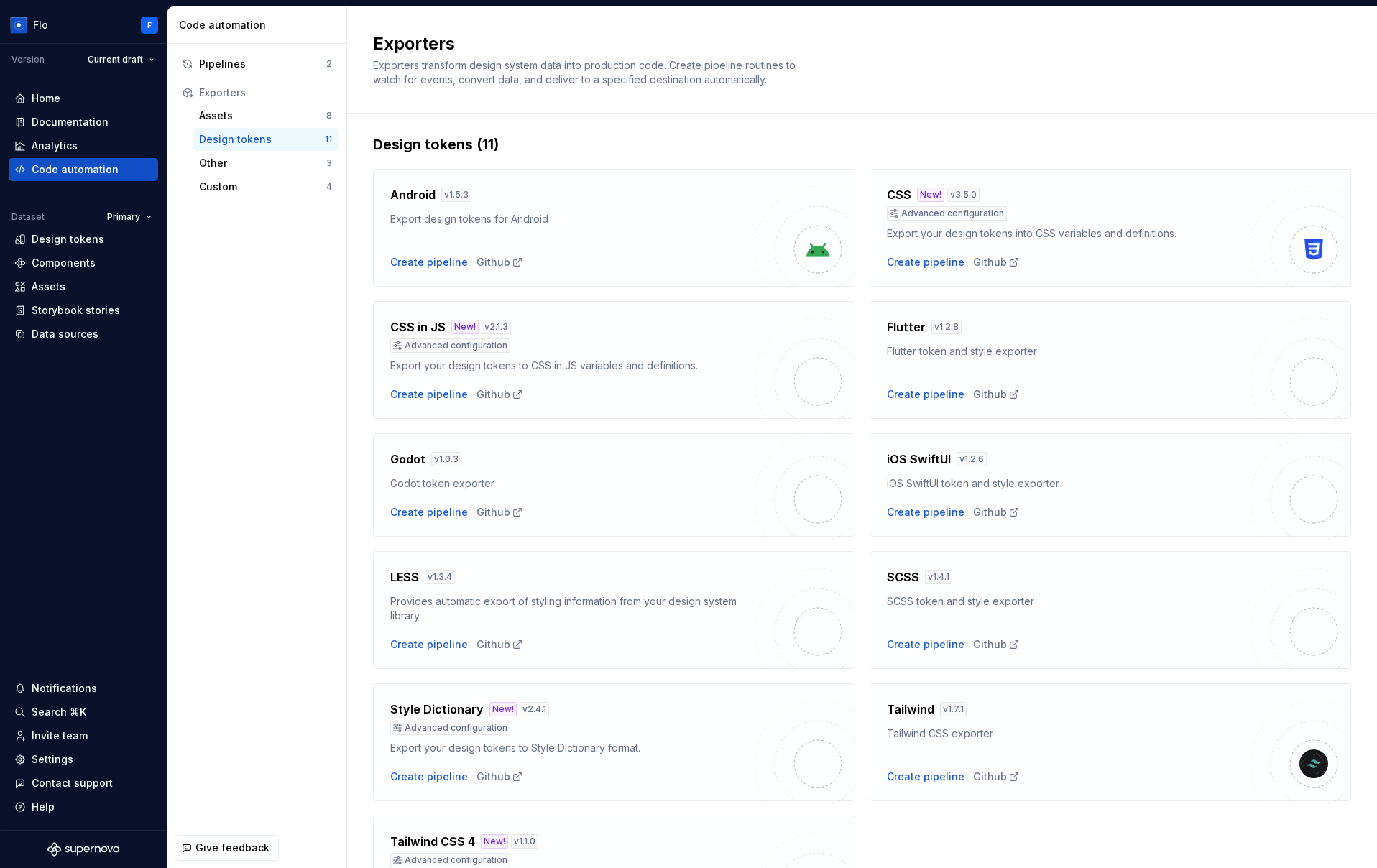
scroll to position [97, 0]
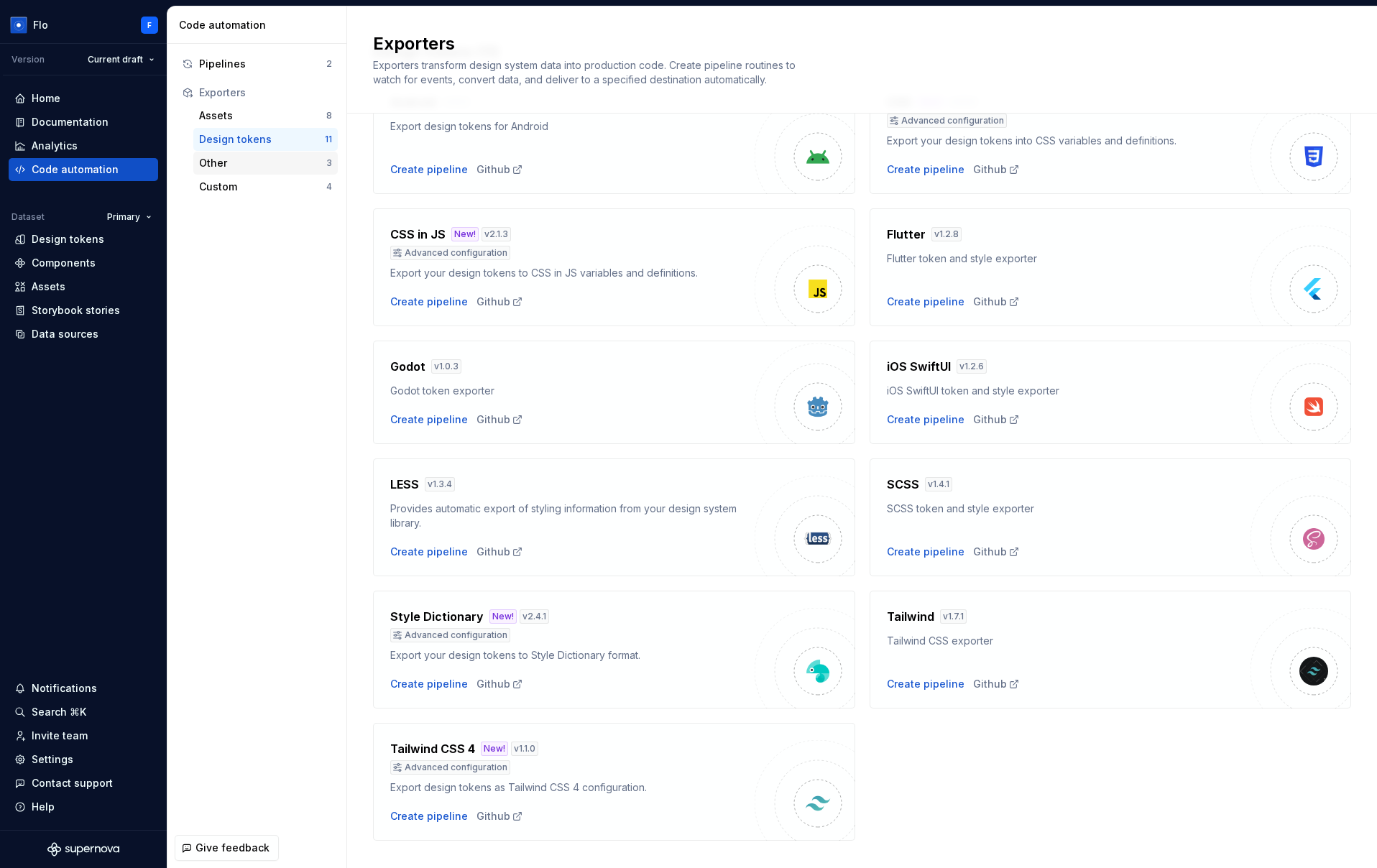
click at [235, 164] on div "Other" at bounding box center [263, 163] width 127 height 14
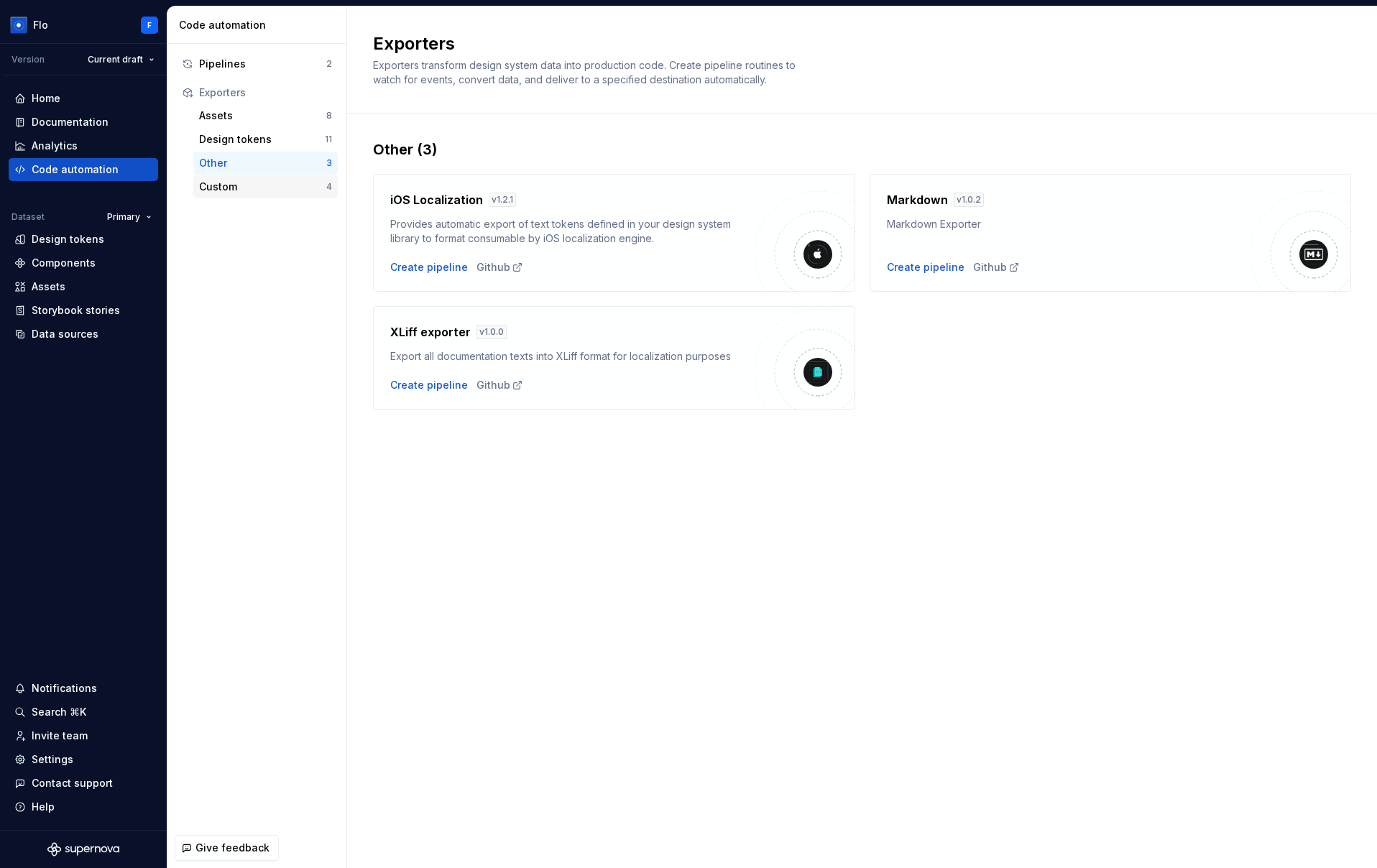
click at [224, 191] on div "Custom" at bounding box center [263, 187] width 127 height 14
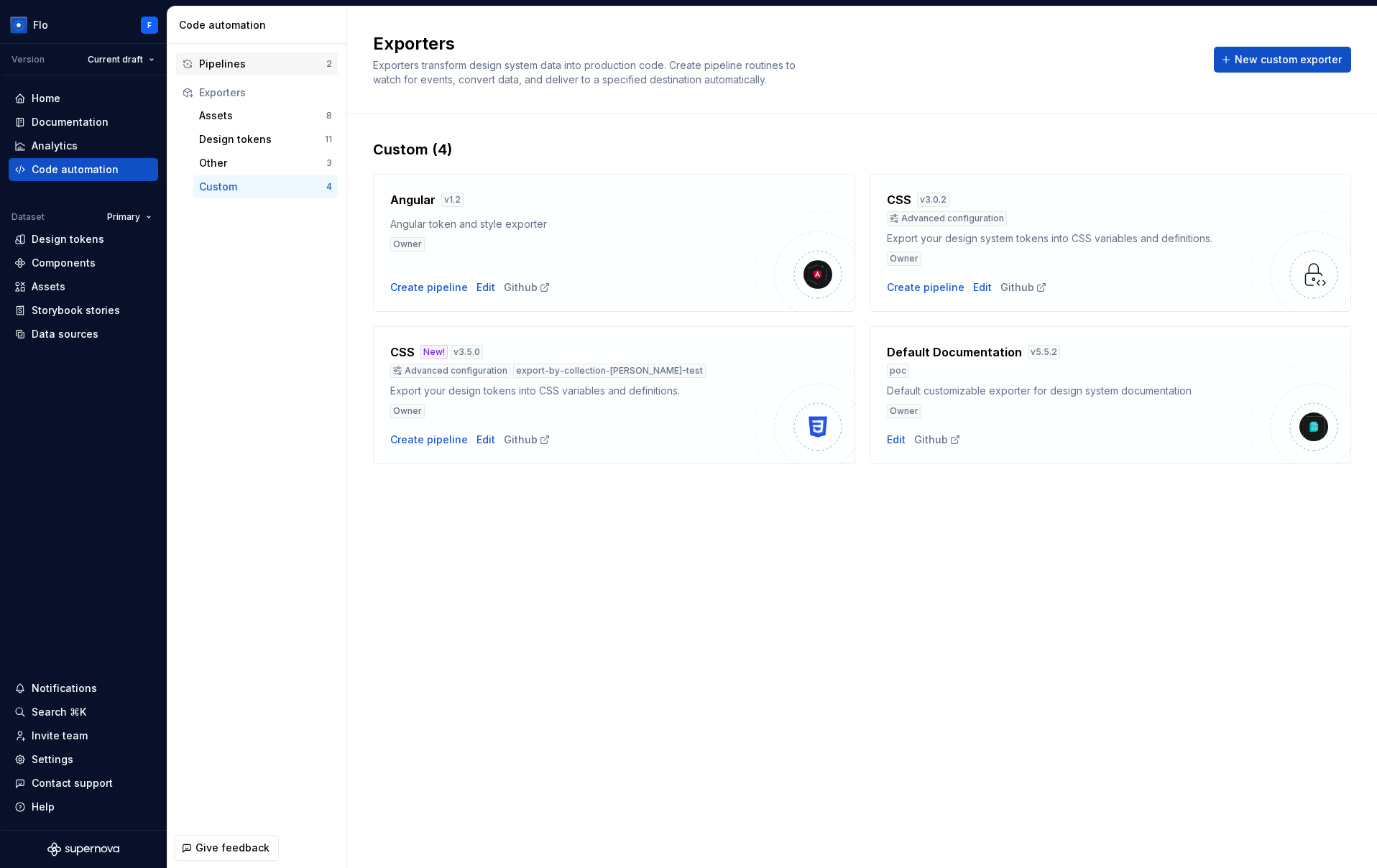
click at [220, 64] on div "Pipelines" at bounding box center [263, 64] width 127 height 14
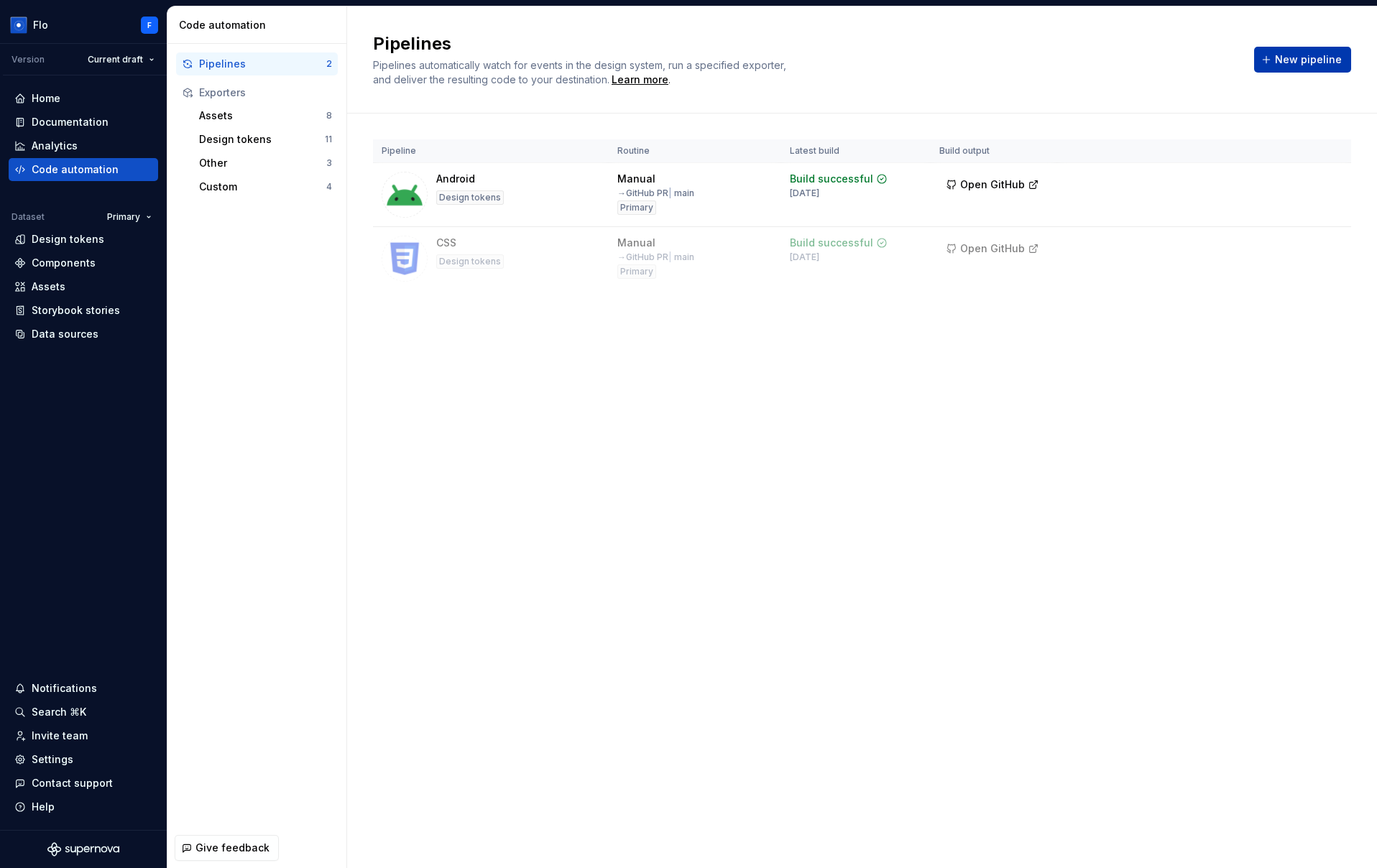
click at [1282, 65] on span "New pipeline" at bounding box center [1308, 60] width 67 height 14
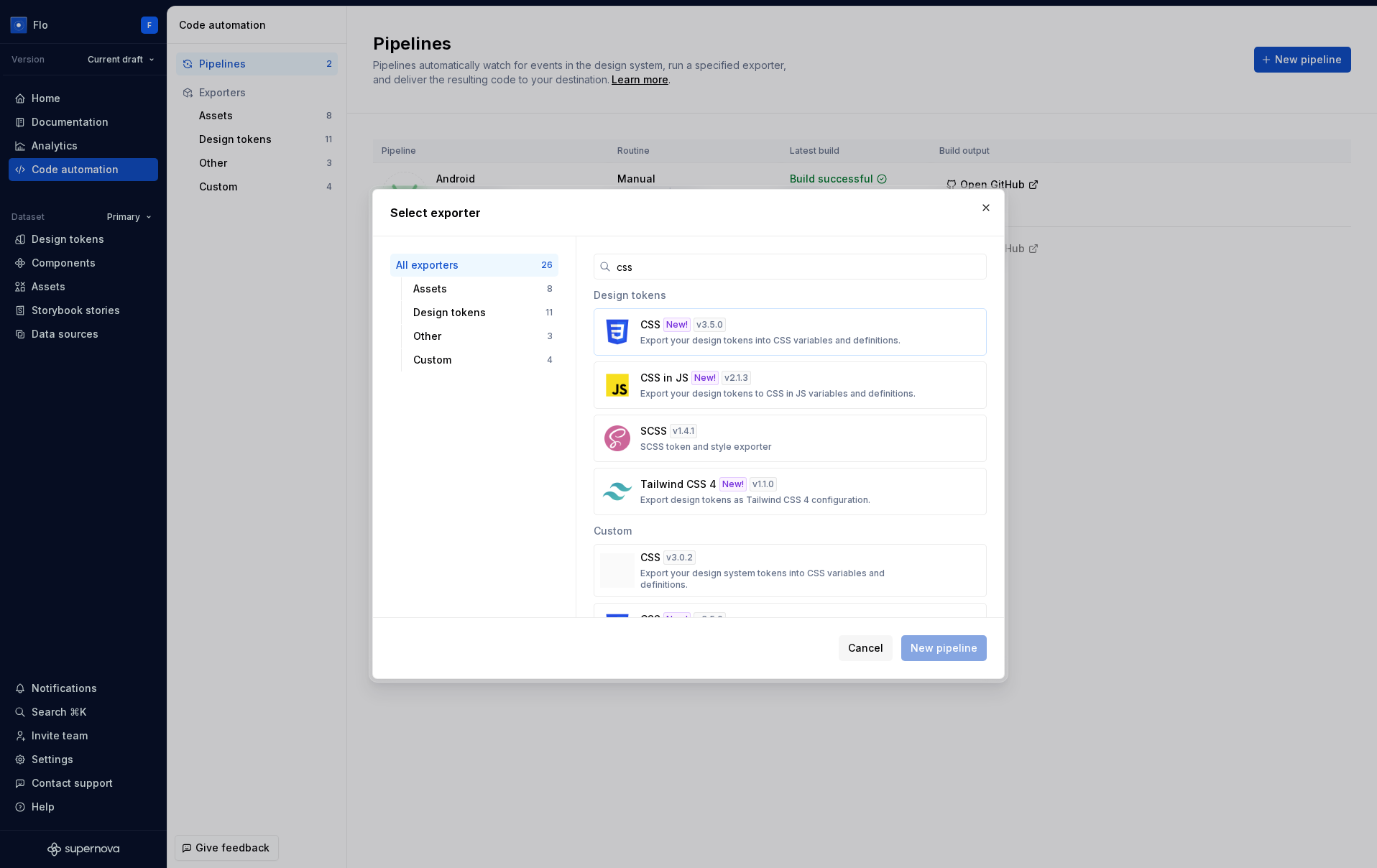
type input "css"
click at [738, 333] on div "CSS New! v 3.5.0 Export your design tokens into CSS variables and definitions." at bounding box center [785, 332] width 291 height 29
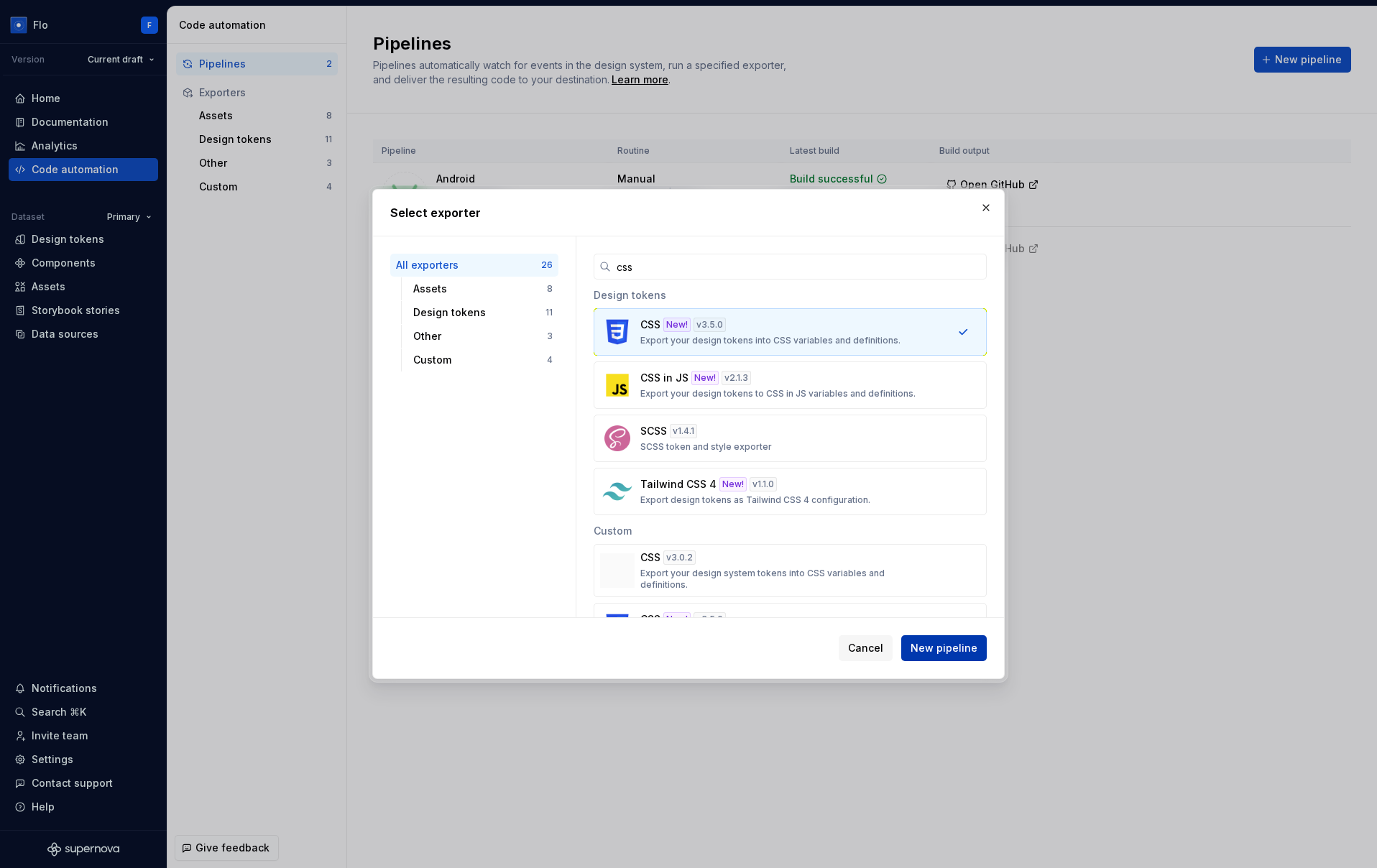
click at [945, 650] on span "New pipeline" at bounding box center [944, 648] width 67 height 14
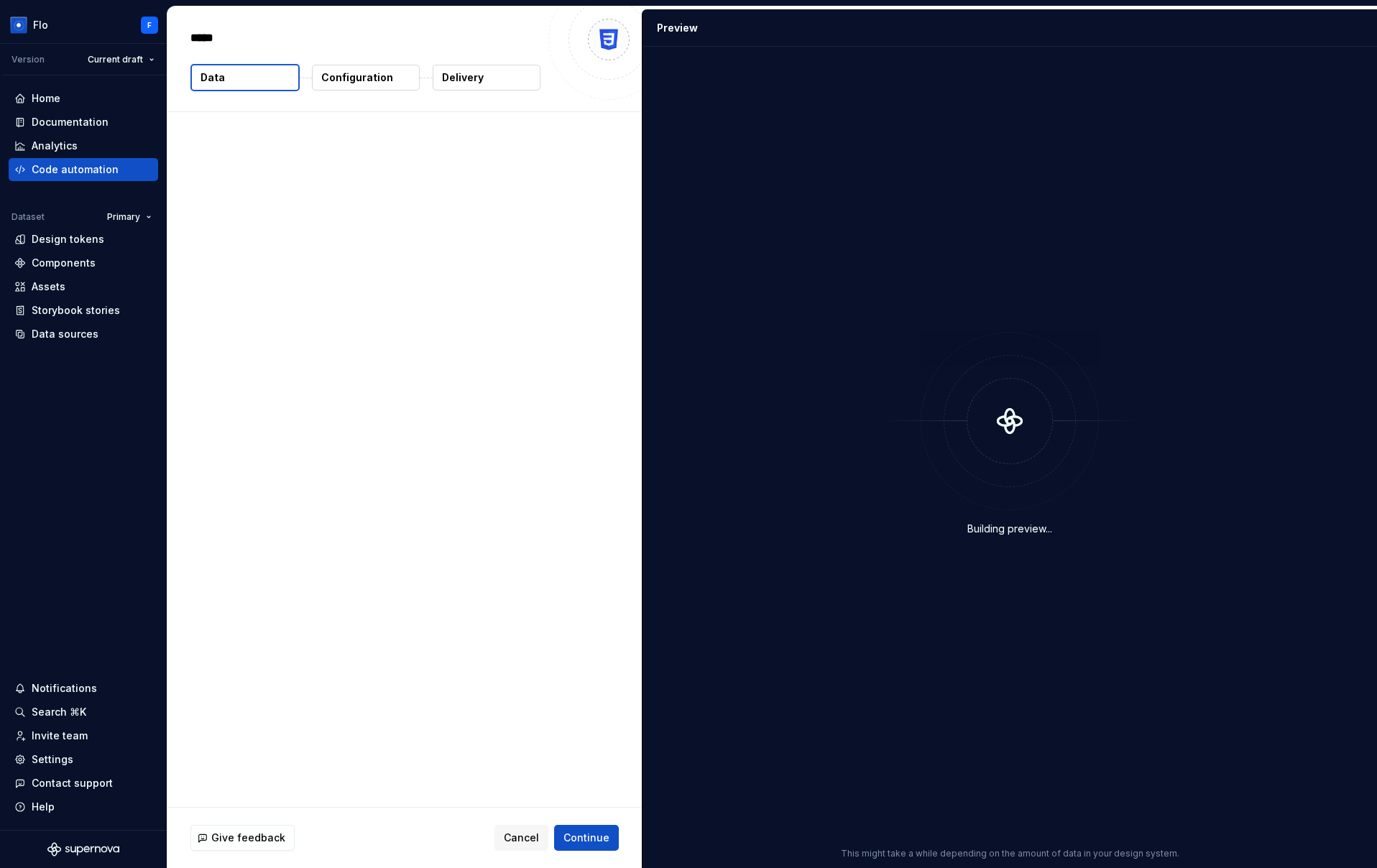
type textarea "*"
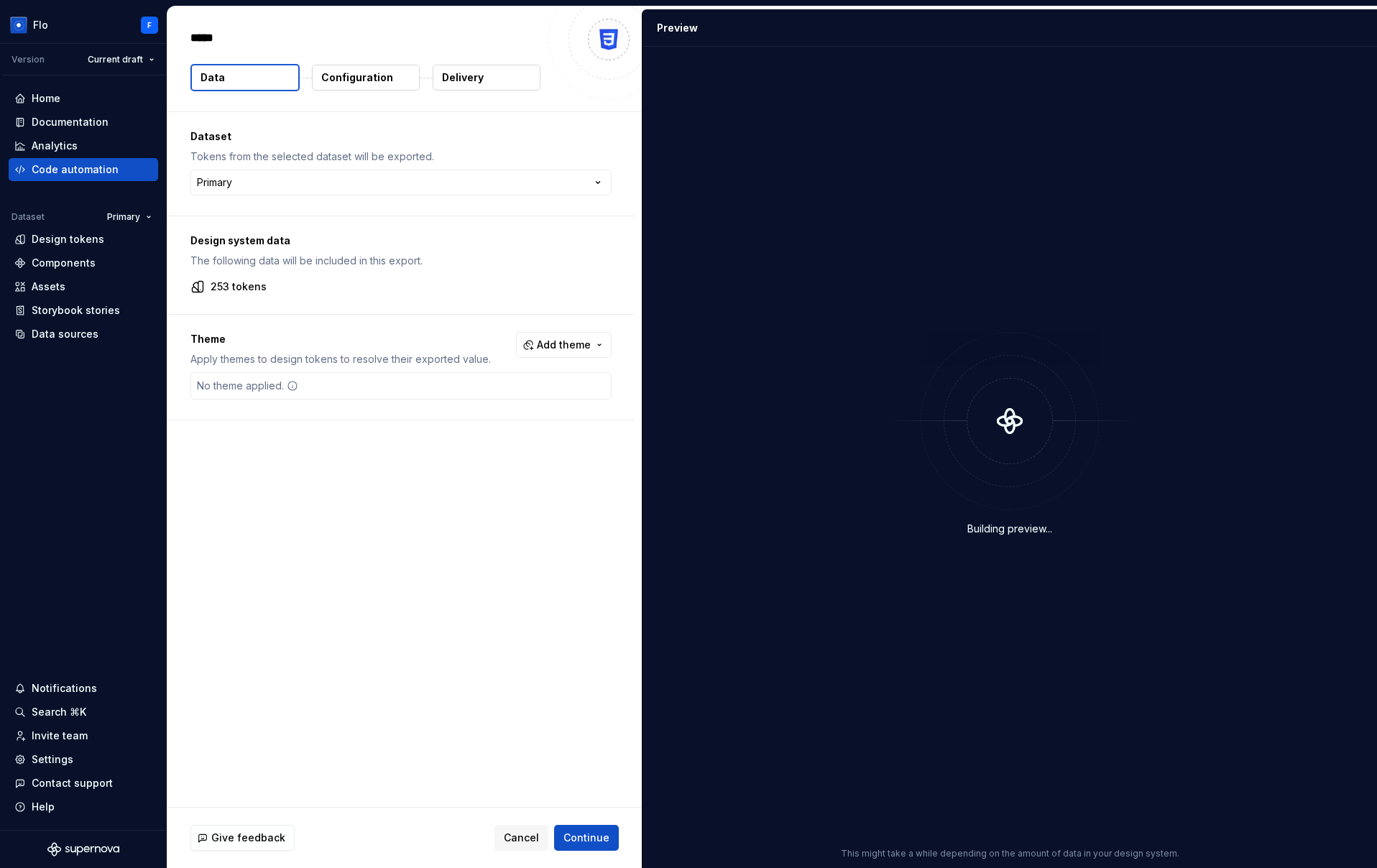
drag, startPoint x: 419, startPoint y: 496, endPoint x: 413, endPoint y: 488, distance: 10.0
click at [417, 494] on div "Dataset Tokens from the selected dataset will be exported. Primary ******* ****…" at bounding box center [404, 459] width 474 height 695
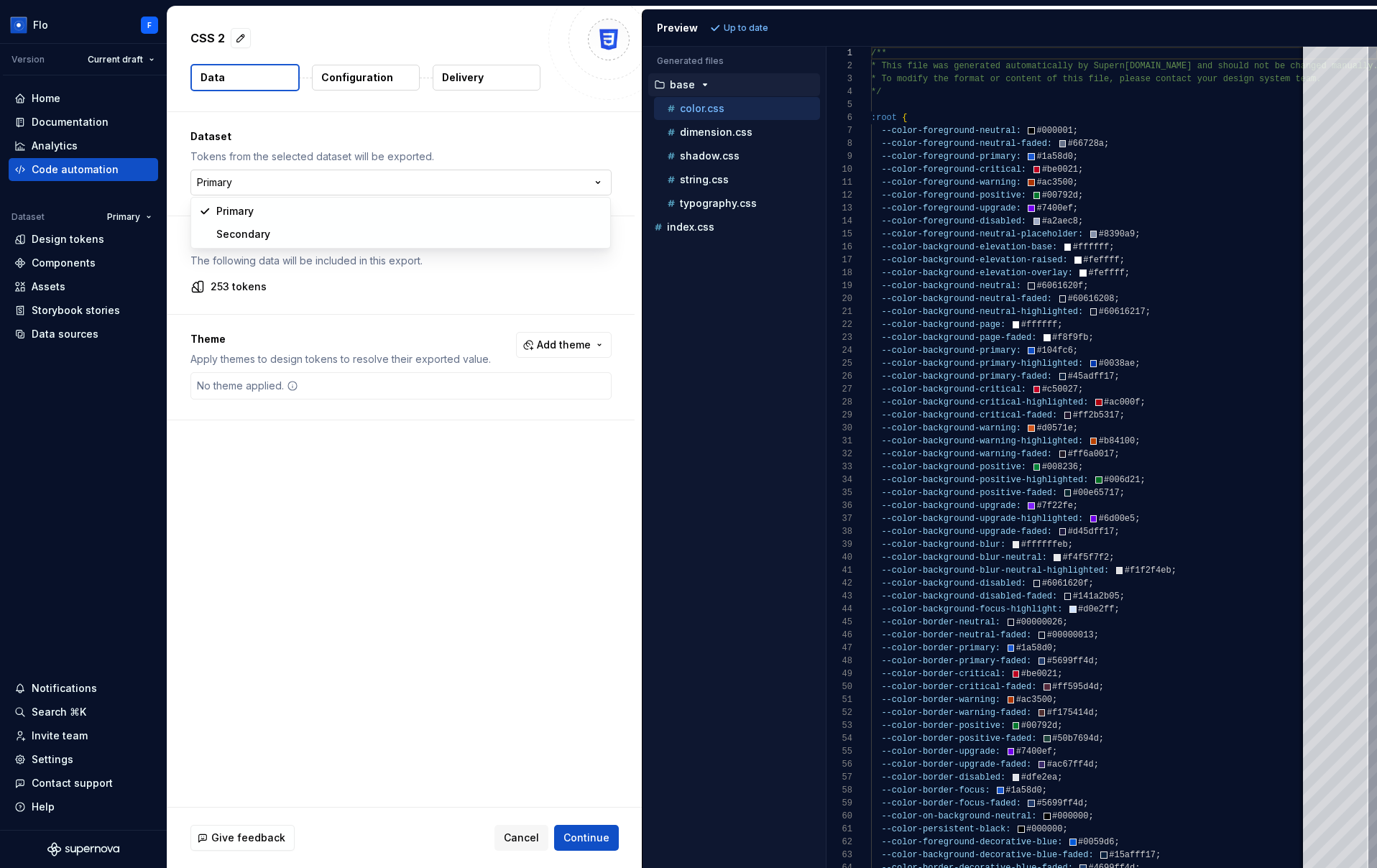
click at [248, 187] on html "Flo F Version Current draft Home Documentation Analytics Code automation Datase…" at bounding box center [688, 434] width 1377 height 868
click at [245, 181] on html "Flo F Version Current draft Home Documentation Analytics Code automation Datase…" at bounding box center [688, 434] width 1377 height 868
select select "**********"
click at [133, 210] on html "Flo F Version Current draft Home Documentation Analytics Code automation Datase…" at bounding box center [688, 434] width 1377 height 868
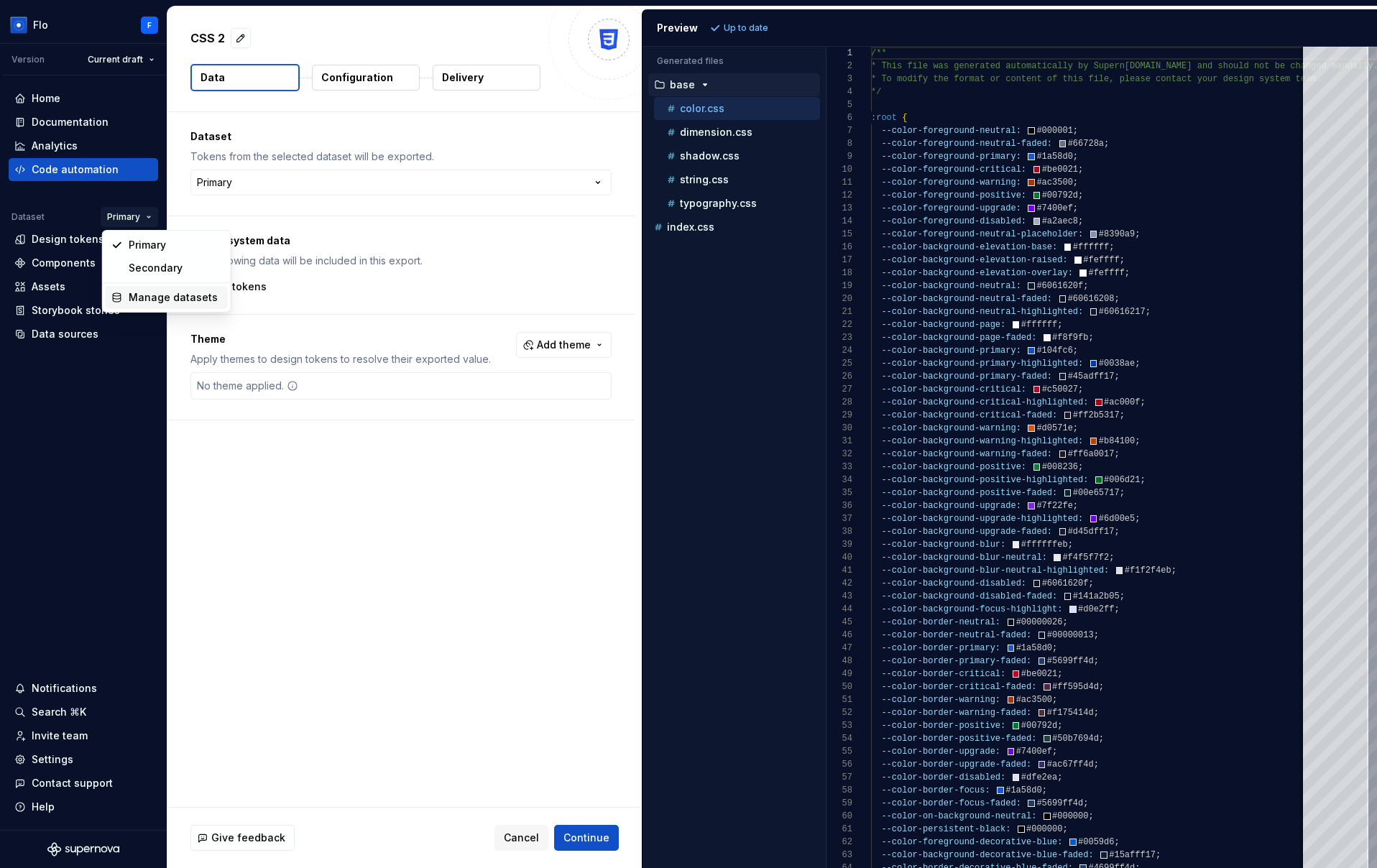
click at [167, 300] on div "Manage datasets" at bounding box center [175, 297] width 93 height 14
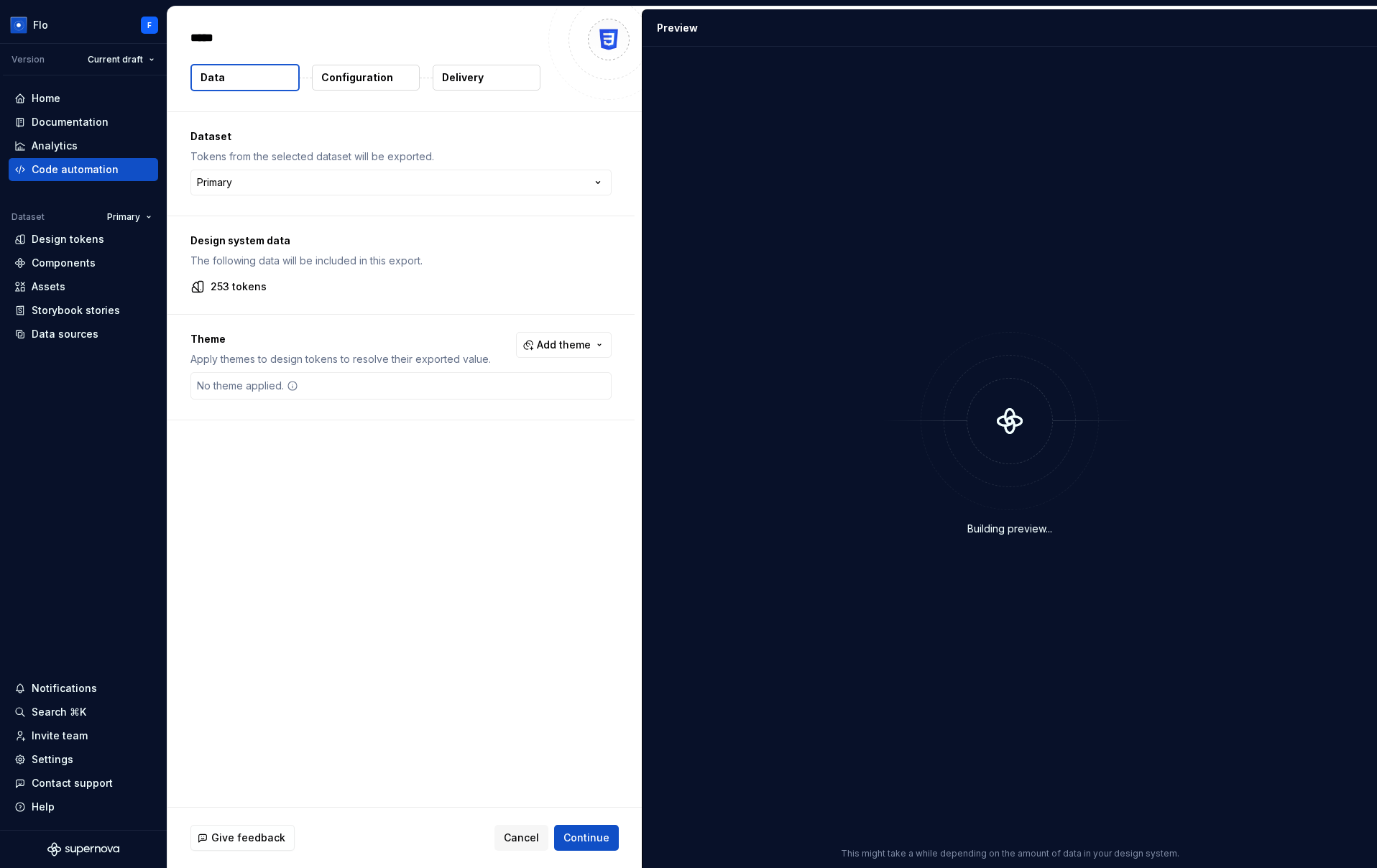
type textarea "*"
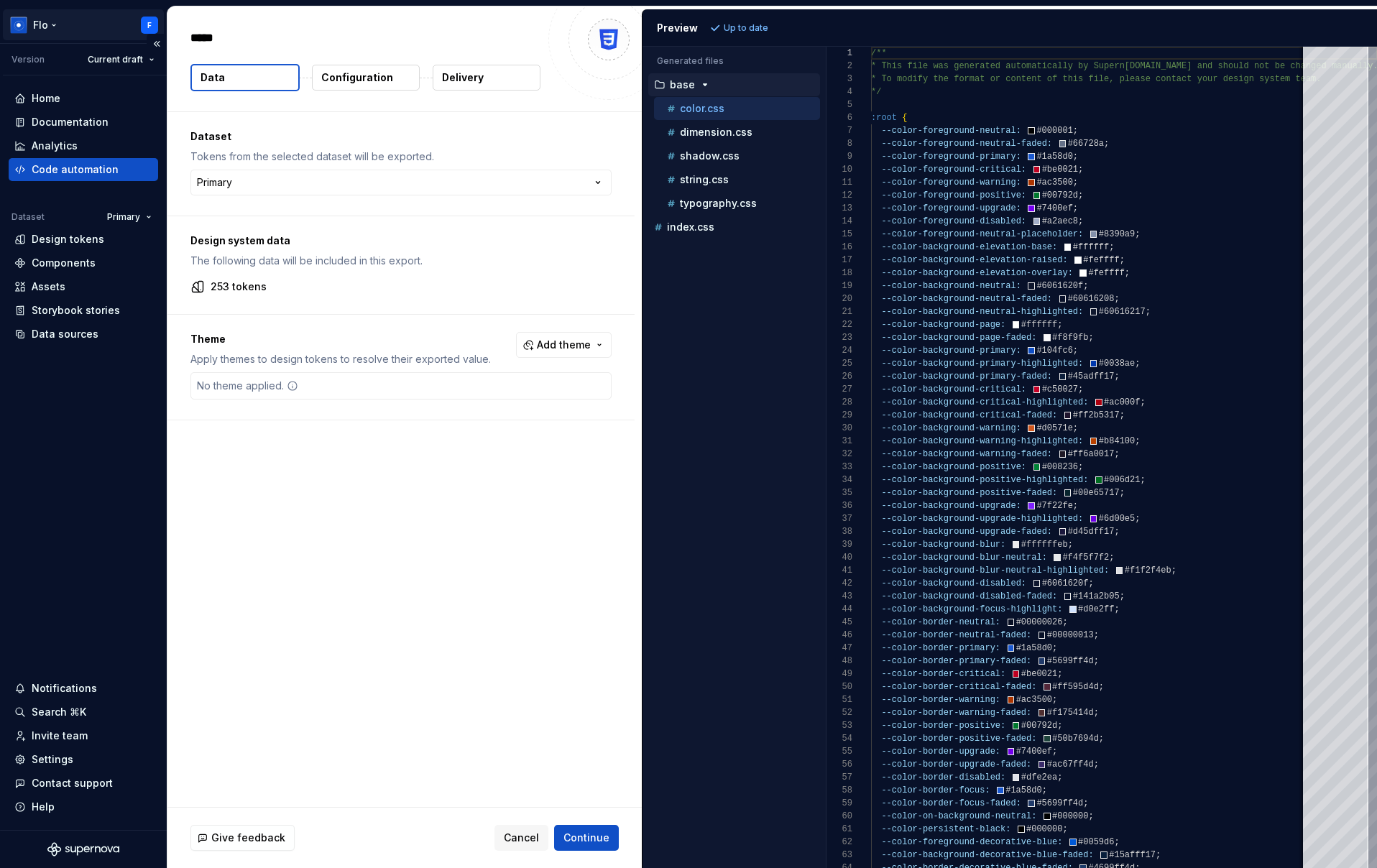
click at [50, 22] on html "Flo F Version Current draft Home Documentation Analytics Code automation Datase…" at bounding box center [688, 434] width 1377 height 868
click at [475, 413] on html "Flo F Version Current draft Home Documentation Analytics Code automation Datase…" at bounding box center [688, 434] width 1377 height 868
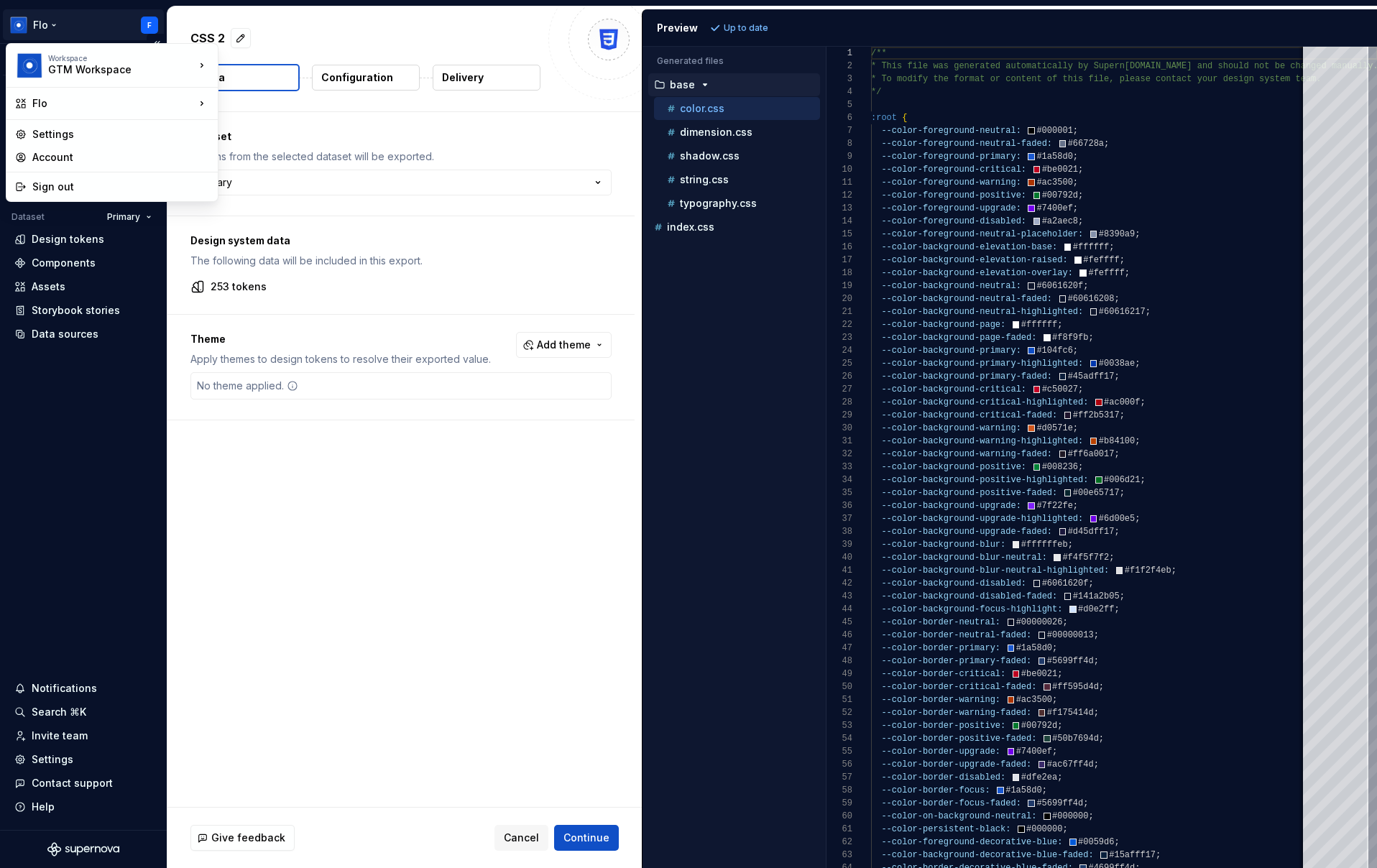
click at [45, 19] on html "Flo F Version Current draft Home Documentation Analytics Code automation Datase…" at bounding box center [688, 434] width 1377 height 868
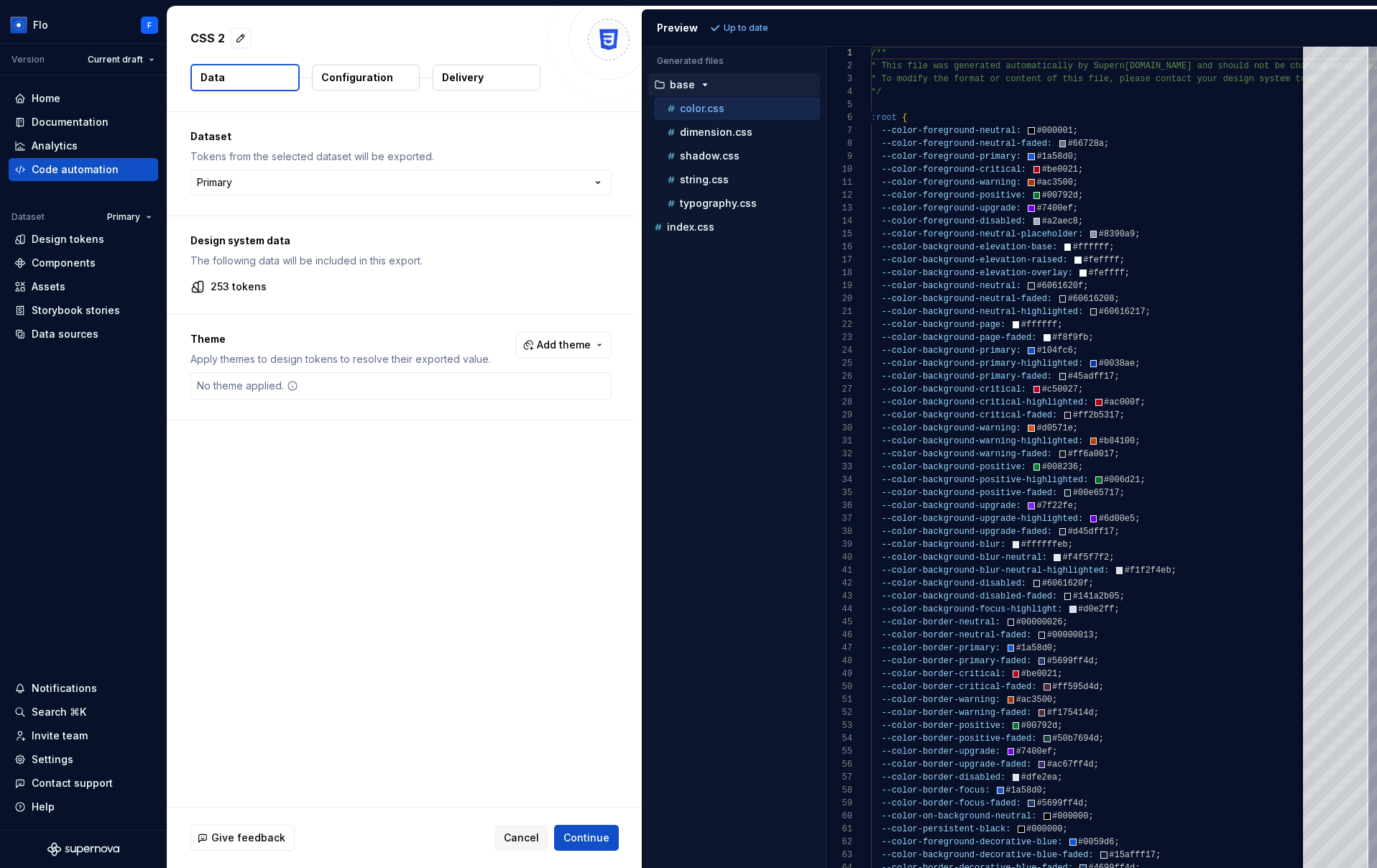
click at [535, 248] on html "Flo F Version Current draft Home Documentation Analytics Code automation Datase…" at bounding box center [688, 434] width 1377 height 868
click at [409, 181] on html "Flo F Version Current draft Home Documentation Analytics Code automation Datase…" at bounding box center [688, 434] width 1377 height 868
drag, startPoint x: 256, startPoint y: 279, endPoint x: 217, endPoint y: 280, distance: 39.0
click at [217, 280] on div "Design system data The following data will be included in this export. 253 toke…" at bounding box center [401, 265] width 467 height 97
click at [563, 341] on span "Add theme" at bounding box center [564, 345] width 54 height 14
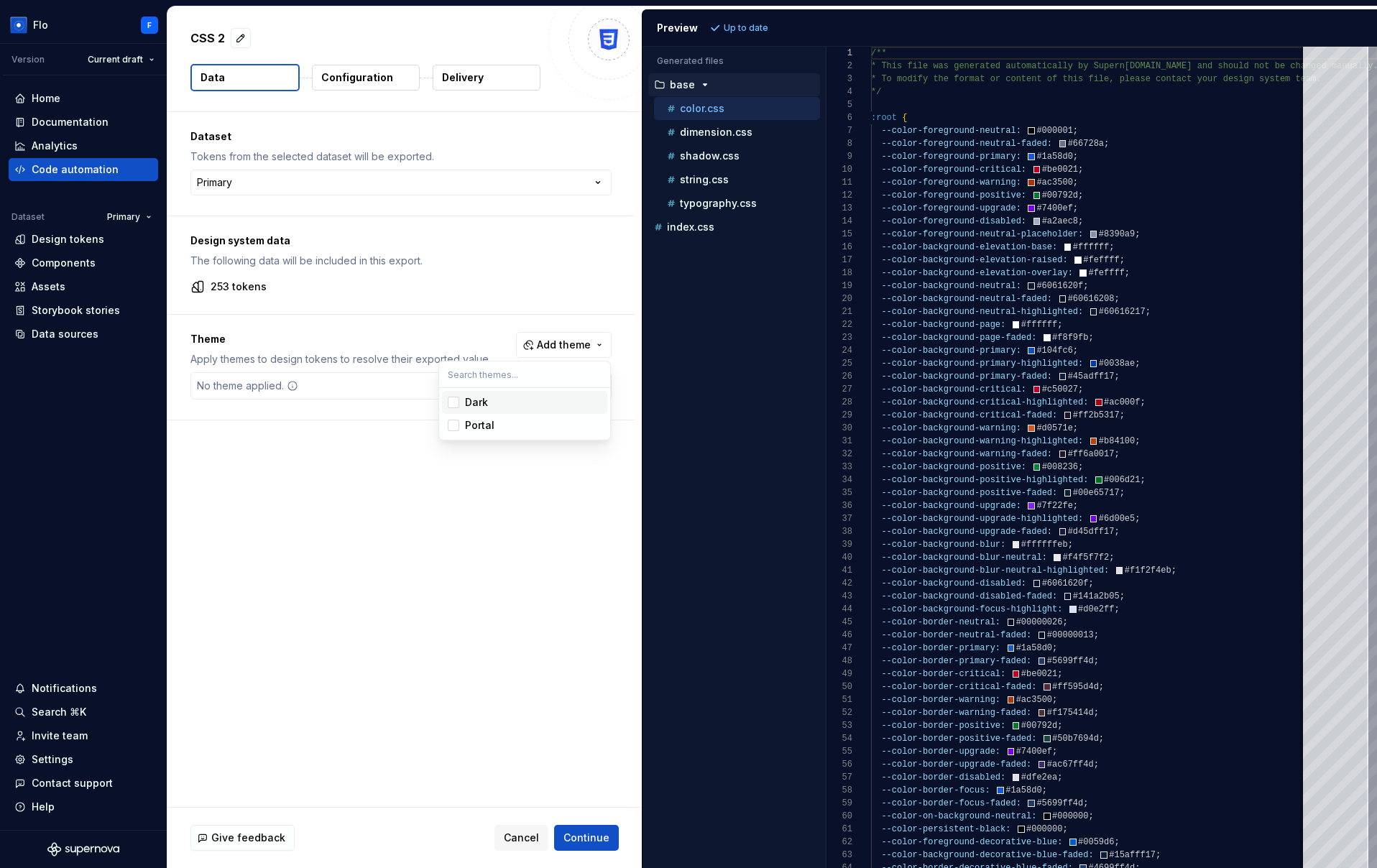
click at [503, 396] on div "Dark" at bounding box center [533, 403] width 136 height 14
click at [376, 545] on html "Flo F Version Current draft Home Documentation Analytics Code automation Datase…" at bounding box center [688, 434] width 1377 height 868
click at [341, 81] on p "Configuration" at bounding box center [357, 78] width 72 height 14
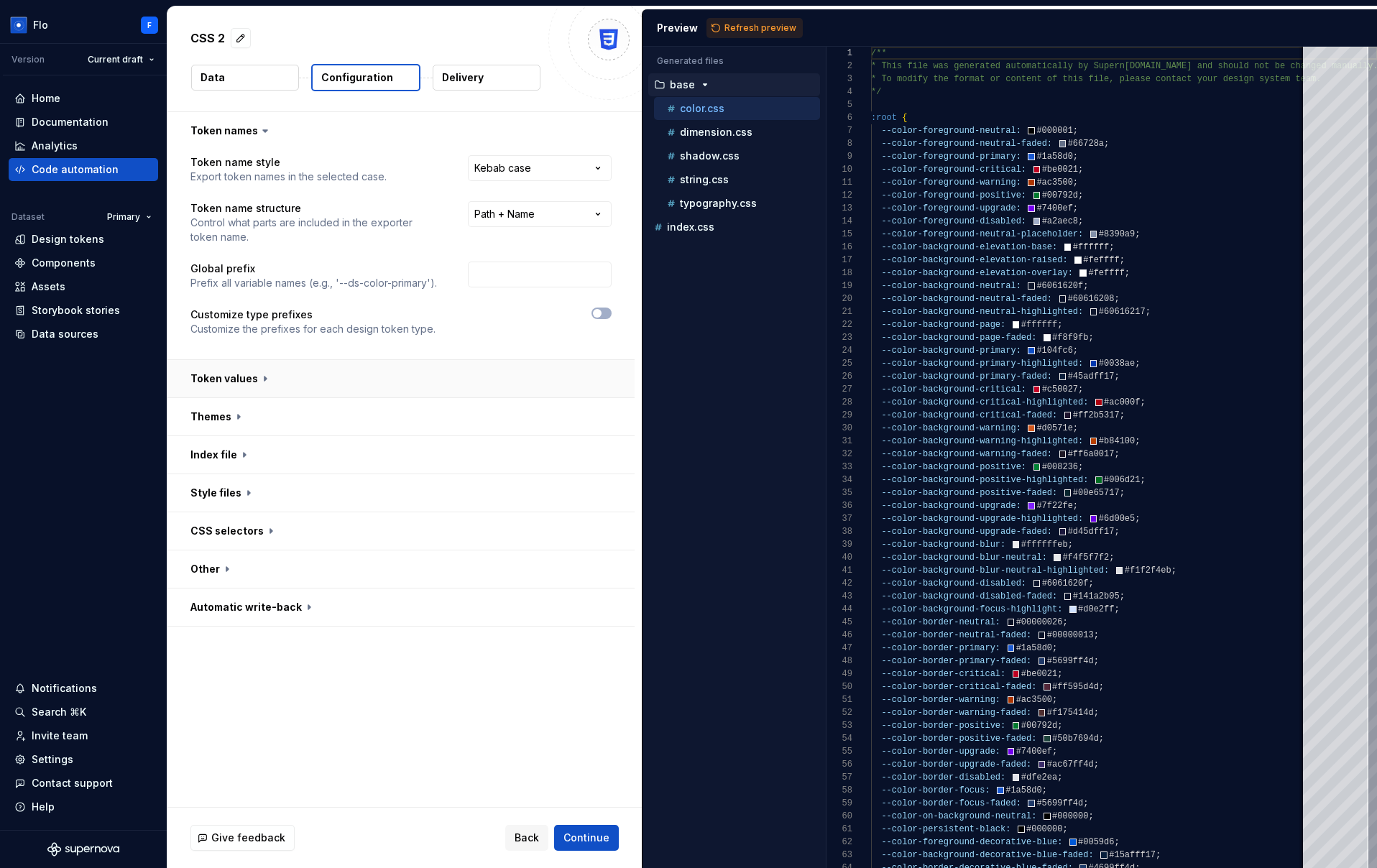
click at [257, 392] on button "button" at bounding box center [401, 379] width 467 height 38
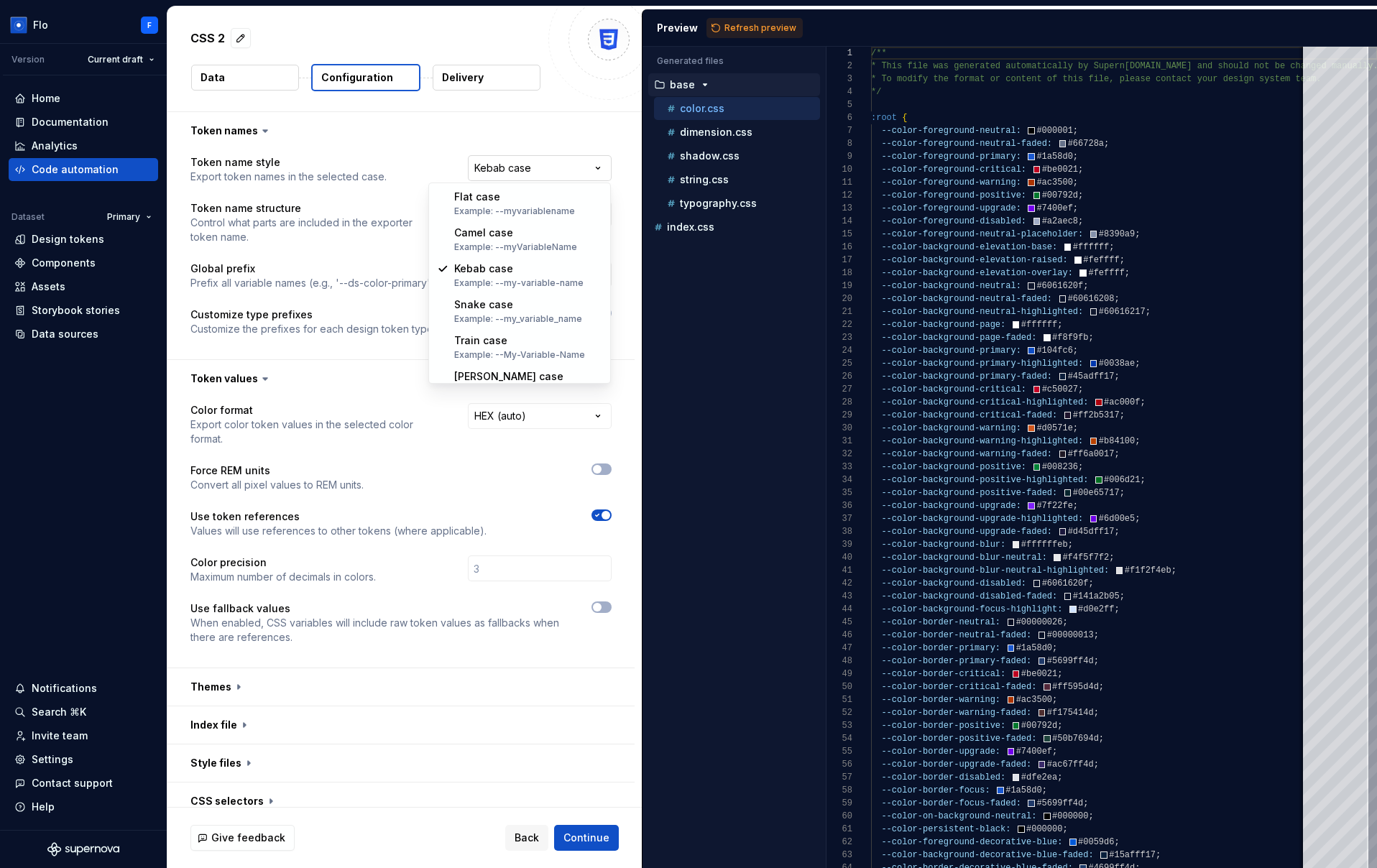
click at [518, 170] on html "**********" at bounding box center [688, 434] width 1377 height 868
select select "********"
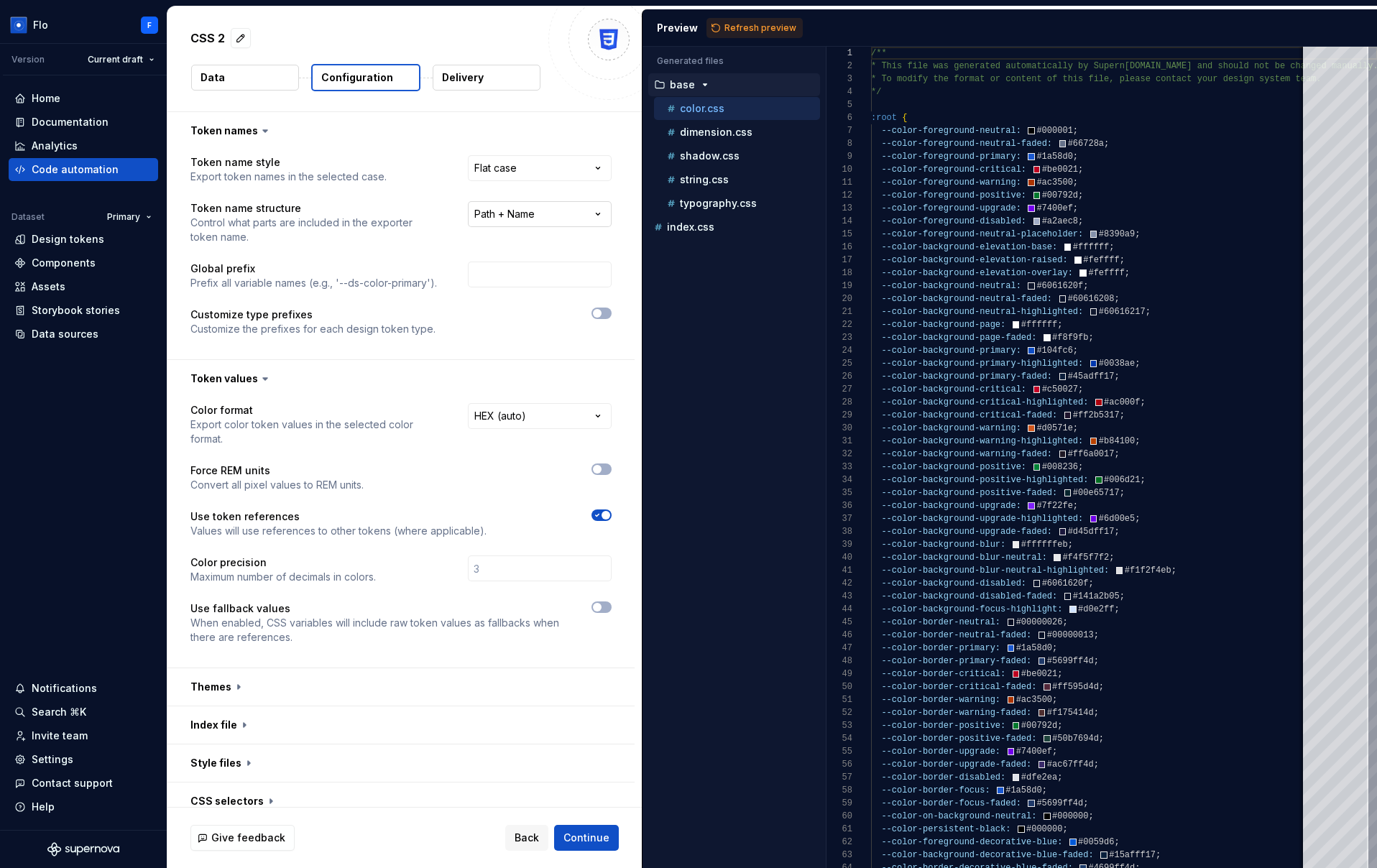
click at [551, 213] on html "**********" at bounding box center [688, 434] width 1377 height 868
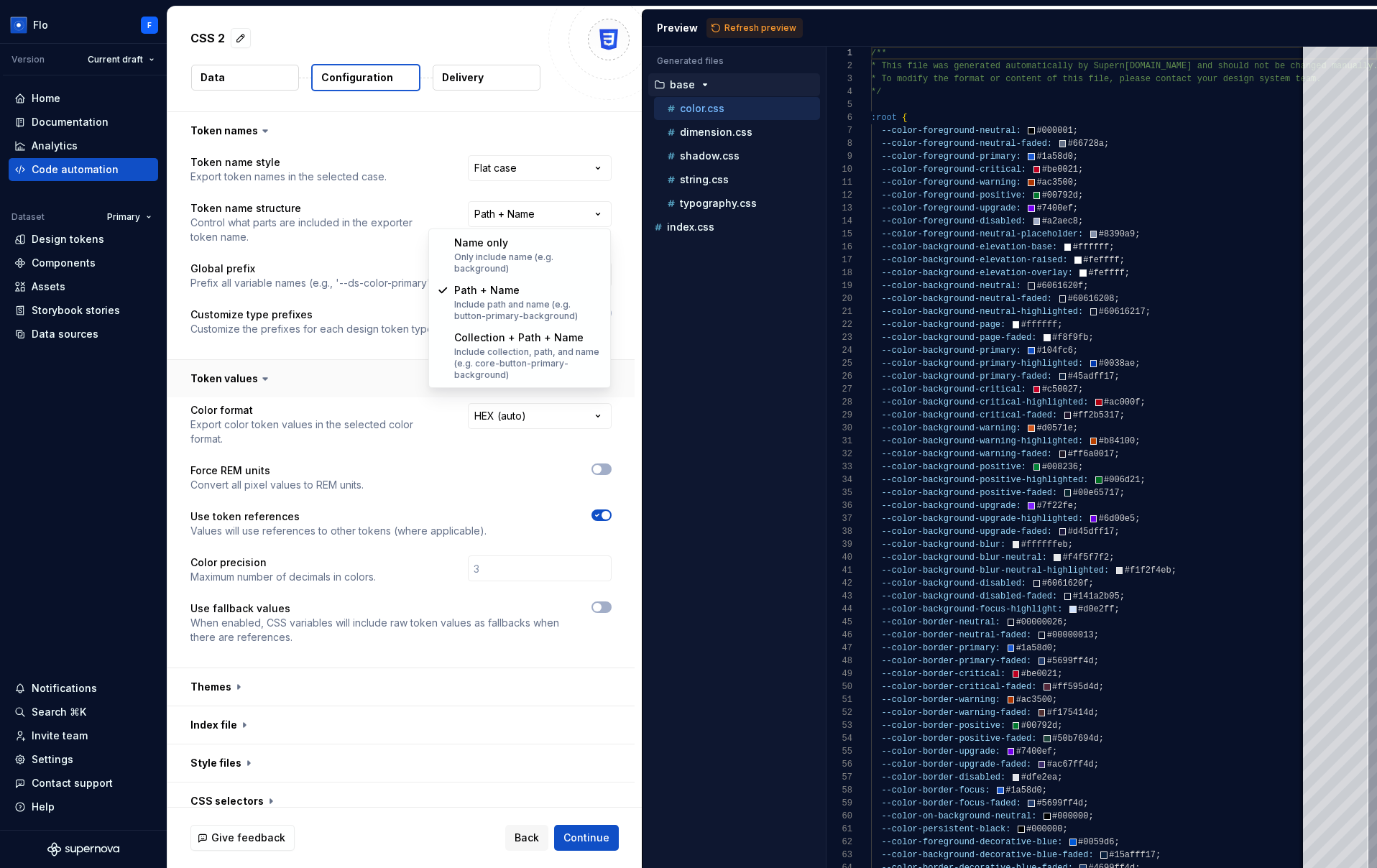
select select "**********"
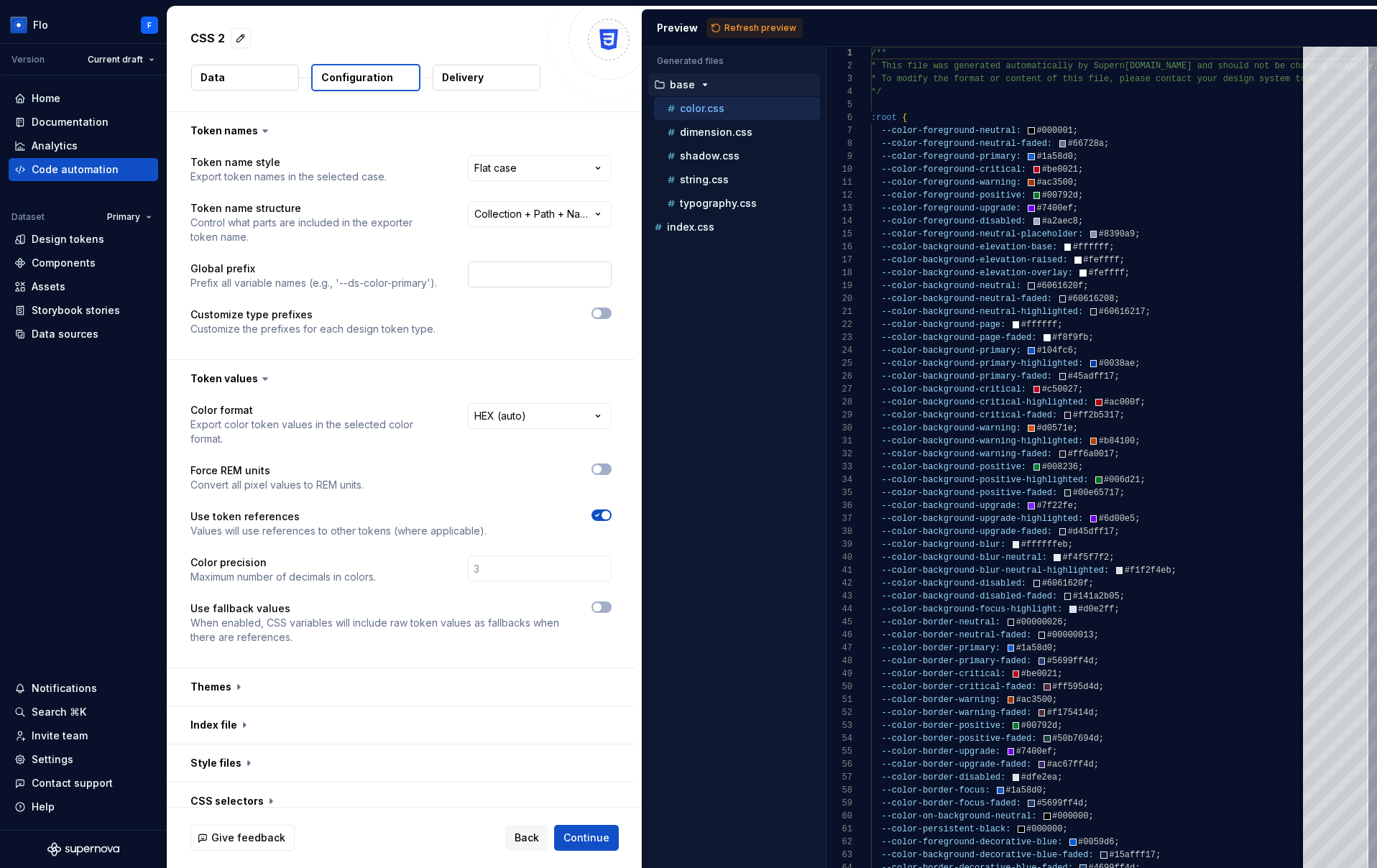
click at [497, 278] on input "text" at bounding box center [539, 274] width 144 height 26
type input "ITTI_"
click at [505, 320] on div at bounding box center [536, 322] width 150 height 29
click at [268, 687] on button "button" at bounding box center [401, 687] width 467 height 38
click at [756, 32] on span "Refresh preview" at bounding box center [761, 28] width 72 height 12
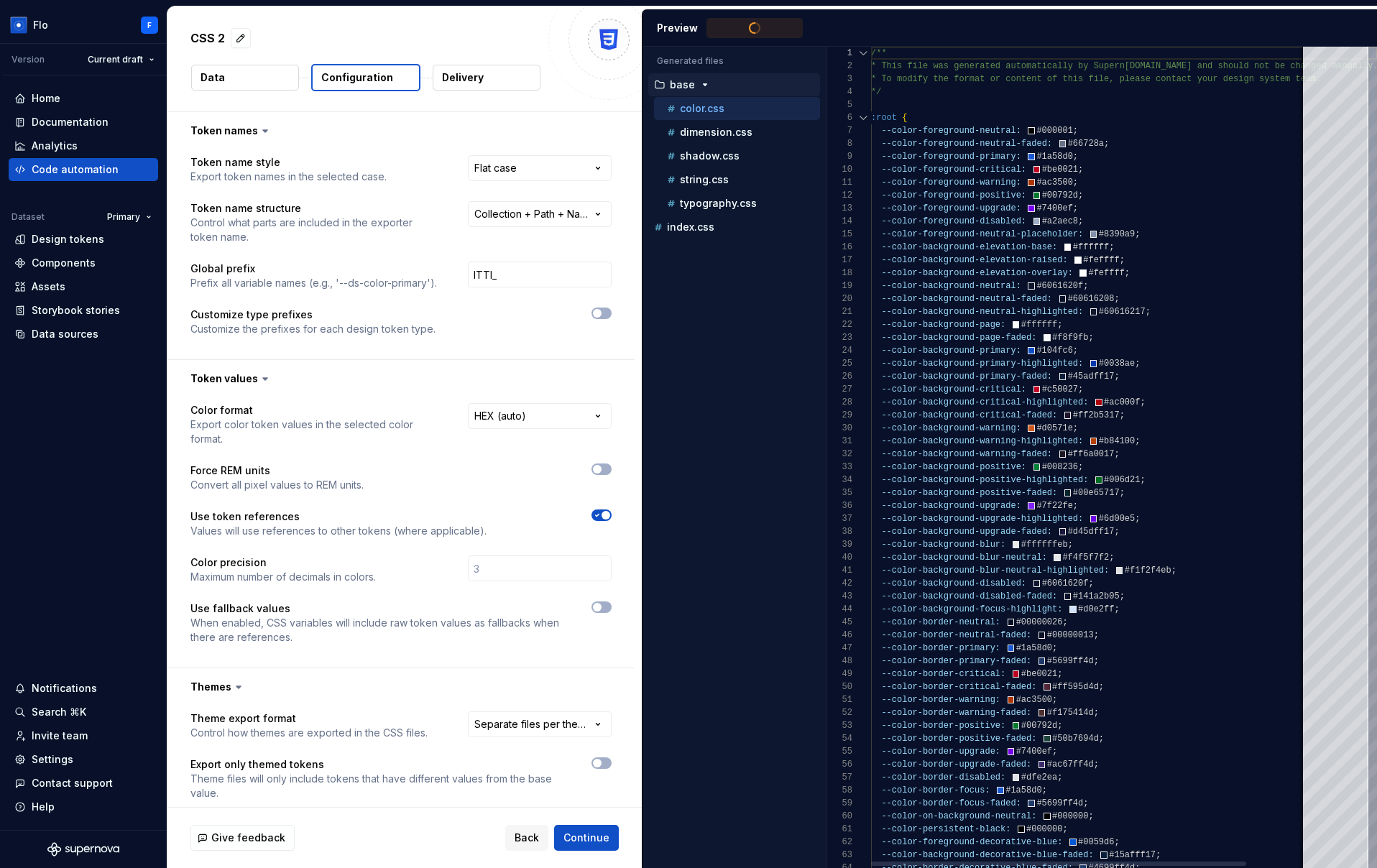
type textarea "**********"
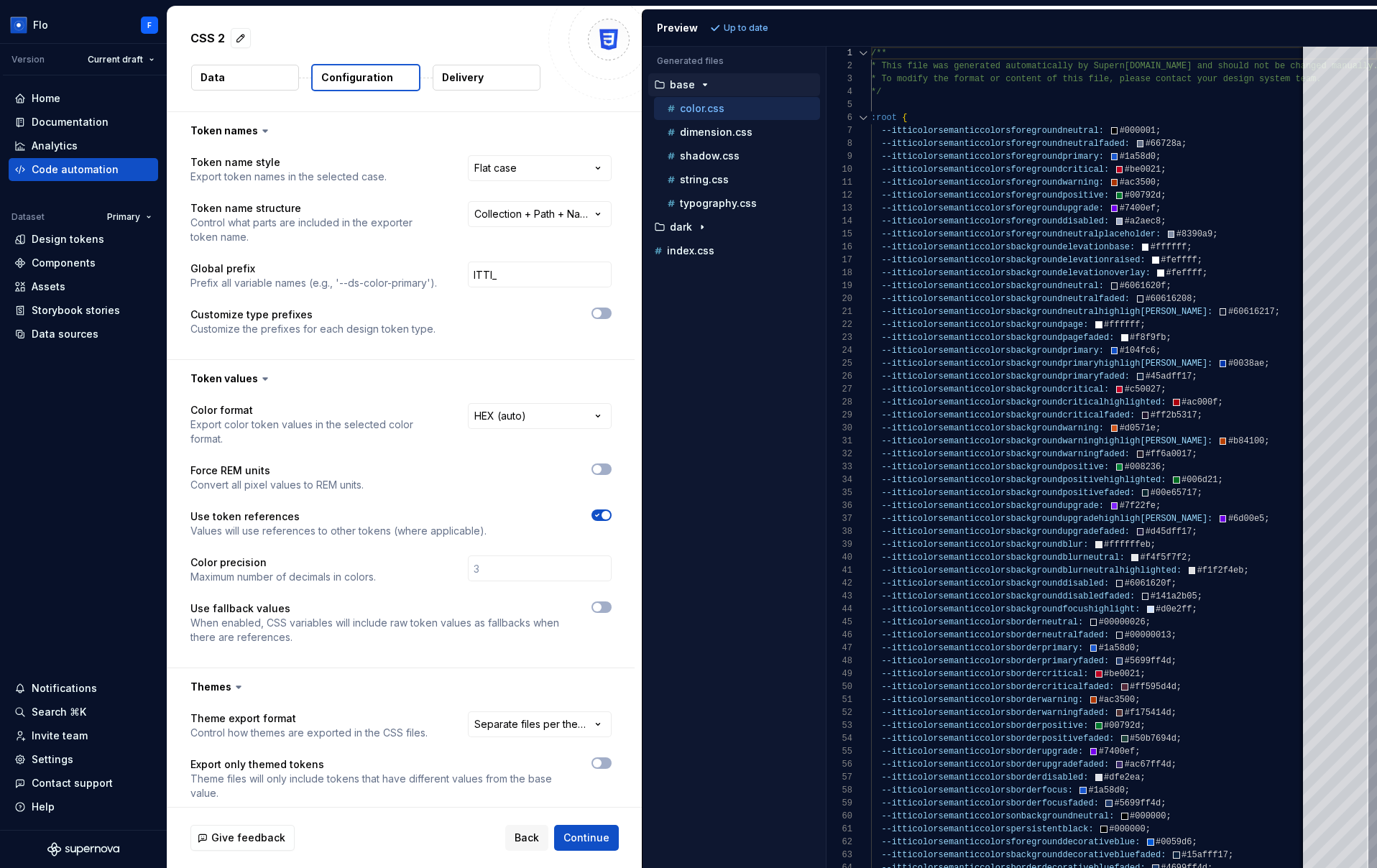
click at [476, 82] on p "Delivery" at bounding box center [463, 78] width 42 height 14
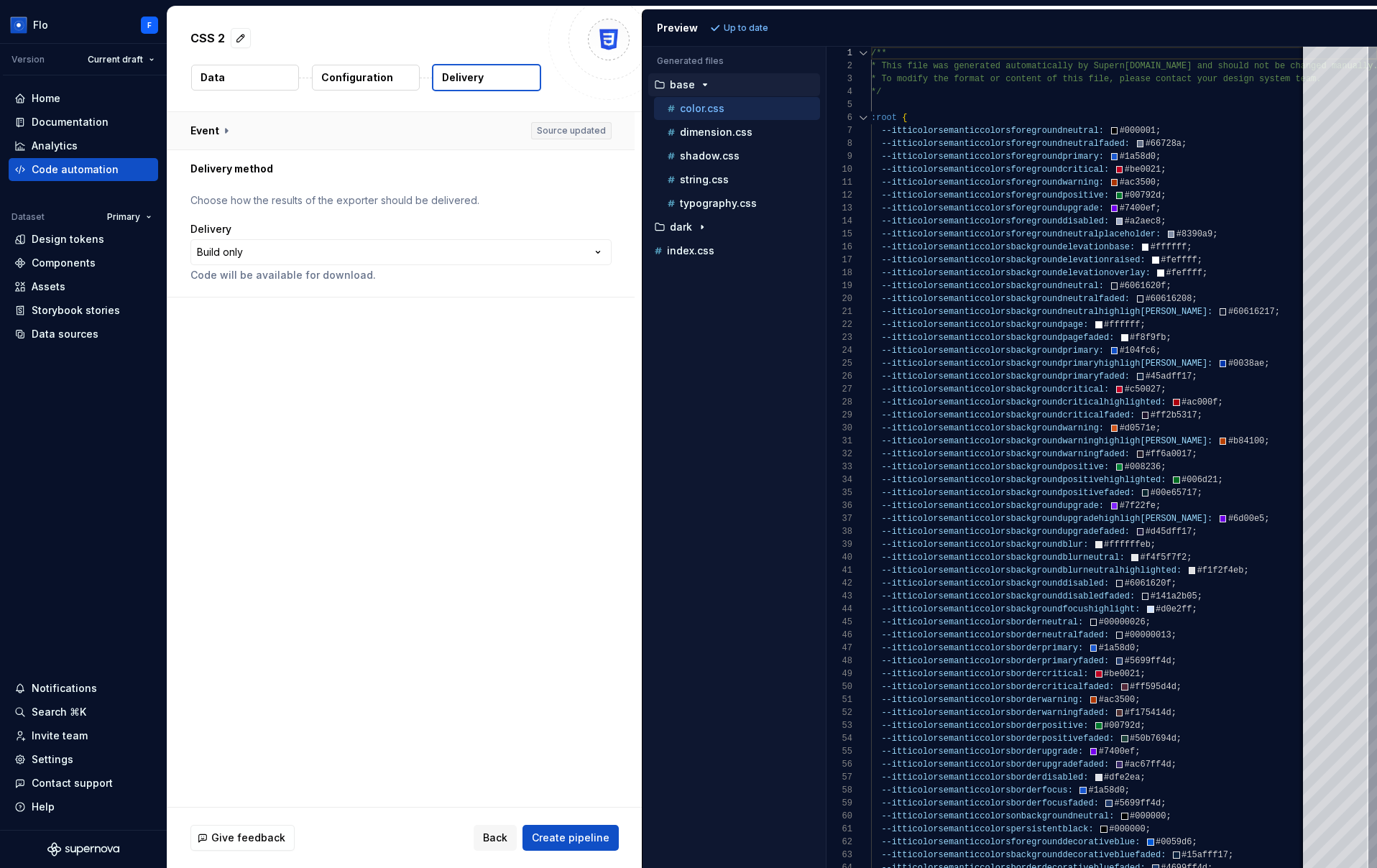
click at [440, 123] on button "button" at bounding box center [401, 131] width 467 height 38
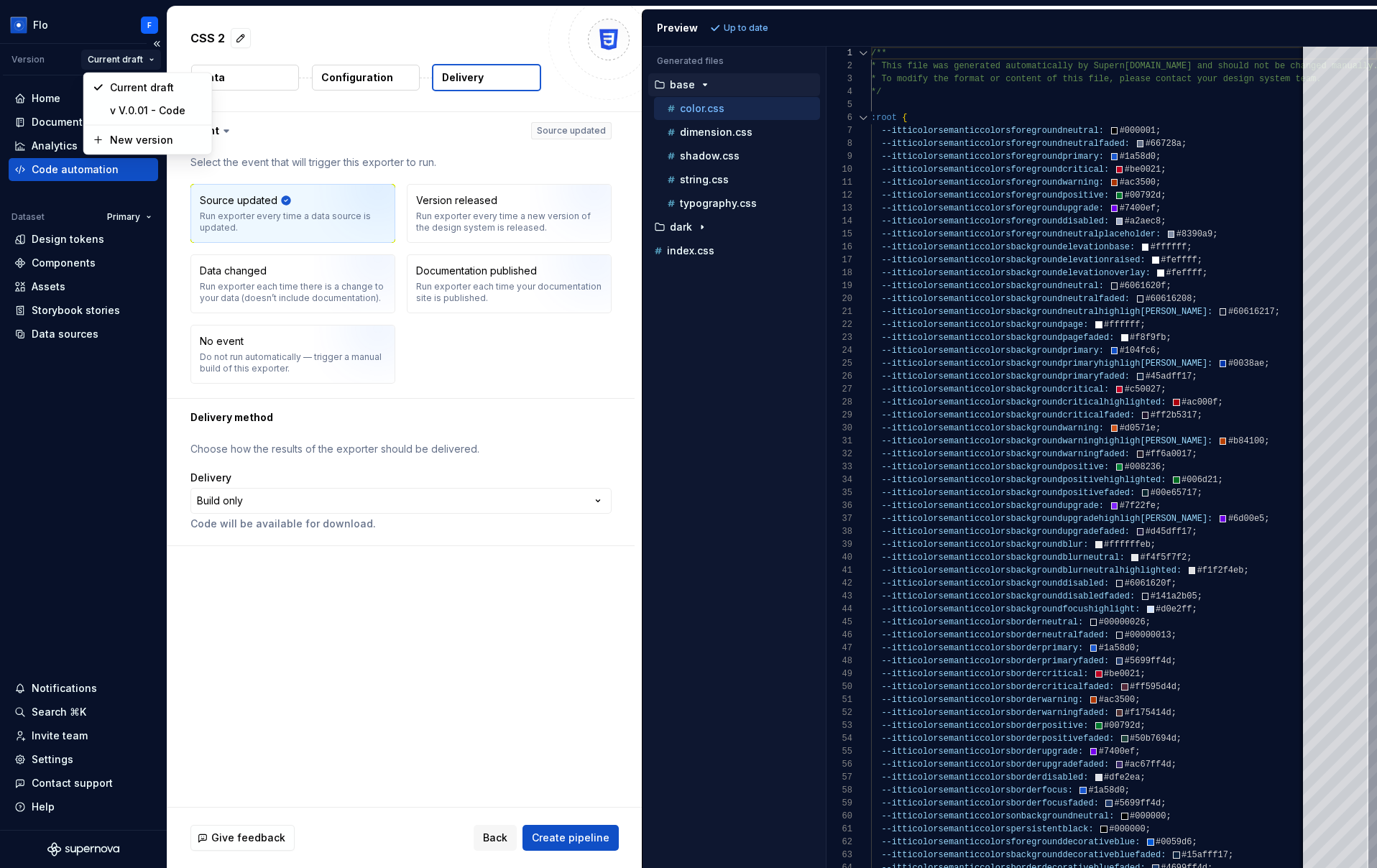
click at [134, 58] on html "**********" at bounding box center [688, 434] width 1377 height 868
drag, startPoint x: 357, startPoint y: 140, endPoint x: 341, endPoint y: 186, distance: 48.7
click at [358, 140] on html "**********" at bounding box center [688, 434] width 1377 height 868
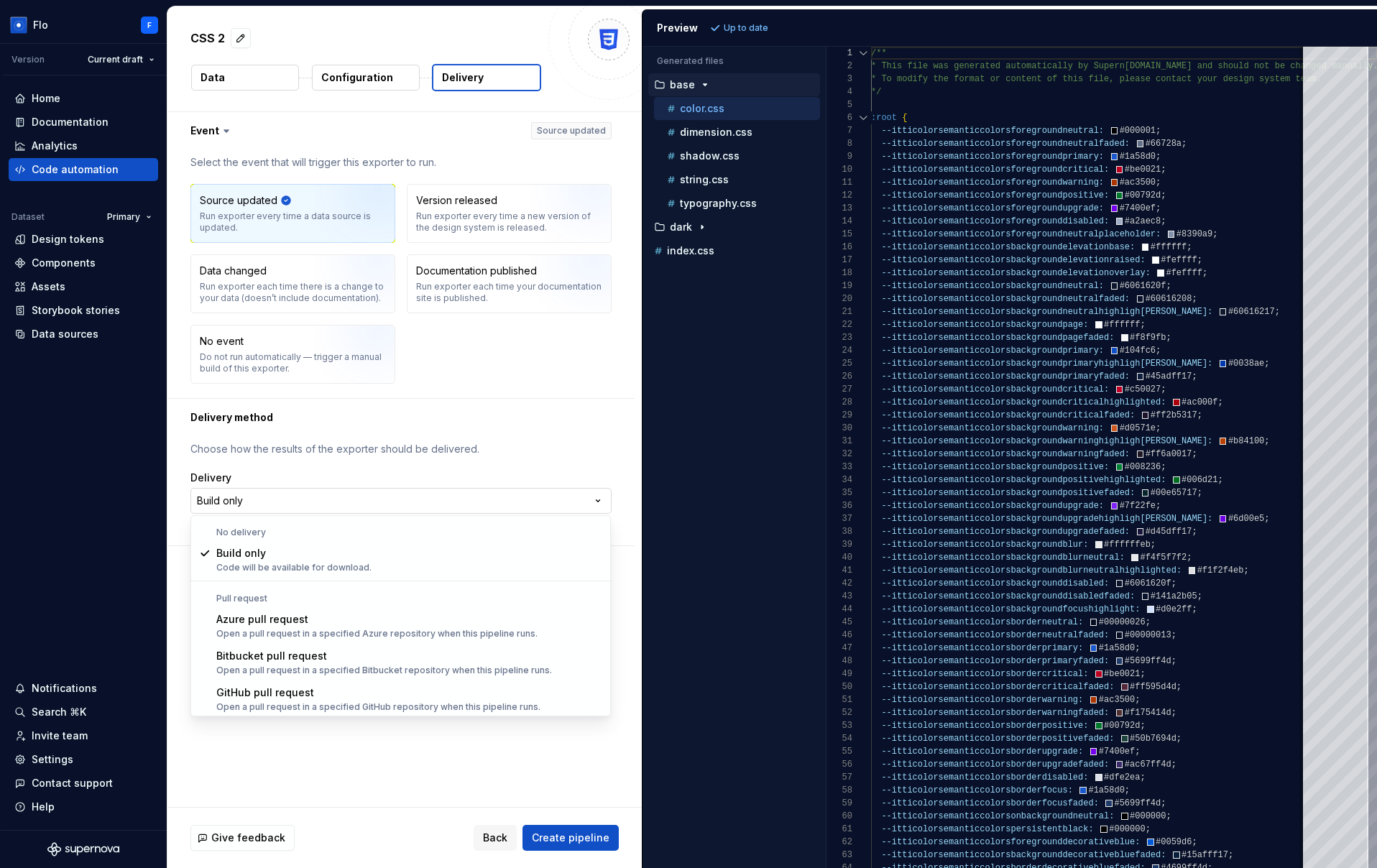
click at [259, 496] on html "**********" at bounding box center [688, 434] width 1377 height 868
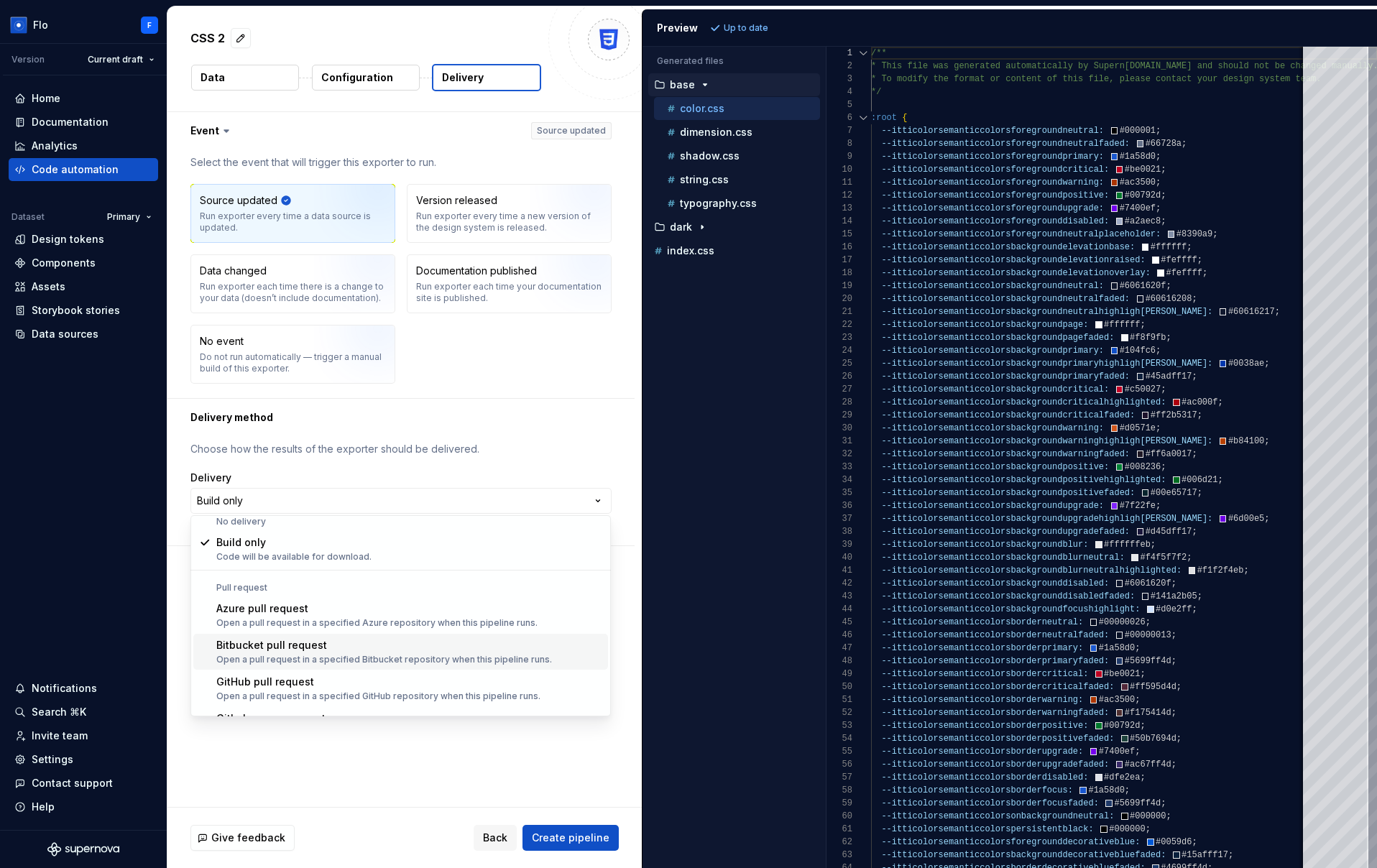
scroll to position [40, 0]
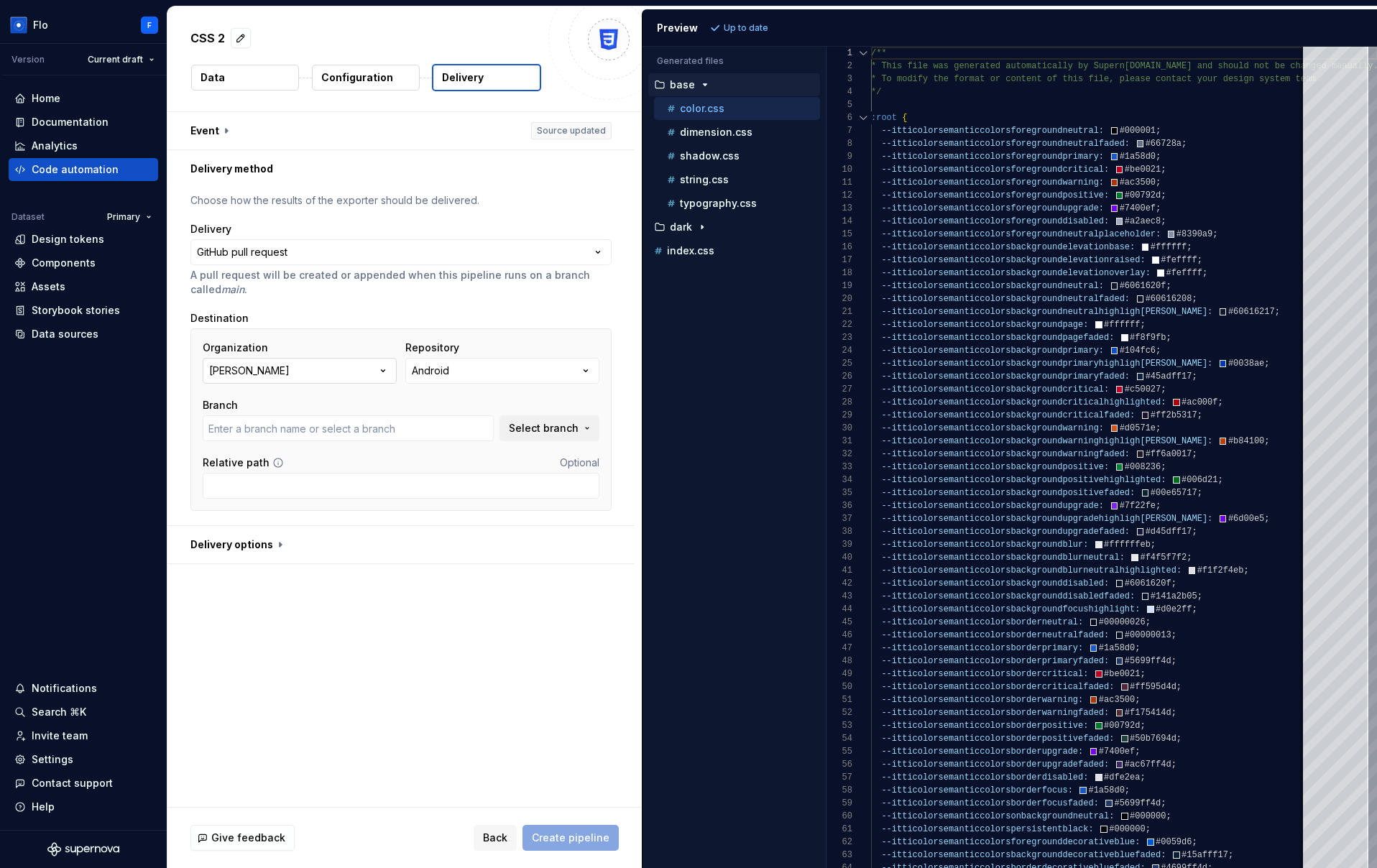
type input "main"
click at [250, 547] on button "button" at bounding box center [401, 545] width 467 height 38
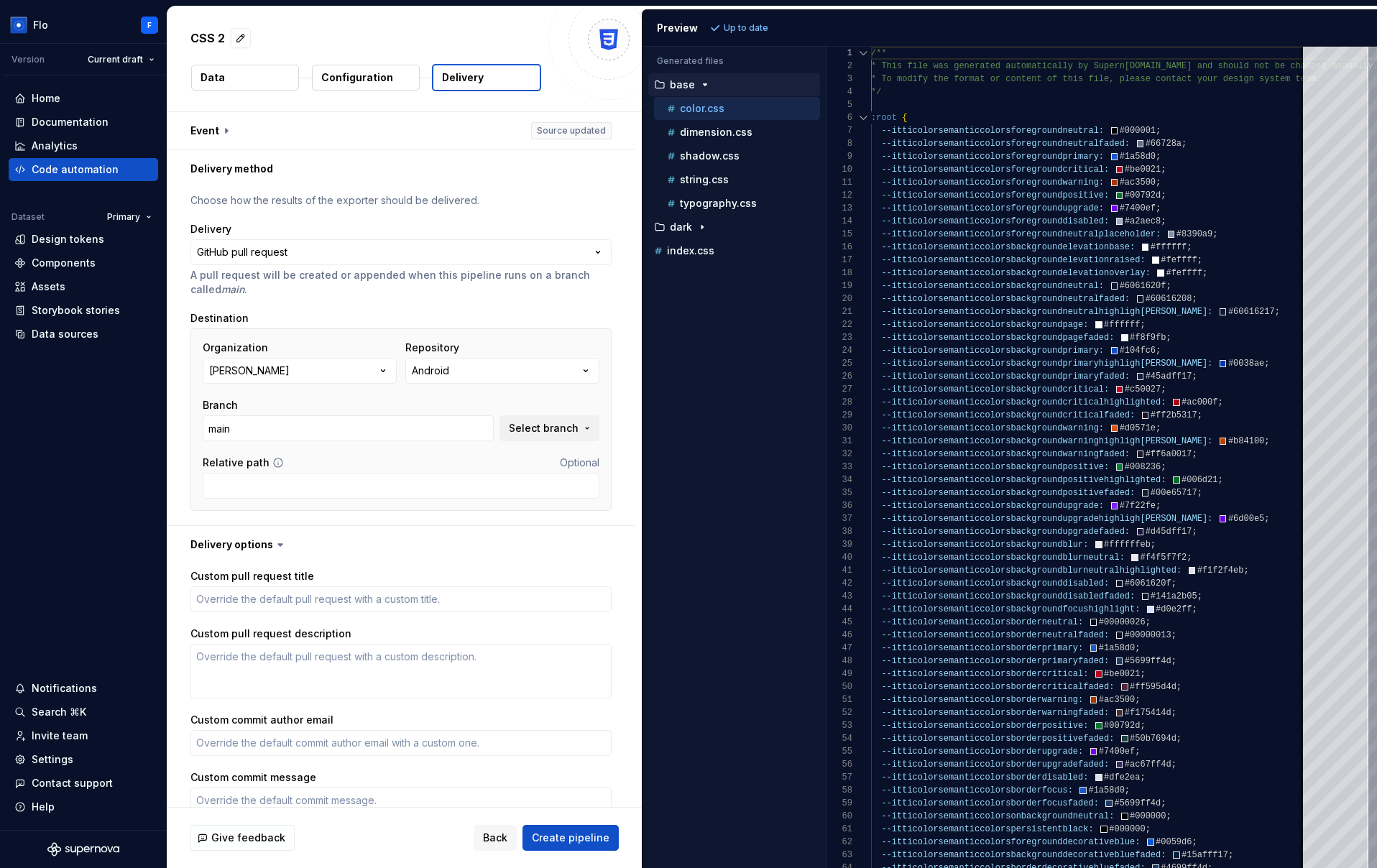
scroll to position [96, 0]
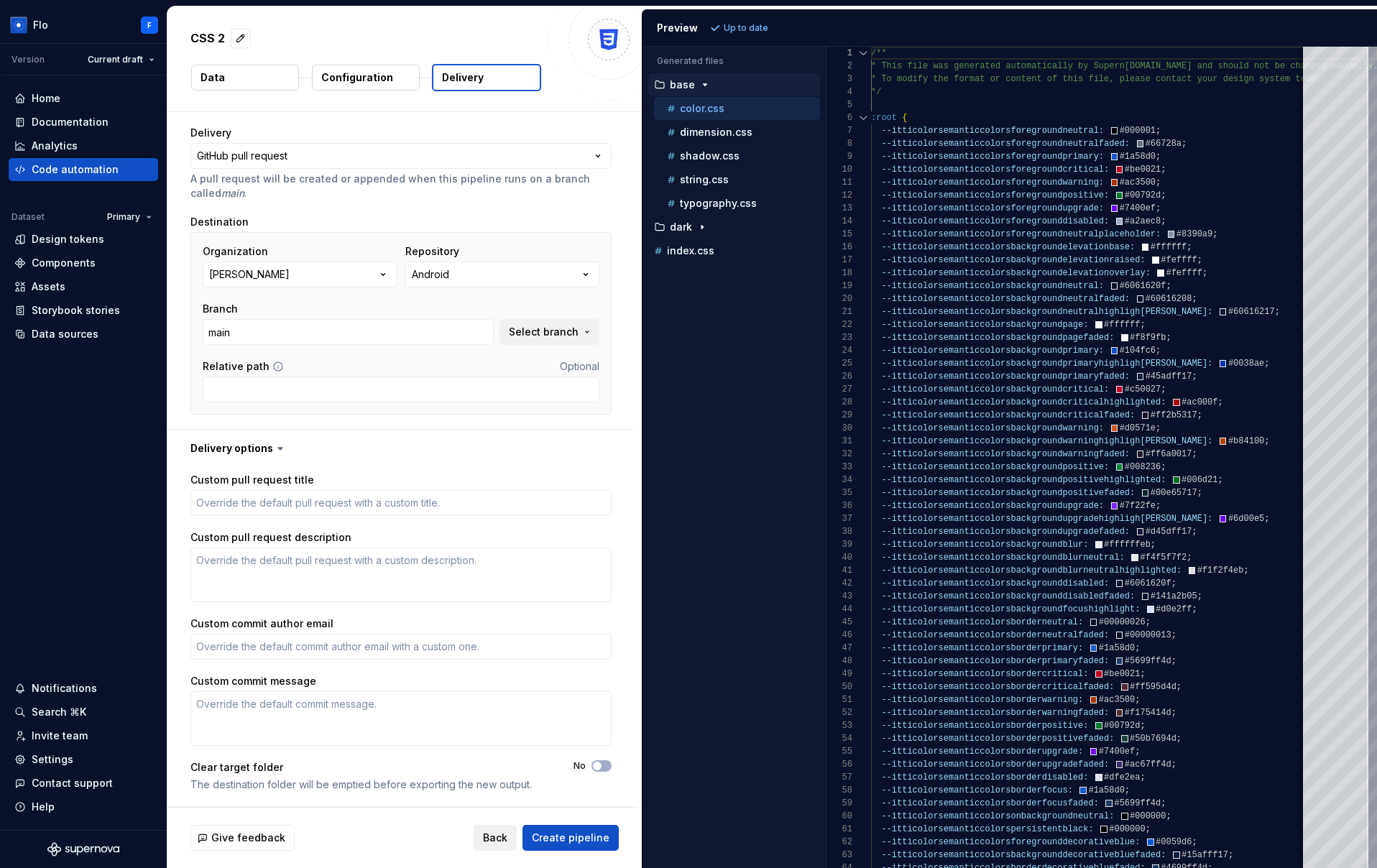
click at [491, 831] on span "Back" at bounding box center [495, 838] width 25 height 14
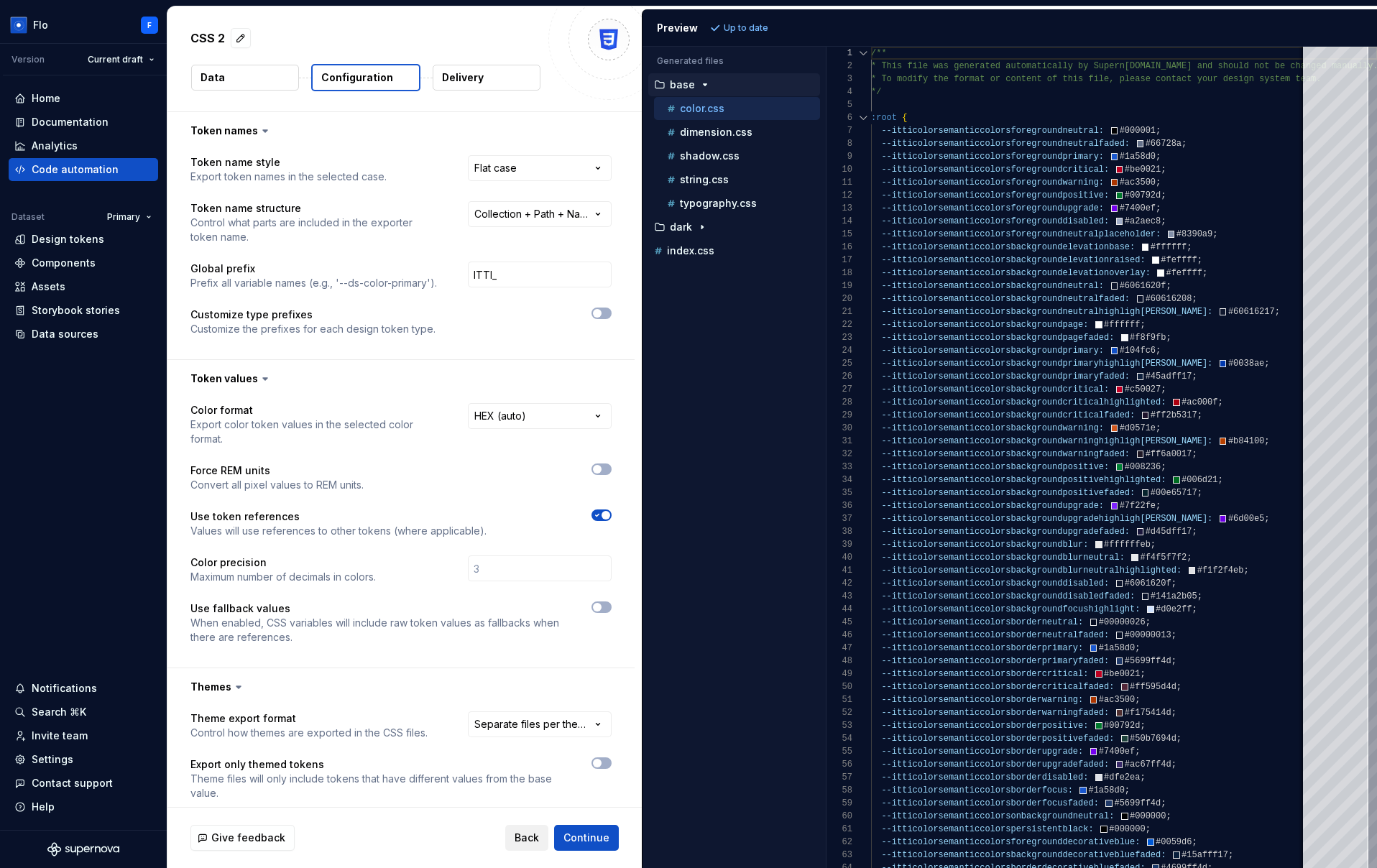
click at [524, 837] on span "Back" at bounding box center [527, 838] width 25 height 14
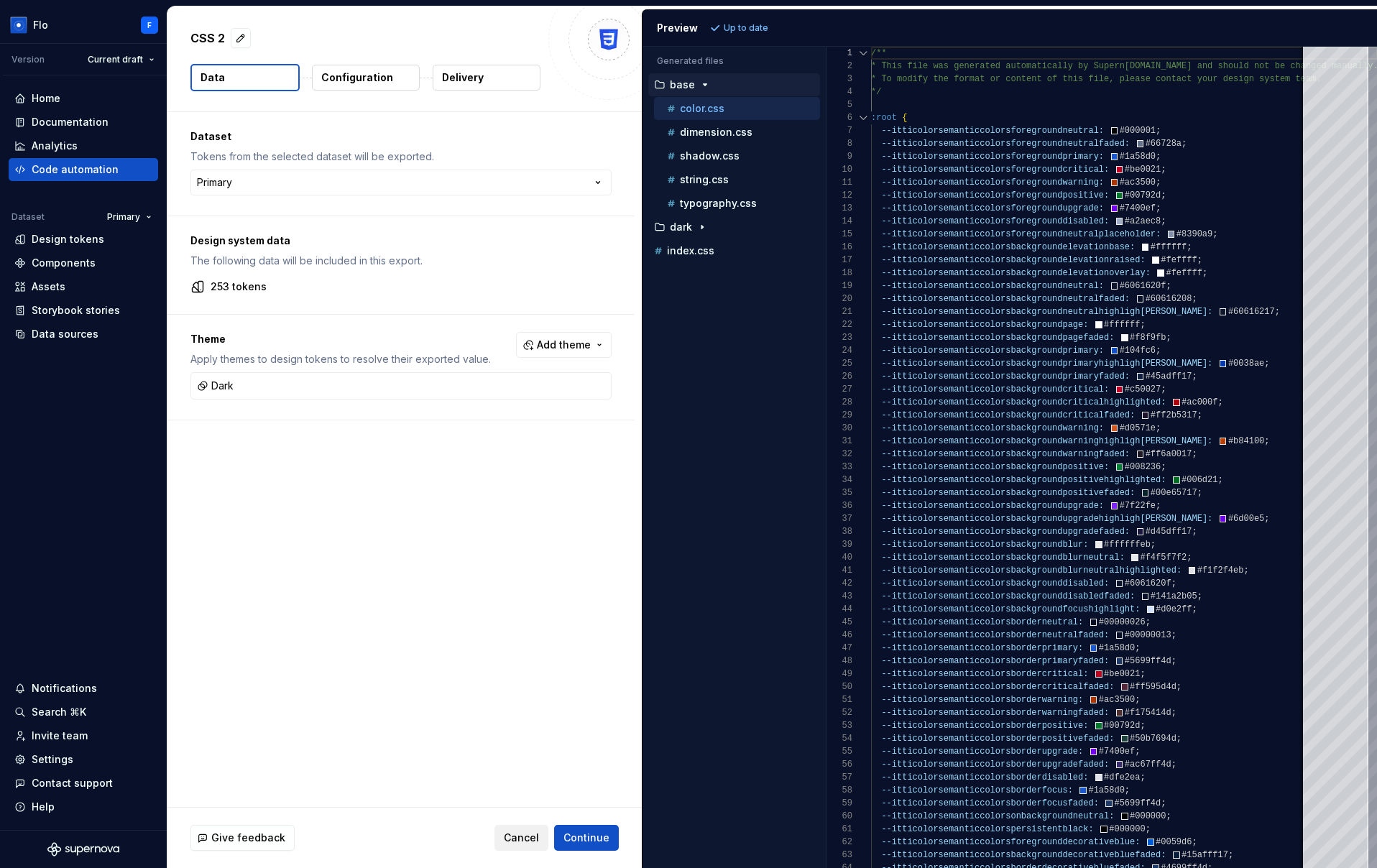
click at [524, 836] on span "Cancel" at bounding box center [521, 838] width 35 height 14
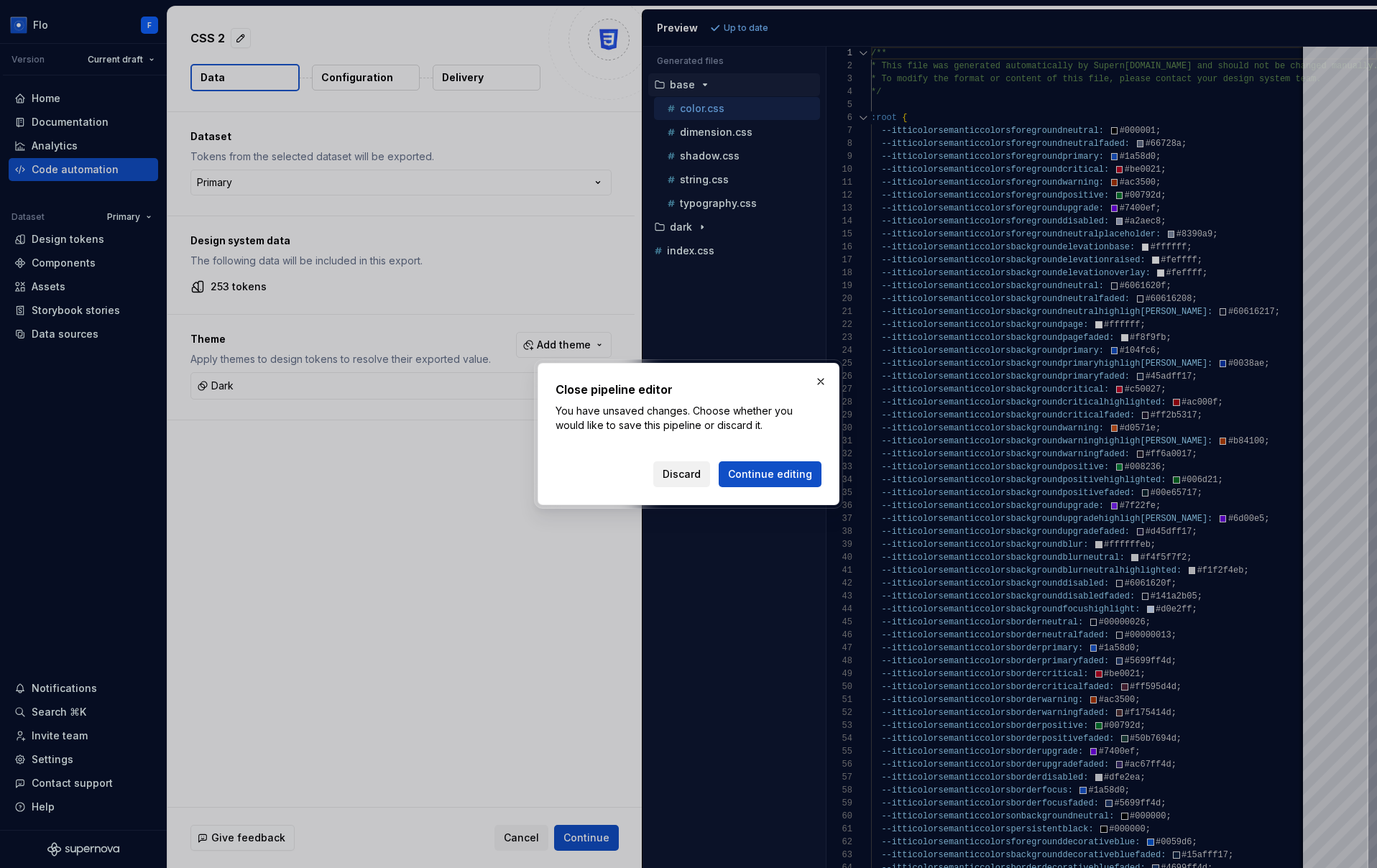
click at [688, 470] on span "Discard" at bounding box center [681, 474] width 38 height 14
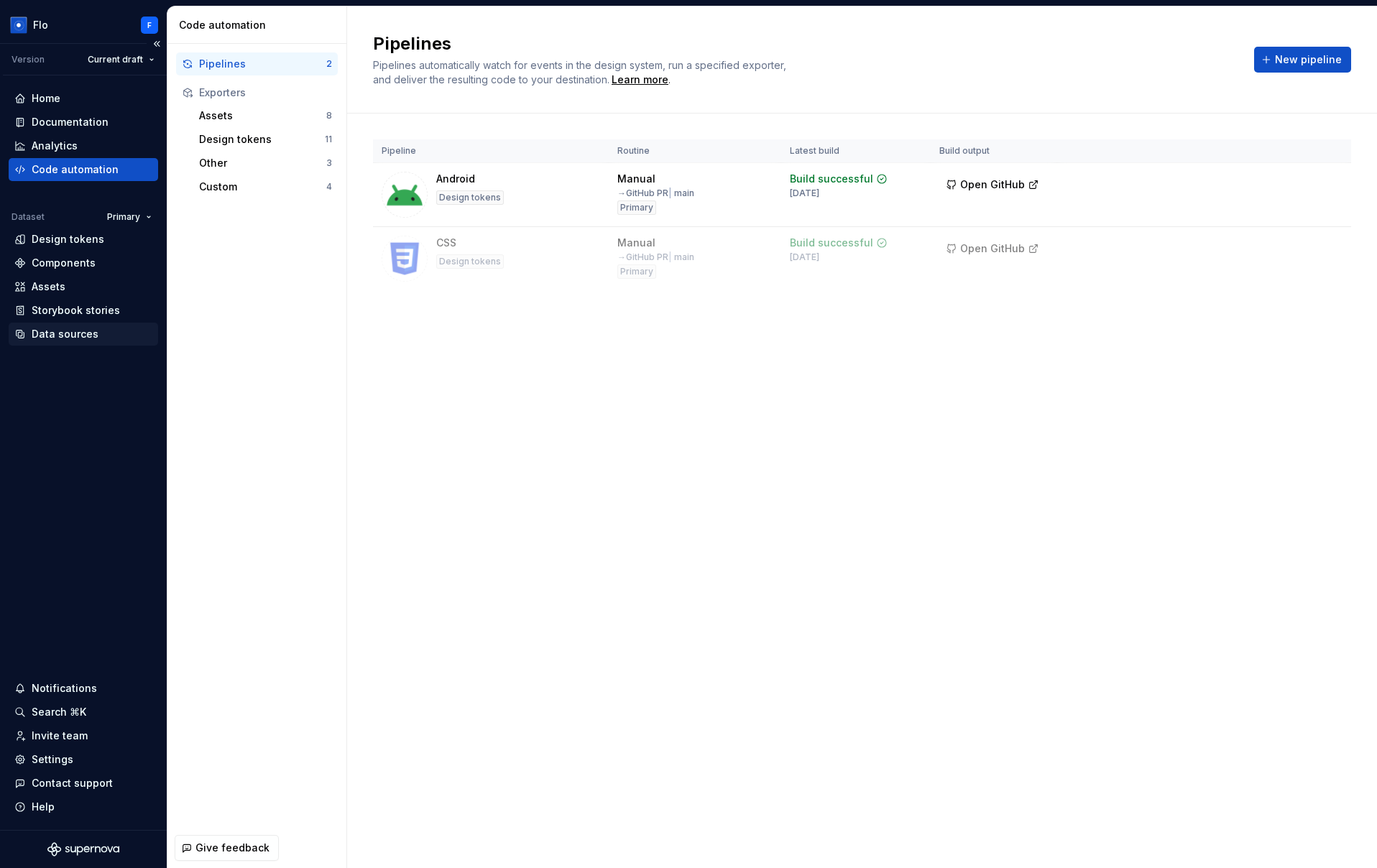
click at [103, 338] on div "Data sources" at bounding box center [83, 334] width 138 height 14
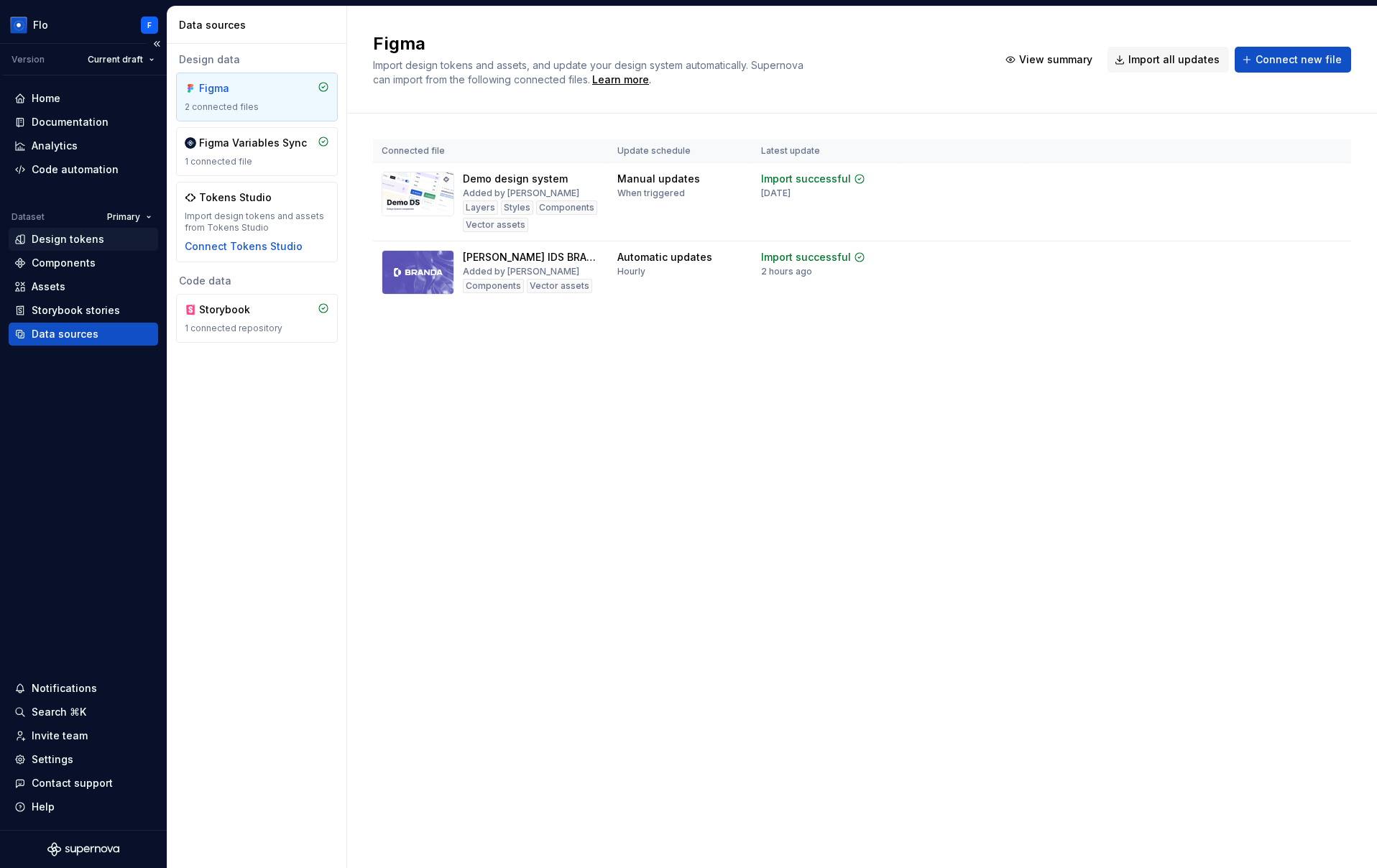
click at [37, 239] on div "Design tokens" at bounding box center [68, 240] width 73 height 14
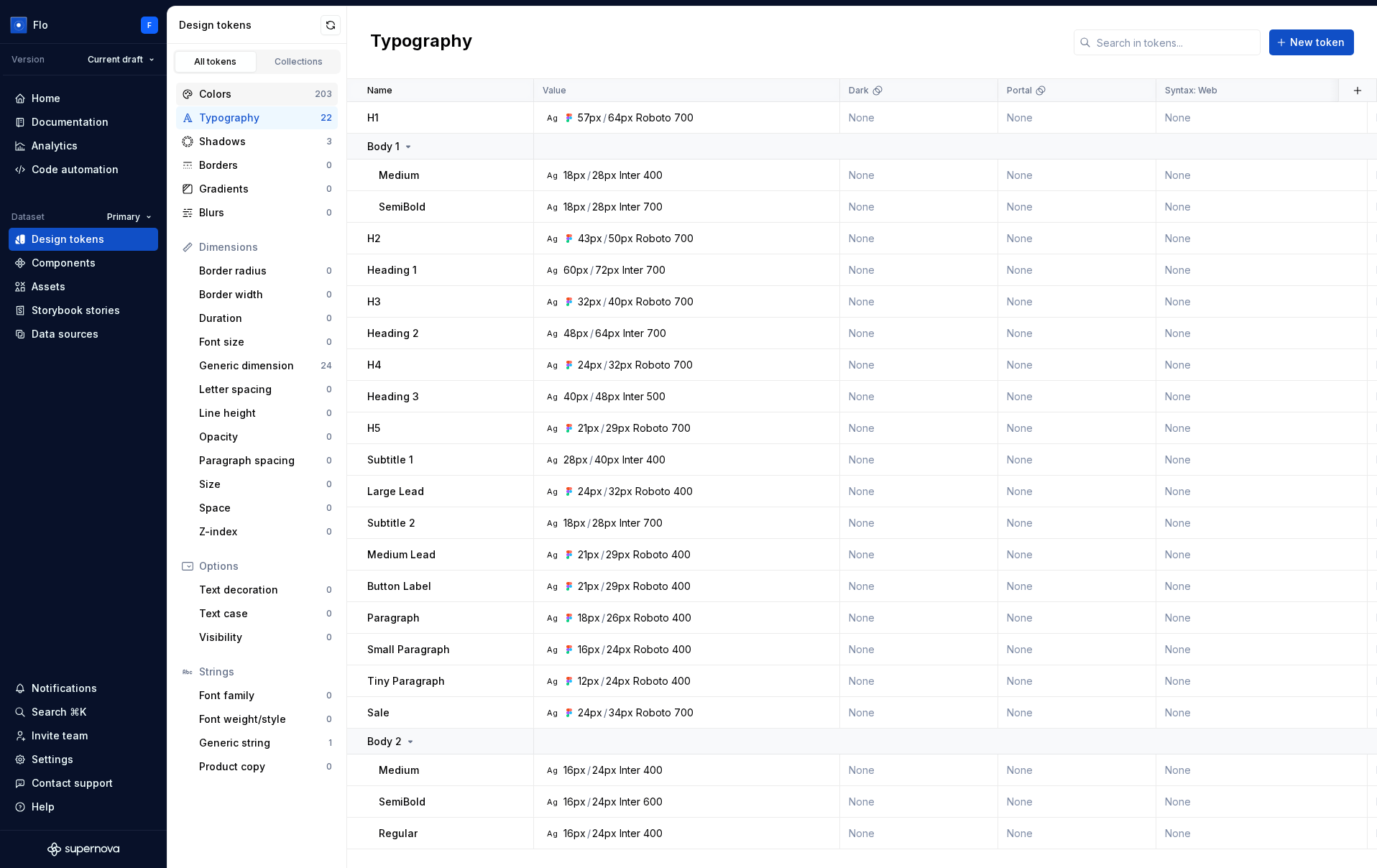
click at [255, 87] on div "Colors" at bounding box center [257, 94] width 115 height 14
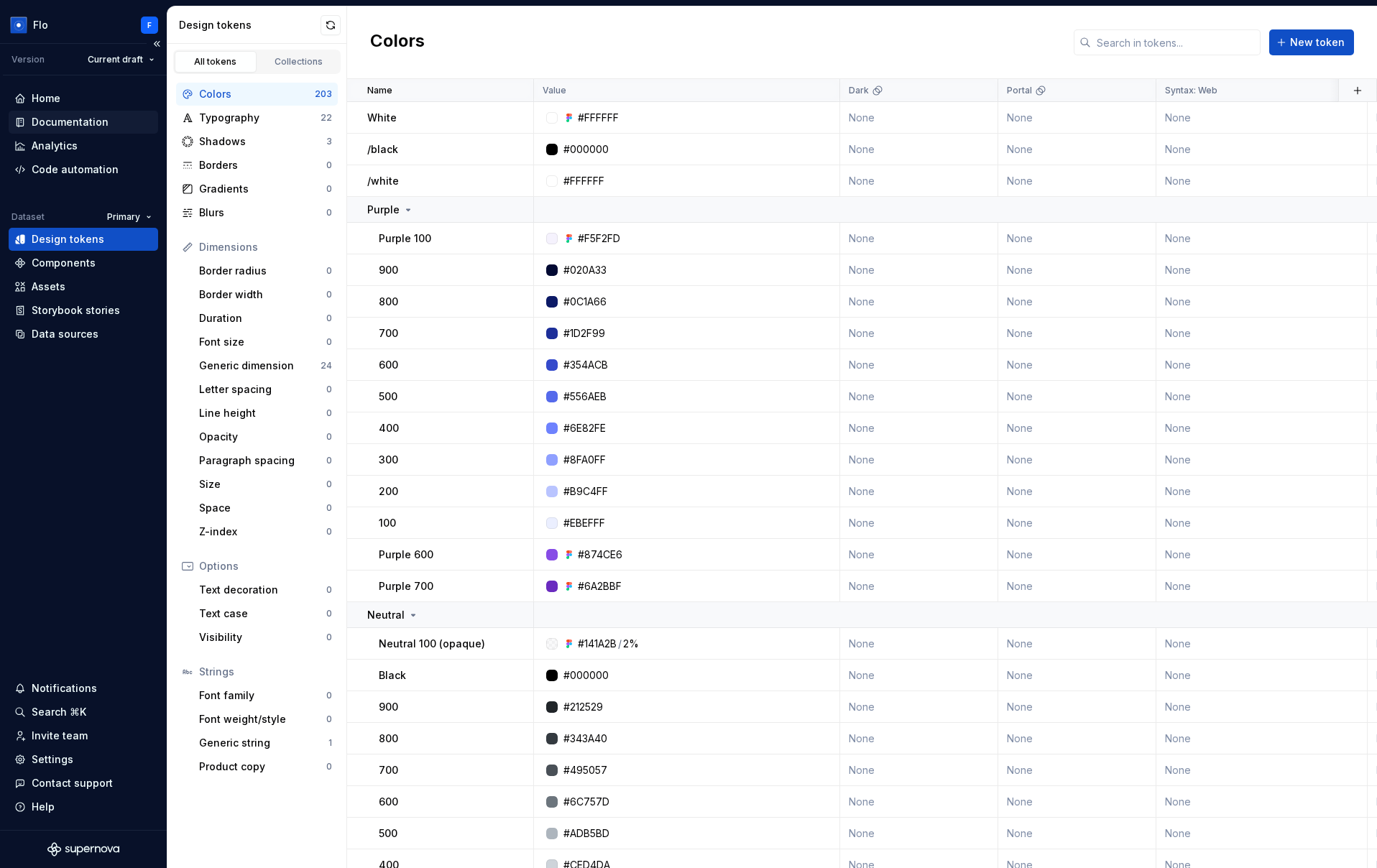
click at [58, 124] on div "Documentation" at bounding box center [70, 122] width 77 height 14
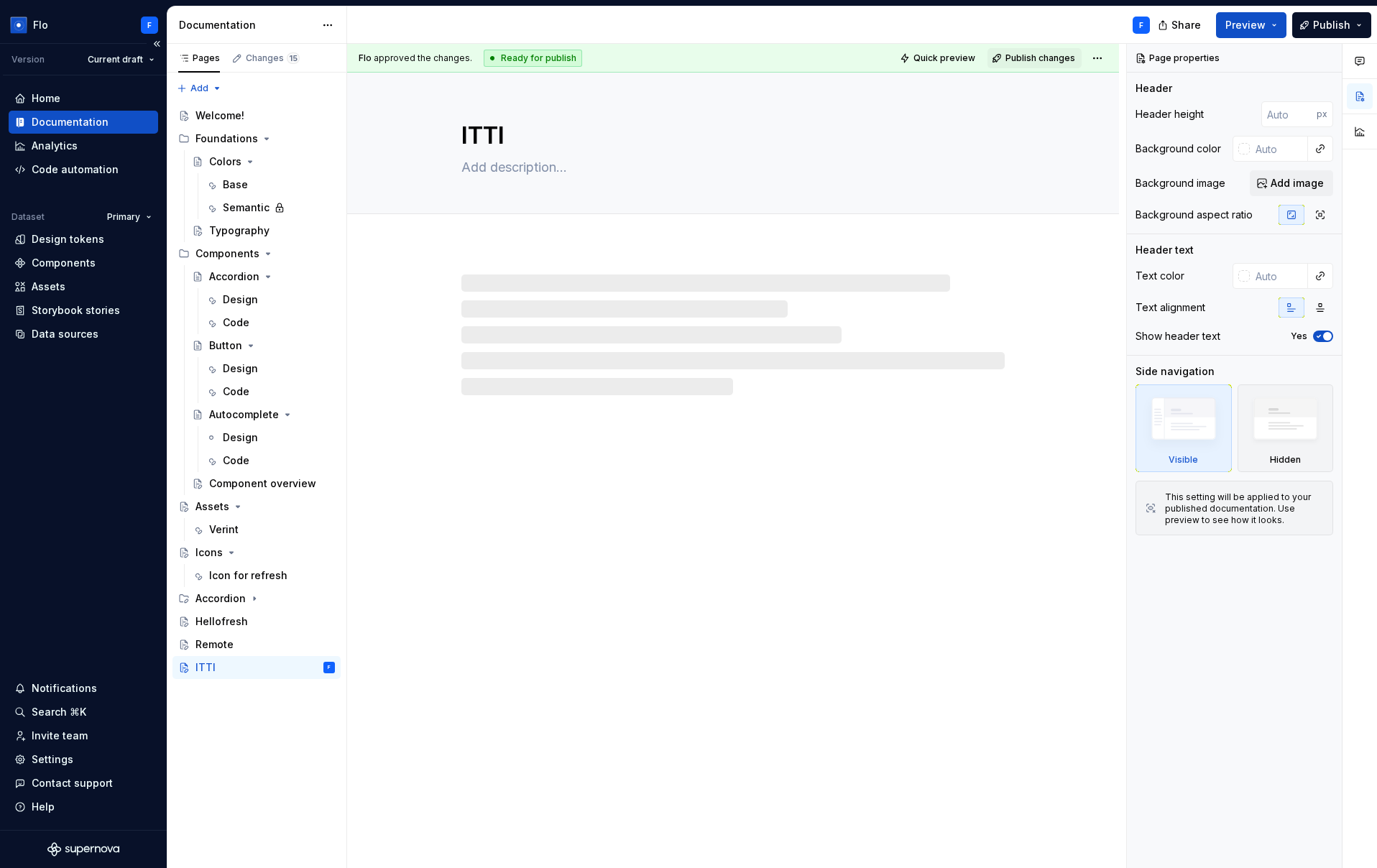
type textarea "*"
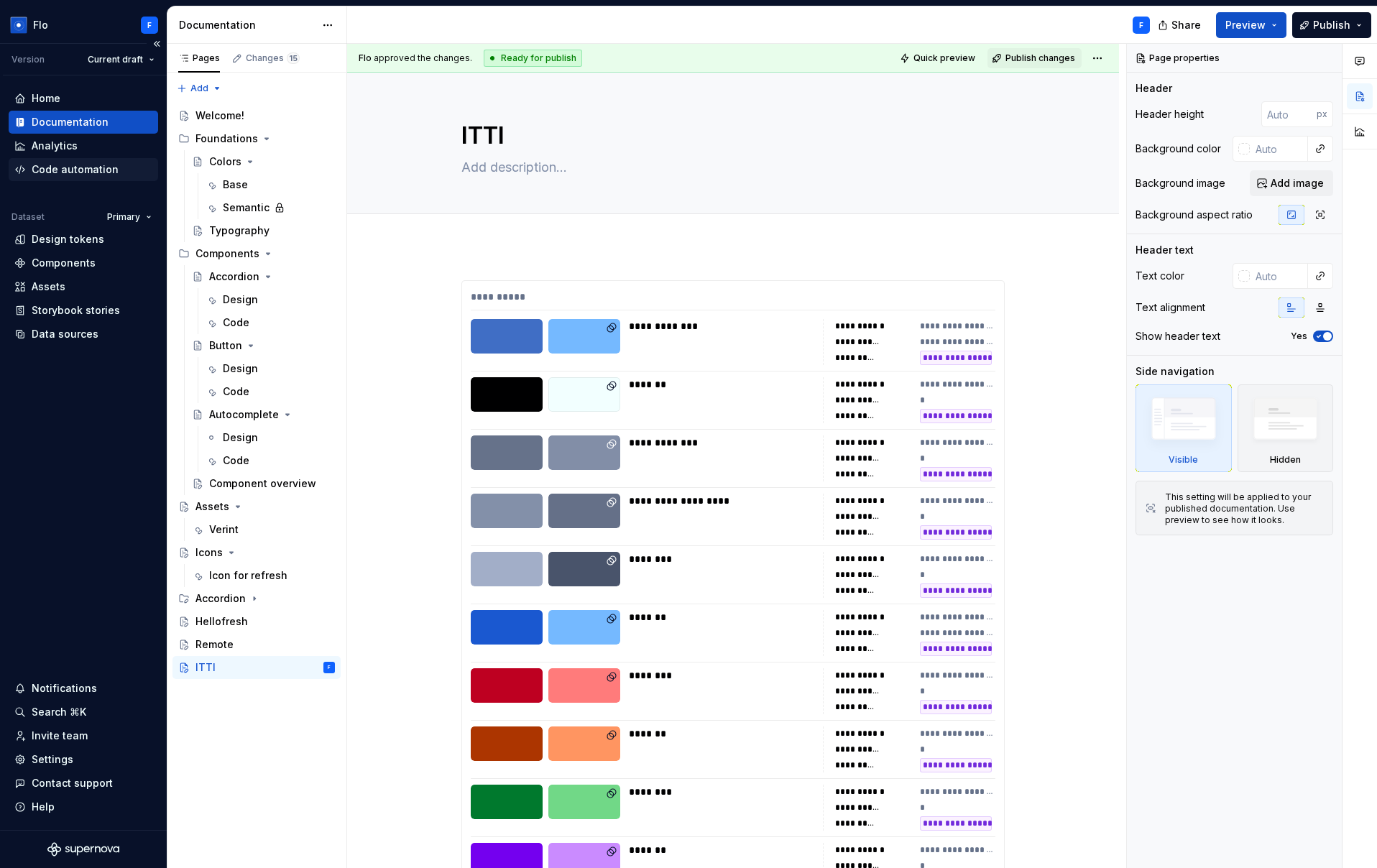
click at [59, 167] on div "Code automation" at bounding box center [75, 170] width 87 height 14
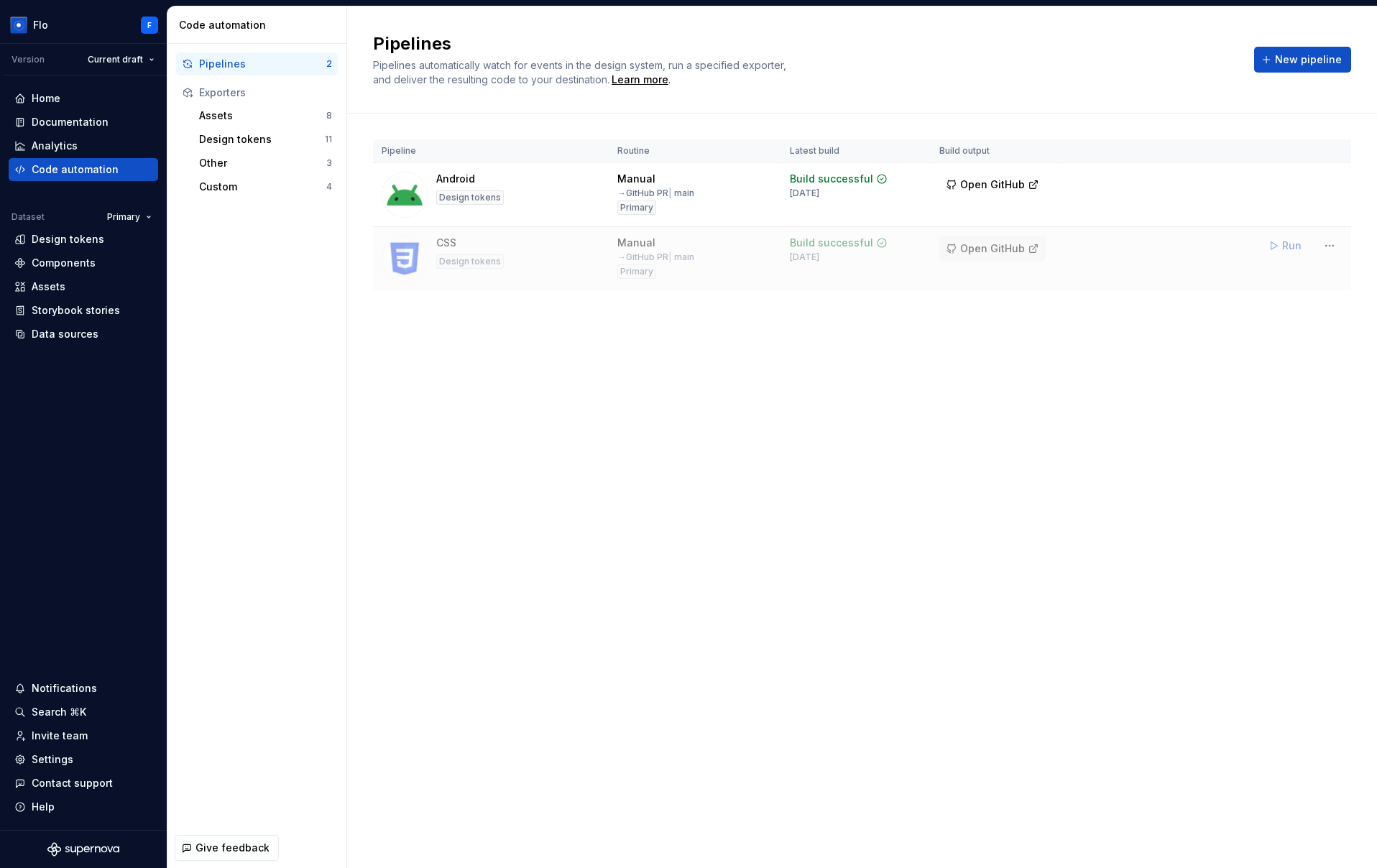
click at [960, 250] on button "Open GitHub" at bounding box center [992, 249] width 106 height 26
click at [875, 457] on div "Pipelines Pipelines automatically watch for events in the design system, run a …" at bounding box center [862, 437] width 1030 height 862
click at [83, 276] on div "Assets" at bounding box center [83, 286] width 149 height 23
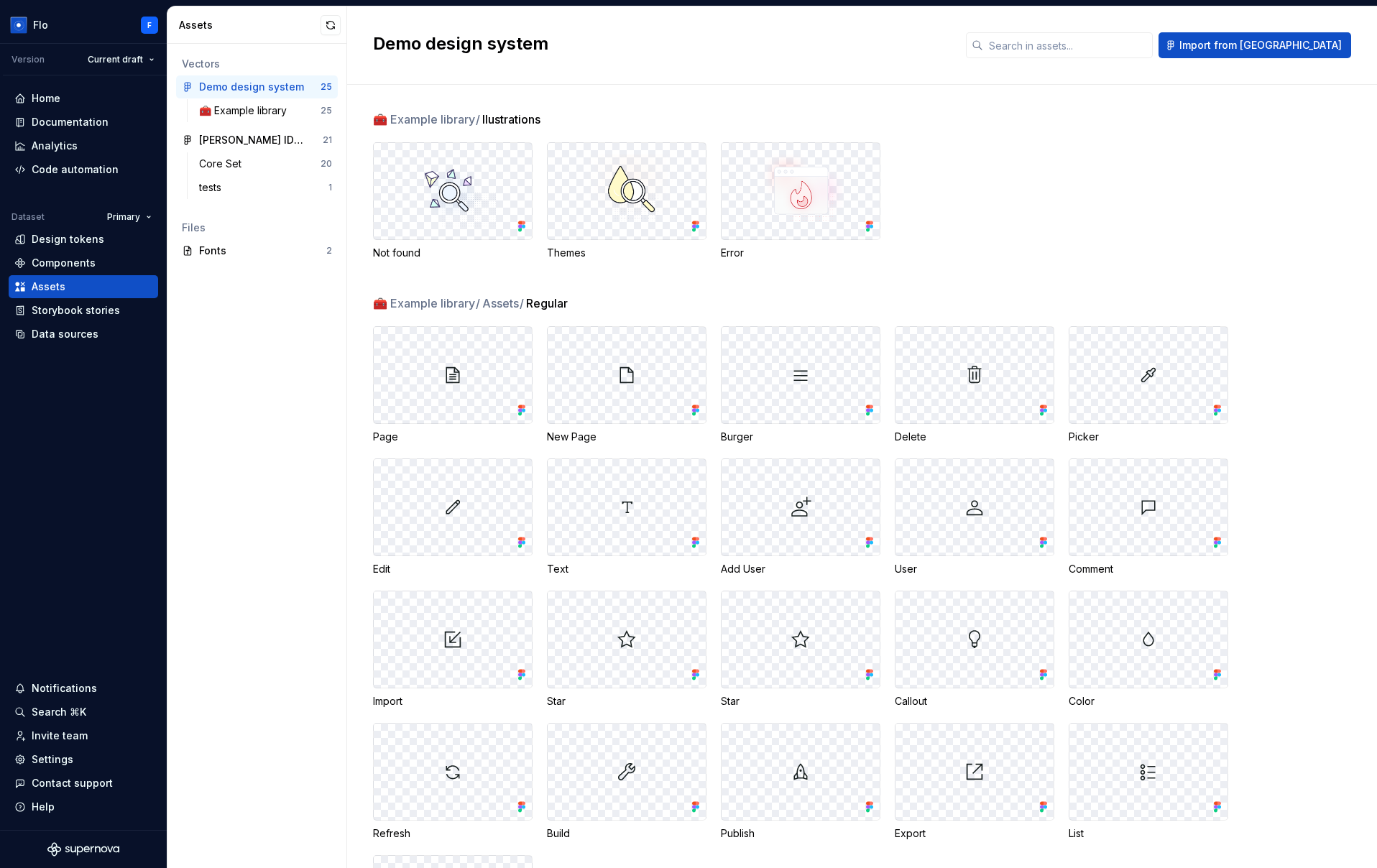
click at [1316, 191] on div "Not found Themes Error" at bounding box center [875, 201] width 1004 height 118
click at [1094, 201] on div "Not found Themes Error" at bounding box center [875, 201] width 1004 height 118
drag, startPoint x: 479, startPoint y: 118, endPoint x: 691, endPoint y: 118, distance: 212.0
click at [658, 113] on div "🧰 Example library / llustrations" at bounding box center [875, 119] width 1004 height 17
click at [691, 118] on div "🧰 Example library / llustrations" at bounding box center [875, 119] width 1004 height 17
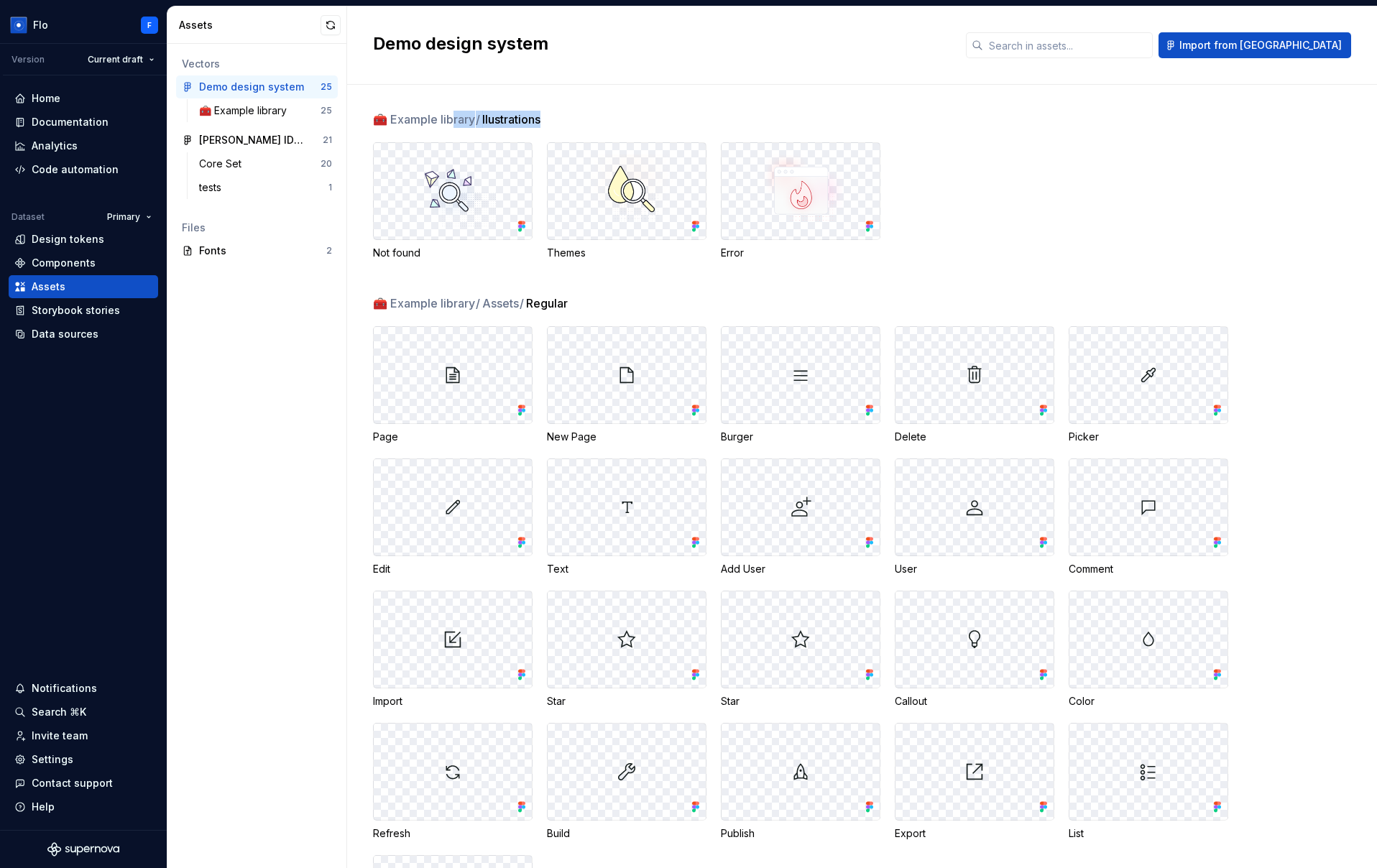
drag, startPoint x: 578, startPoint y: 115, endPoint x: 450, endPoint y: 113, distance: 128.0
click at [450, 113] on div "🧰 Example library / llustrations" at bounding box center [875, 119] width 1004 height 17
click at [450, 113] on span "🧰 Example library /" at bounding box center [427, 119] width 108 height 17
drag, startPoint x: 427, startPoint y: 115, endPoint x: 629, endPoint y: 114, distance: 202.0
click at [629, 114] on div "🧰 Example library / llustrations" at bounding box center [875, 119] width 1004 height 17
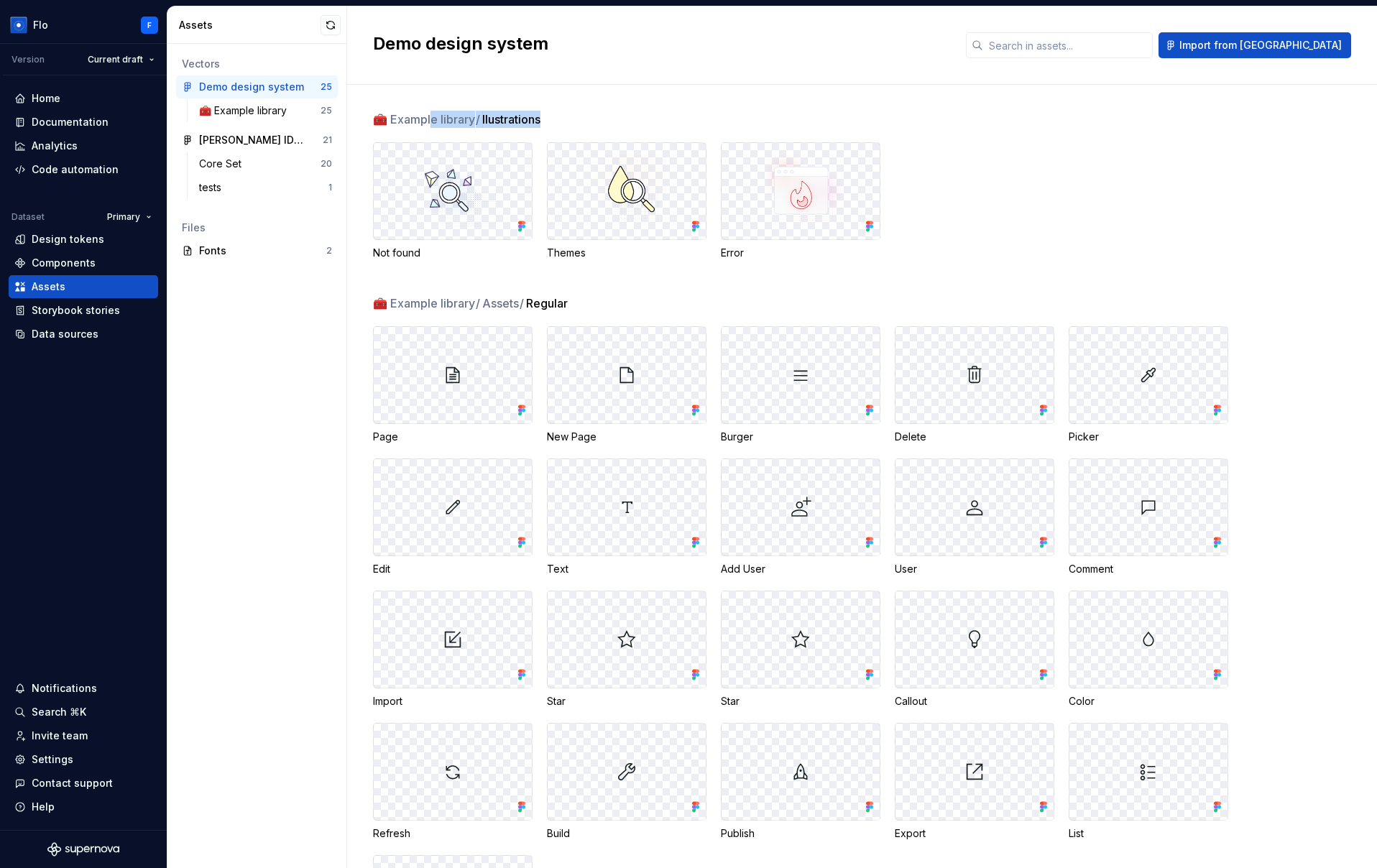
click at [629, 114] on div "🧰 Example library / llustrations" at bounding box center [875, 119] width 1004 height 17
drag, startPoint x: 627, startPoint y: 114, endPoint x: 434, endPoint y: 118, distance: 193.0
click at [434, 118] on div "🧰 Example library / llustrations" at bounding box center [875, 119] width 1004 height 17
click at [434, 118] on span "🧰 Example library /" at bounding box center [427, 119] width 108 height 17
drag, startPoint x: 445, startPoint y: 117, endPoint x: 634, endPoint y: 115, distance: 189.0
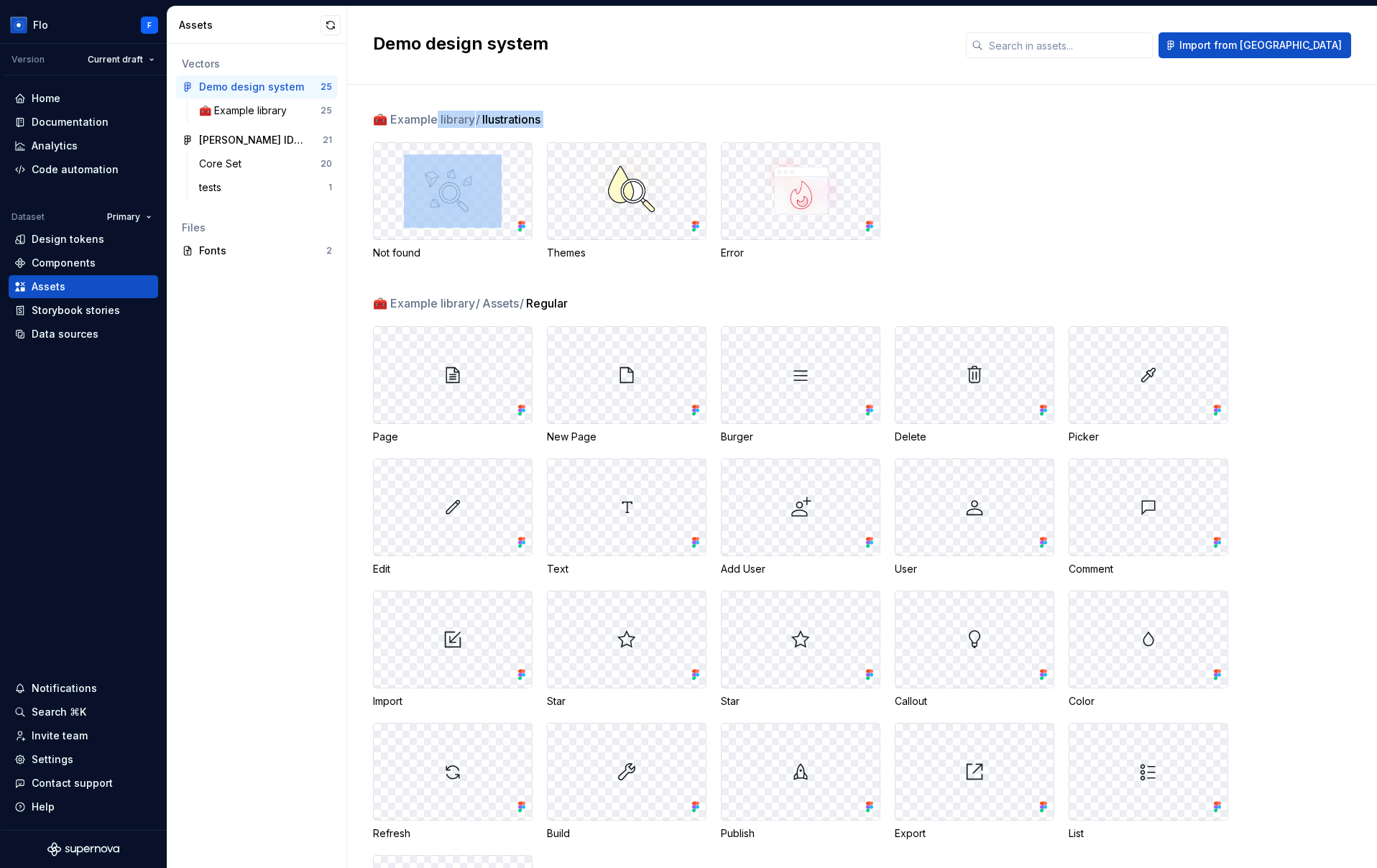
click at [634, 115] on div "🧰 Example library / llustrations" at bounding box center [875, 119] width 1004 height 17
click at [635, 115] on div "🧰 Example library / llustrations" at bounding box center [875, 119] width 1004 height 17
click at [1240, 252] on div "Not found Themes Error" at bounding box center [875, 201] width 1004 height 118
click at [1148, 209] on div "Not found Themes Error" at bounding box center [875, 201] width 1004 height 118
click at [1365, 25] on div "Demo design system Import from Figma" at bounding box center [862, 45] width 1030 height 79
